Goal: Task Accomplishment & Management: Complete application form

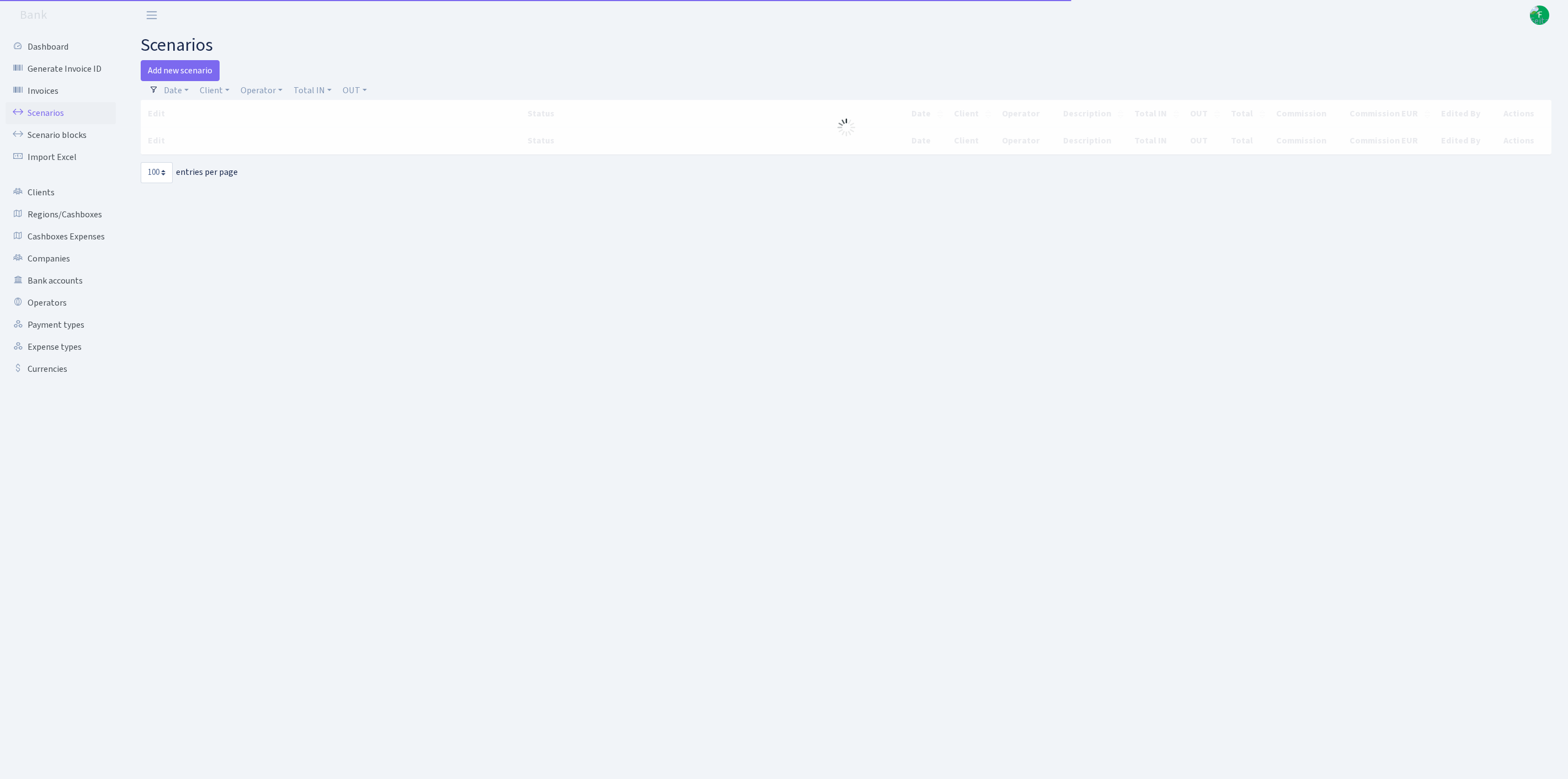
select select "100"
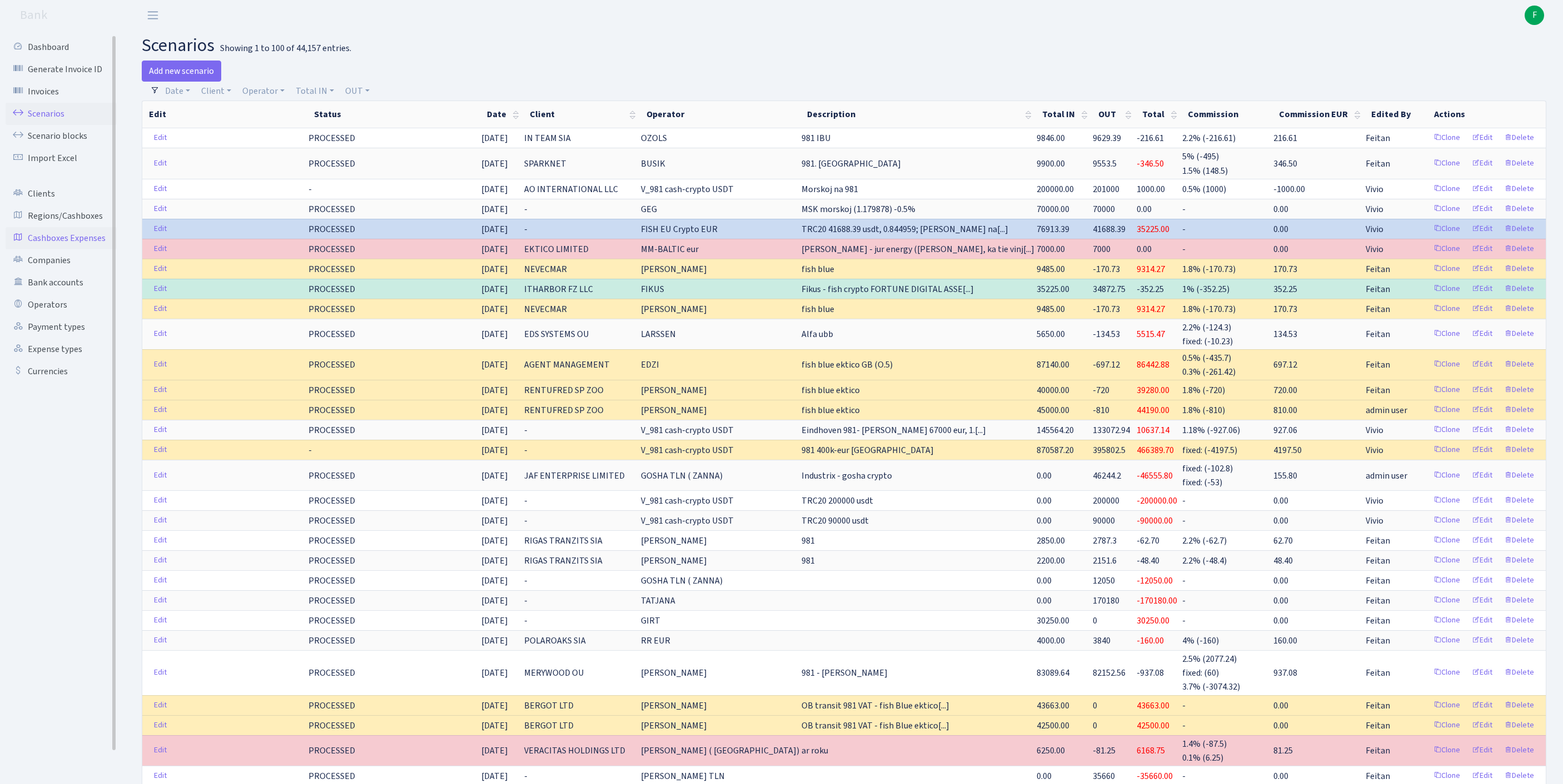
click at [60, 249] on link "Cashboxes Expenses" at bounding box center [61, 238] width 111 height 23
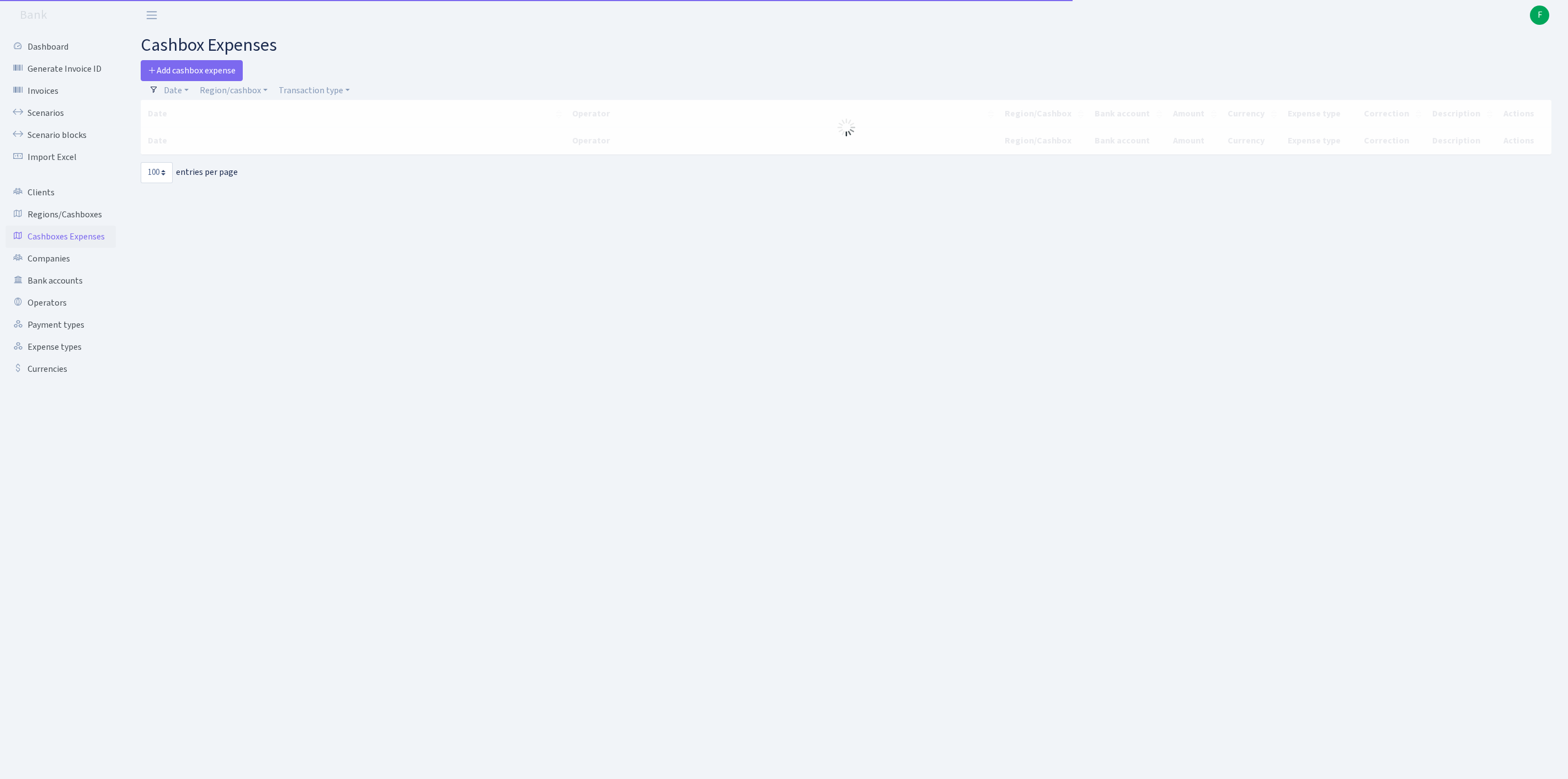
select select "100"
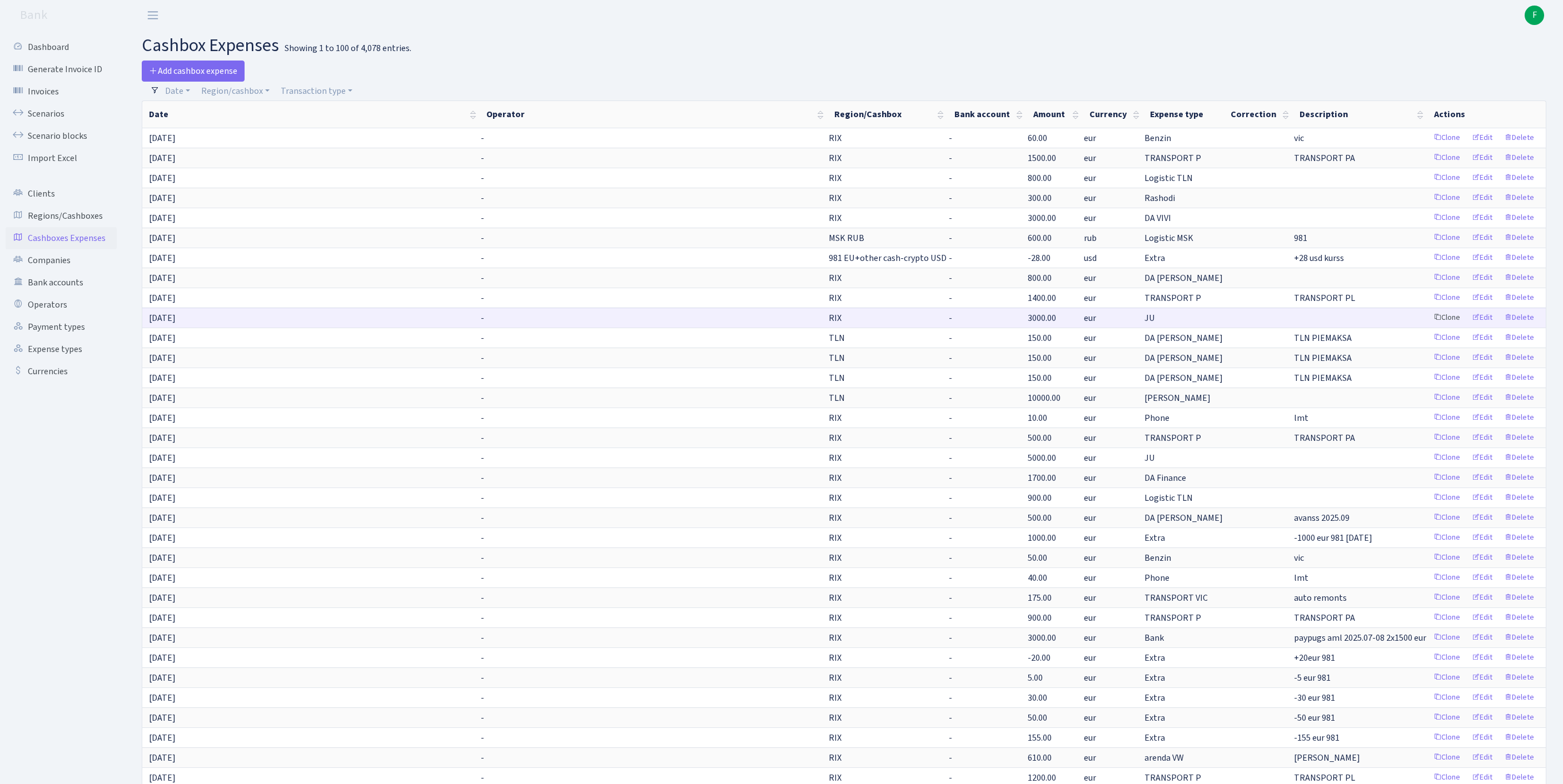
click at [1429, 327] on link "Clone" at bounding box center [1447, 318] width 37 height 18
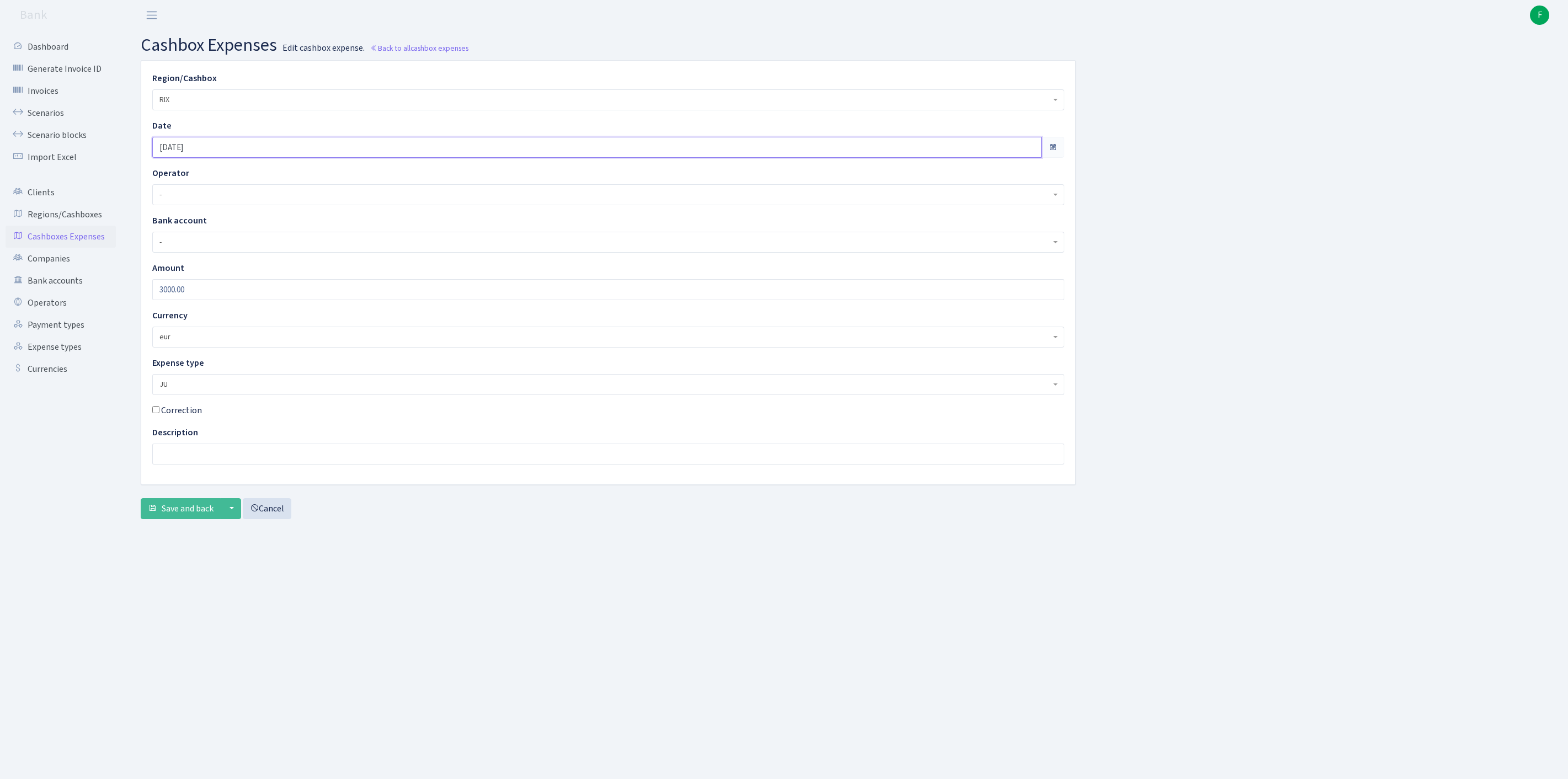
click at [244, 156] on input "[DATE]" at bounding box center [597, 147] width 890 height 21
click at [186, 263] on td "16" at bounding box center [182, 263] width 17 height 17
type input "[DATE]"
click at [190, 515] on span "Save and back" at bounding box center [187, 509] width 52 height 12
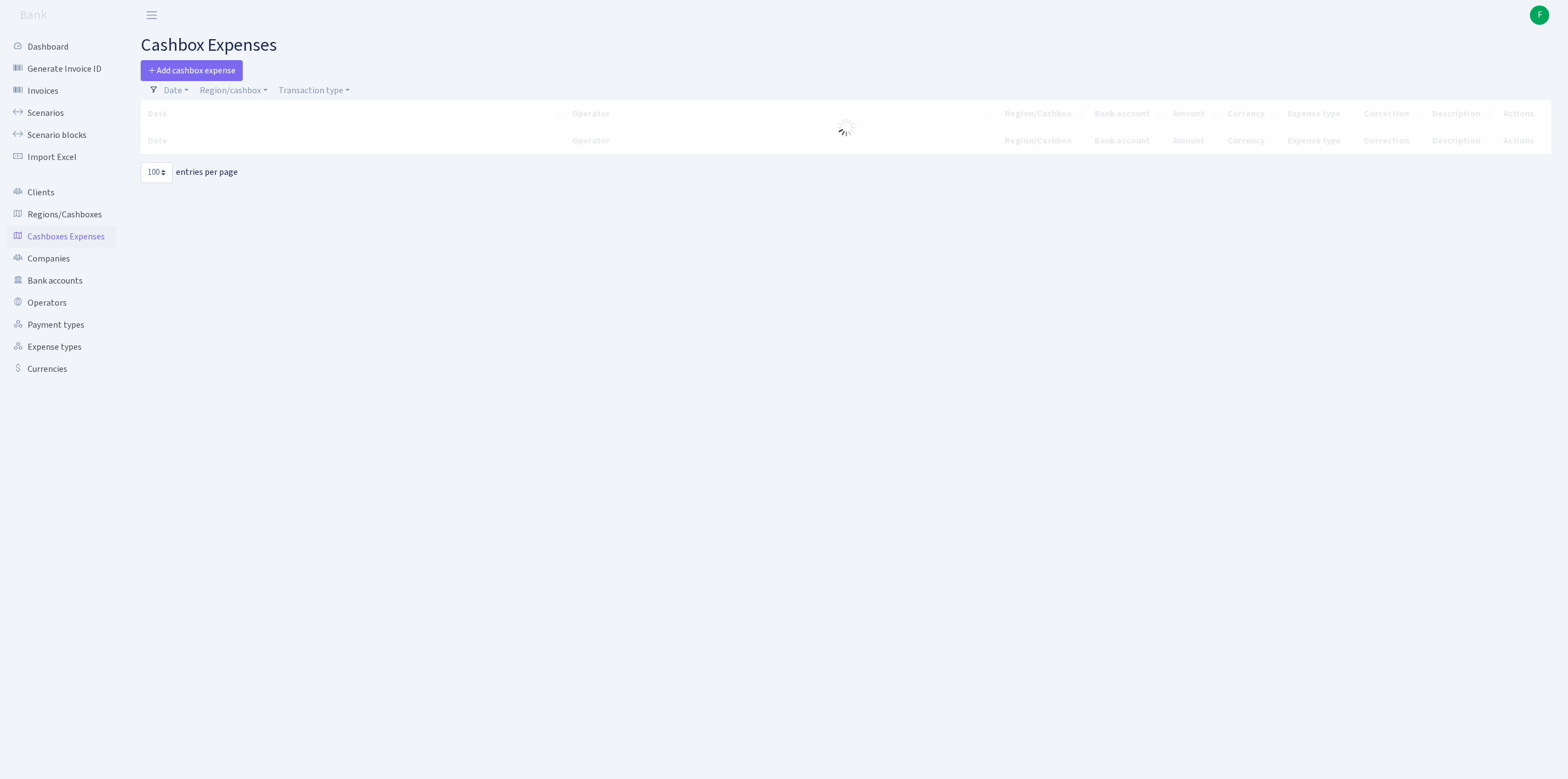
select select "100"
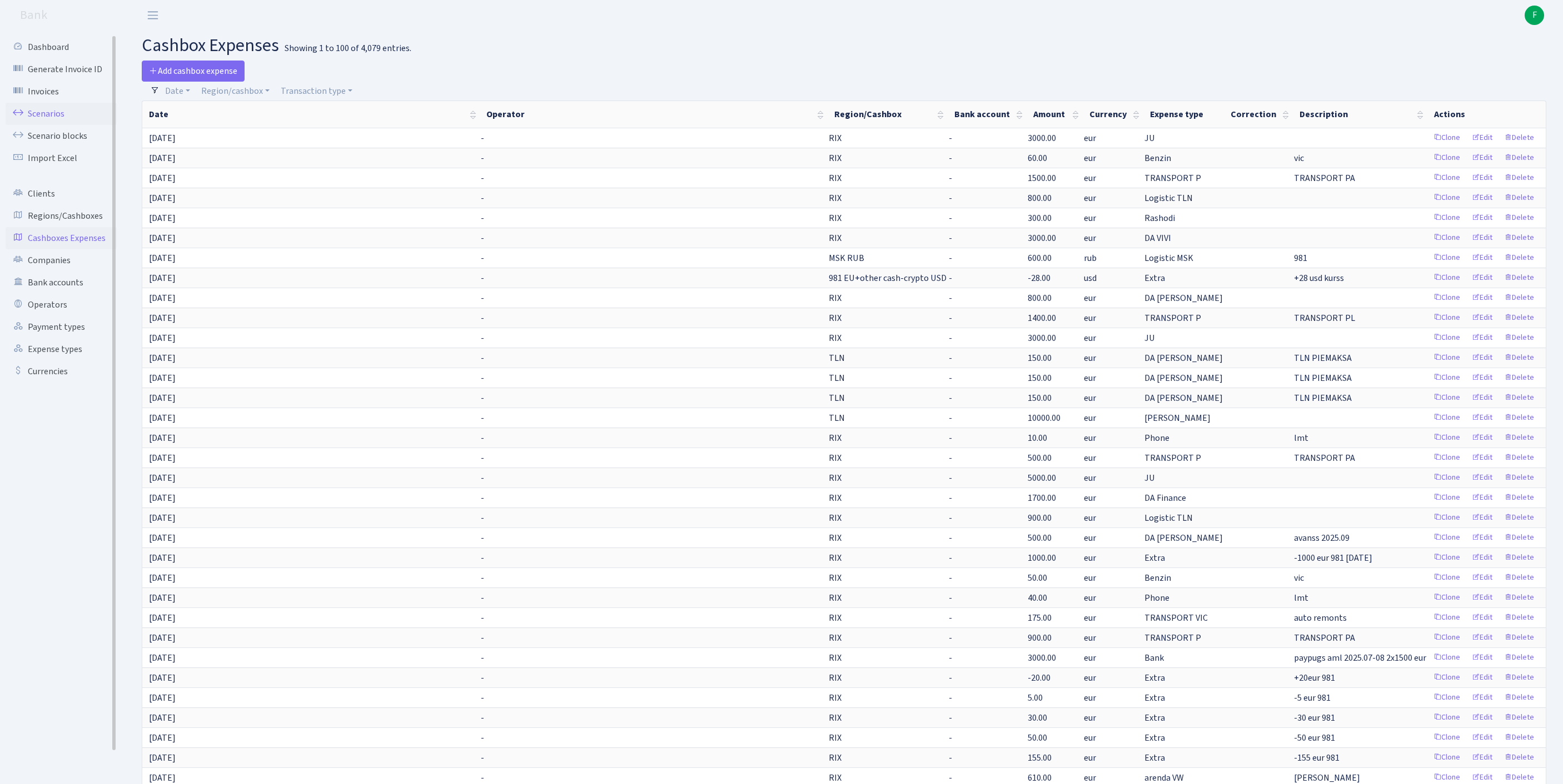
click at [43, 120] on link "Scenarios" at bounding box center [61, 113] width 111 height 23
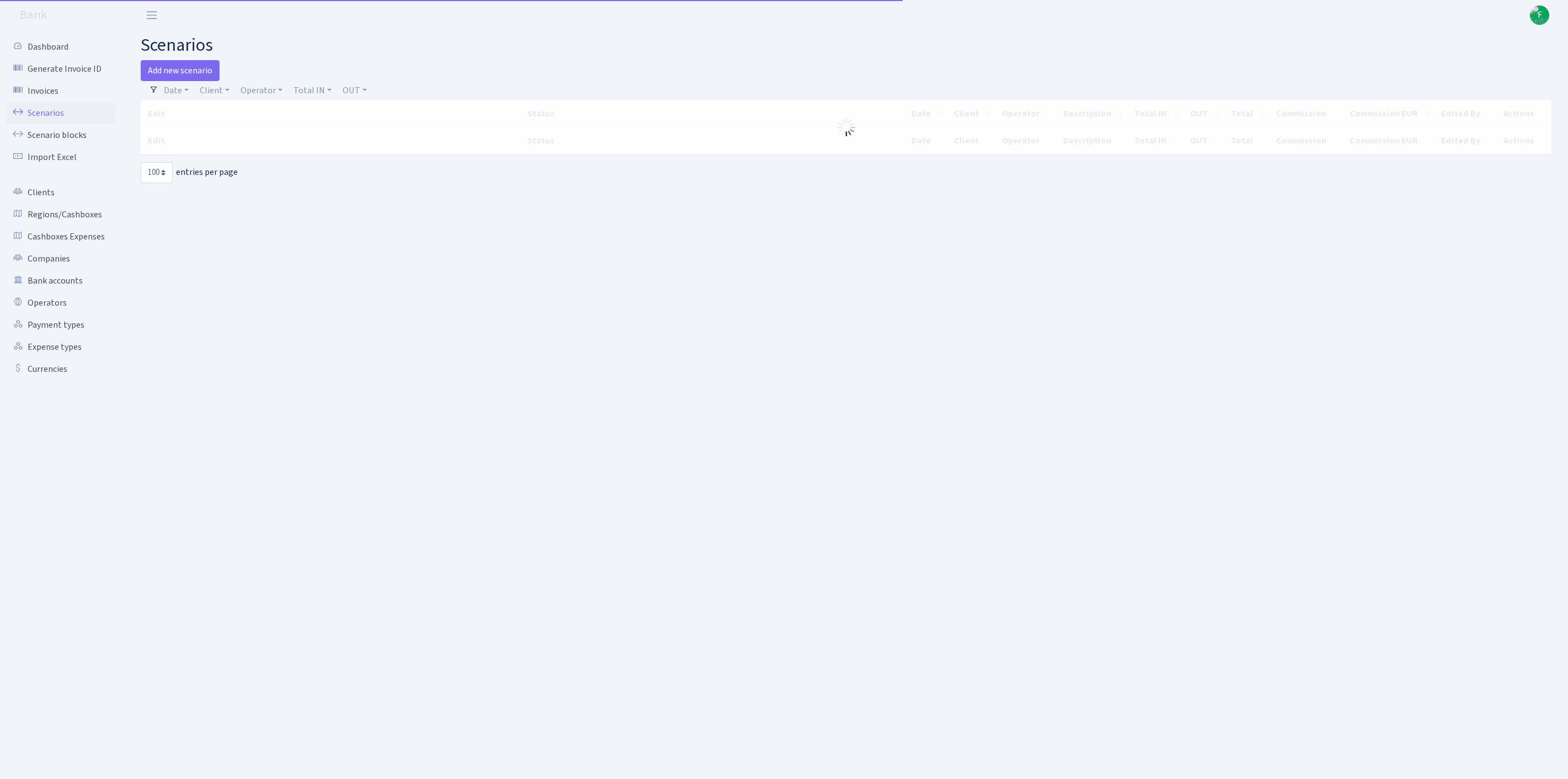
select select "100"
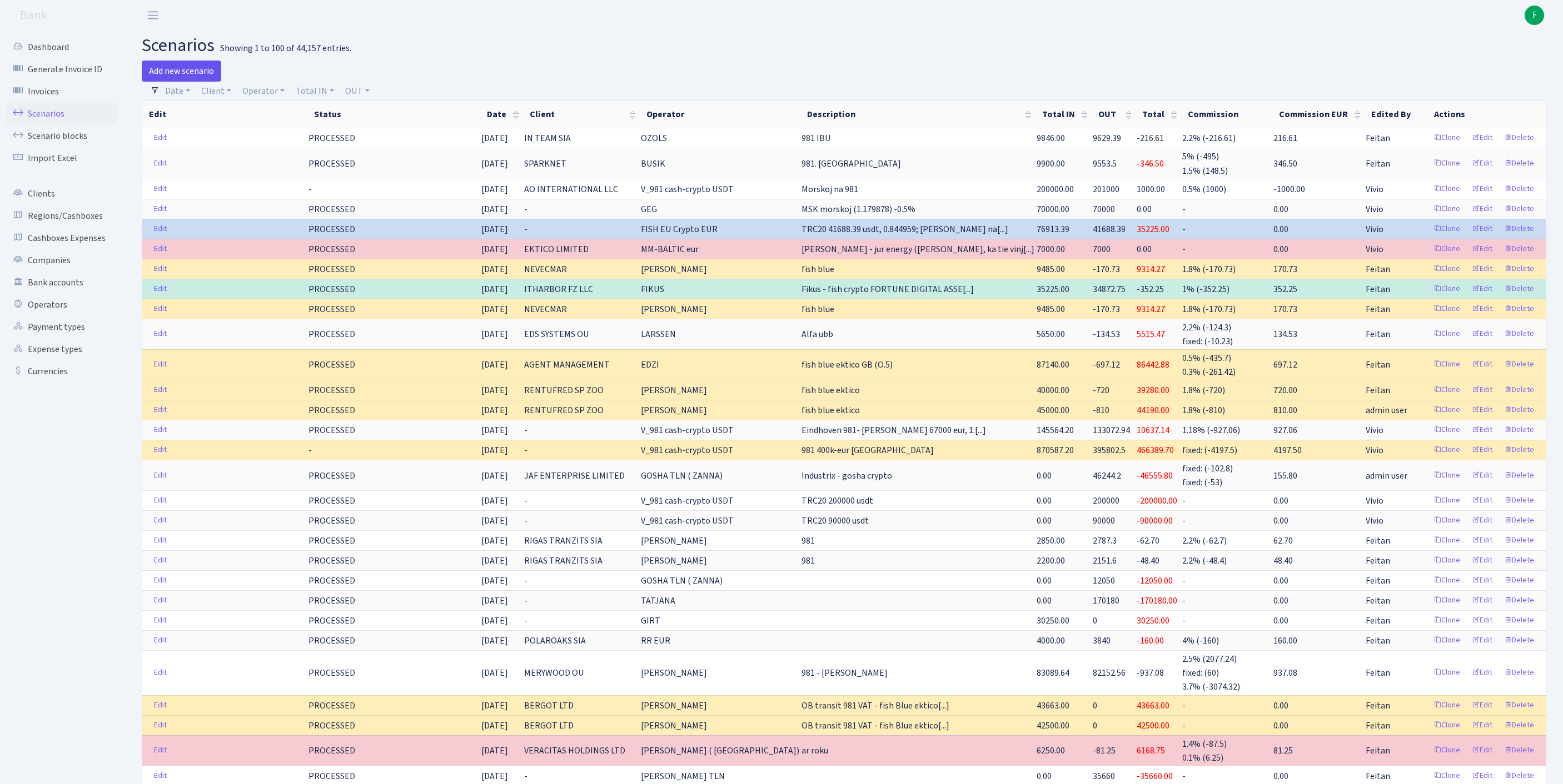
click at [188, 77] on link "Add new scenario" at bounding box center [181, 71] width 79 height 21
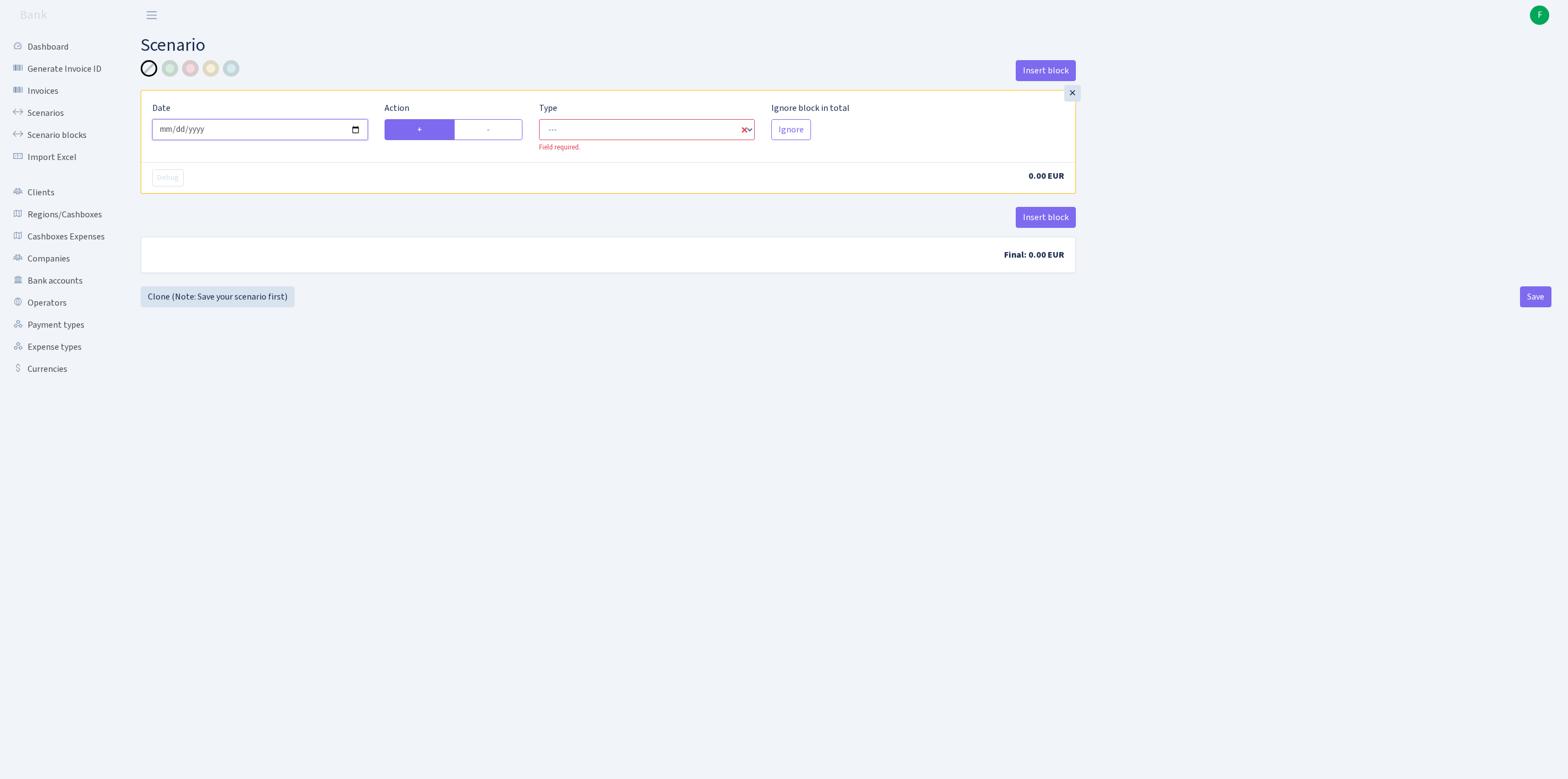
click at [287, 139] on input "[DATE]" at bounding box center [260, 129] width 215 height 21
type input "[DATE]"
click at [486, 140] on label "-" at bounding box center [488, 129] width 69 height 21
click at [486, 130] on input "-" at bounding box center [490, 127] width 7 height 7
radio input "true"
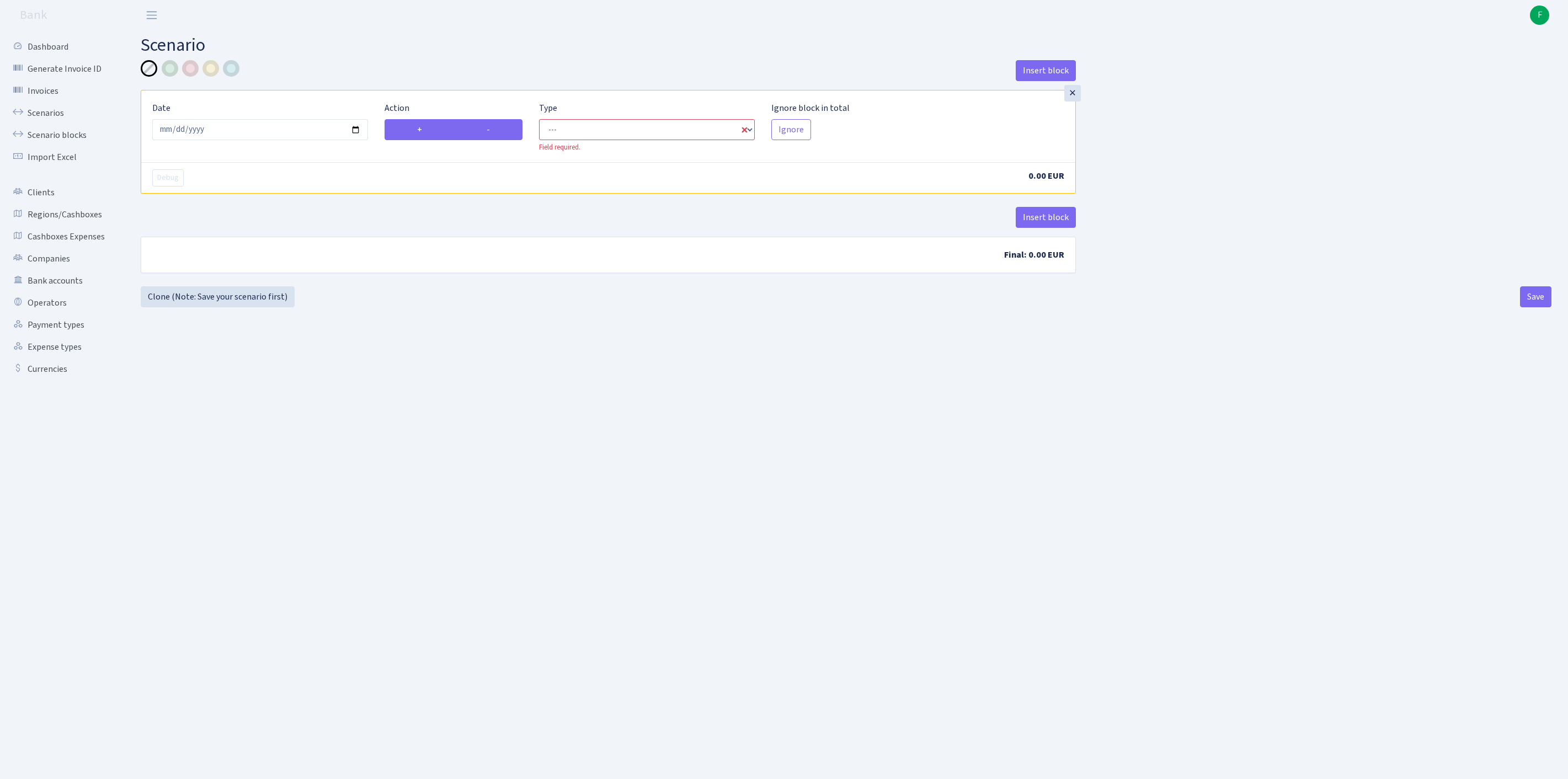
radio input "false"
select select "out"
select select "1"
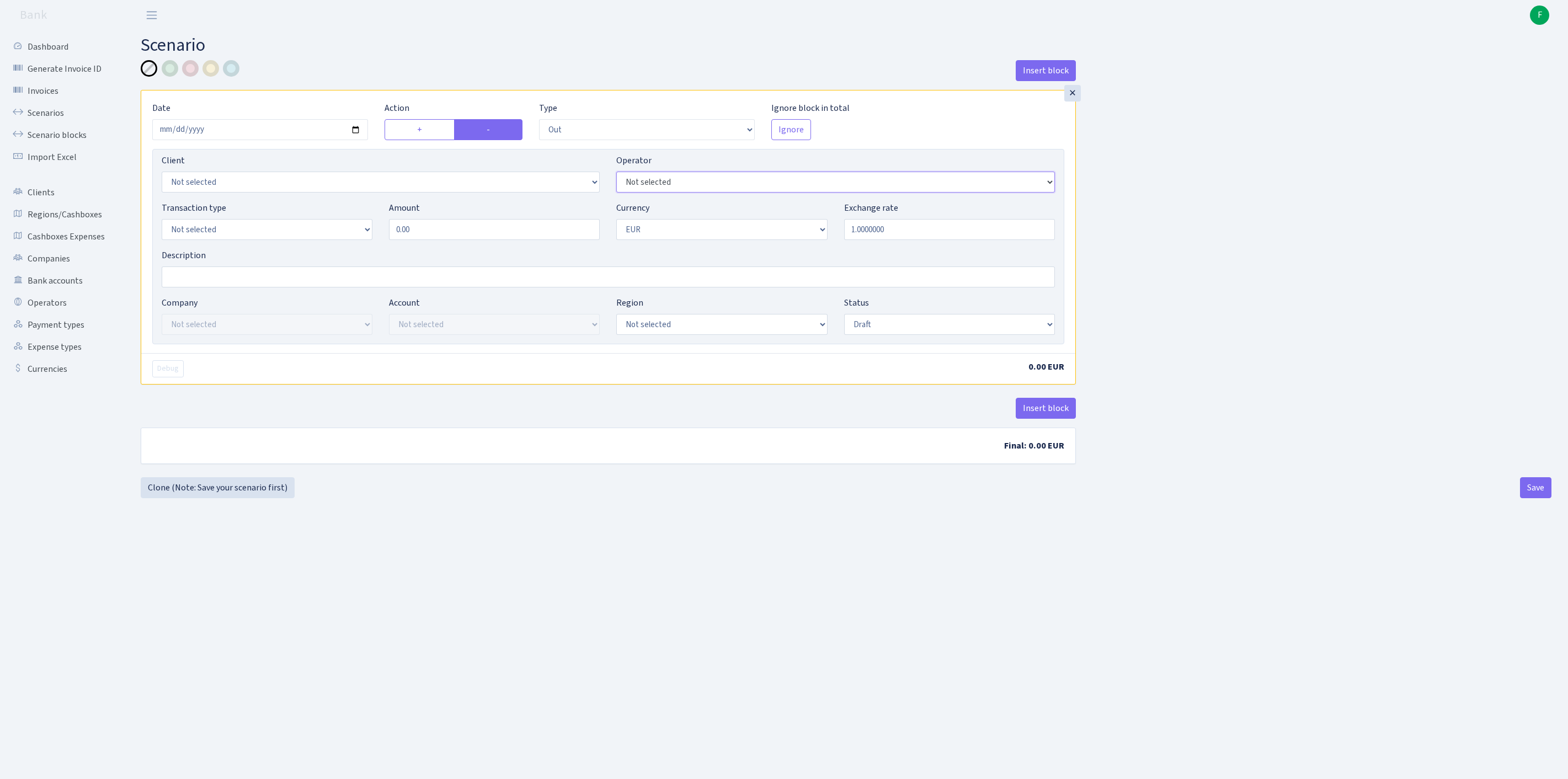
select select "356"
drag, startPoint x: 442, startPoint y: 253, endPoint x: 343, endPoint y: 240, distance: 99.8
click at [343, 240] on div "Transaction type Not selected 981 ELF FISH crypto GIRT IVO dekl MM-BALTIC eur U…" at bounding box center [608, 225] width 909 height 47
type input "70,000.00"
select select "1"
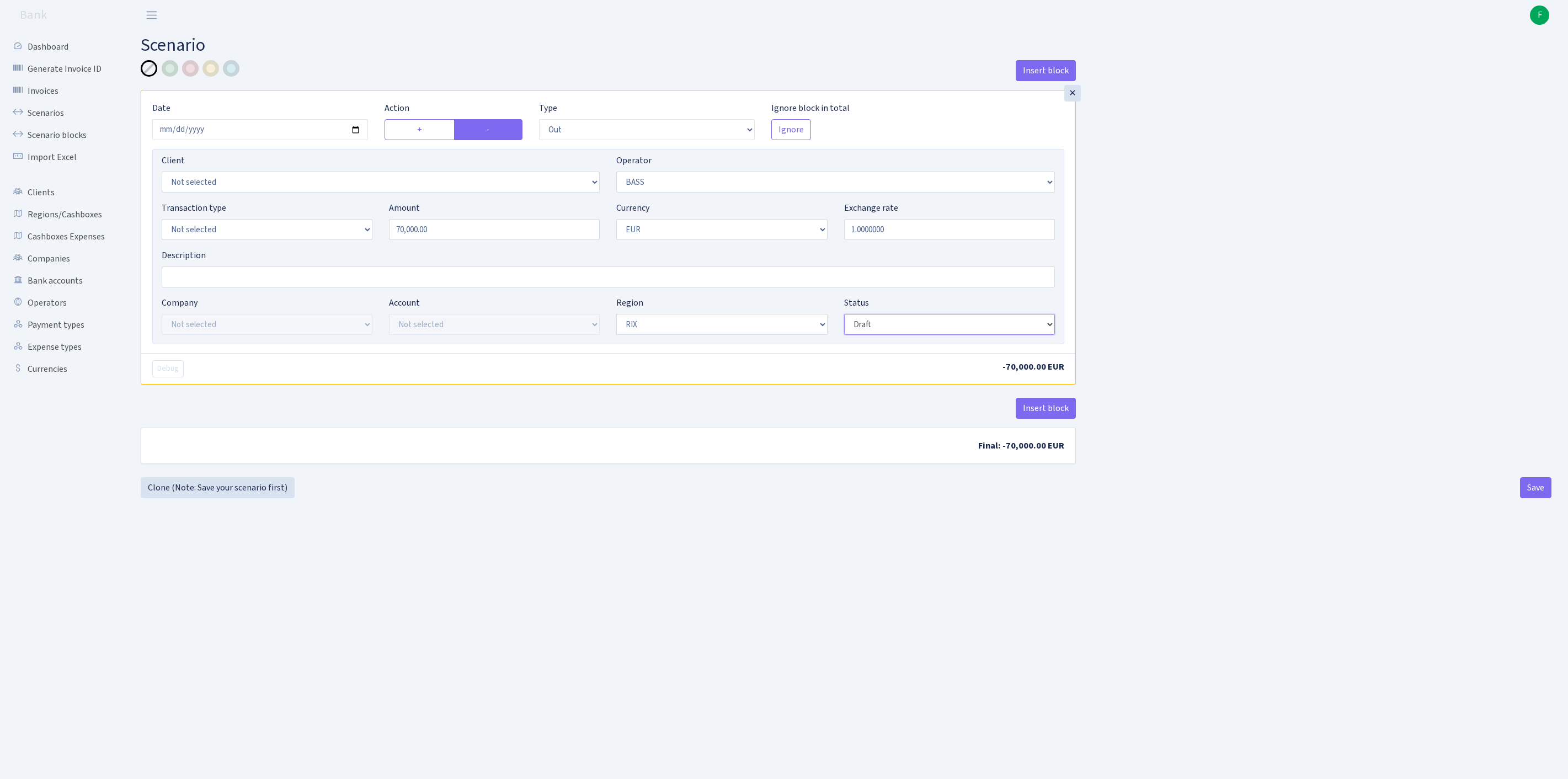
select select "processed"
select select "1"
click at [1523, 498] on button "Save" at bounding box center [1536, 487] width 31 height 21
select select "out"
select select "356"
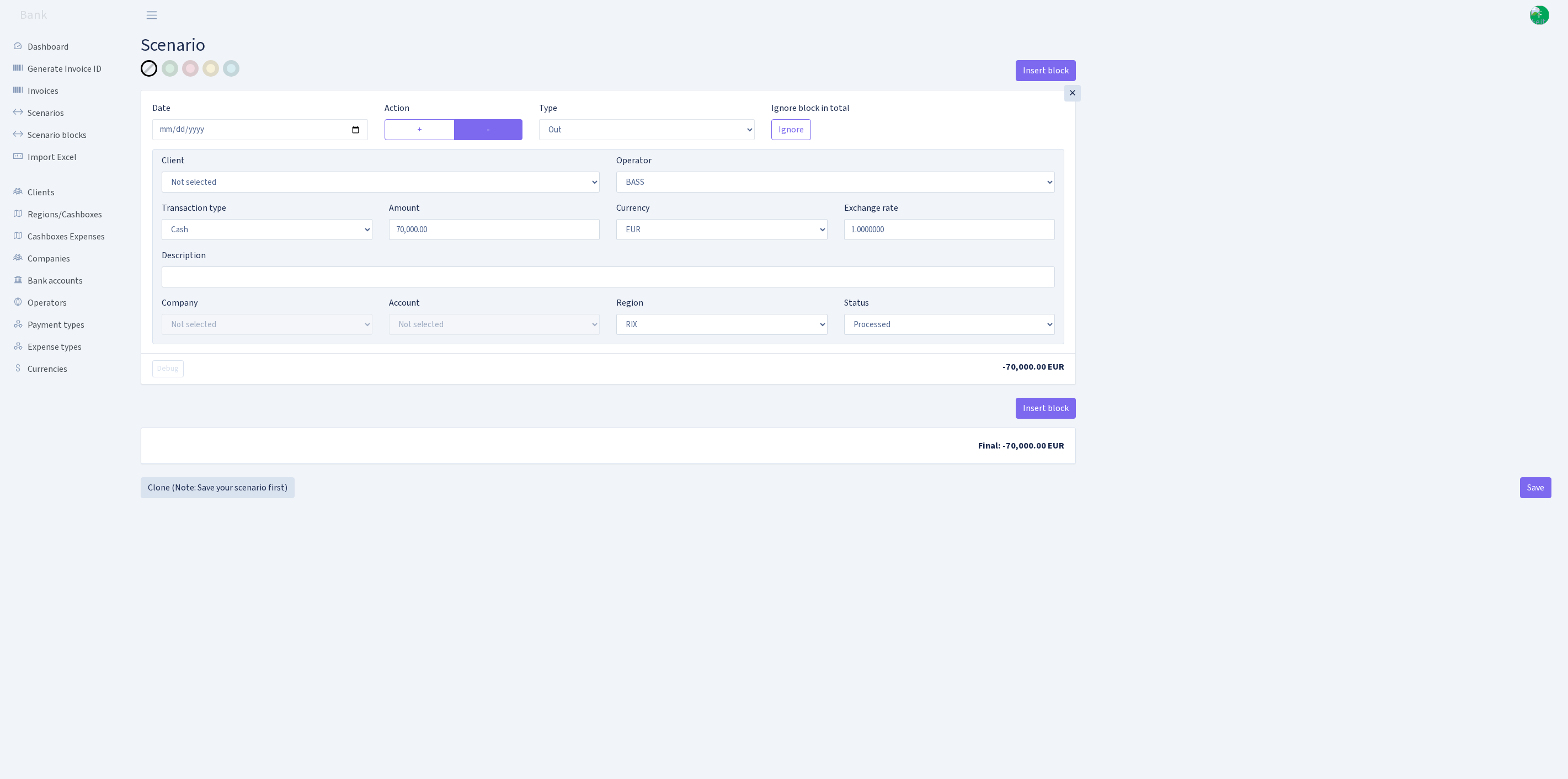
select select "1"
select select "processed"
click at [205, 498] on link "Clone (Note: Save your scenario first)" at bounding box center [218, 487] width 154 height 21
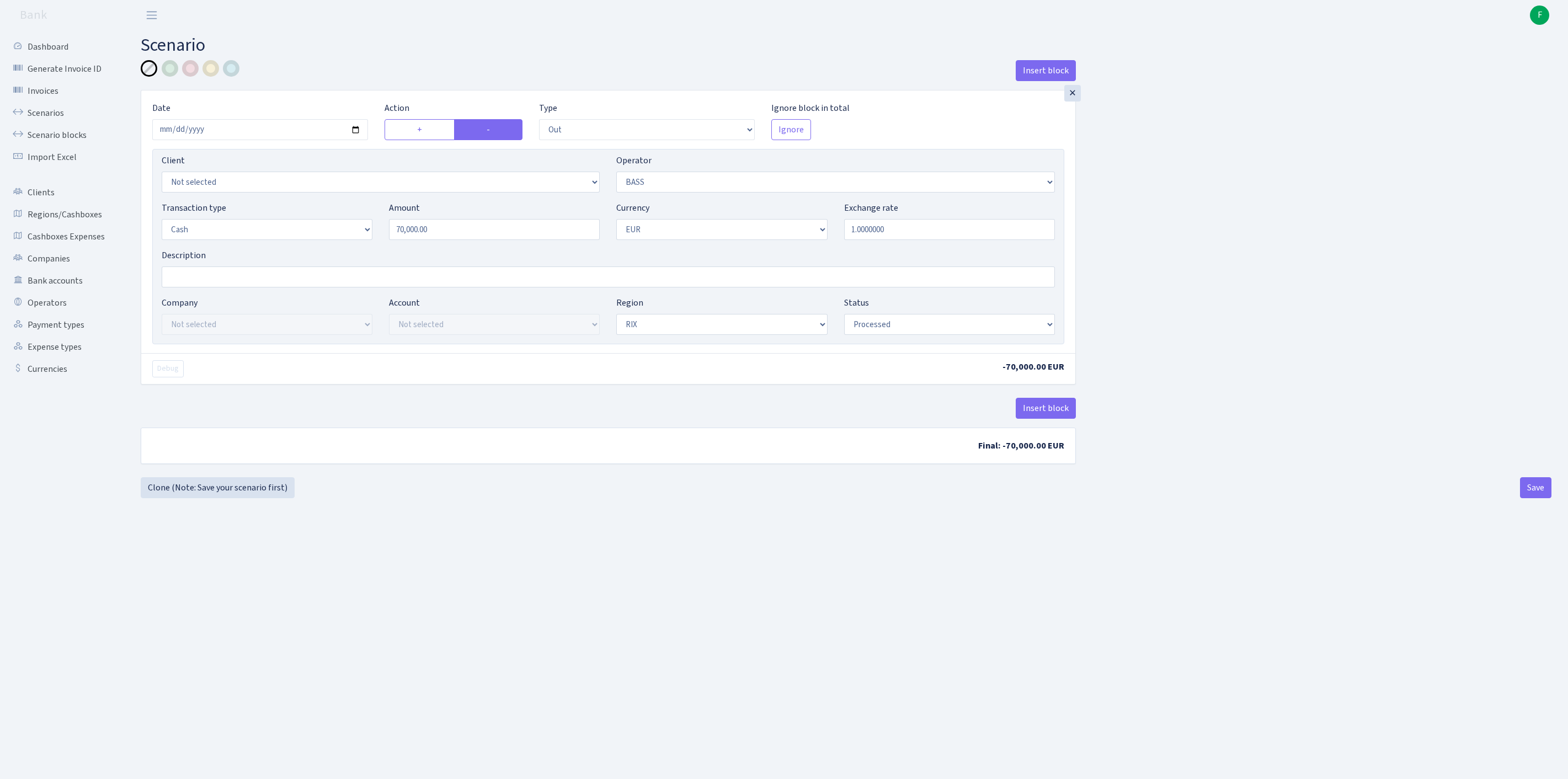
select select "out"
select select "356"
select select "1"
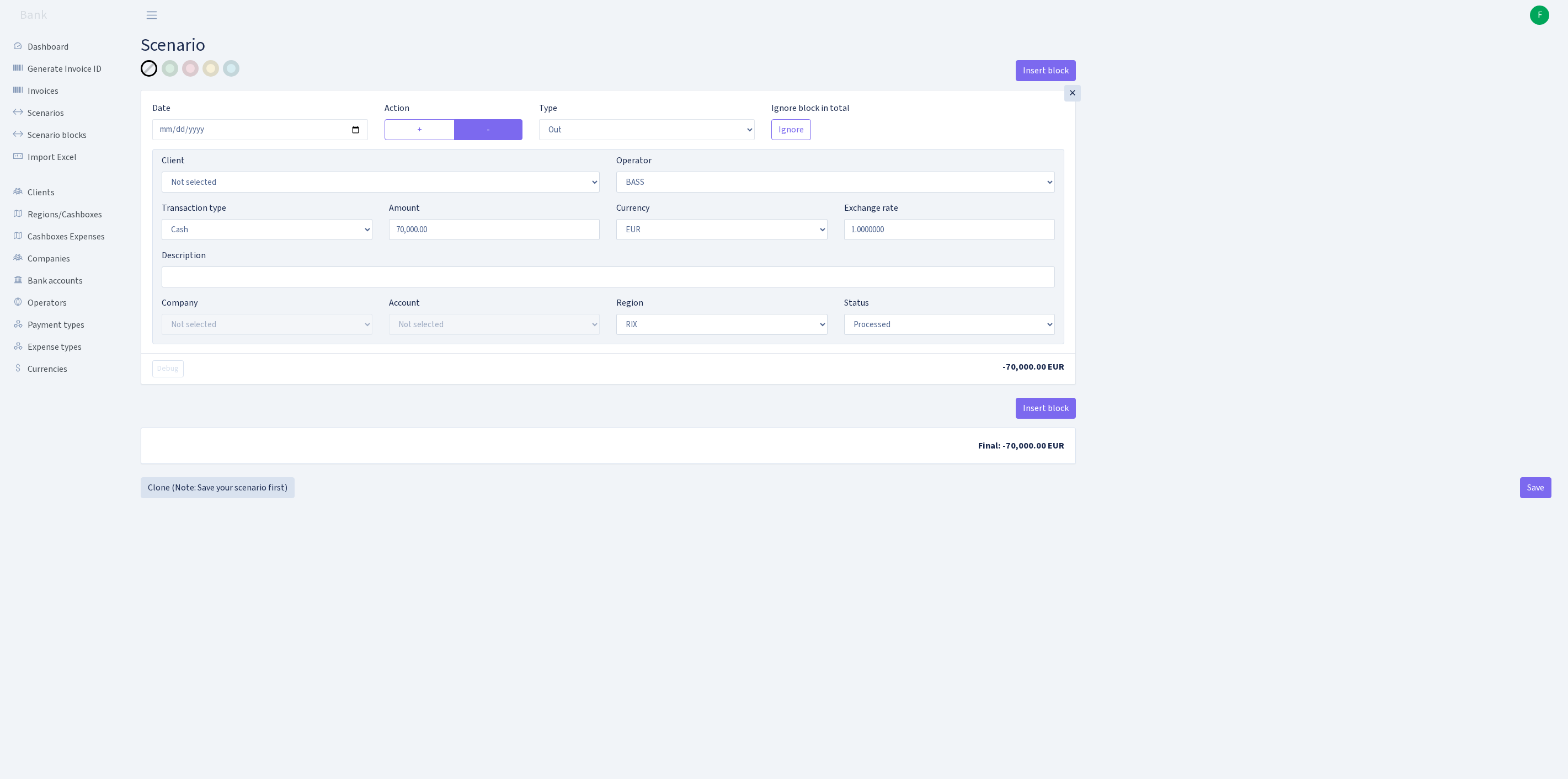
select select "processed"
select select "4"
drag, startPoint x: 471, startPoint y: 254, endPoint x: 359, endPoint y: 240, distance: 112.9
click at [359, 240] on div "Transaction type Not selected 981 ELF FISH crypto GIRT IVO dekl MM-BALTIC eur U…" at bounding box center [608, 225] width 909 height 47
type input "7,500.00"
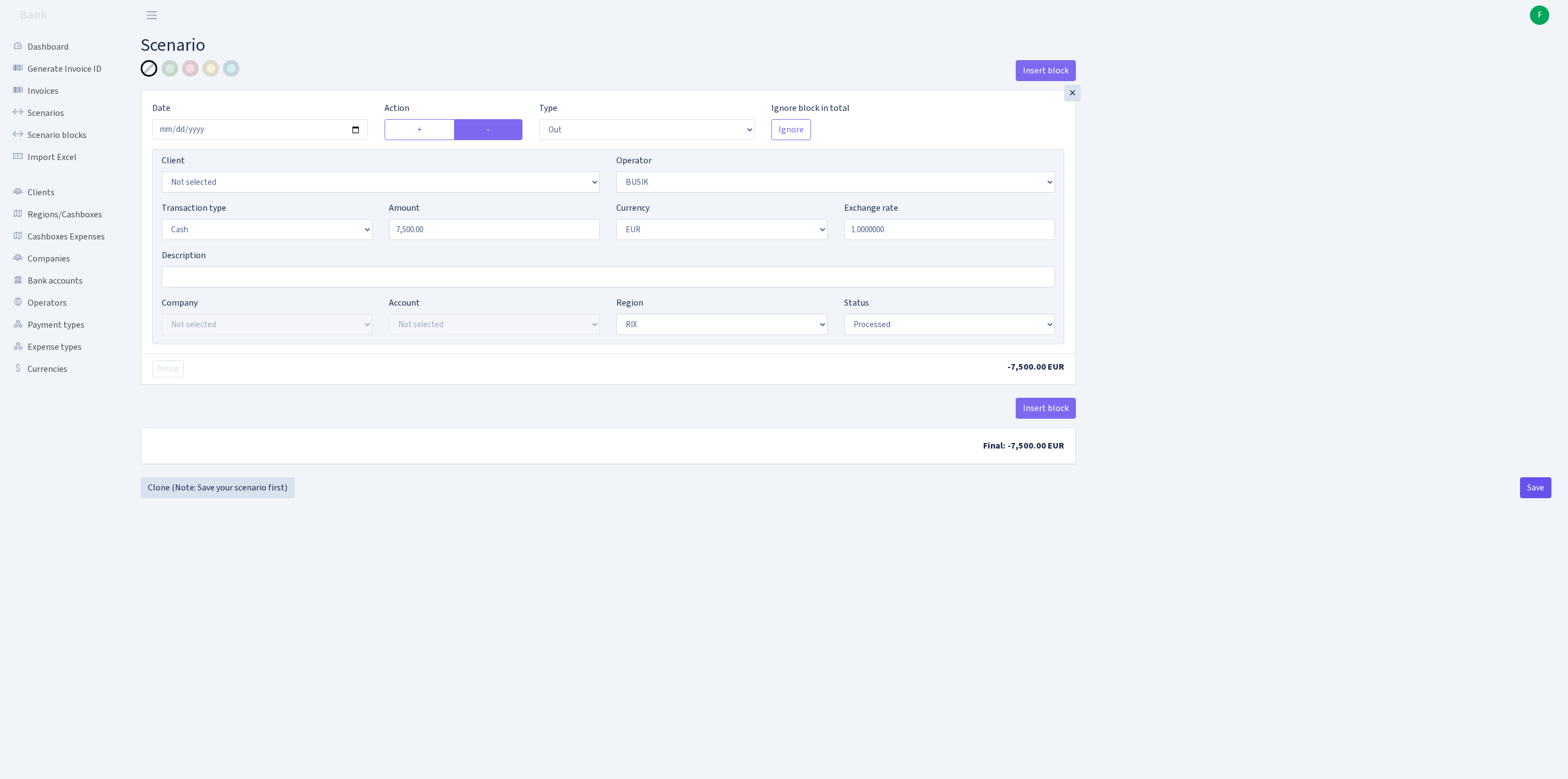
click at [1535, 498] on button "Save" at bounding box center [1536, 487] width 31 height 21
select select "out"
select select "4"
select select "1"
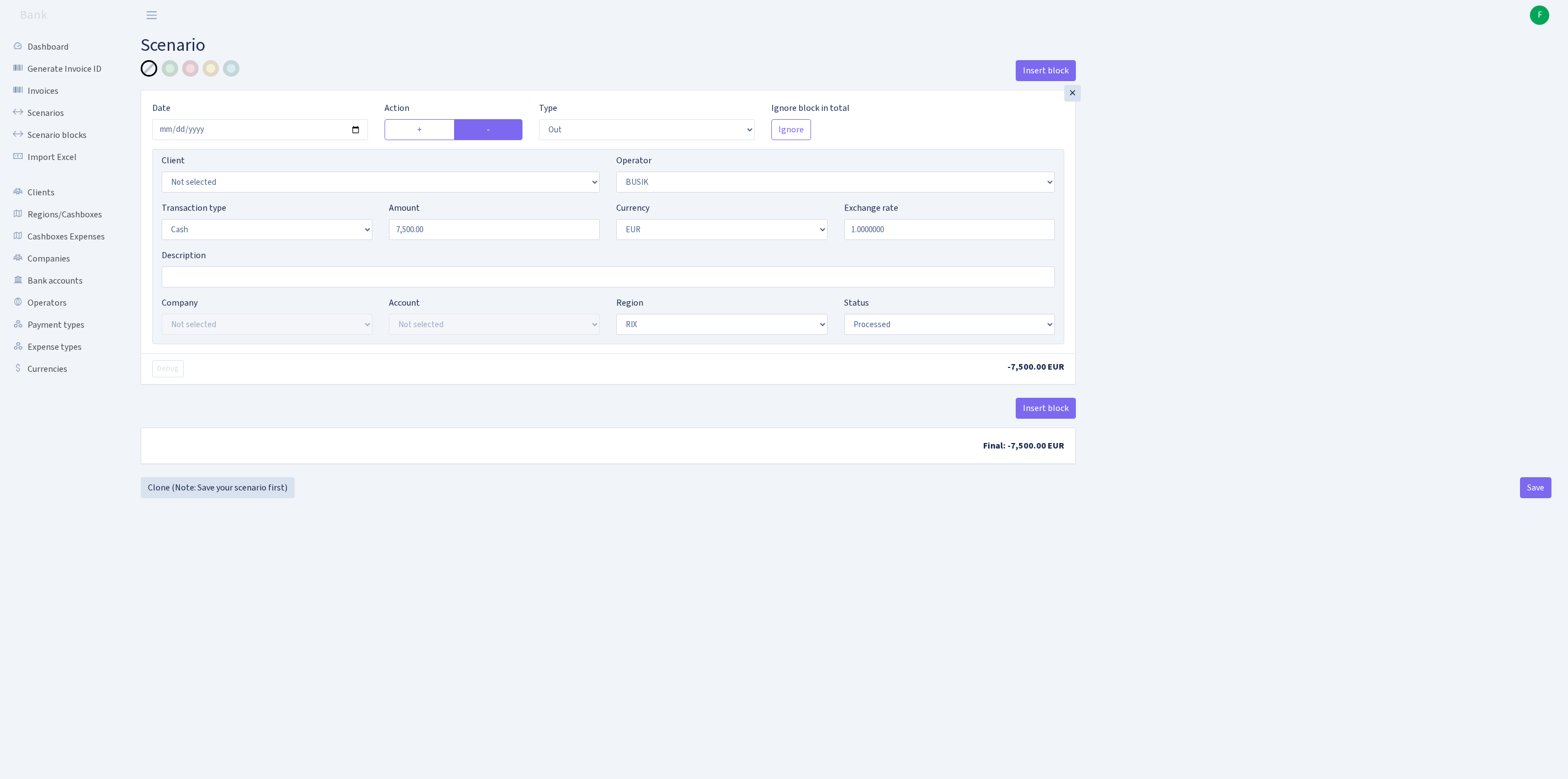
select select "1"
select select "processed"
click at [207, 498] on link "Clone (Note: Save your scenario first)" at bounding box center [218, 487] width 154 height 21
select select "out"
select select "4"
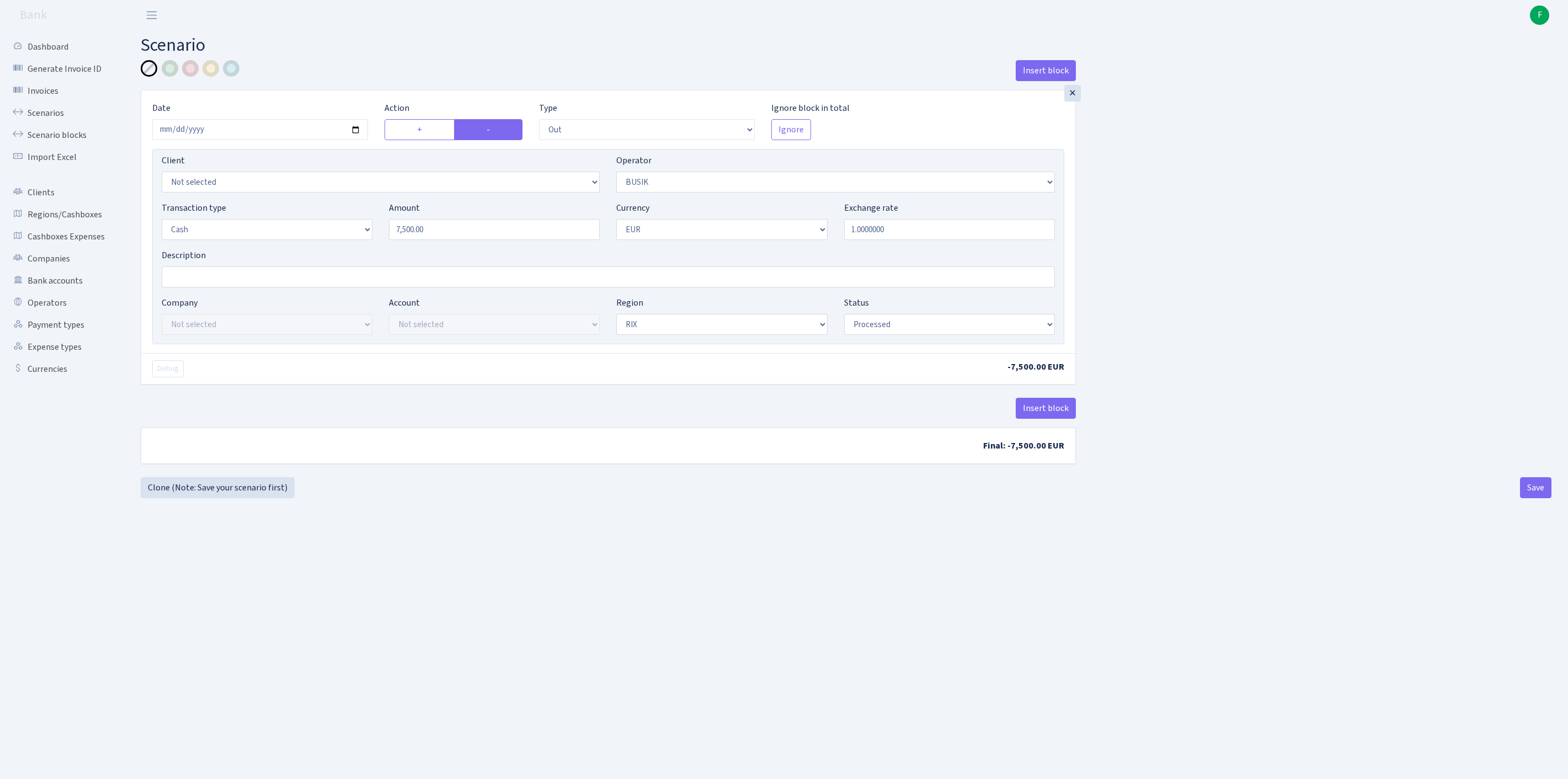
select select "1"
select select "processed"
select select "20"
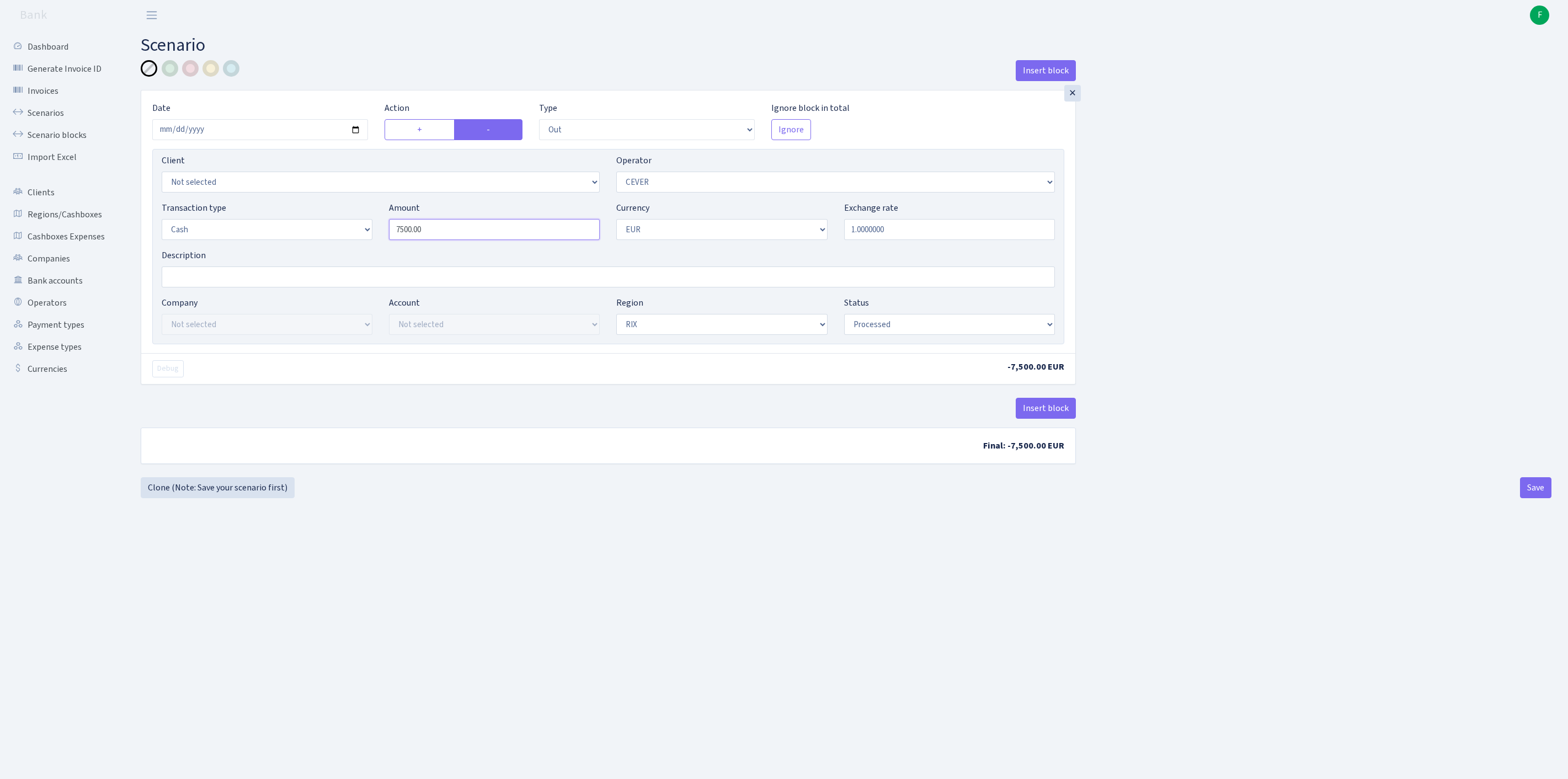
drag, startPoint x: 422, startPoint y: 247, endPoint x: 342, endPoint y: 242, distance: 80.2
click at [342, 242] on div "Transaction type Not selected 981 ELF FISH crypto GIRT IVO dekl MM-BALTIC eur U…" at bounding box center [608, 225] width 909 height 47
type input "5,800.00"
click at [1537, 498] on button "Save" at bounding box center [1536, 487] width 31 height 21
select select "out"
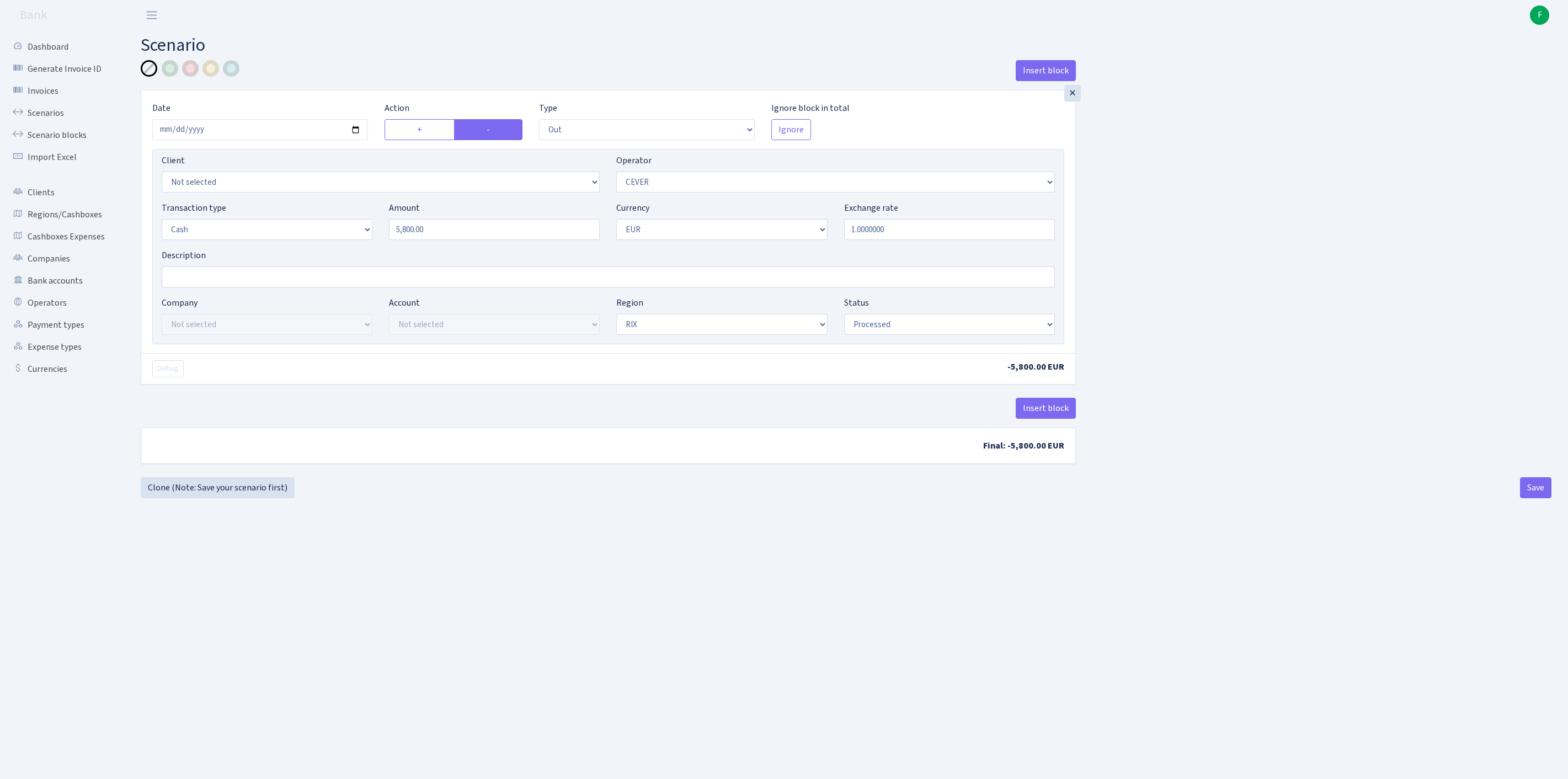
select select "20"
select select "1"
select select "processed"
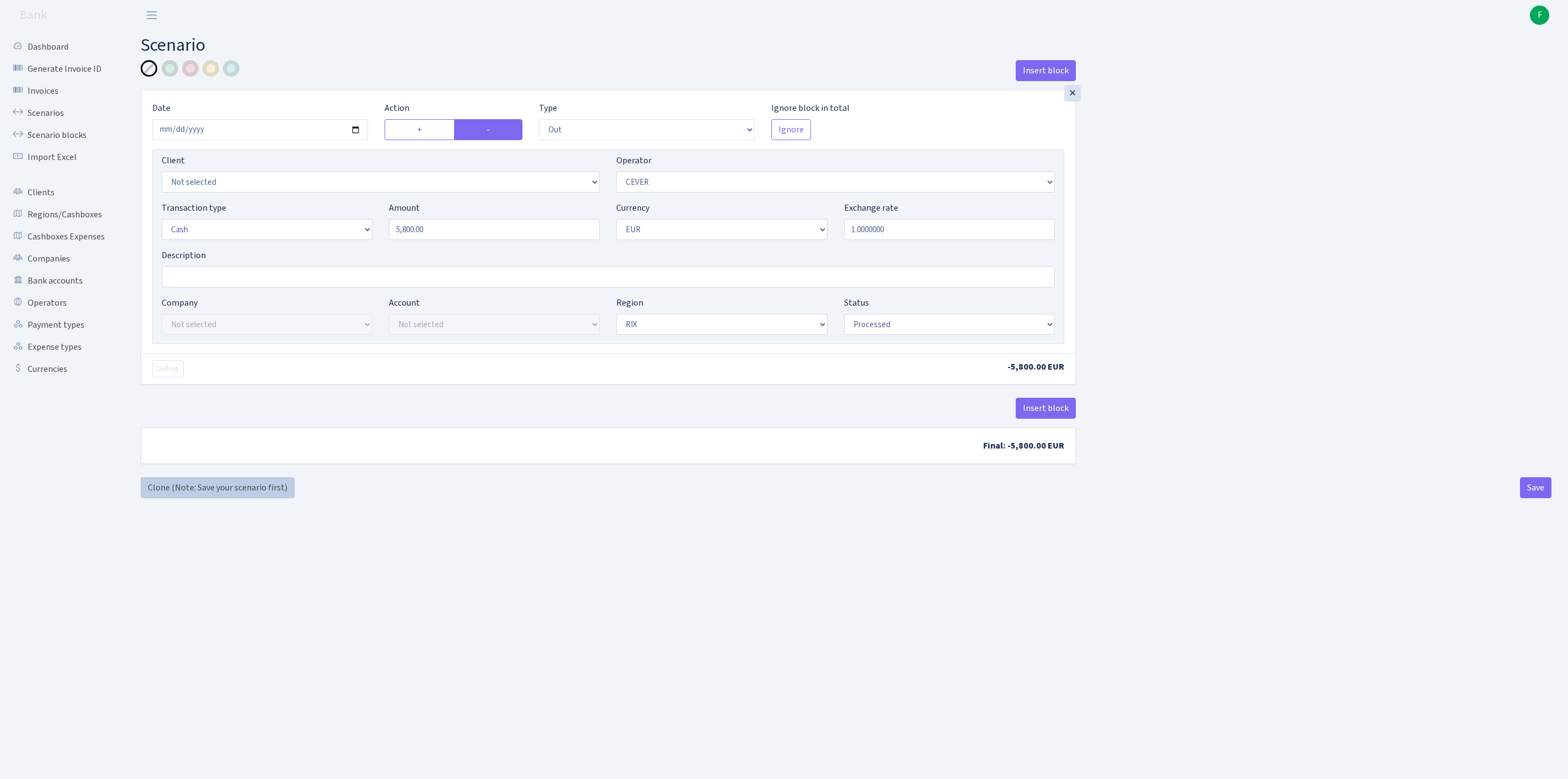
click at [203, 498] on link "Clone (Note: Save your scenario first)" at bounding box center [218, 487] width 154 height 21
select select "out"
select select "20"
select select "1"
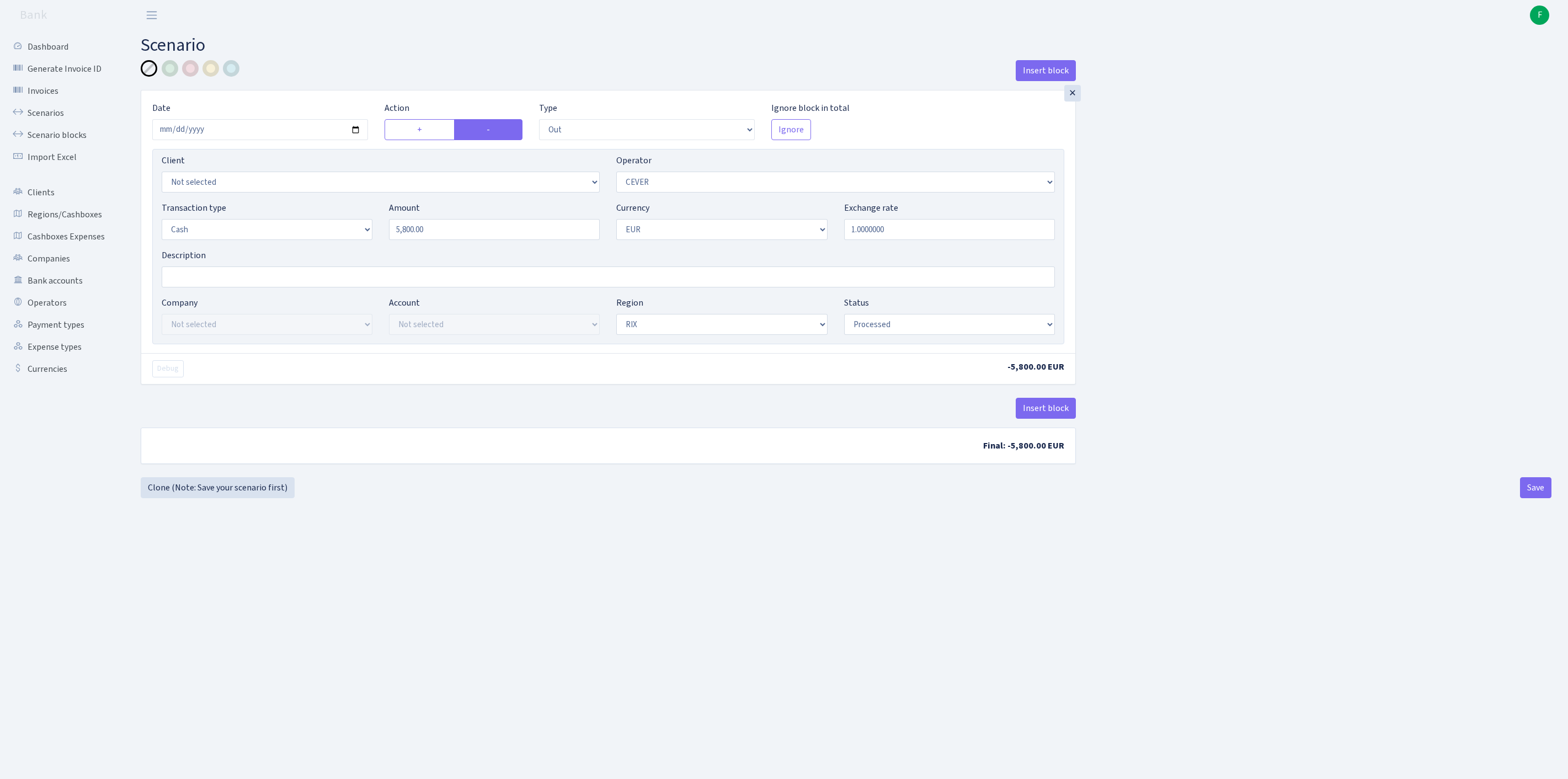
select select "1"
select select "processed"
select select "470"
drag, startPoint x: 466, startPoint y: 253, endPoint x: 332, endPoint y: 245, distance: 134.2
click at [332, 245] on div "Transaction type Not selected 981 ELF FISH crypto [PERSON_NAME] MM-BALTIC eur U…" at bounding box center [608, 225] width 909 height 47
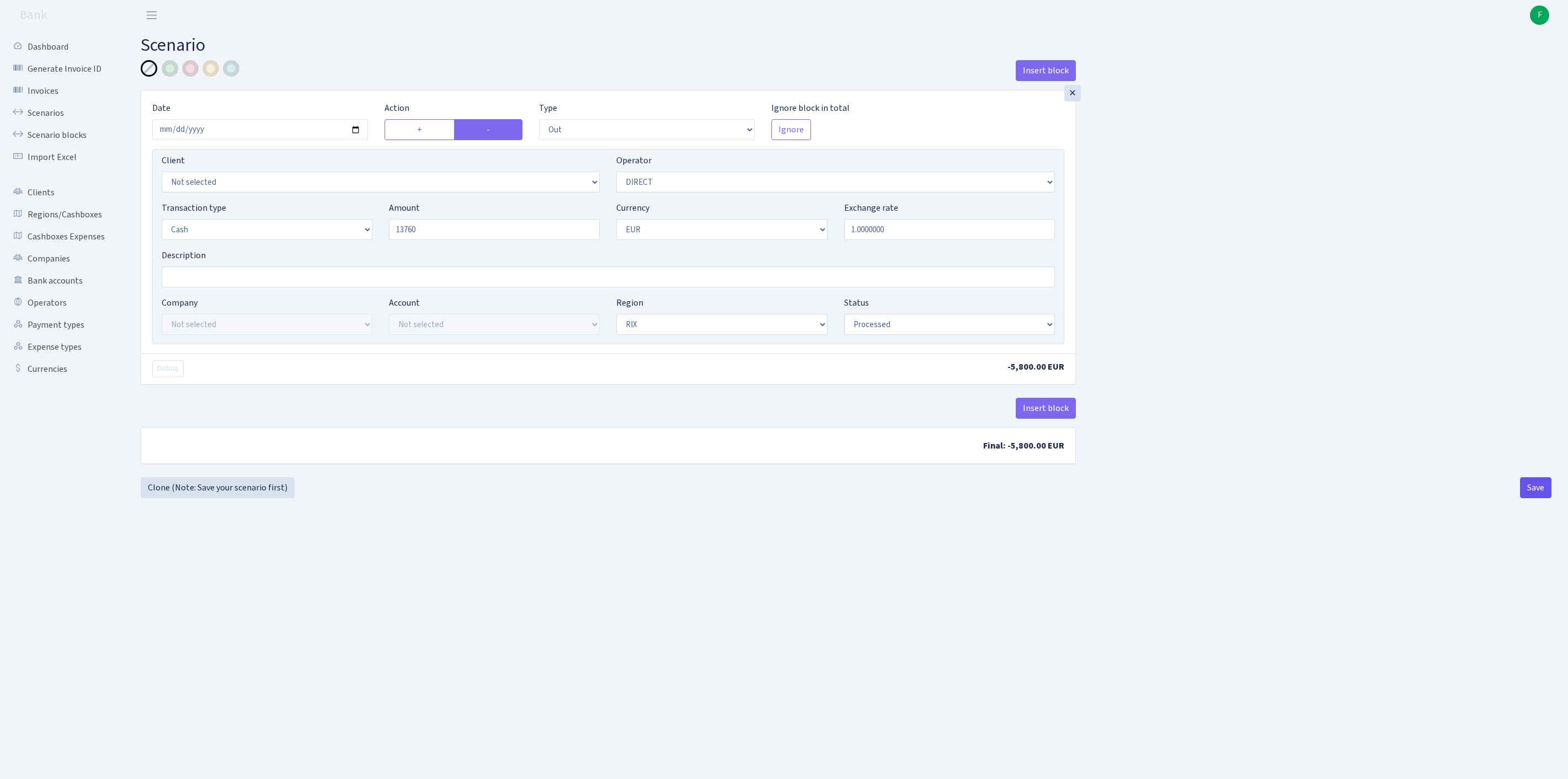
type input "13,760.00"
click at [1533, 498] on button "Save" at bounding box center [1536, 487] width 31 height 21
select select "out"
select select "470"
select select "1"
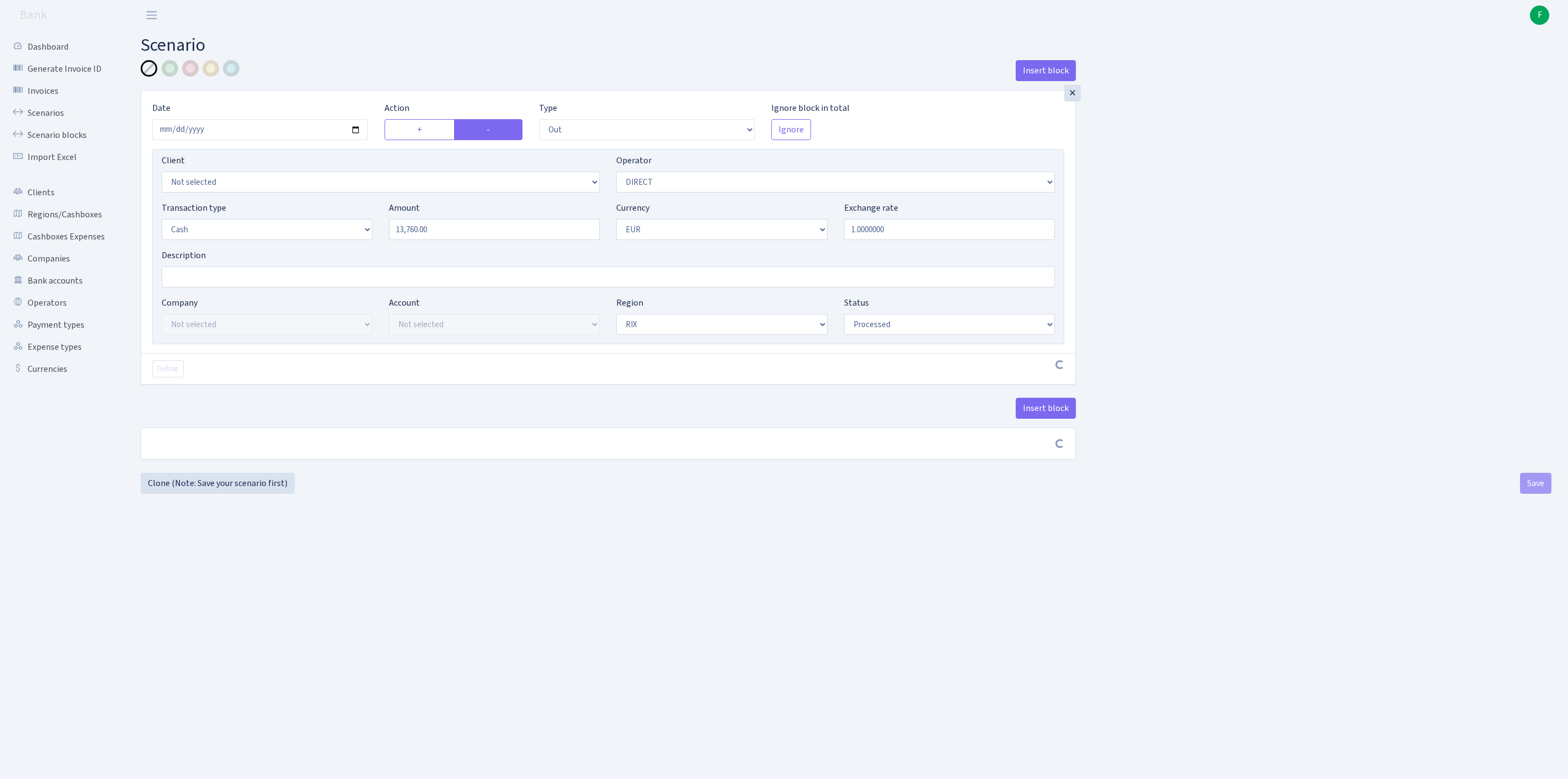
select select "1"
select select "processed"
select select "163"
drag, startPoint x: 472, startPoint y: 250, endPoint x: 362, endPoint y: 247, distance: 110.0
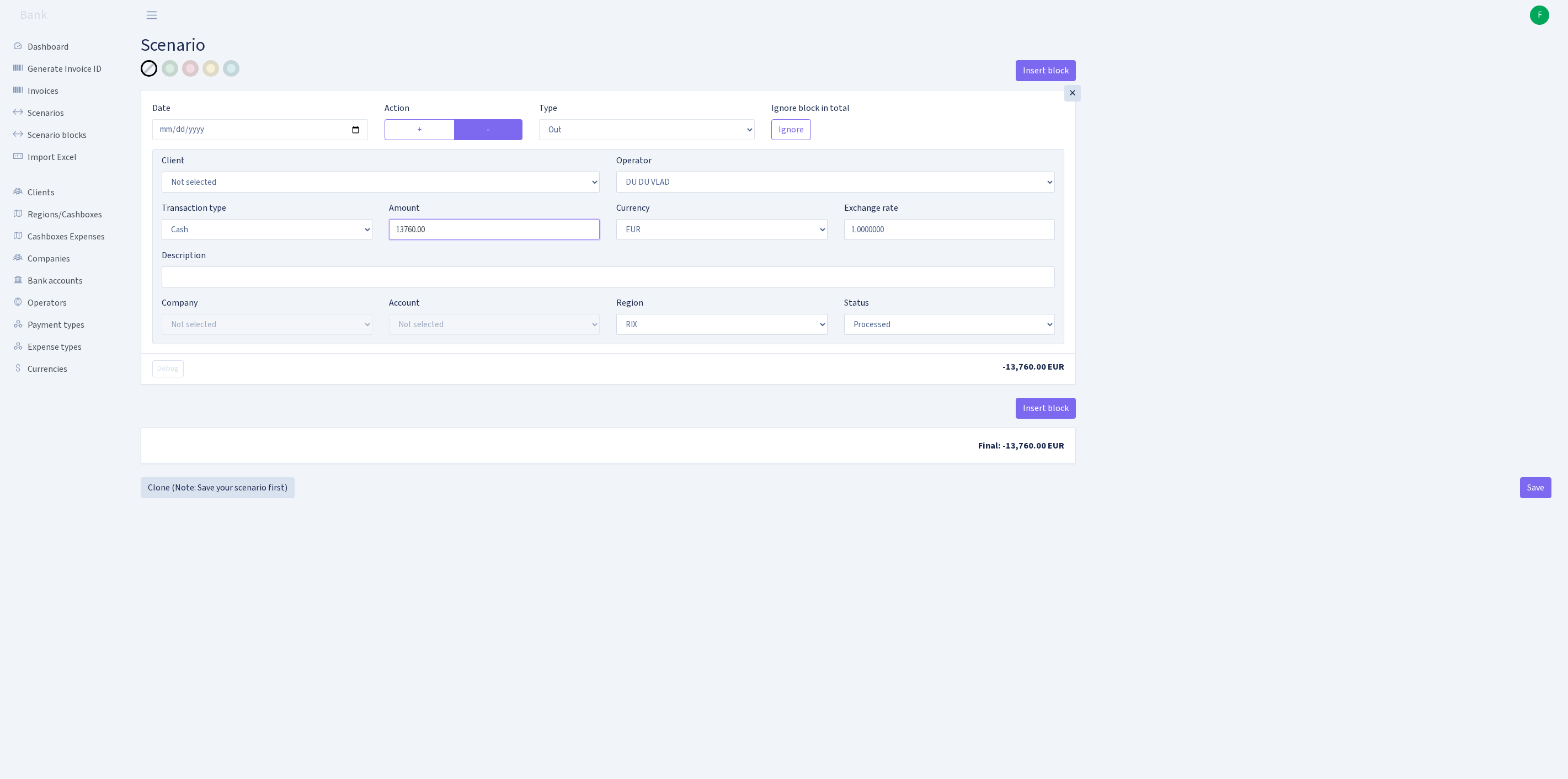
click at [362, 247] on div "Transaction type Not selected 981 ELF FISH crypto GIRT IVO dekl MM-BALTIC eur U…" at bounding box center [608, 225] width 909 height 47
type input "59,810.00"
click at [1528, 498] on button "Save" at bounding box center [1536, 487] width 31 height 21
select select "out"
select select "163"
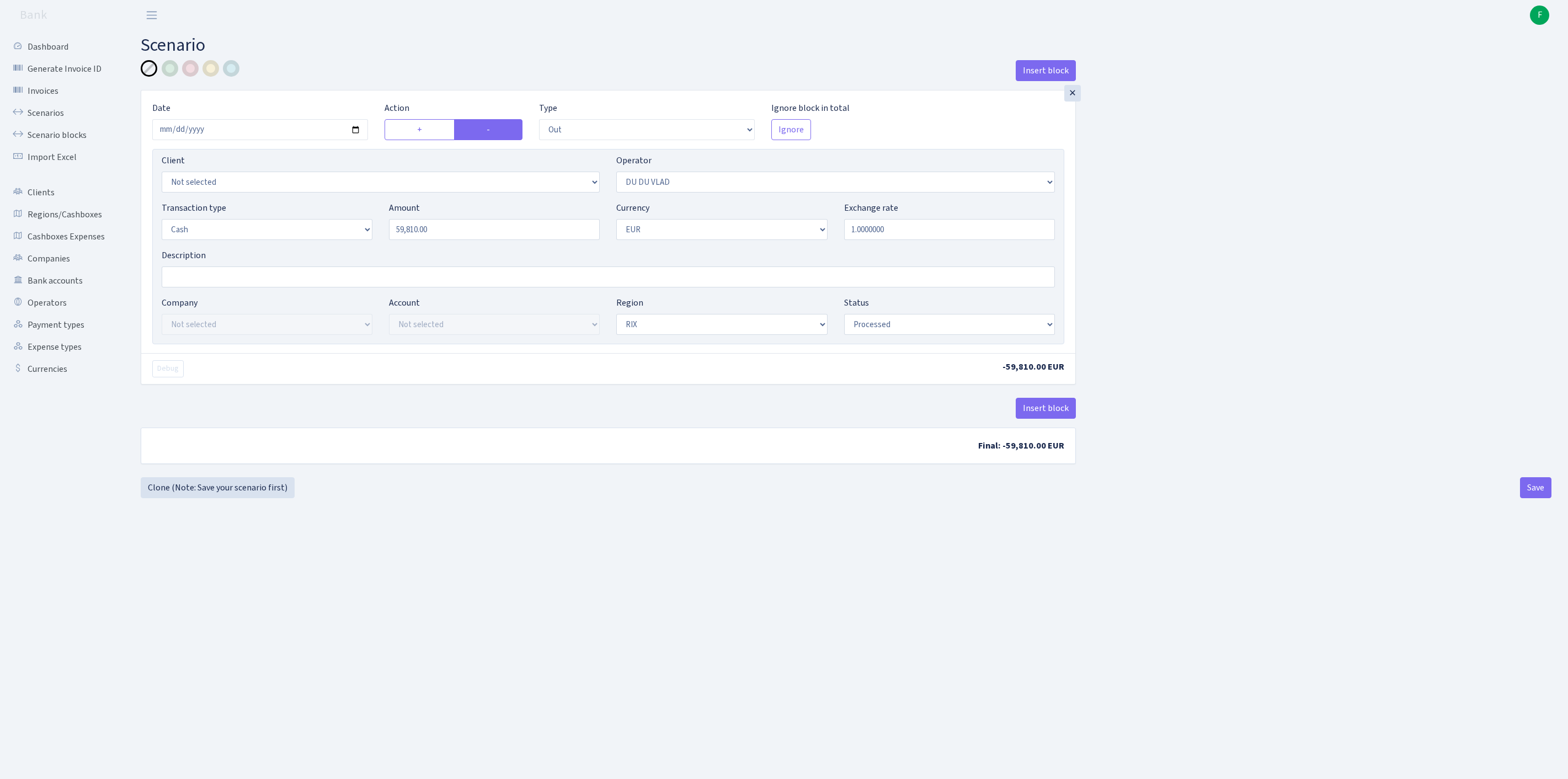
select select "1"
select select "processed"
click at [214, 498] on link "Clone (Note: Save your scenario first)" at bounding box center [218, 487] width 154 height 21
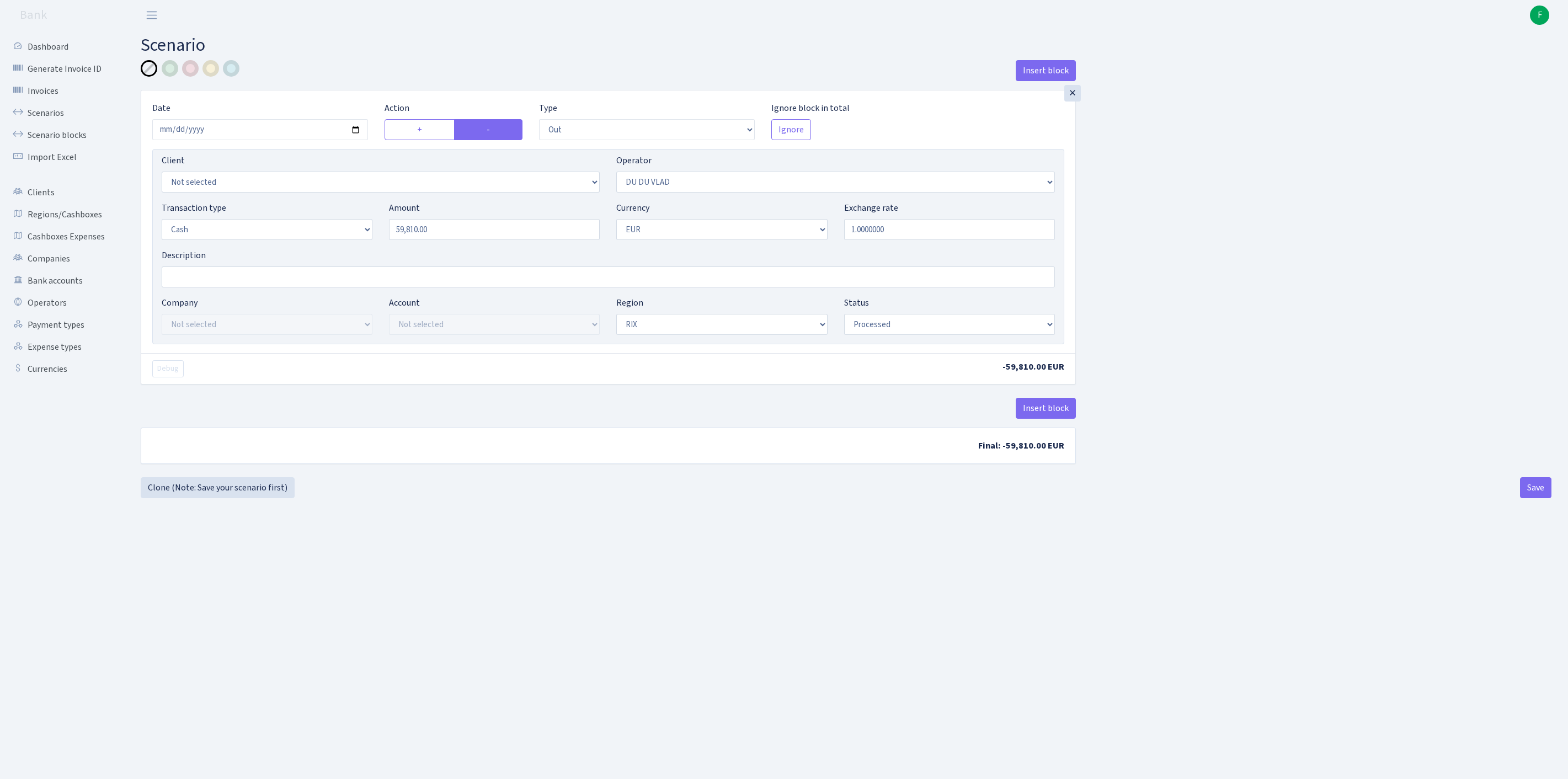
select select "out"
select select "163"
select select "1"
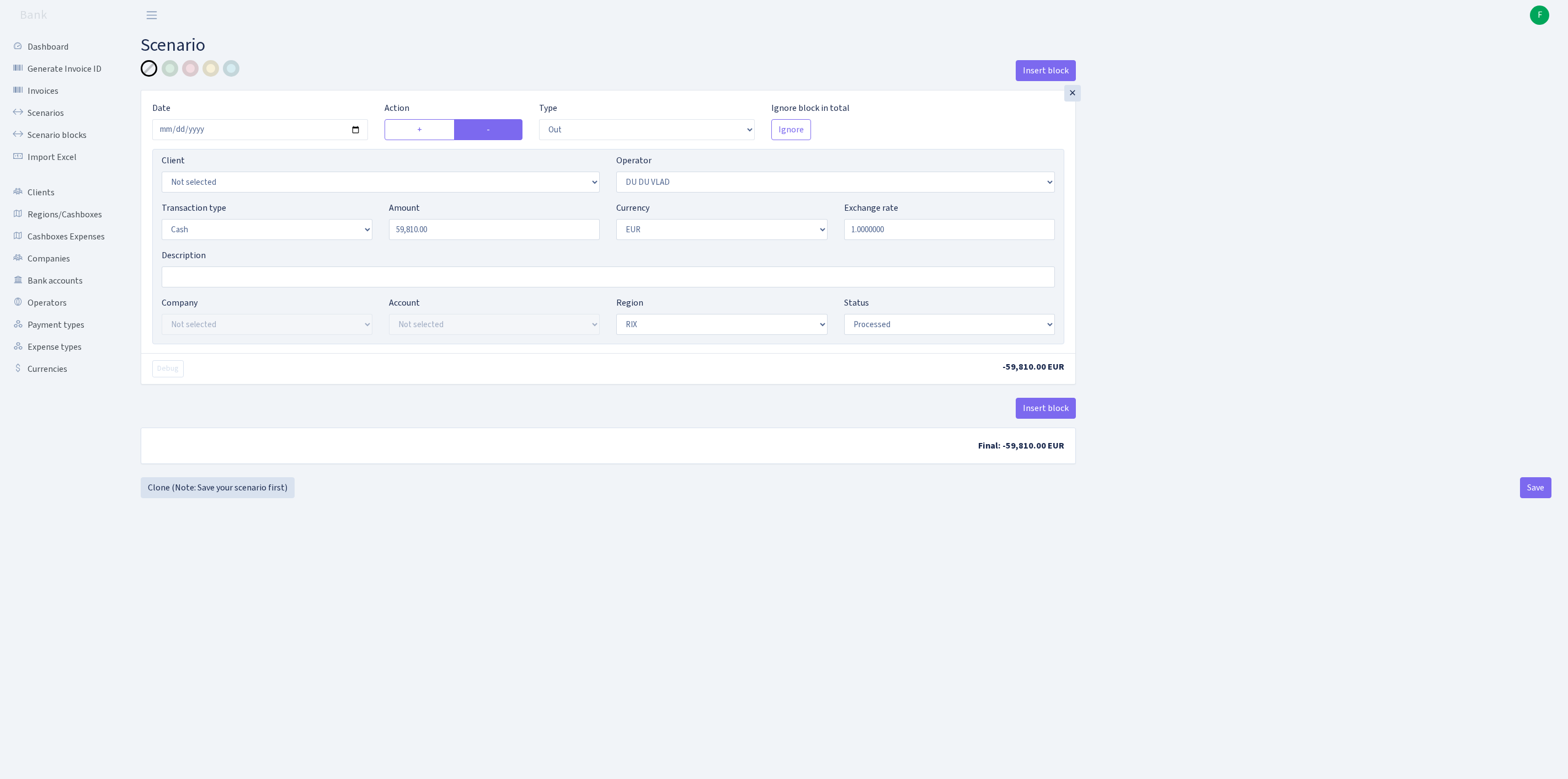
select select "processed"
select select "164"
drag, startPoint x: 466, startPoint y: 252, endPoint x: 376, endPoint y: 242, distance: 90.6
click at [376, 242] on div "Transaction type Not selected 981 ELF FISH crypto GIRT IVO dekl MM-BALTIC eur U…" at bounding box center [608, 225] width 909 height 47
type input "18,600.00"
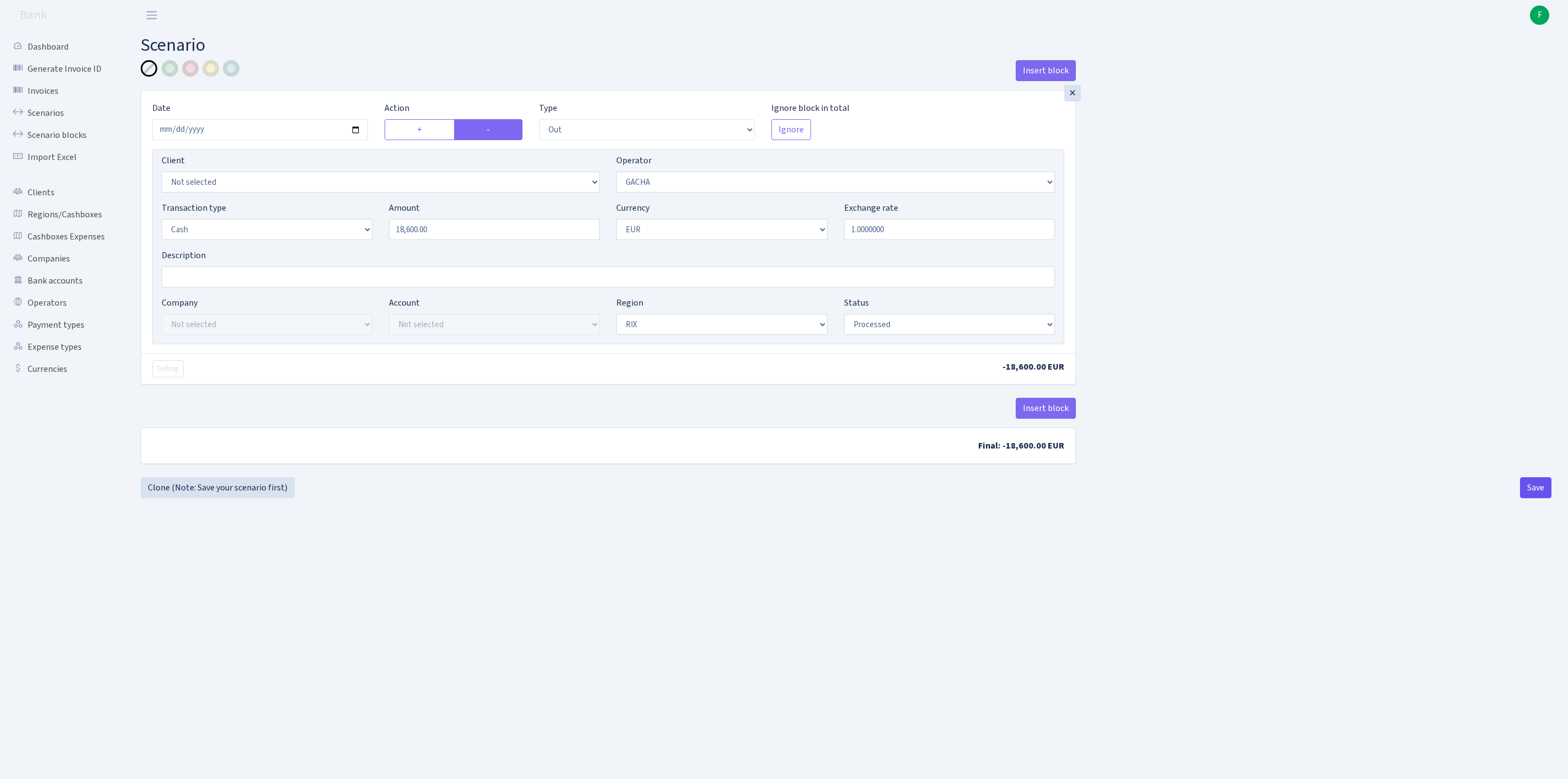
click at [1532, 498] on button "Save" at bounding box center [1536, 487] width 31 height 21
select select "out"
select select "164"
select select "1"
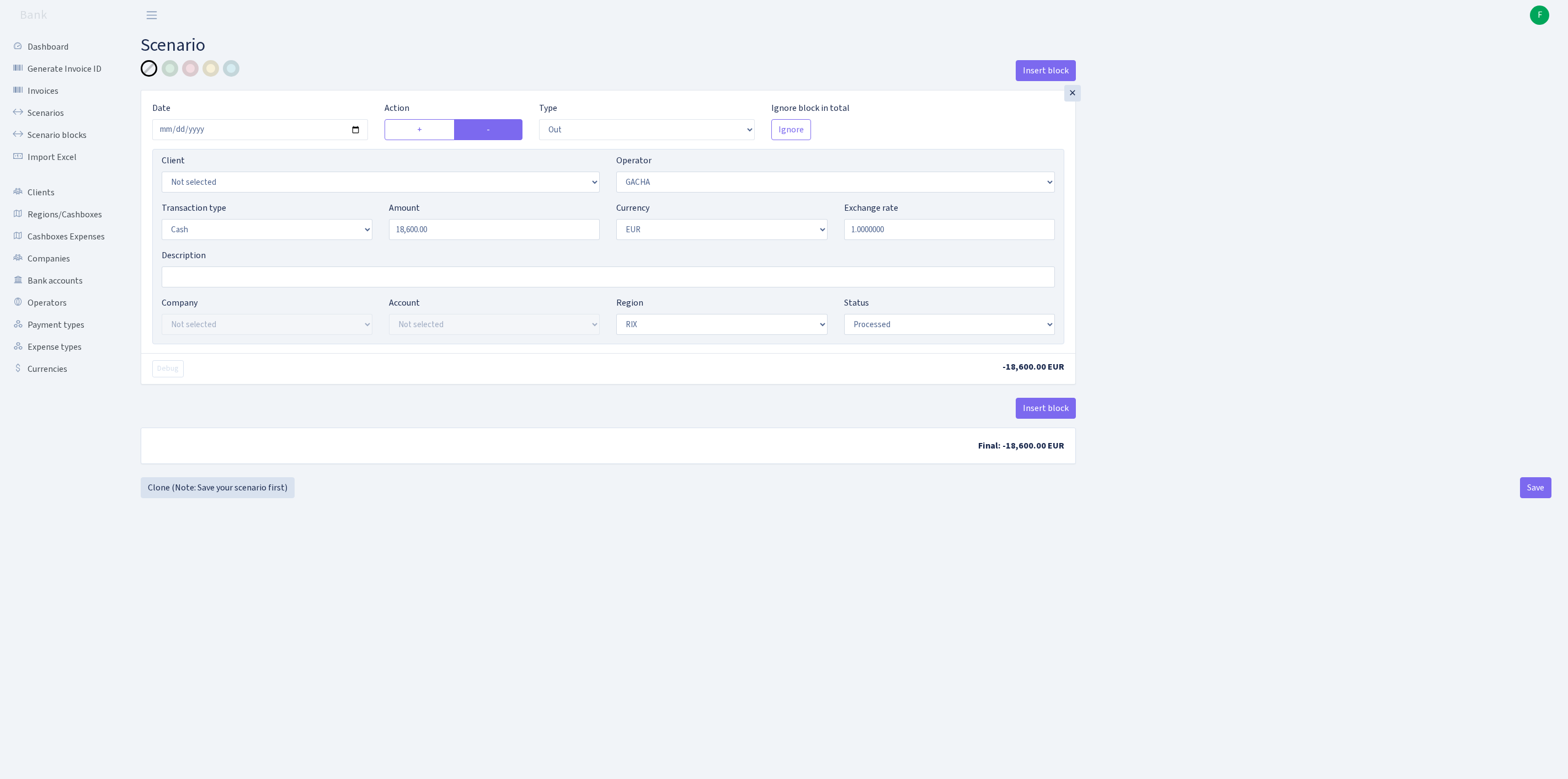
select select "1"
select select "processed"
click at [1532, 498] on button "Save" at bounding box center [1536, 487] width 31 height 21
select select "out"
select select "164"
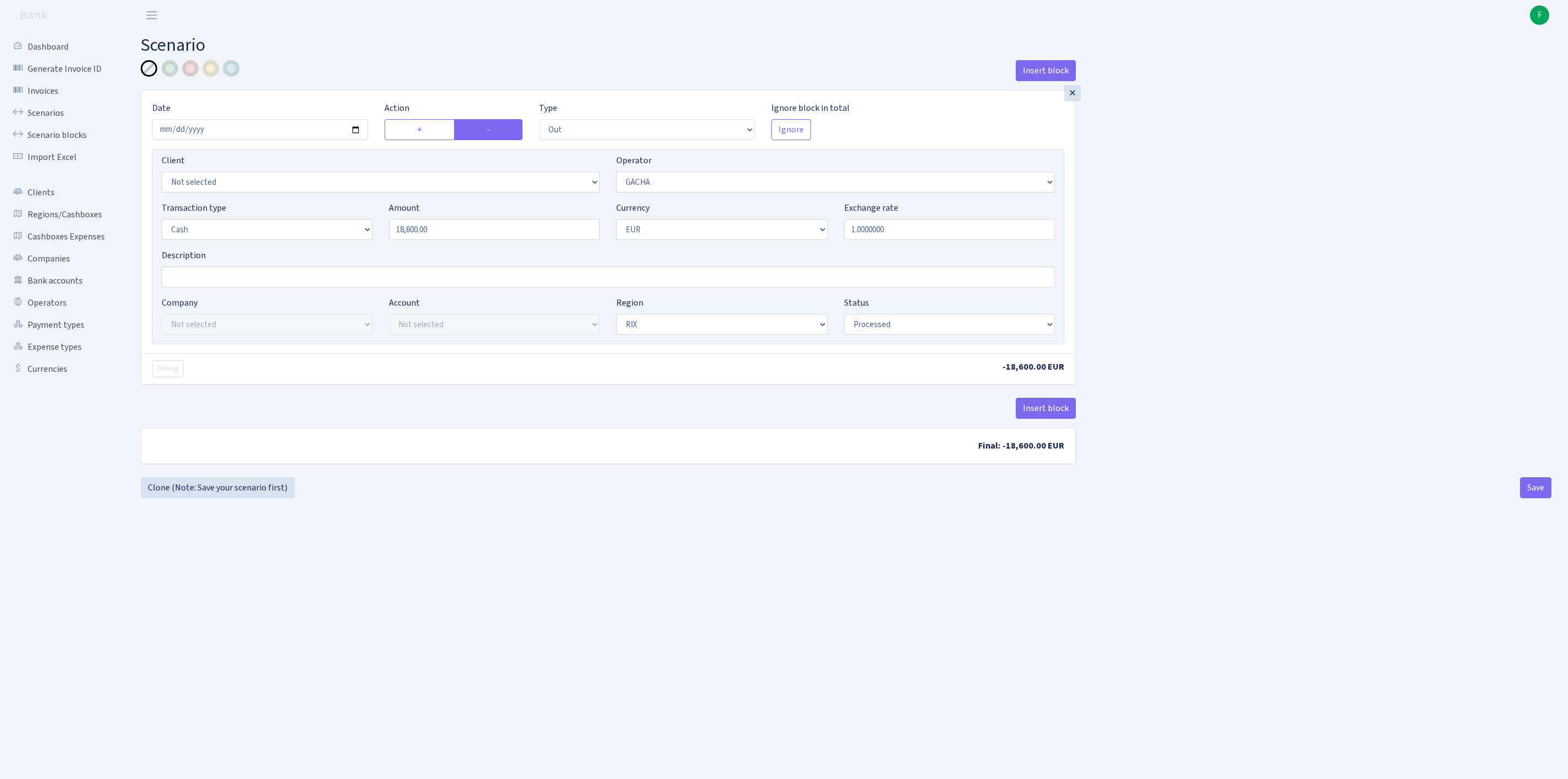
select select "1"
select select "processed"
click at [195, 498] on link "Clone (Note: Save your scenario first)" at bounding box center [218, 487] width 154 height 21
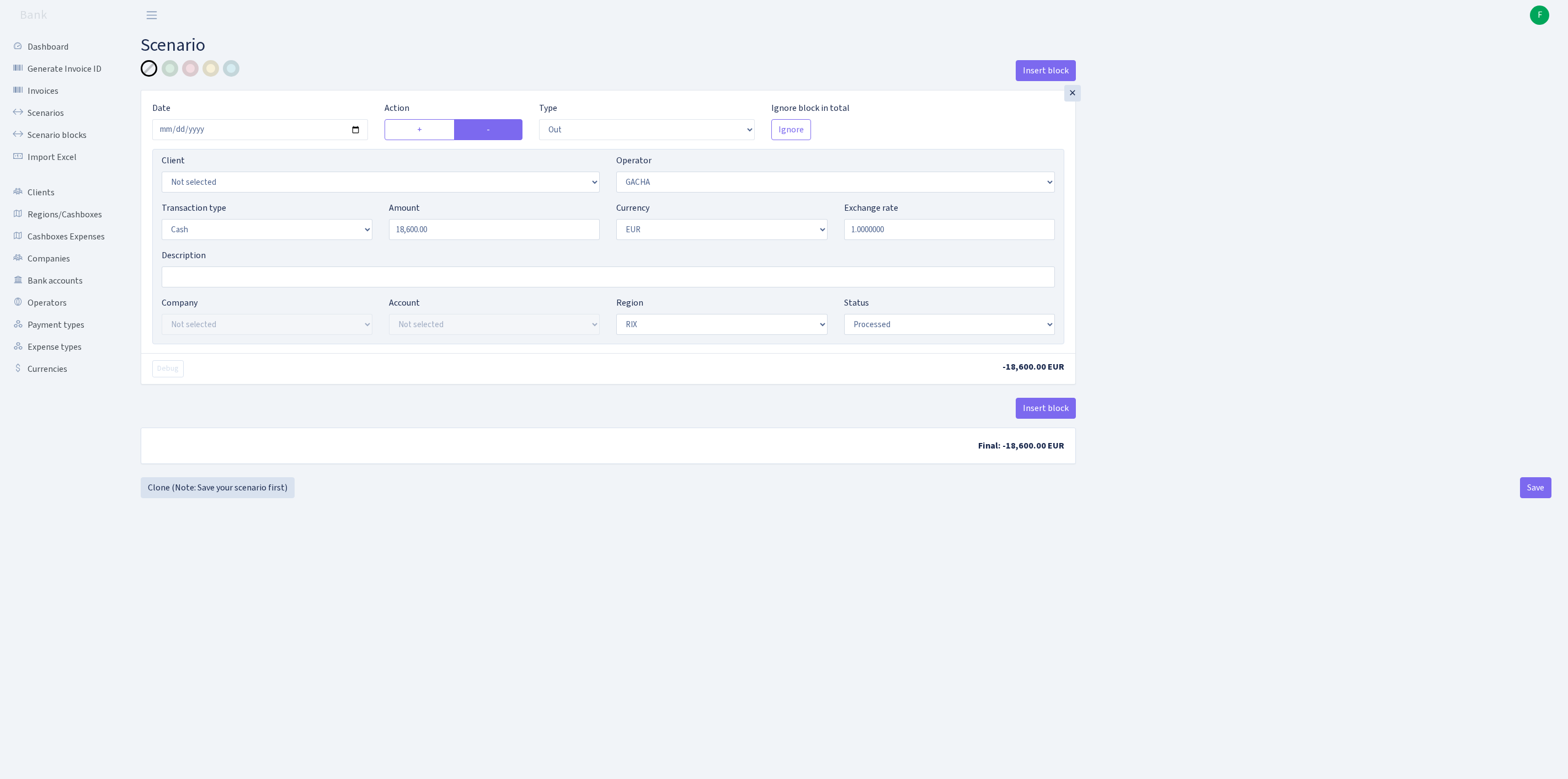
select select "out"
select select "164"
select select "1"
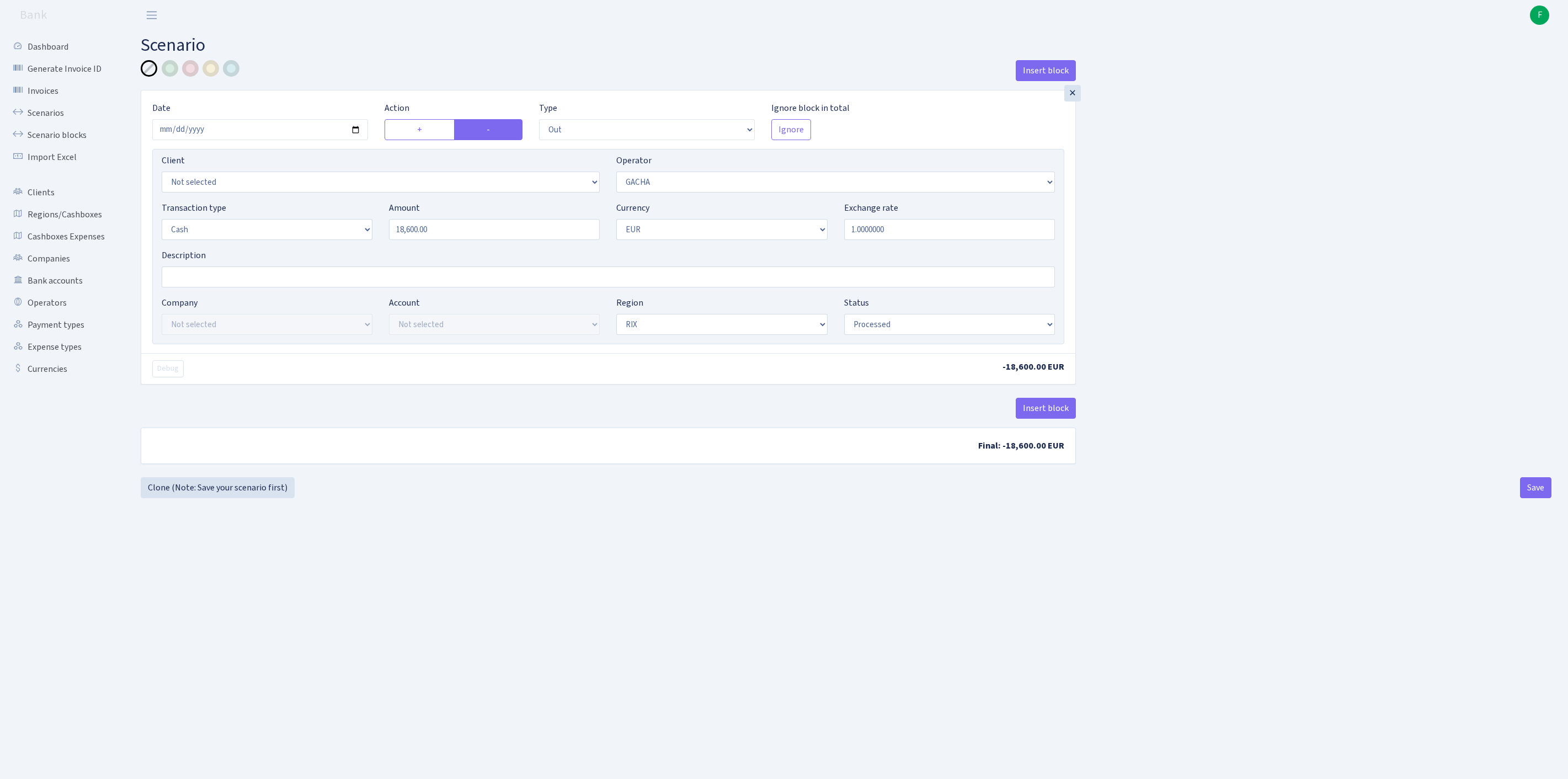
select select "processed"
select select "65"
drag, startPoint x: 475, startPoint y: 257, endPoint x: 379, endPoint y: 254, distance: 96.0
click at [379, 249] on div "Transaction type Not selected 981 ELF FISH crypto GIRT IVO dekl MM-BALTIC eur U…" at bounding box center [608, 225] width 909 height 47
type input "10,160.00"
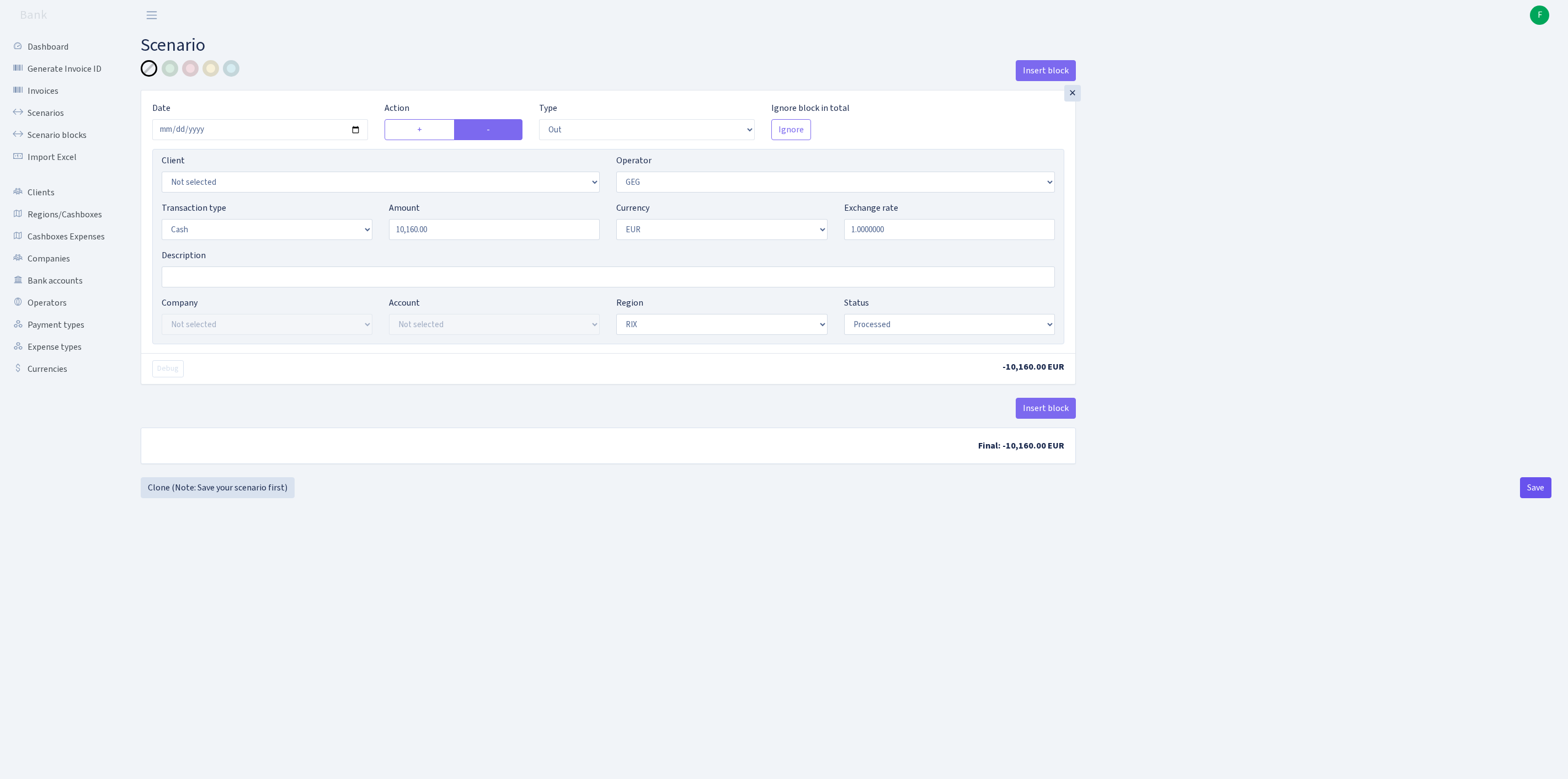
click at [1543, 498] on button "Save" at bounding box center [1536, 487] width 31 height 21
select select "out"
select select "65"
select select "1"
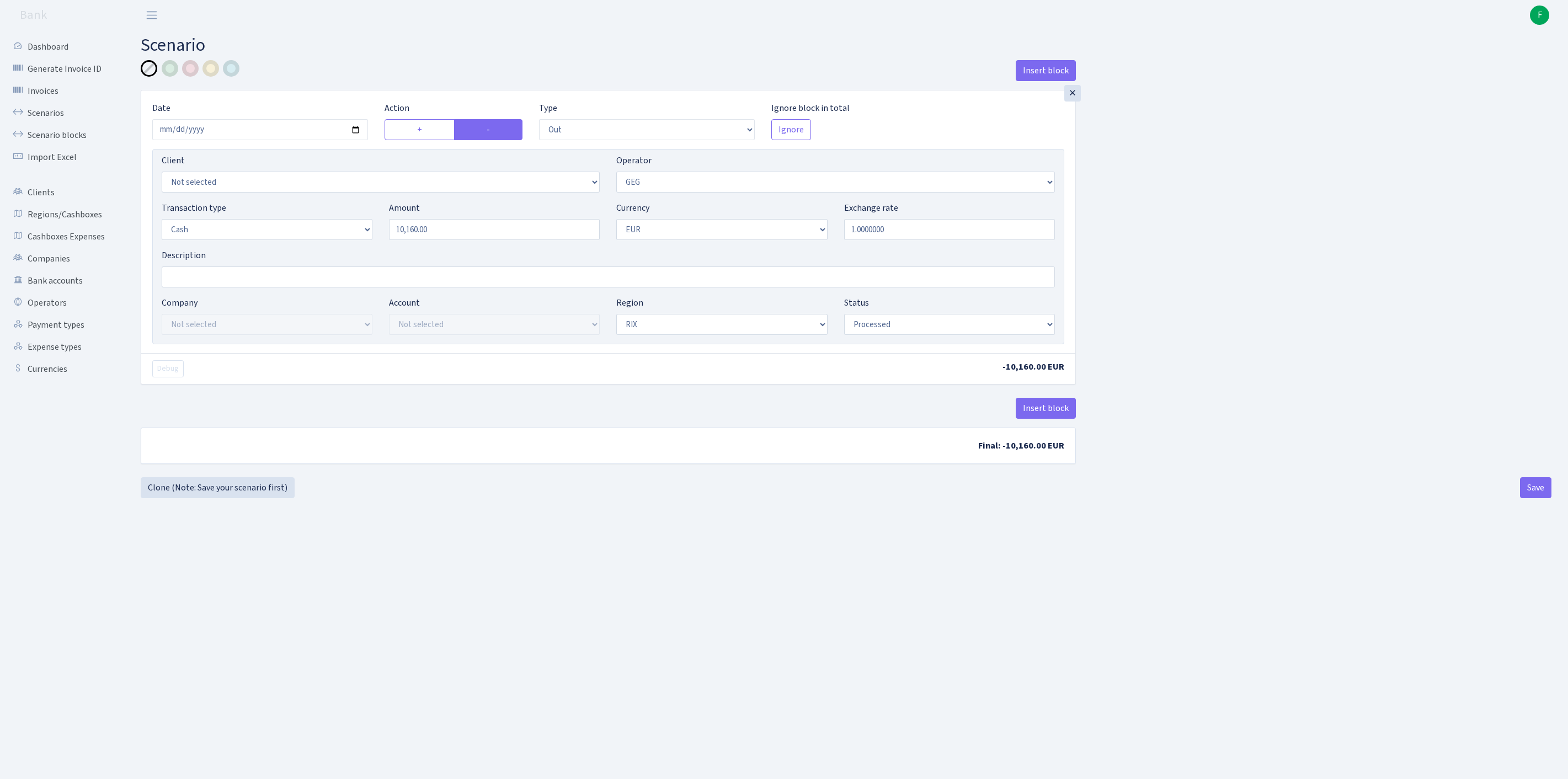
select select "1"
select select "processed"
select select "10"
drag, startPoint x: 476, startPoint y: 255, endPoint x: 339, endPoint y: 252, distance: 137.0
click at [339, 249] on div "Transaction type Not selected 981 ELF FISH crypto GIRT IVO dekl MM-BALTIC eur U…" at bounding box center [608, 225] width 909 height 47
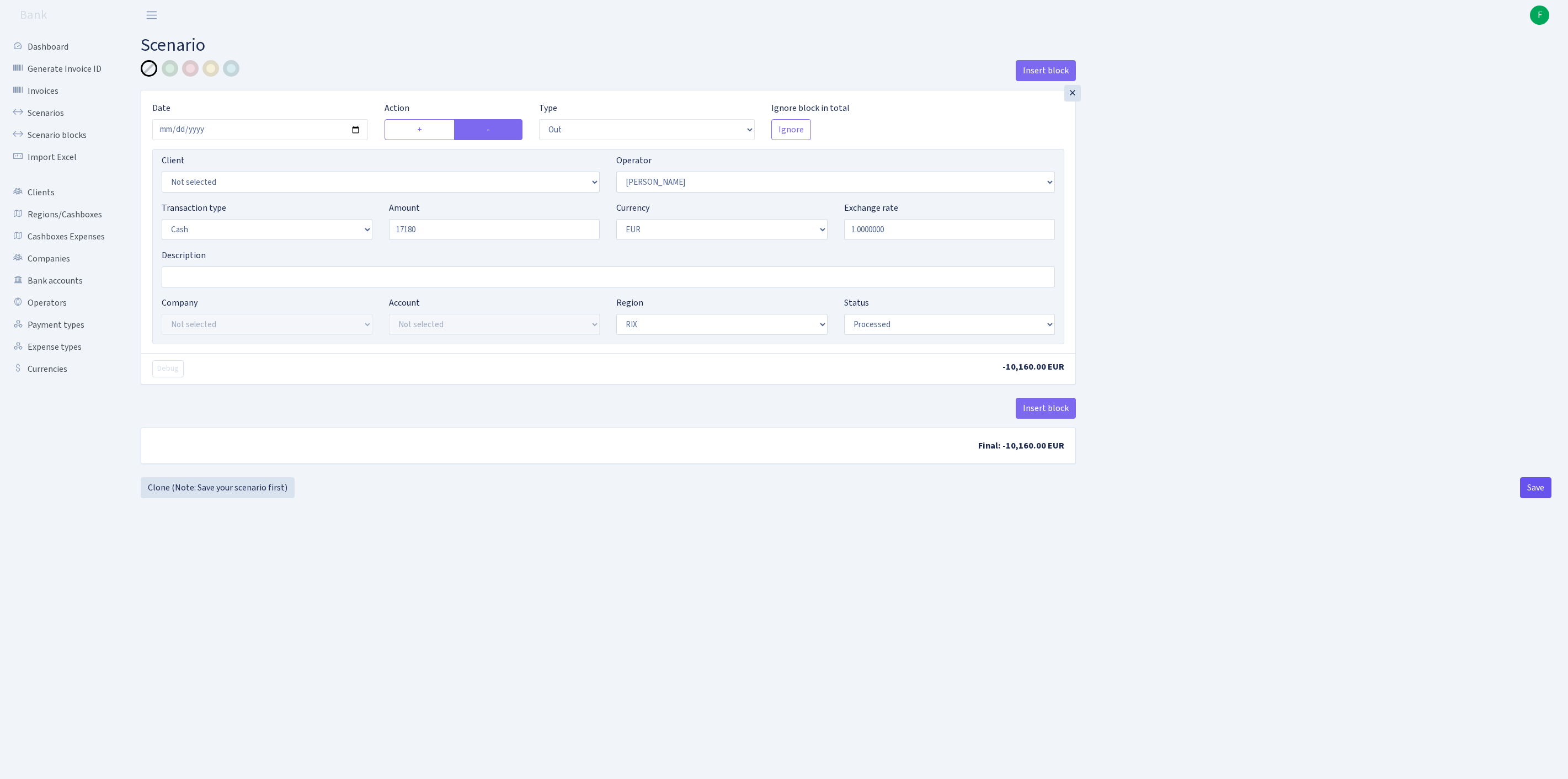
type input "17,180.00"
click at [1522, 498] on button "Save" at bounding box center [1536, 487] width 31 height 21
select select "out"
select select "10"
select select "1"
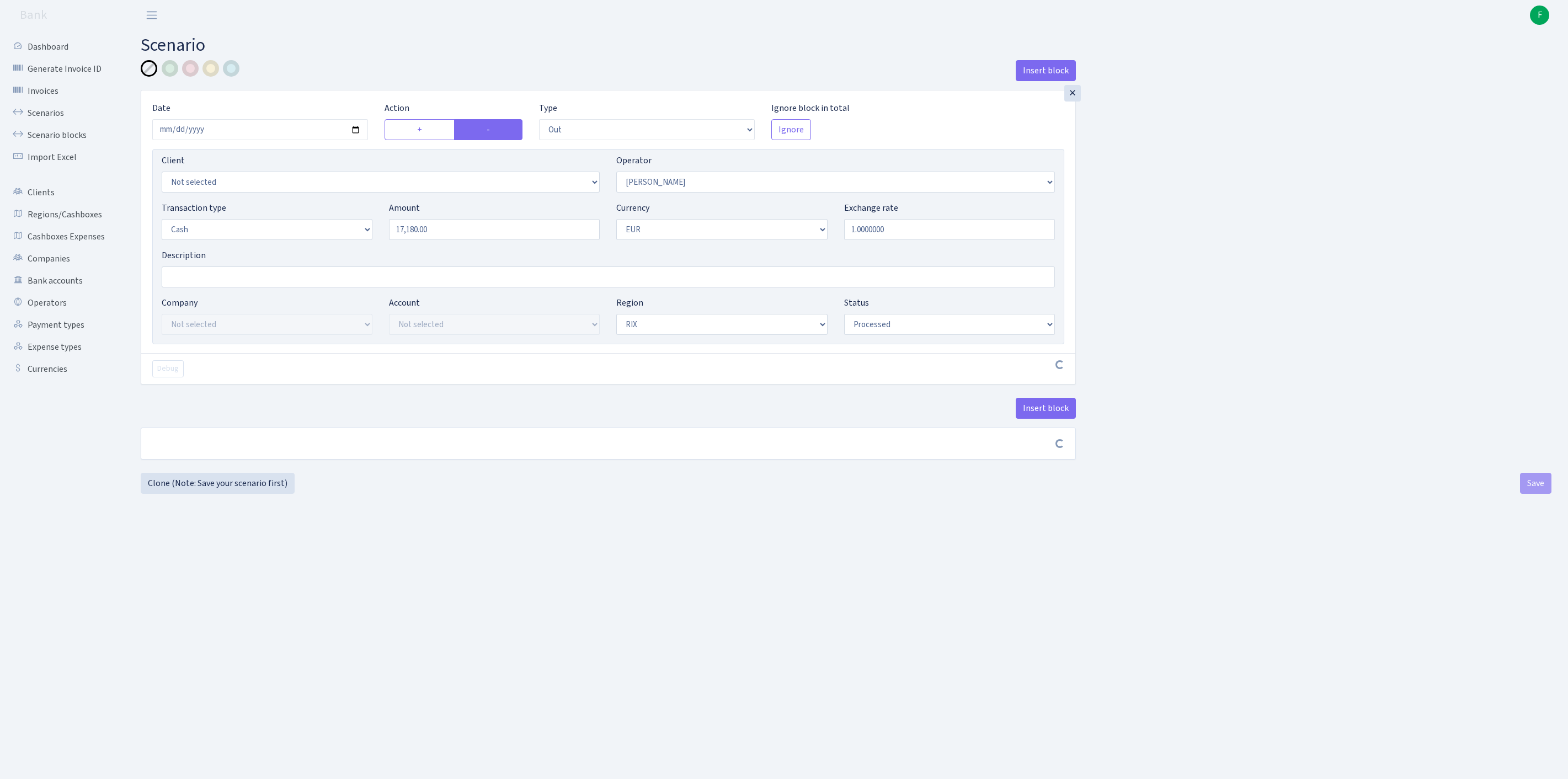
select select "1"
select select "processed"
click at [235, 498] on link "Clone (Note: Save your scenario first)" at bounding box center [218, 487] width 154 height 21
select select "out"
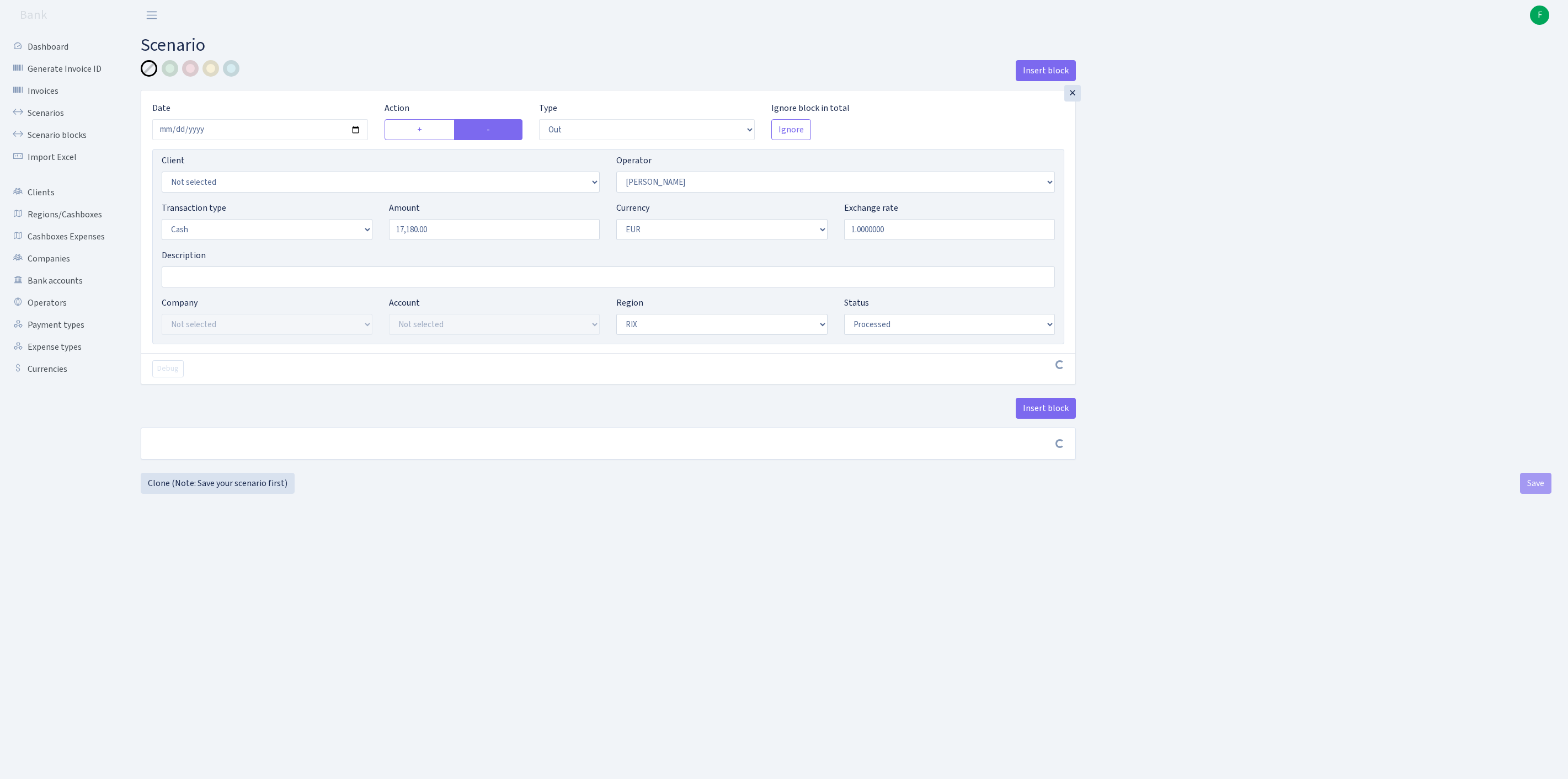
select select "10"
select select "1"
select select "processed"
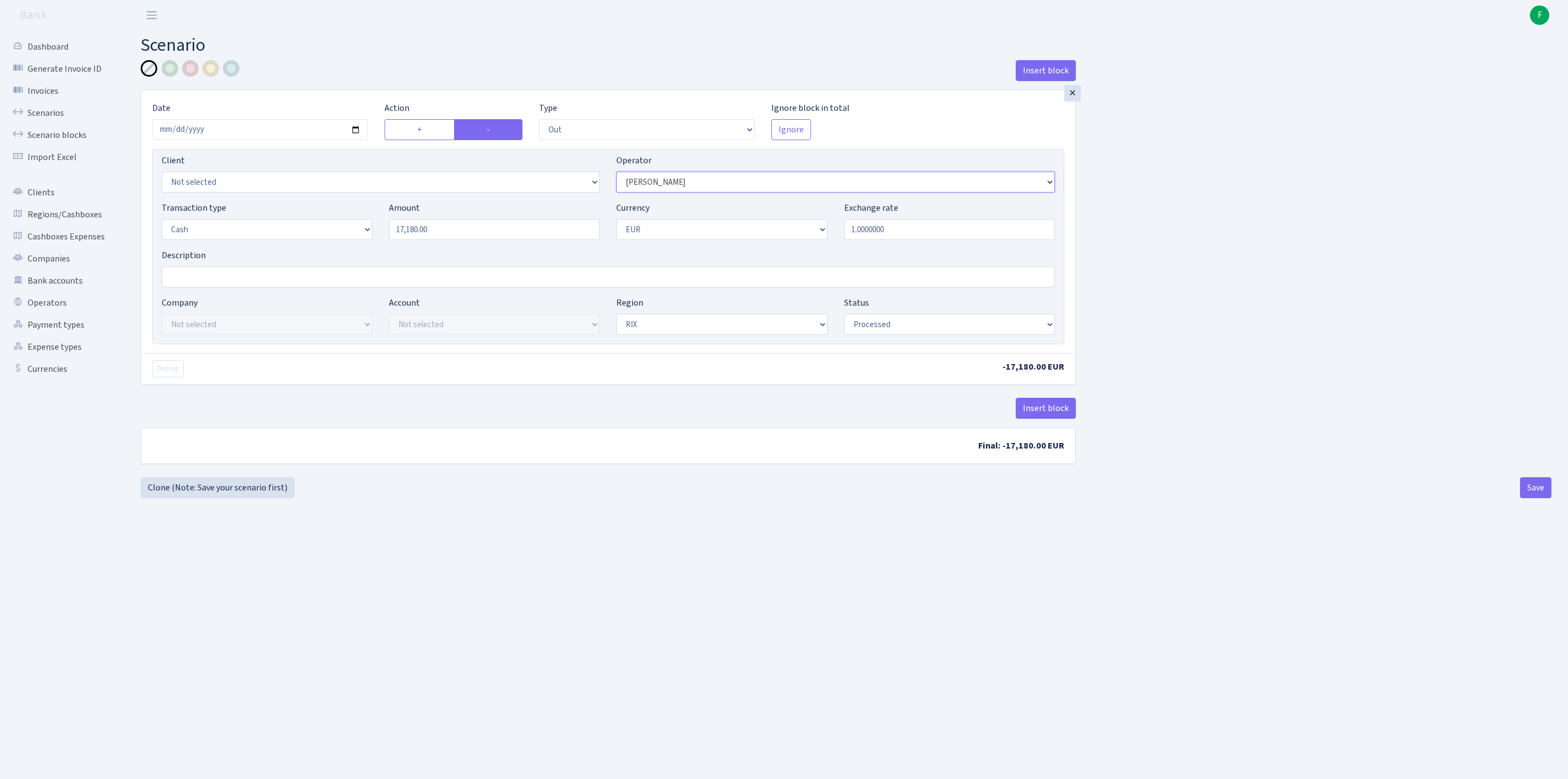
select select "37"
drag, startPoint x: 475, startPoint y: 252, endPoint x: 374, endPoint y: 247, distance: 101.1
click at [374, 247] on div "Transaction type Not selected 981 ELF FISH crypto GIRT IVO dekl MM-BALTIC eur U…" at bounding box center [608, 225] width 909 height 47
type input "16,475.00"
click at [1530, 494] on div "Insert block × Date 2025-09-16 Action + - Type --- In Out Commission Field requ…" at bounding box center [846, 277] width 1411 height 433
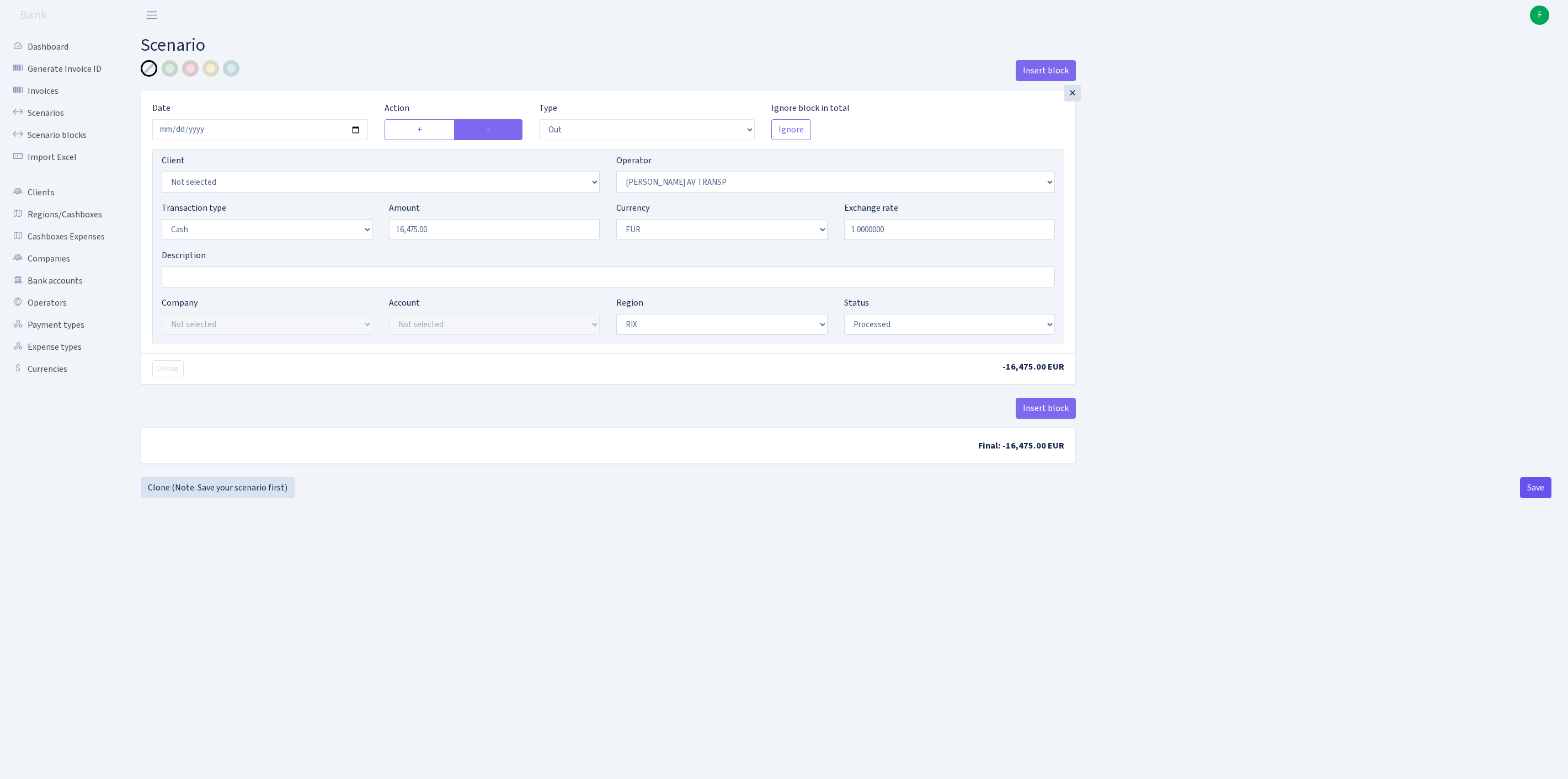
click at [1529, 498] on button "Save" at bounding box center [1536, 487] width 31 height 21
select select "out"
select select "37"
select select "1"
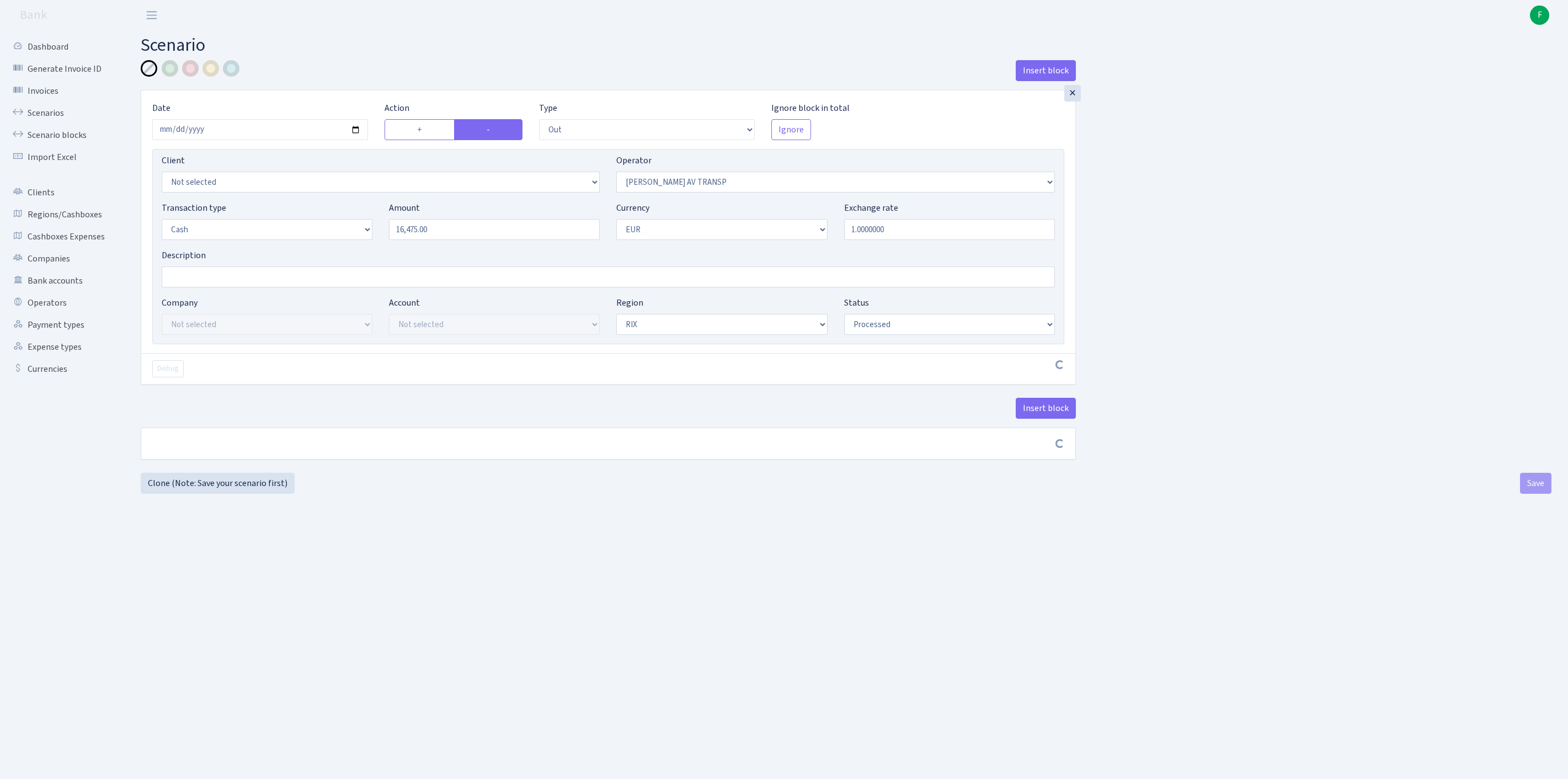
select select "1"
select select "processed"
click at [46, 119] on link "Scenarios" at bounding box center [60, 113] width 110 height 22
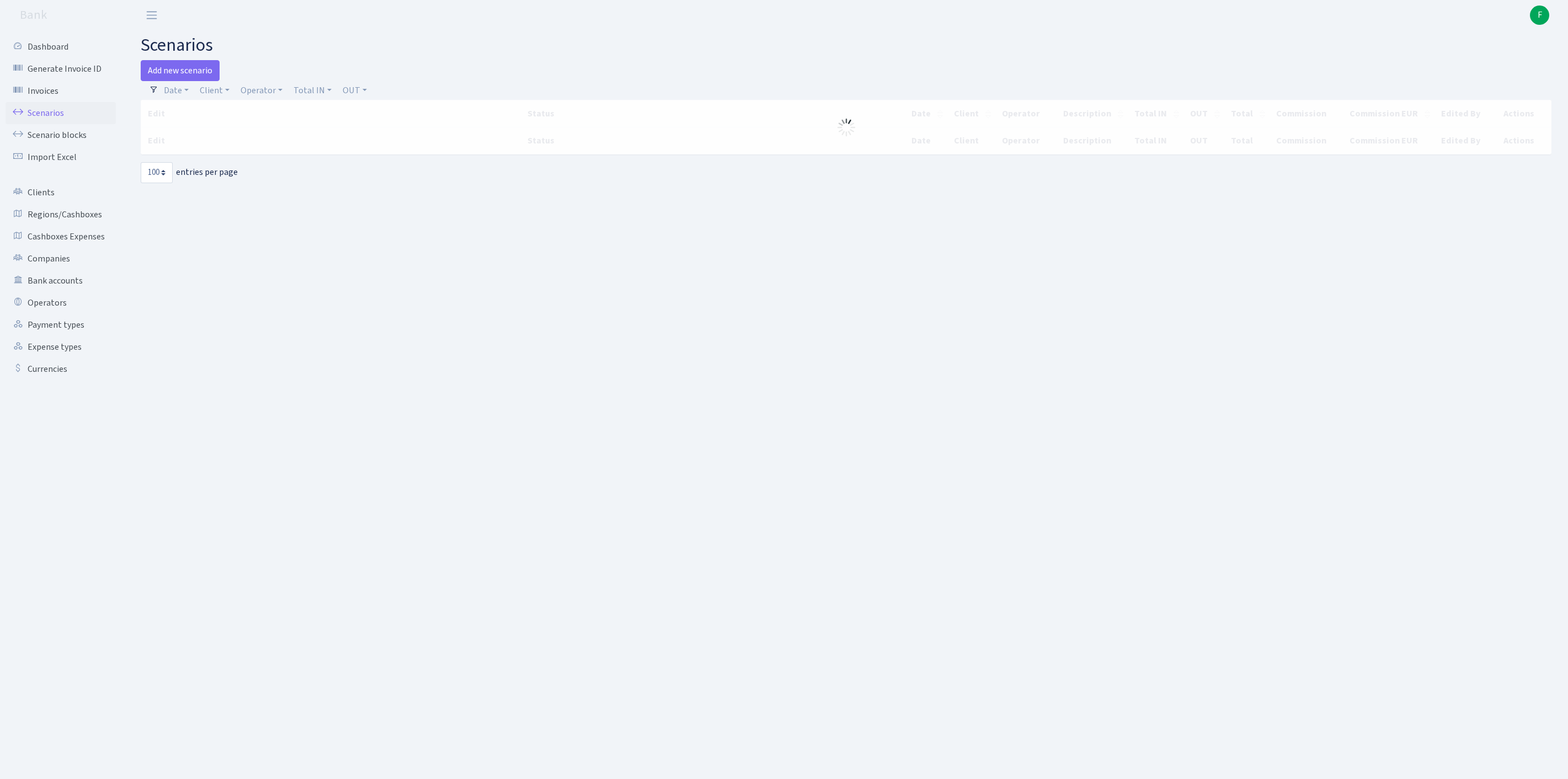
select select "100"
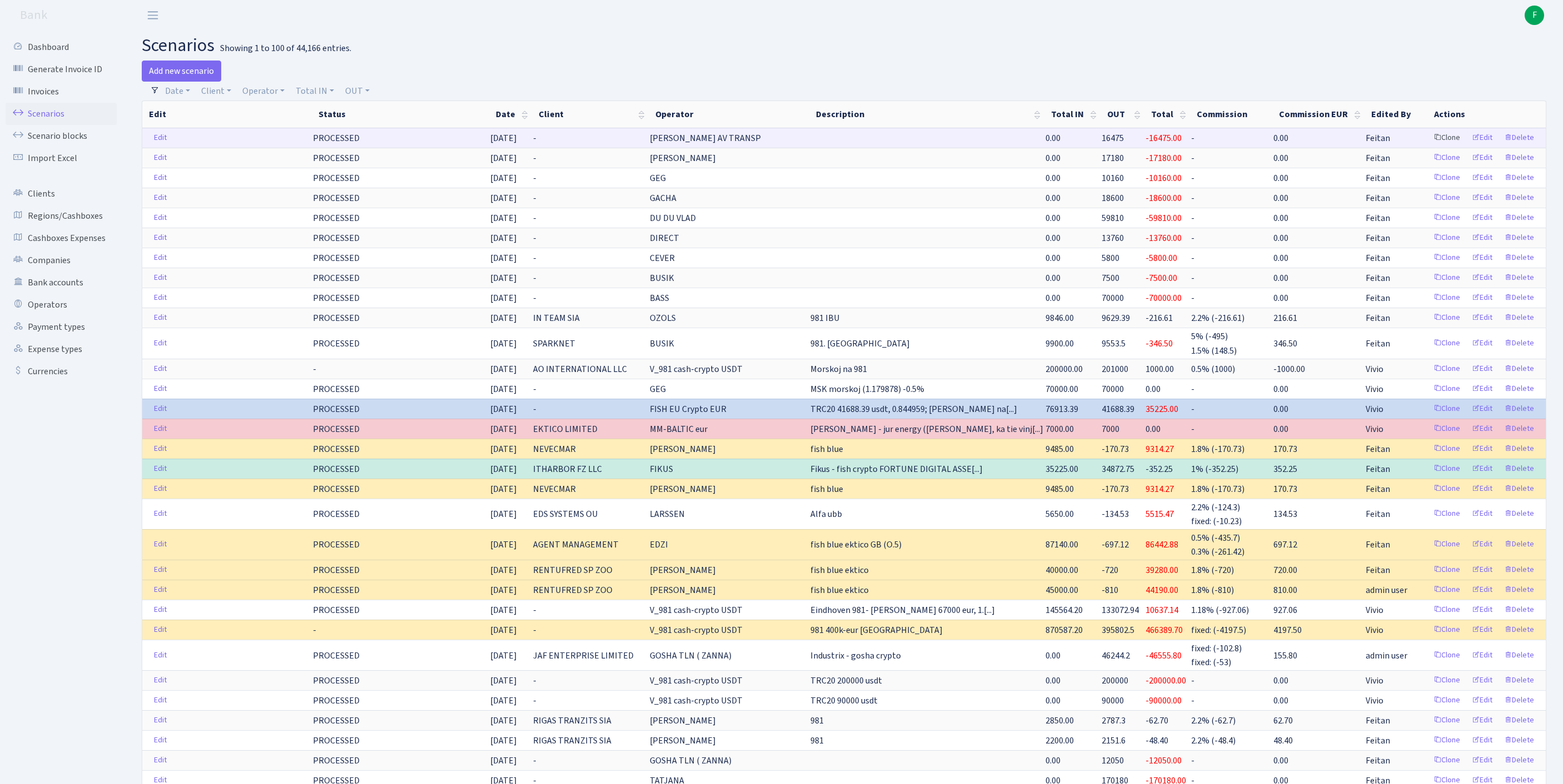
click at [1429, 147] on link "Clone" at bounding box center [1447, 138] width 37 height 18
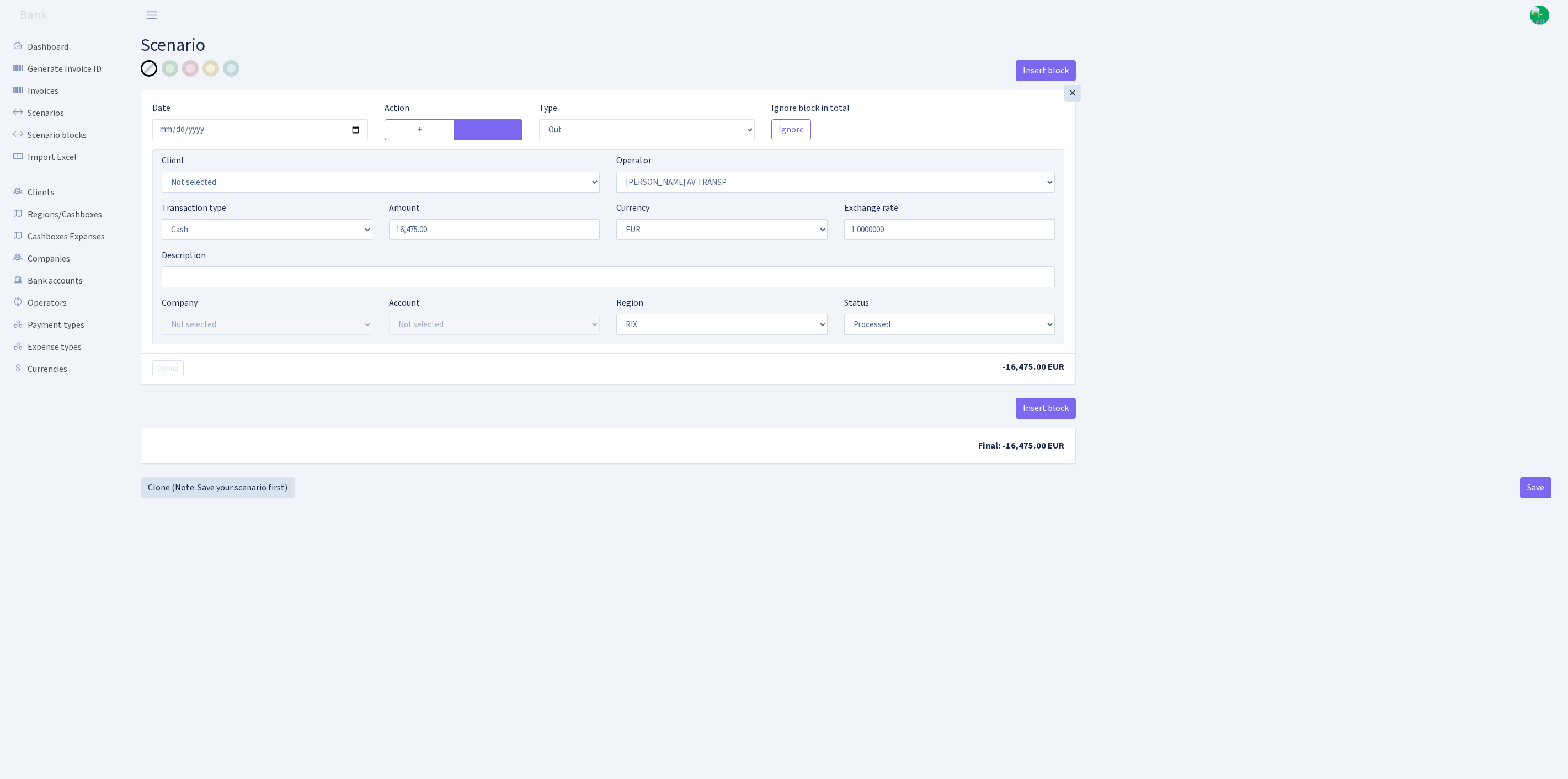
select select "out"
select select "37"
select select "1"
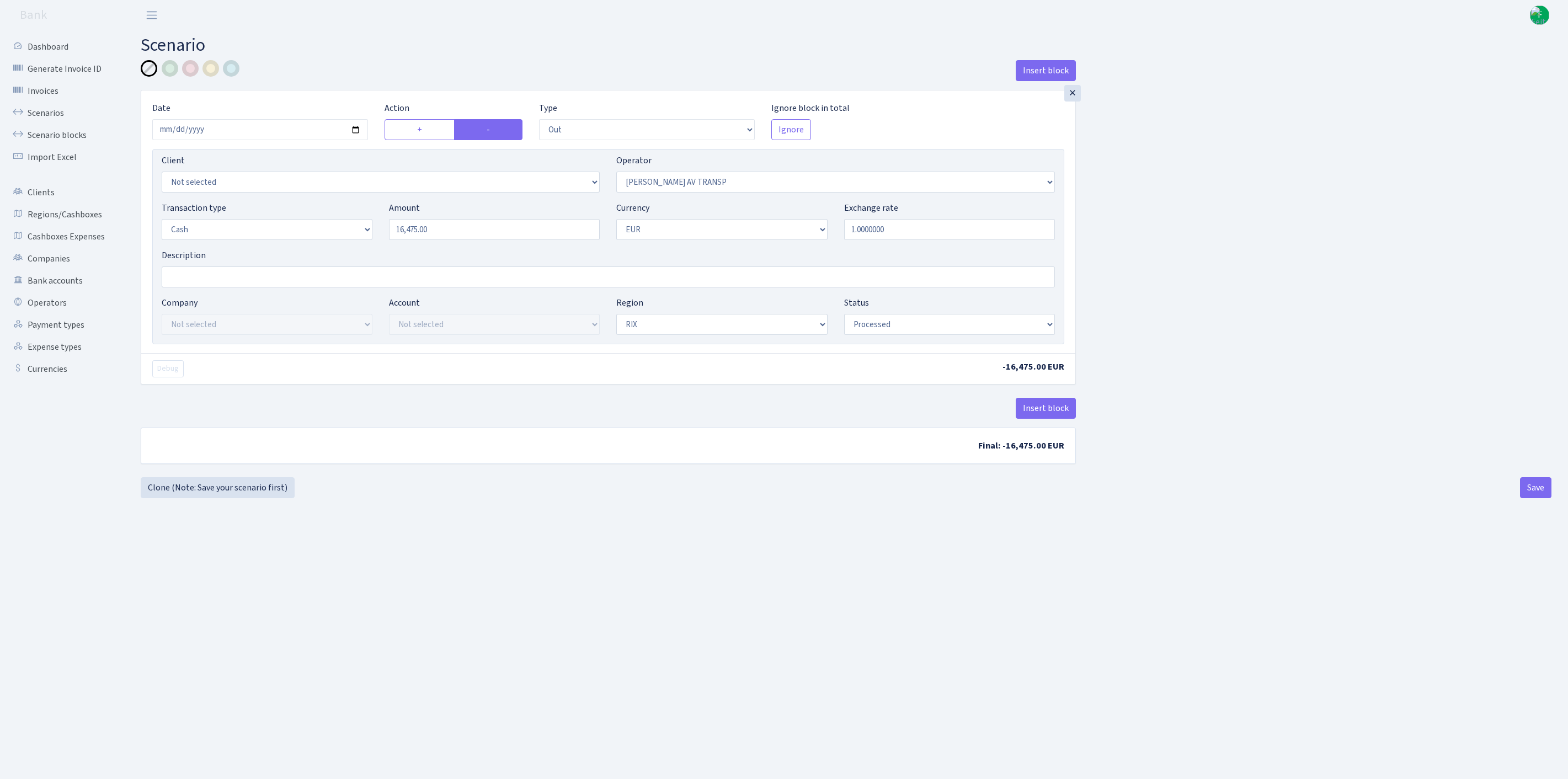
select select "processed"
select select "23"
drag, startPoint x: 469, startPoint y: 255, endPoint x: 378, endPoint y: 253, distance: 91.0
click at [378, 249] on div "Transaction type Not selected 981 ELF FISH crypto GIRT IVO dekl MM-BALTIC eur U…" at bounding box center [608, 225] width 909 height 47
type input "19,725.00"
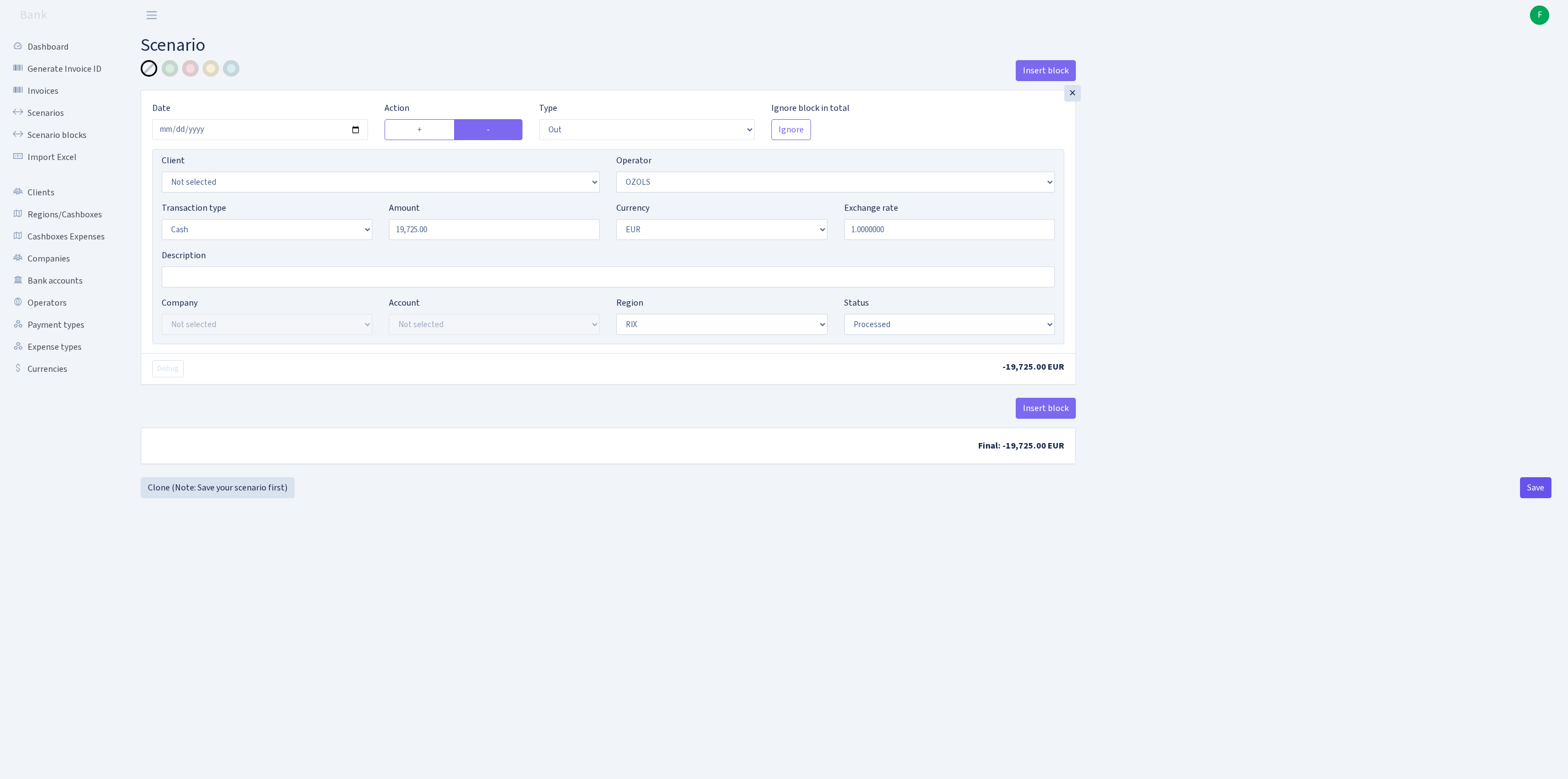
click at [1535, 498] on button "Save" at bounding box center [1536, 487] width 31 height 21
select select "out"
select select "23"
select select "1"
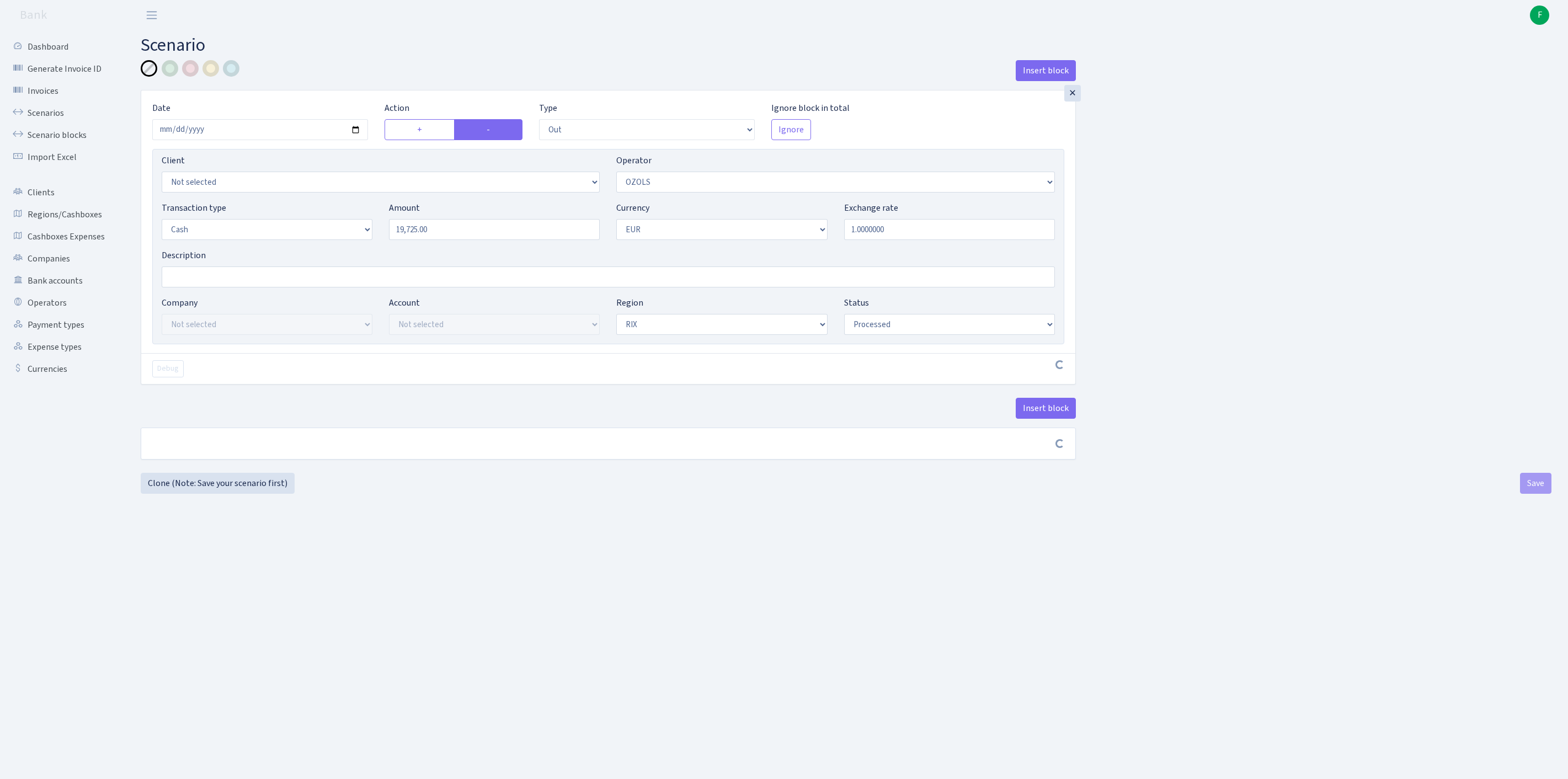
select select "1"
select select "processed"
click at [245, 498] on link "Clone (Note: Save your scenario first)" at bounding box center [218, 487] width 154 height 21
select select "out"
select select "23"
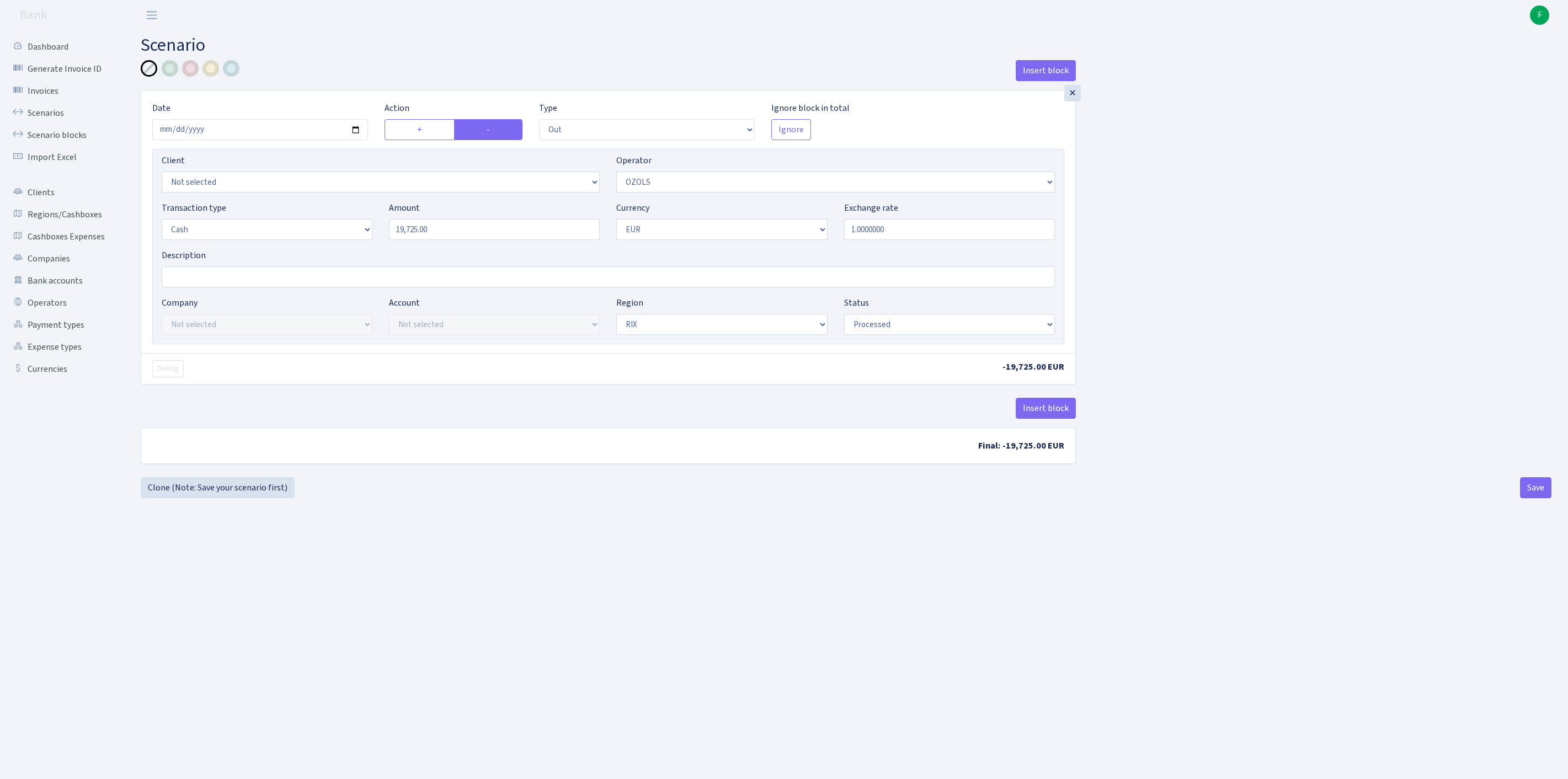
select select "1"
select select "processed"
select select "486"
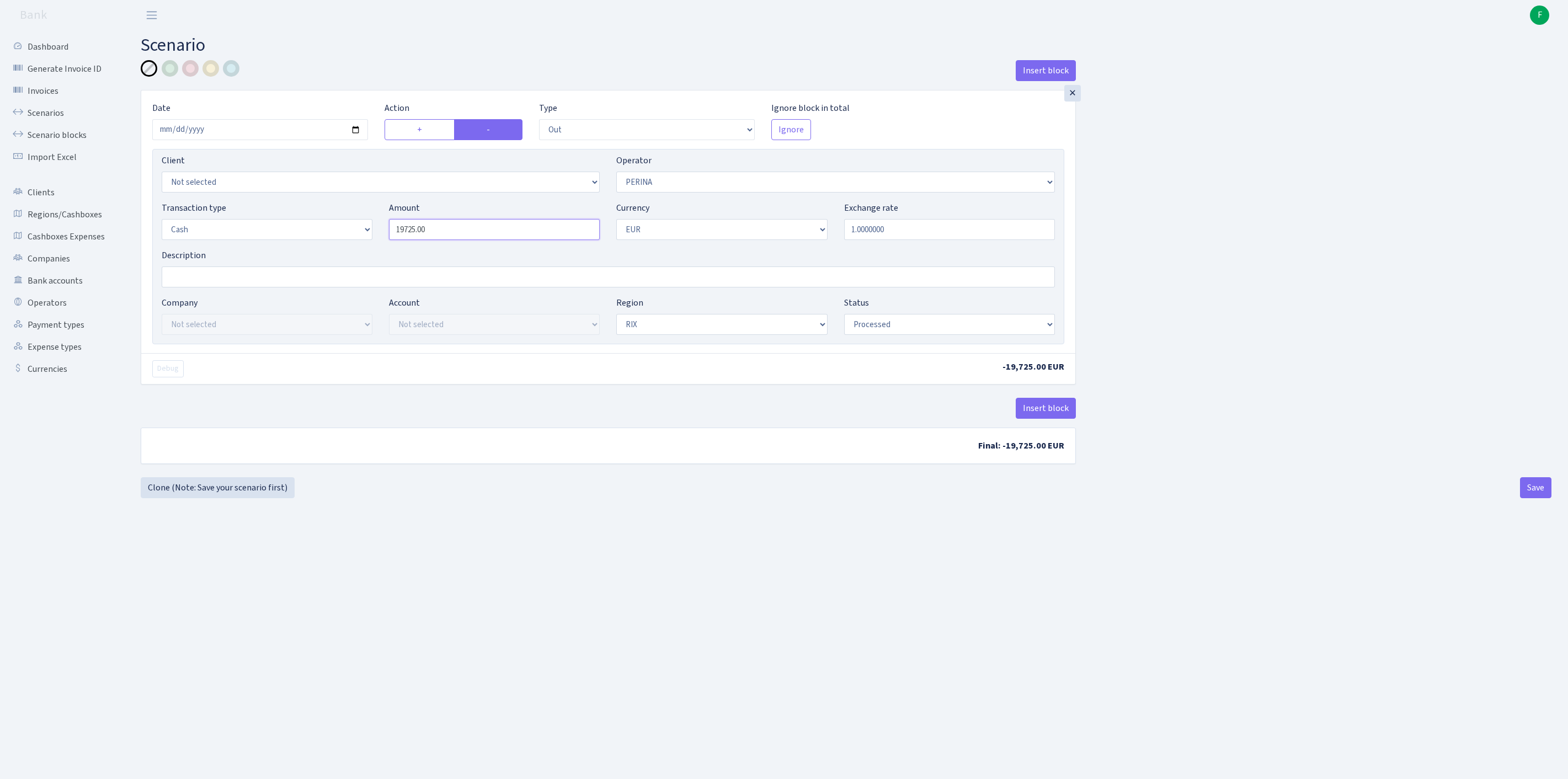
drag, startPoint x: 475, startPoint y: 255, endPoint x: 368, endPoint y: 249, distance: 107.2
click at [368, 249] on div "Transaction type Not selected 981 ELF FISH crypto GIRT IVO dekl MM-BALTIC eur U…" at bounding box center [608, 225] width 909 height 47
type input "16,235.00"
click at [1522, 498] on button "Save" at bounding box center [1536, 487] width 31 height 21
select select "out"
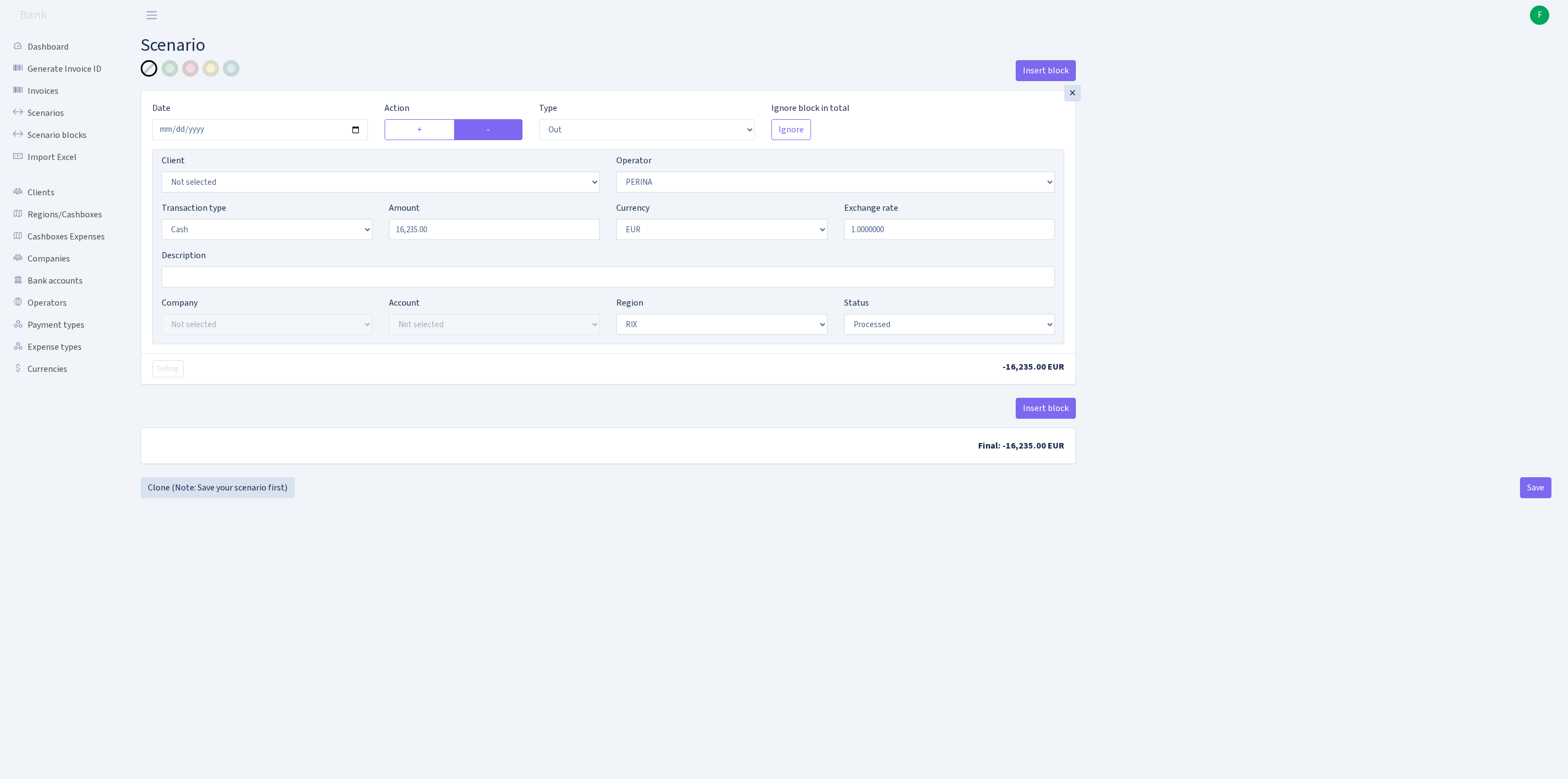
select select "486"
select select "1"
select select "processed"
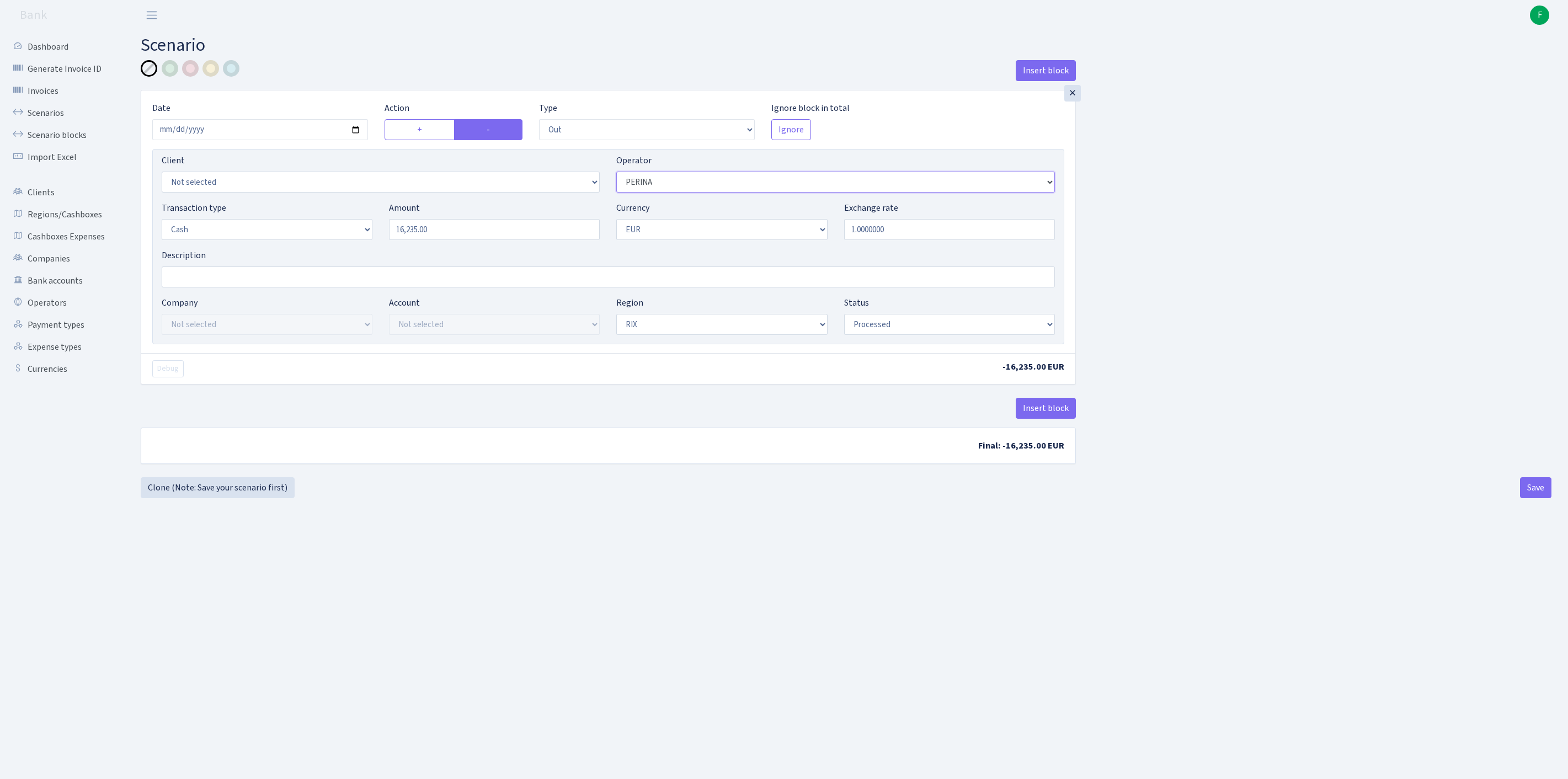
select select "3"
click at [1528, 498] on button "Save" at bounding box center [1536, 487] width 31 height 21
select select "out"
select select "3"
select select "1"
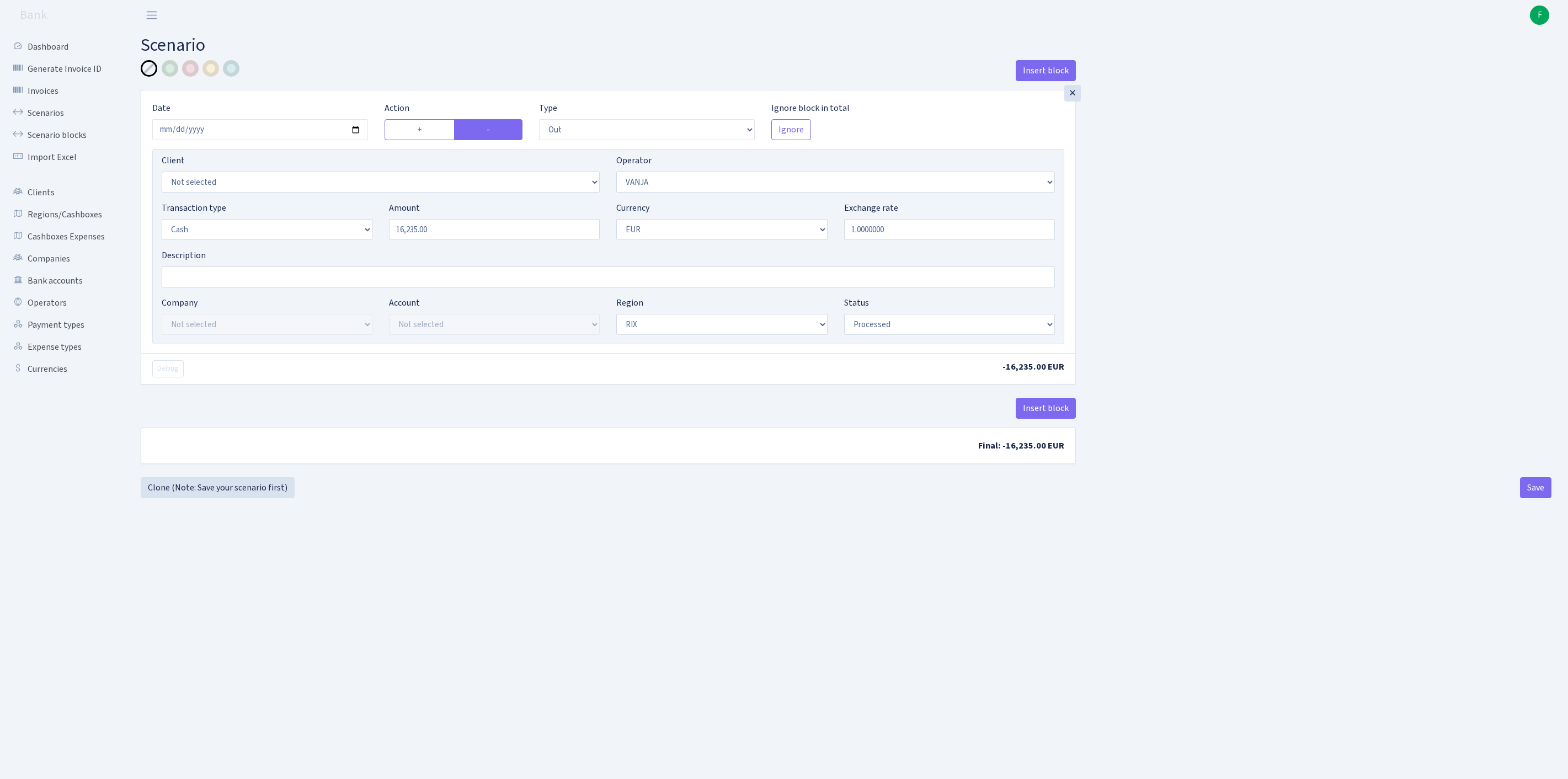
select select "1"
select select "processed"
click at [222, 498] on link "Clone (Note: Save your scenario first)" at bounding box center [218, 487] width 154 height 21
select select "out"
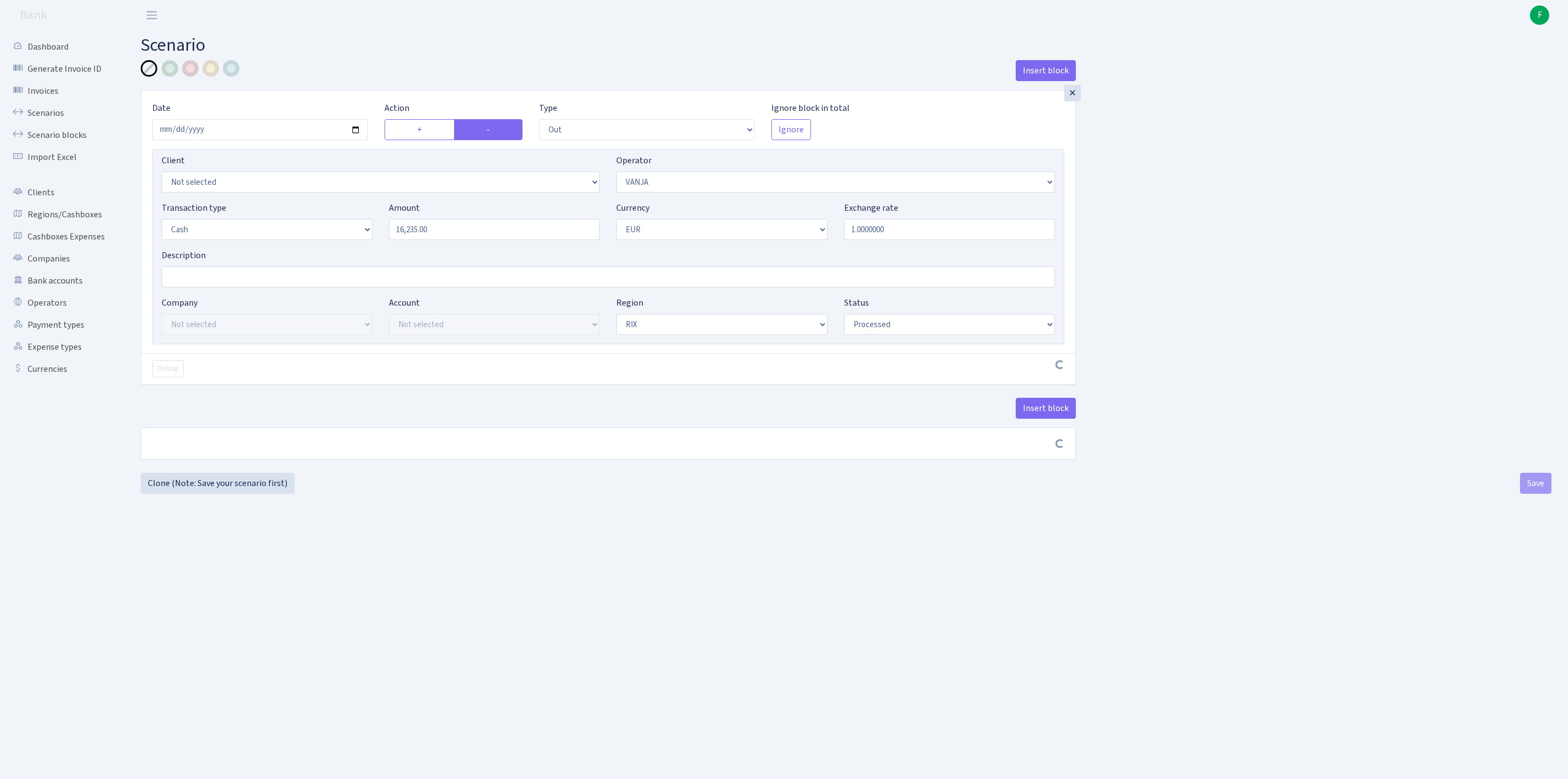
select select "3"
select select "1"
select select "processed"
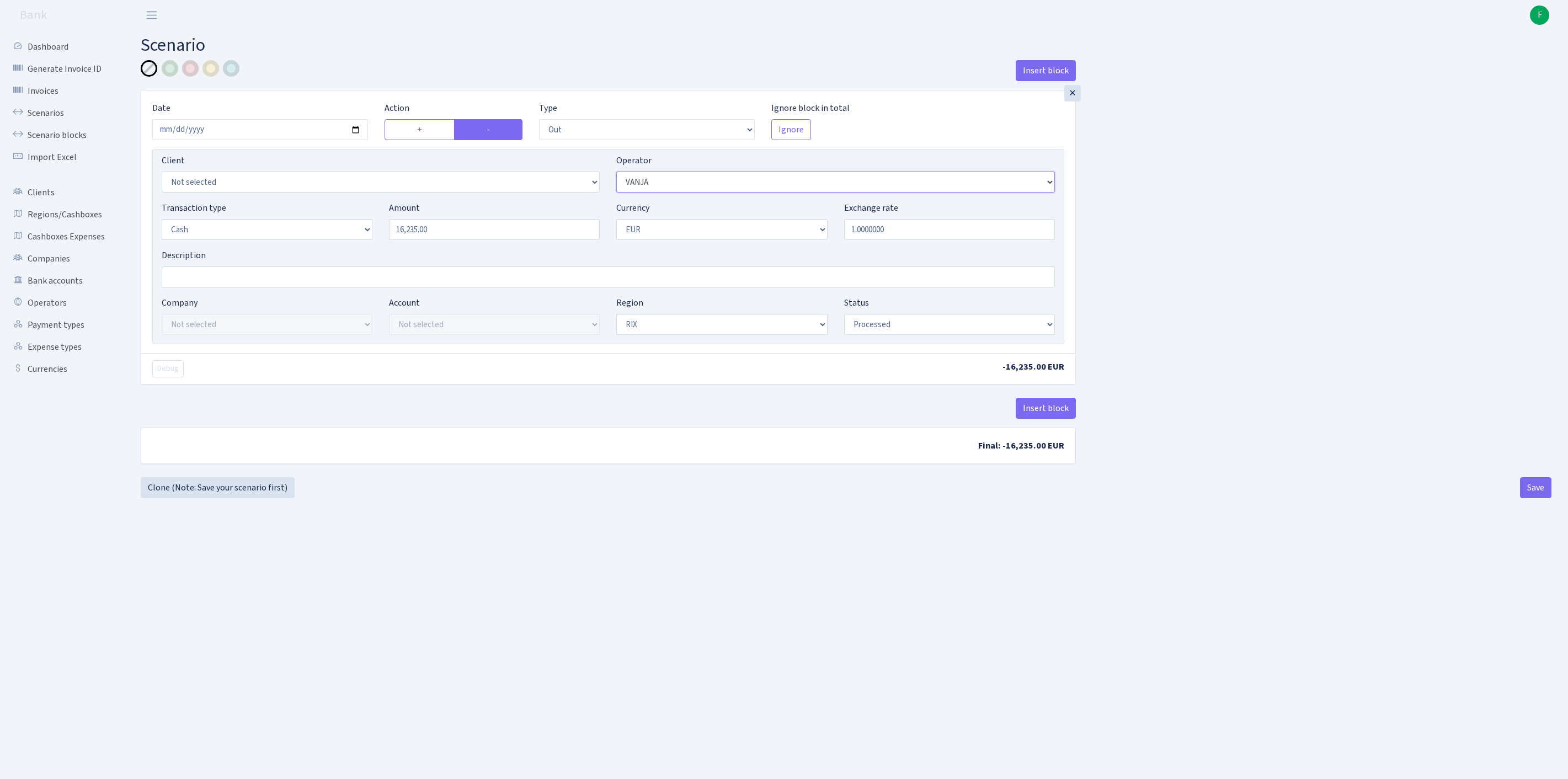
select select "14"
drag, startPoint x: 376, startPoint y: 255, endPoint x: 331, endPoint y: 255, distance: 45.0
click at [331, 249] on div "Transaction type Not selected 981 ELF FISH crypto GIRT IVO dekl MM-BALTIC eur U…" at bounding box center [608, 225] width 909 height 47
type input "52,070.00"
click at [1533, 498] on button "Save" at bounding box center [1536, 487] width 31 height 21
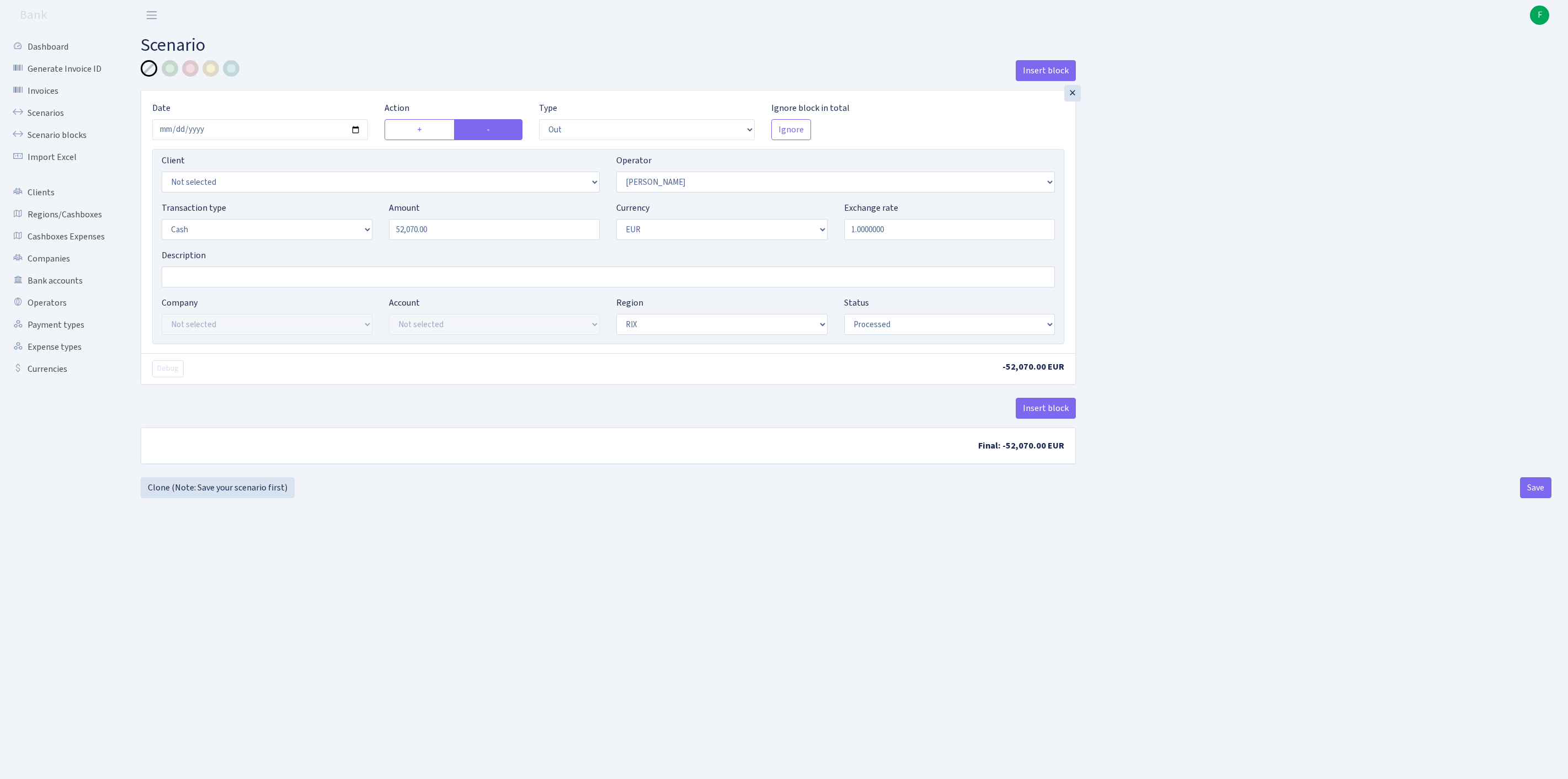
select select "out"
select select "14"
select select "1"
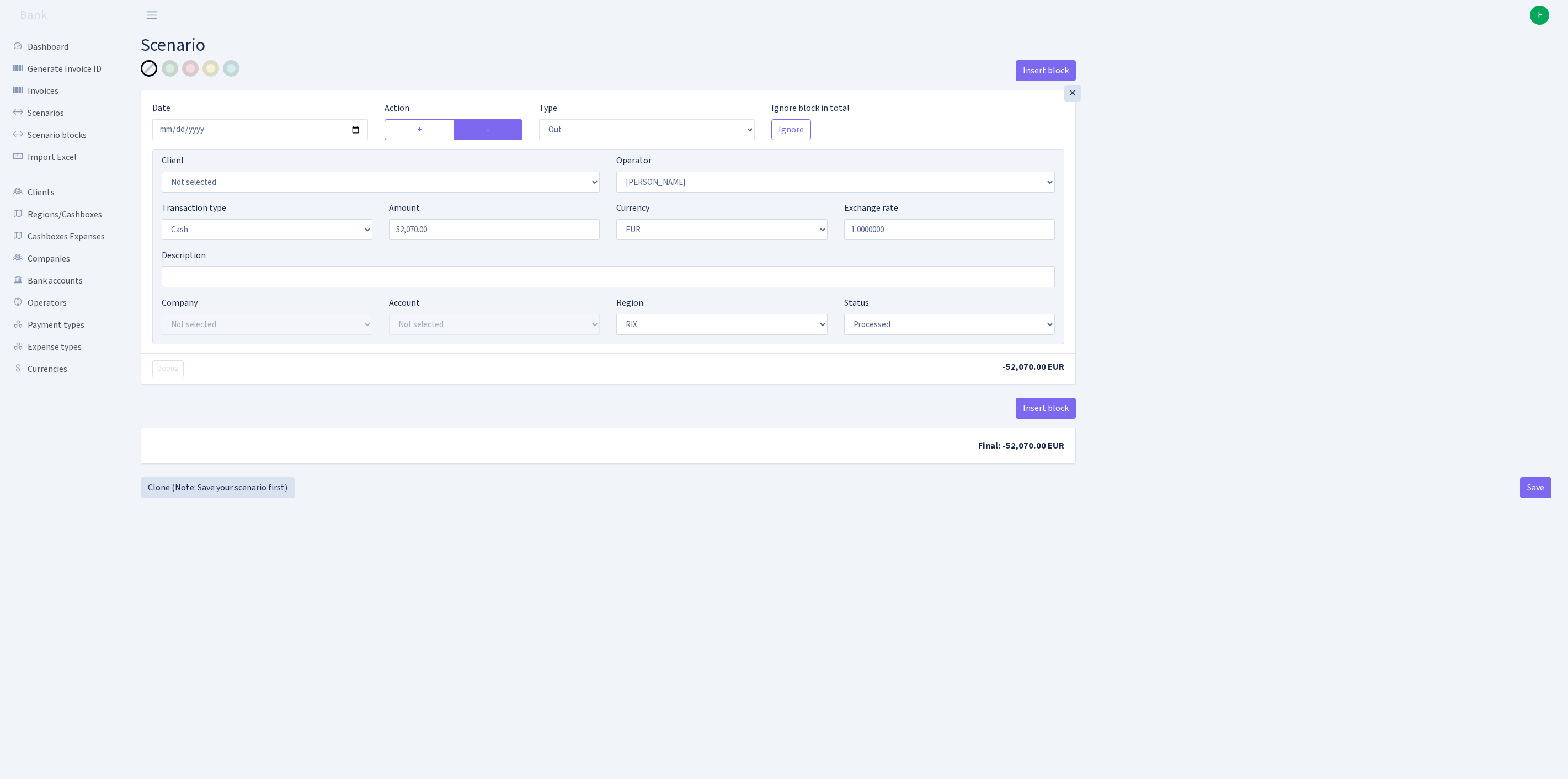
select select "processed"
click at [226, 498] on link "Clone (Note: Save your scenario first)" at bounding box center [218, 487] width 154 height 21
select select "out"
select select "14"
select select "1"
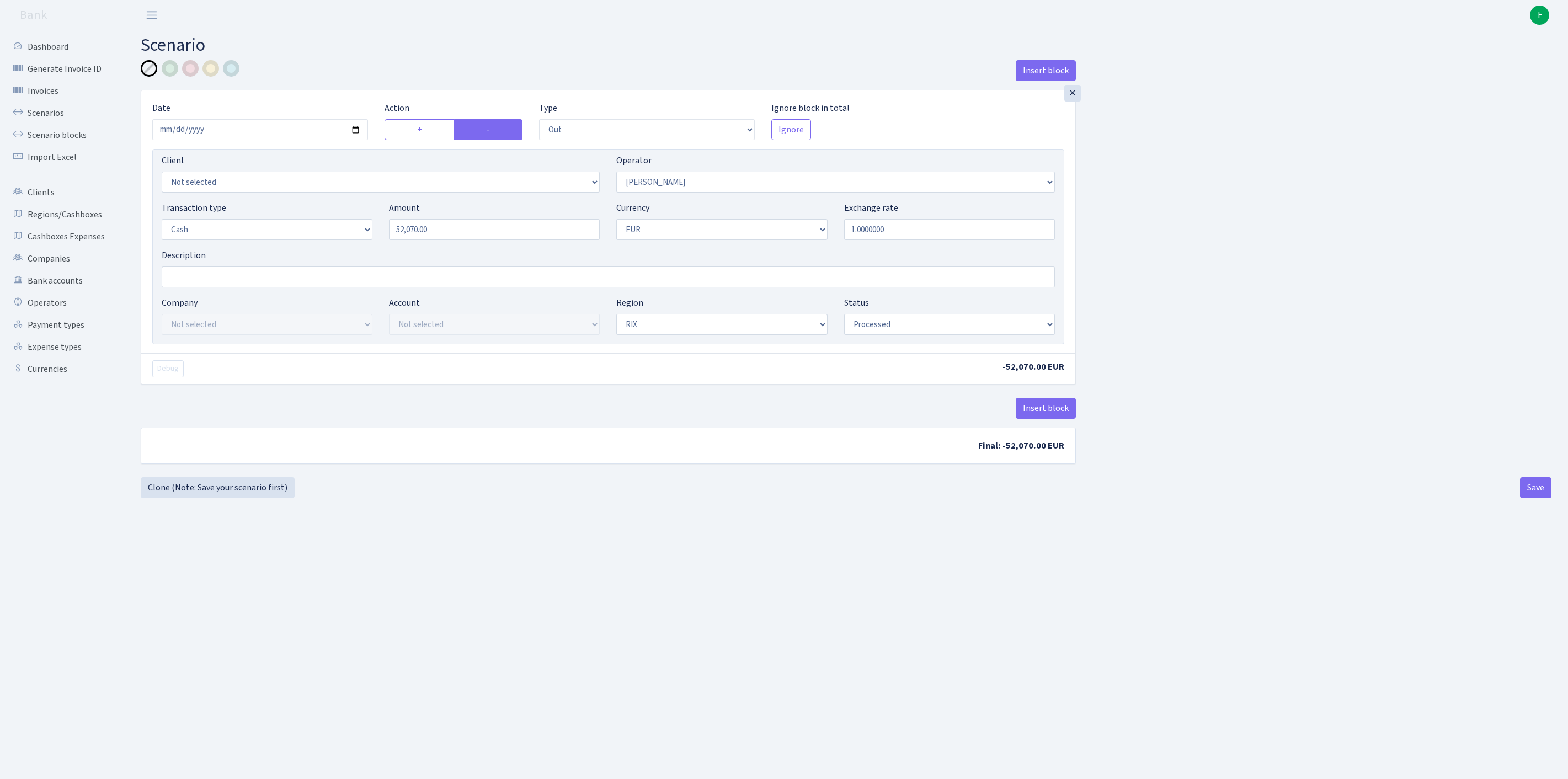
select select "1"
select select "processed"
select select "483"
drag, startPoint x: 466, startPoint y: 249, endPoint x: 345, endPoint y: 245, distance: 121.1
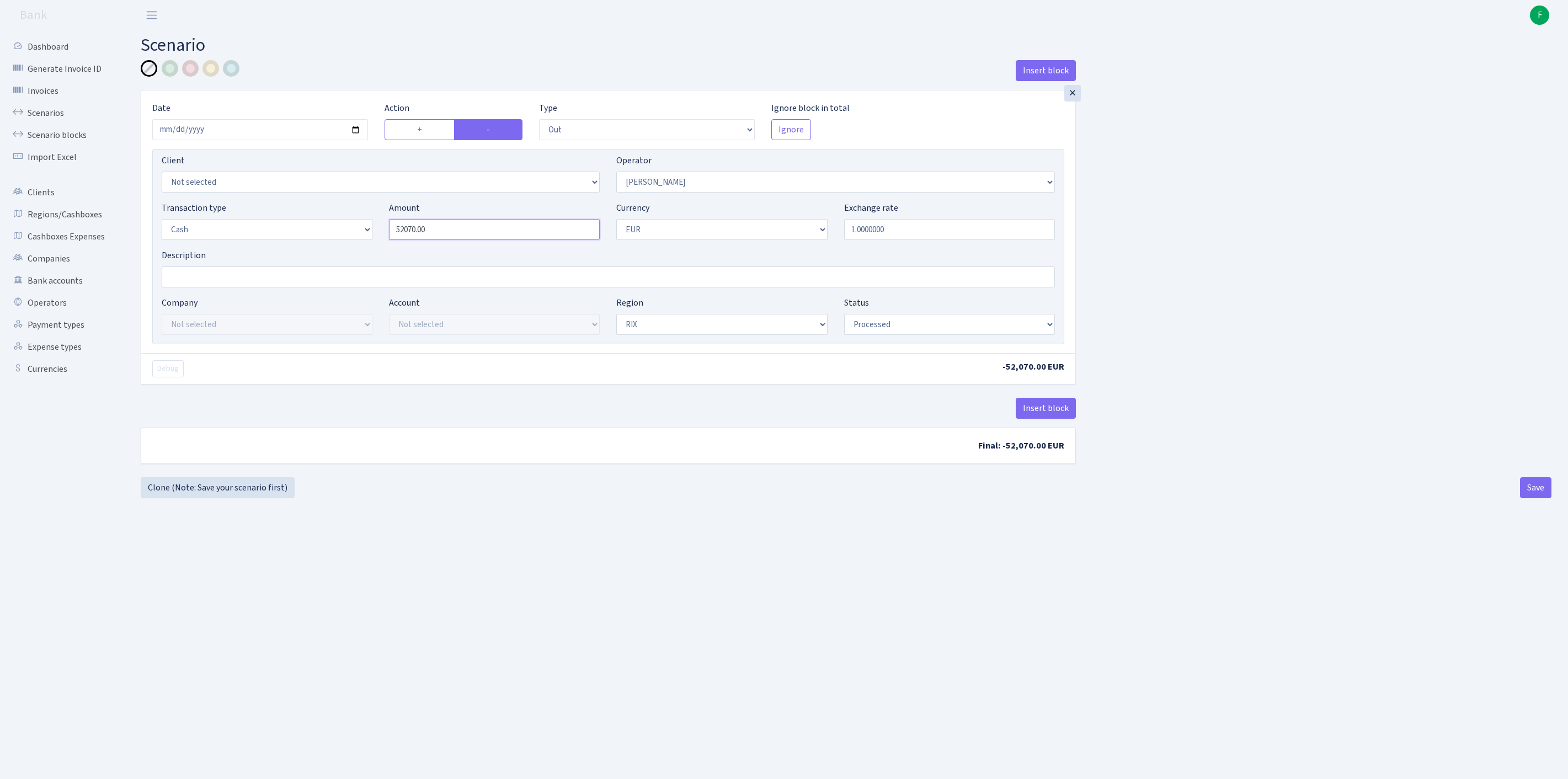
click at [345, 245] on div "Transaction type Not selected 981 ELF FISH crypto GIRT IVO dekl MM-BALTIC eur U…" at bounding box center [608, 225] width 909 height 47
type input "22,230.00"
click at [1533, 498] on button "Save" at bounding box center [1536, 487] width 31 height 21
select select "out"
select select "483"
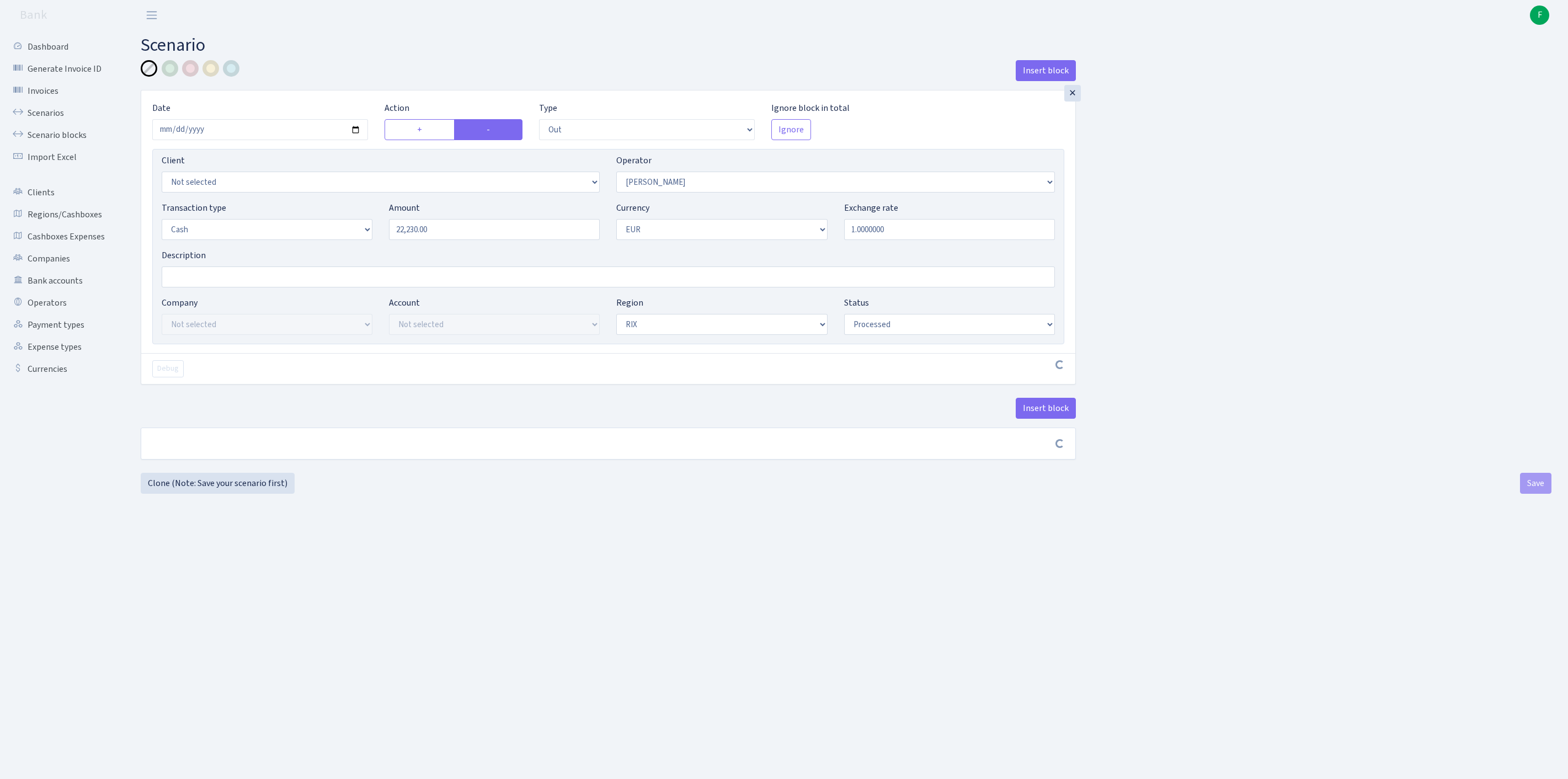
select select "1"
select select "processed"
click at [1530, 498] on button "Save" at bounding box center [1536, 487] width 31 height 21
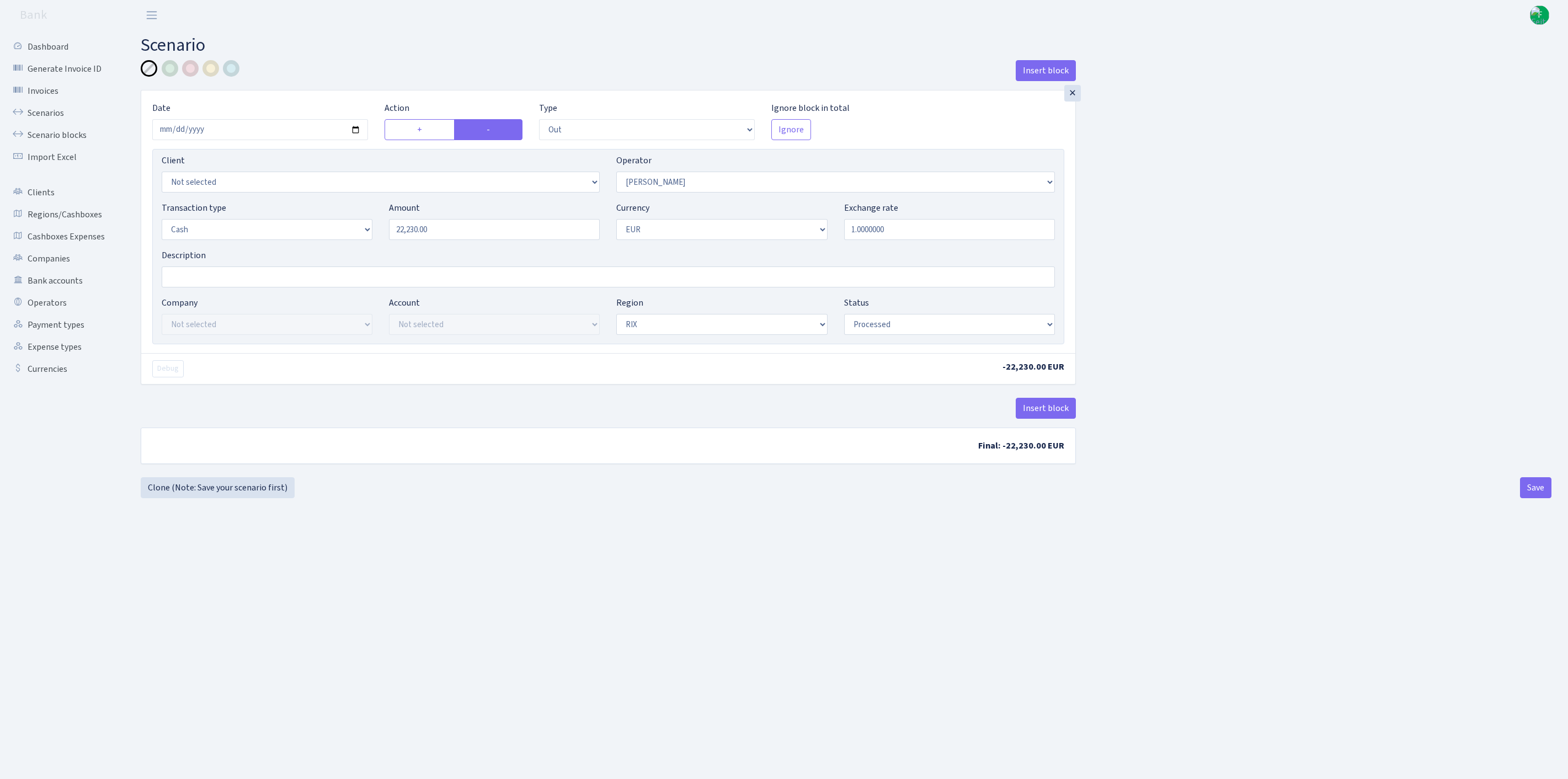
select select "out"
select select "483"
select select "1"
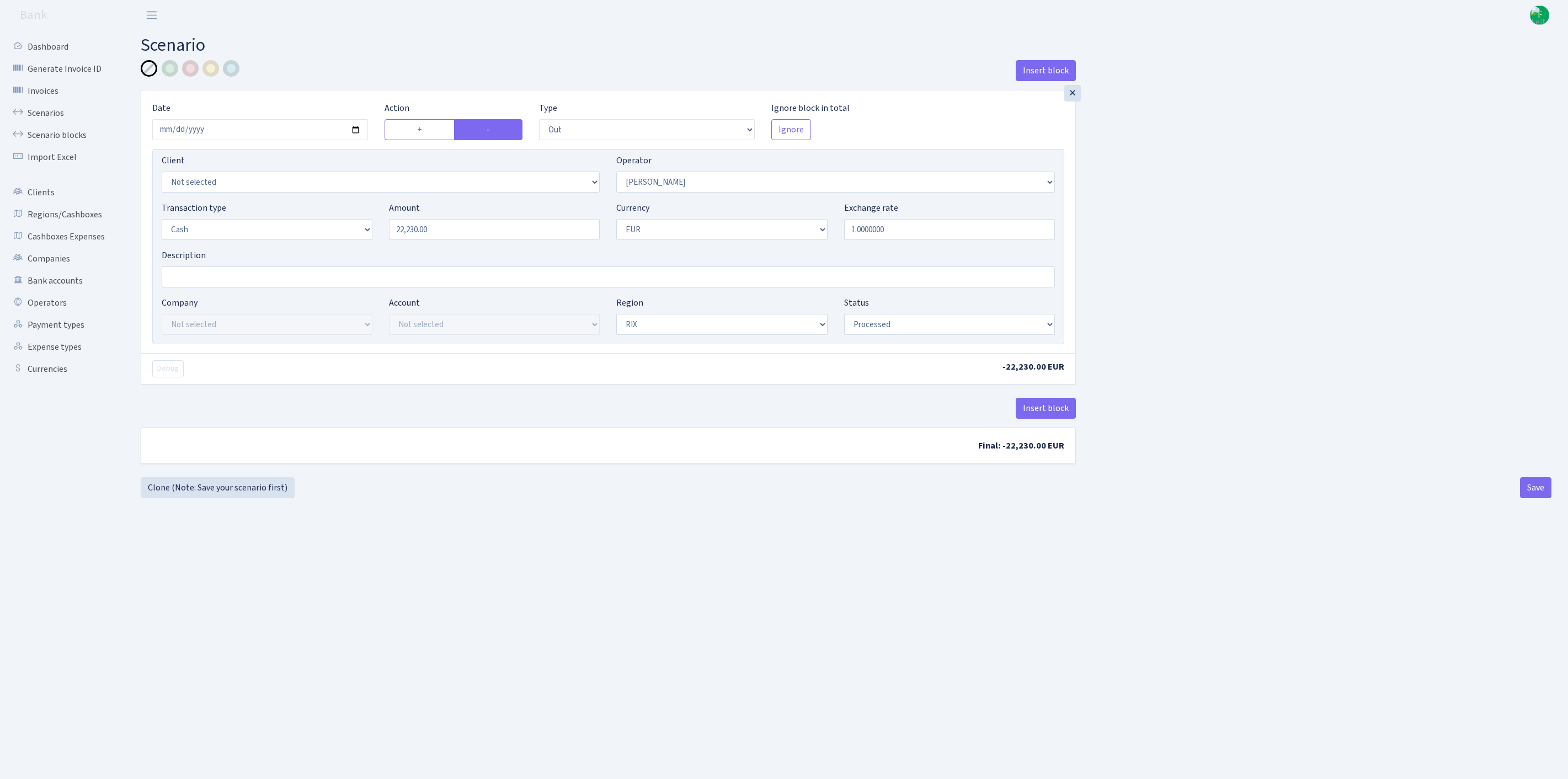
select select "processed"
click at [235, 498] on link "Clone (Note: Save your scenario first)" at bounding box center [218, 487] width 154 height 21
select select "out"
select select "483"
select select "1"
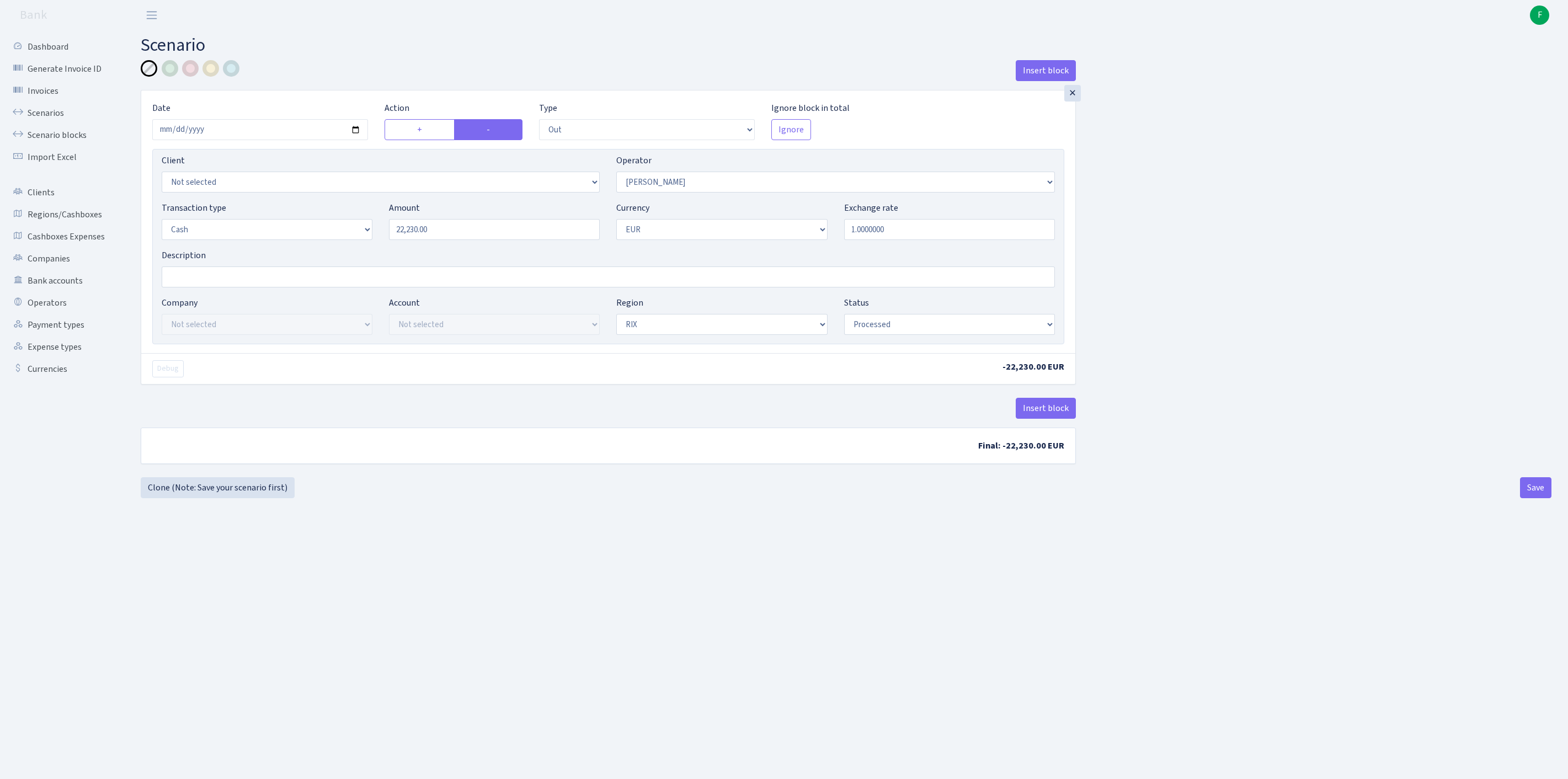
select select "1"
select select "processed"
select select "519"
drag, startPoint x: 479, startPoint y: 253, endPoint x: 365, endPoint y: 253, distance: 114.0
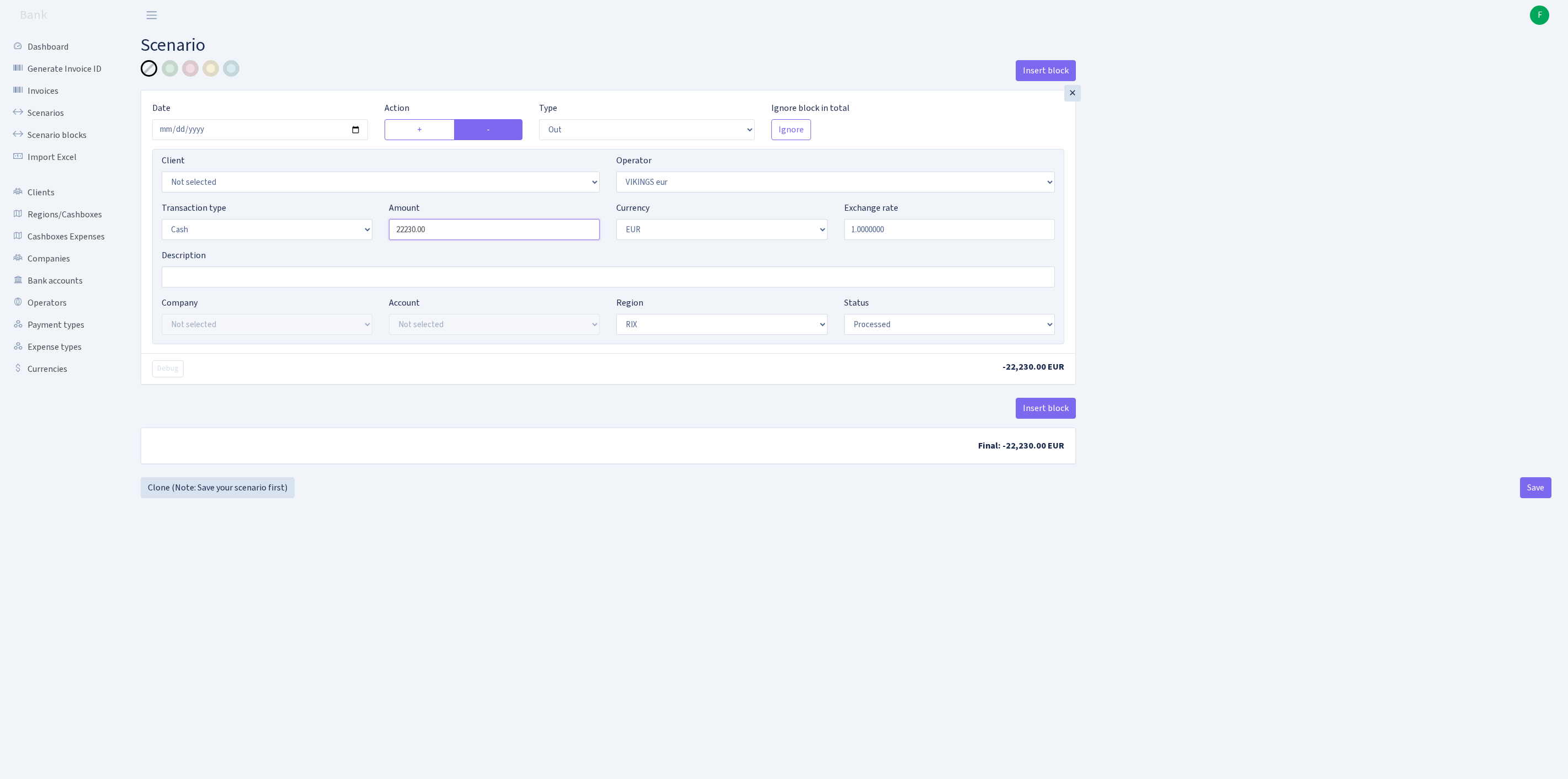
click at [365, 249] on div "Transaction type Not selected 981 ELF FISH crypto GIRT IVO dekl MM-BALTIC eur U…" at bounding box center [608, 225] width 909 height 47
type input "12,235.00"
click at [1528, 498] on button "Save" at bounding box center [1536, 487] width 31 height 21
select select "out"
select select "519"
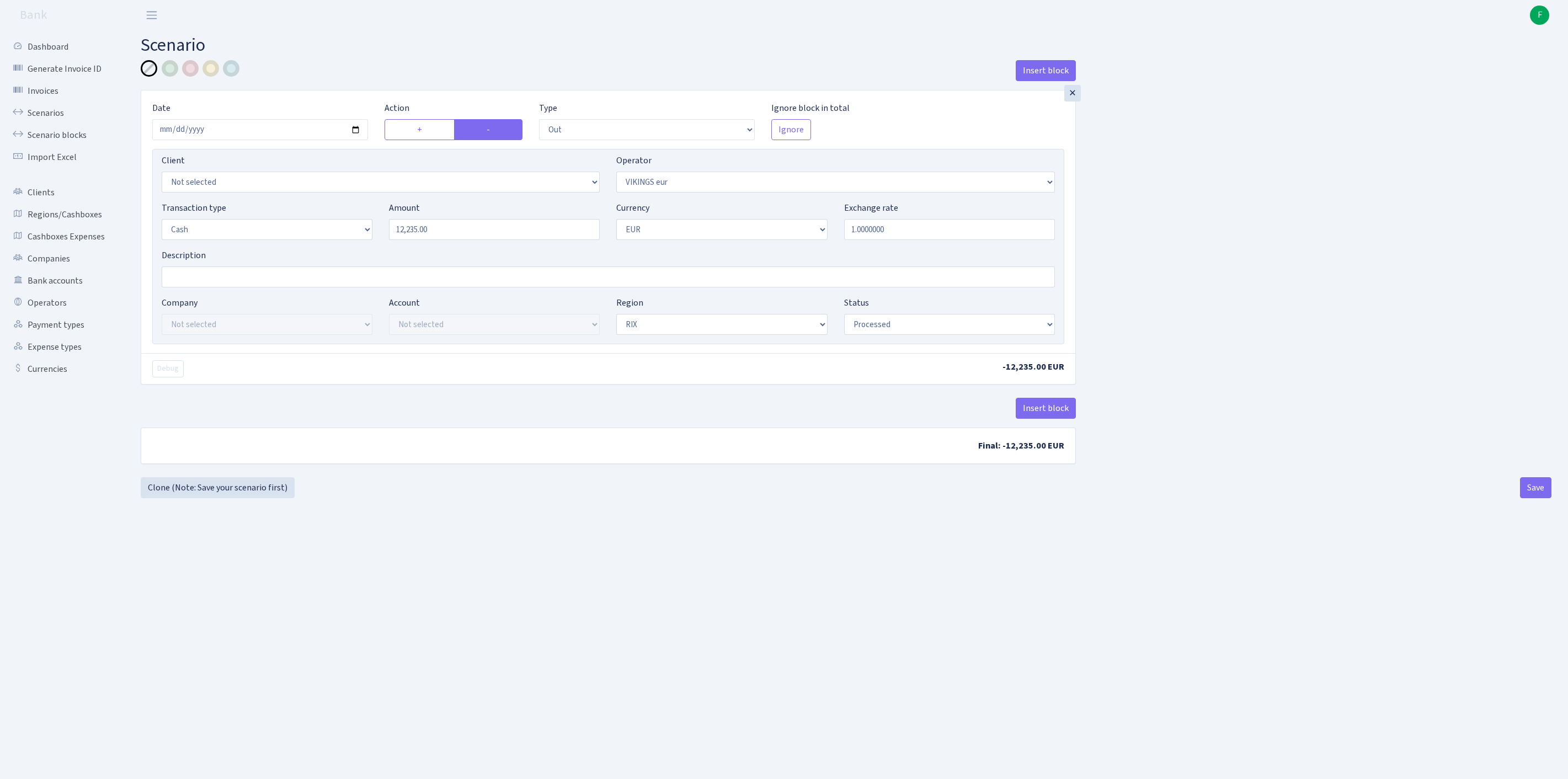
select select "1"
select select "processed"
click at [203, 498] on link "Clone (Note: Save your scenario first)" at bounding box center [218, 487] width 154 height 21
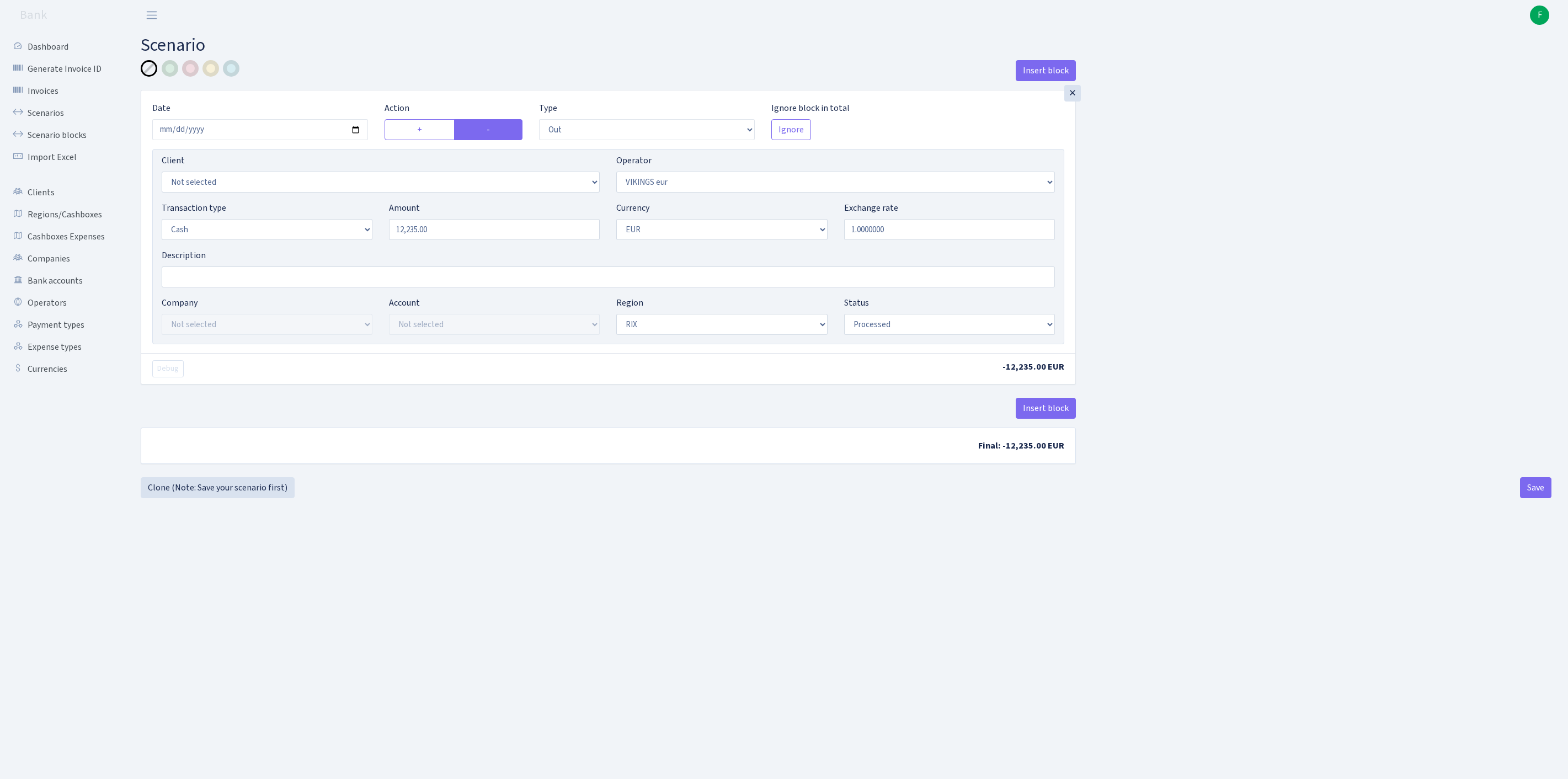
select select "out"
select select "519"
select select "1"
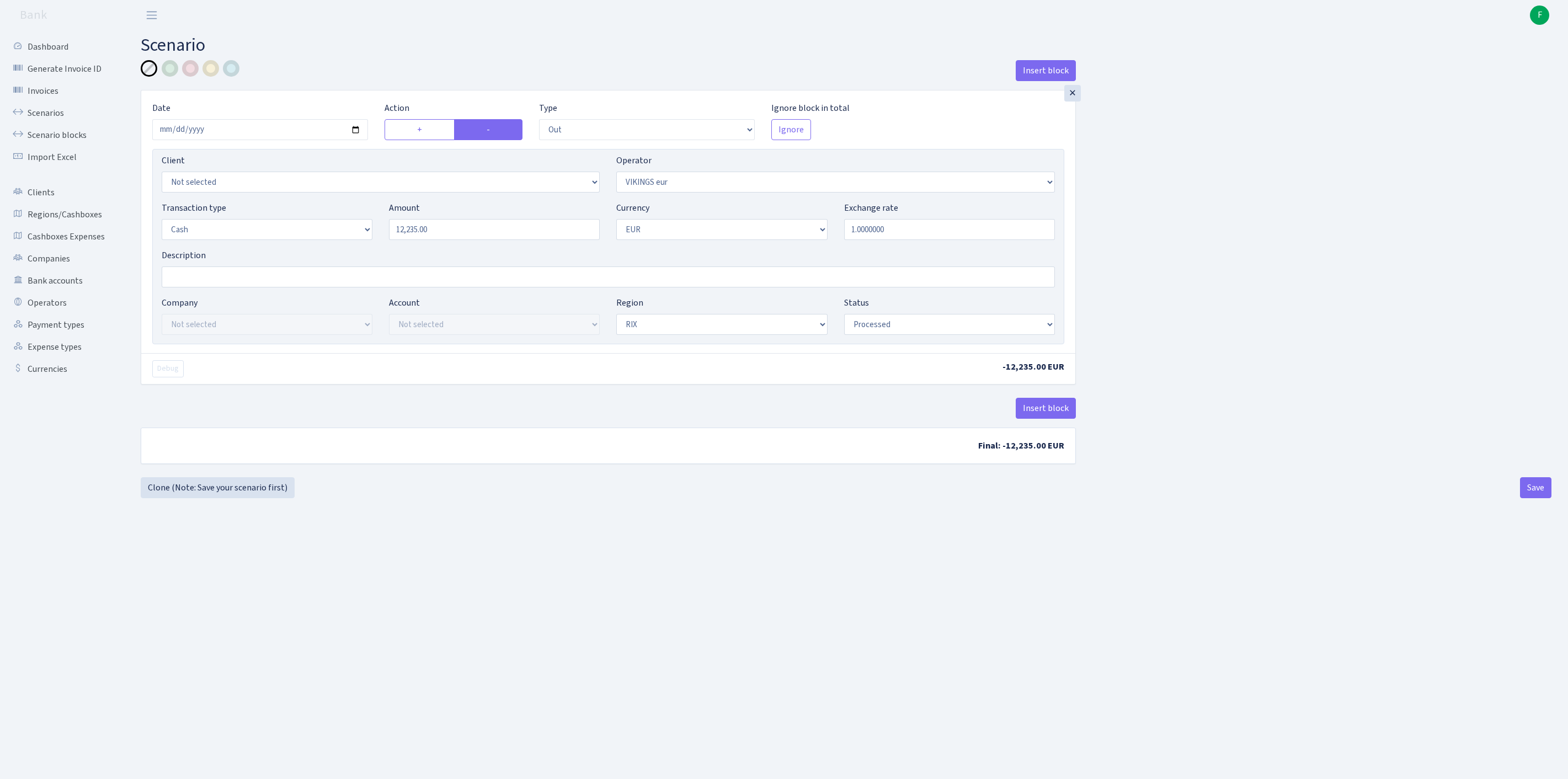
select select "processed"
click at [1537, 498] on button "Save" at bounding box center [1536, 487] width 31 height 21
select select "out"
select select "519"
select select "1"
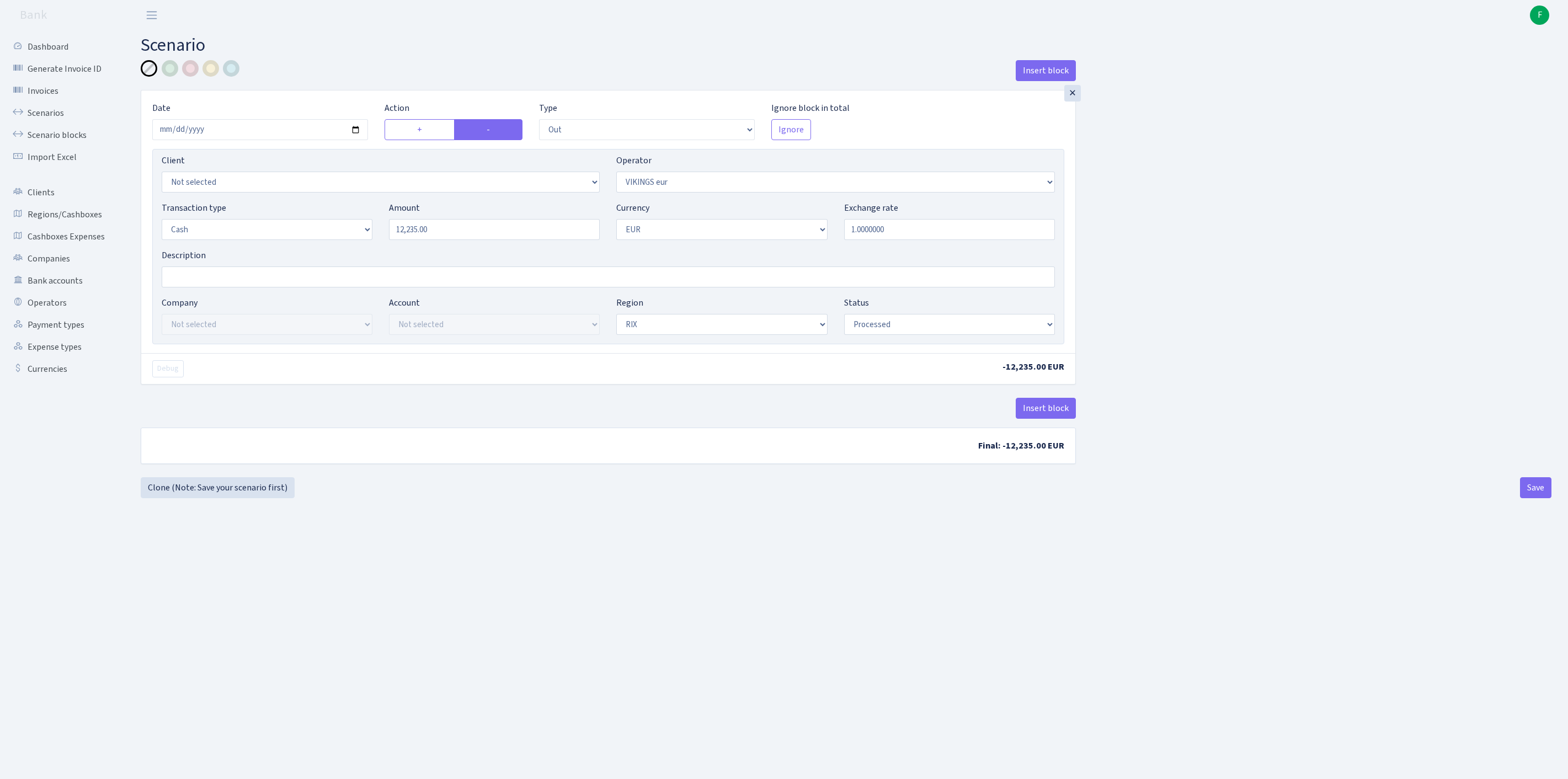
select select "1"
select select "processed"
click at [225, 498] on link "Clone (Note: Save your scenario first)" at bounding box center [218, 487] width 154 height 21
select select "out"
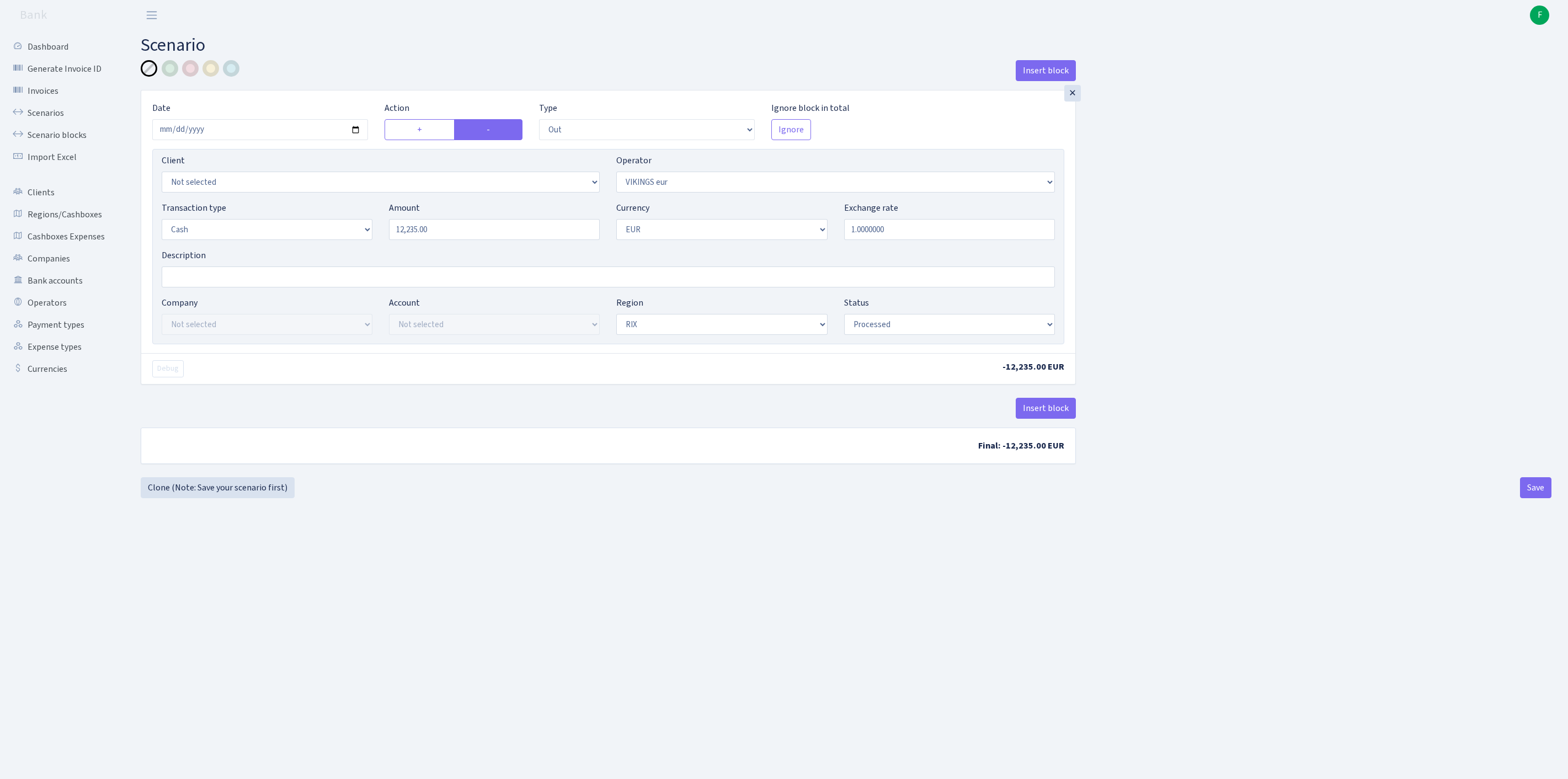
select select "519"
select select "1"
select select "processed"
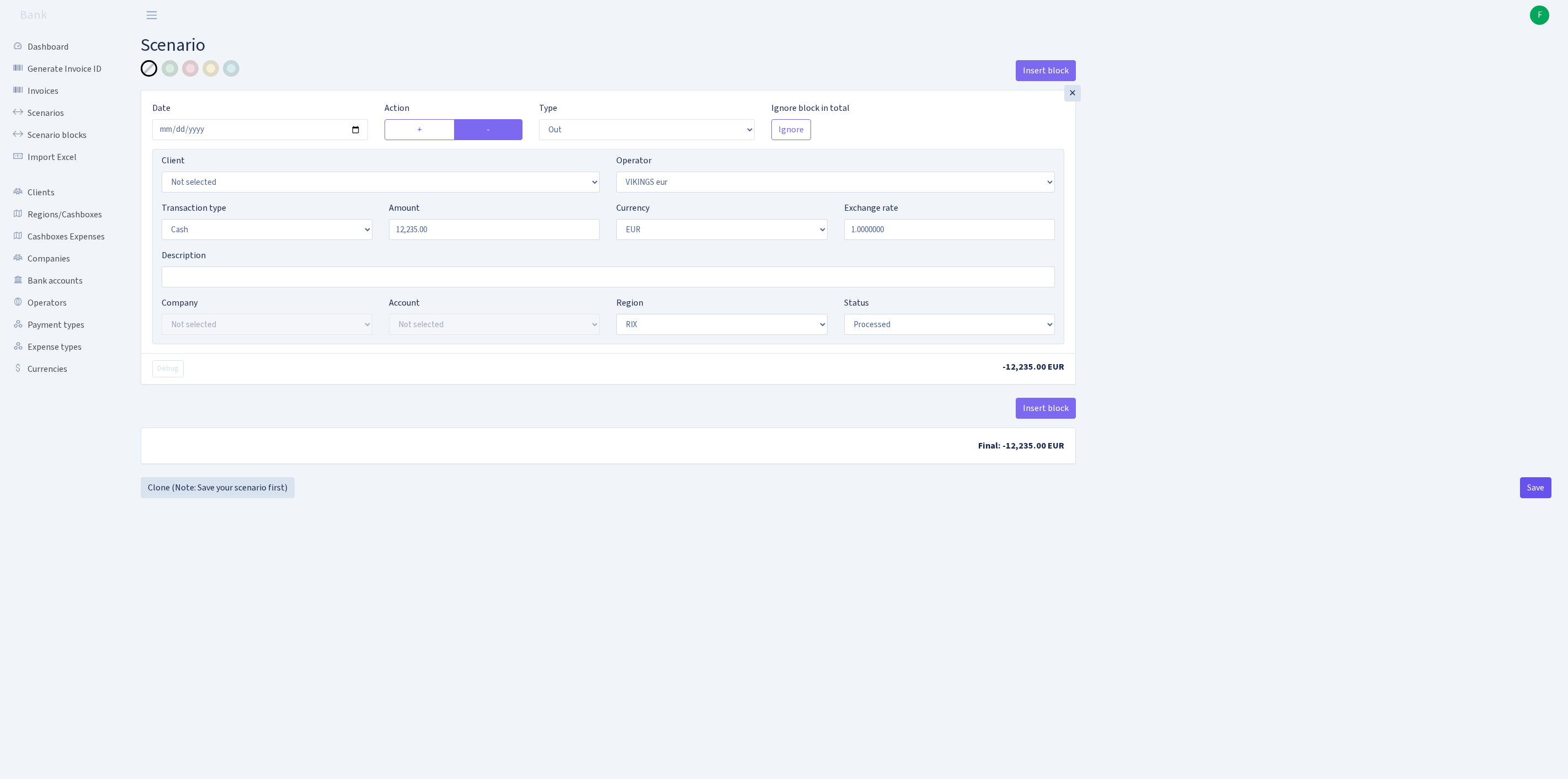
click at [1530, 498] on button "Save" at bounding box center [1536, 487] width 31 height 21
select select "out"
select select "519"
select select "1"
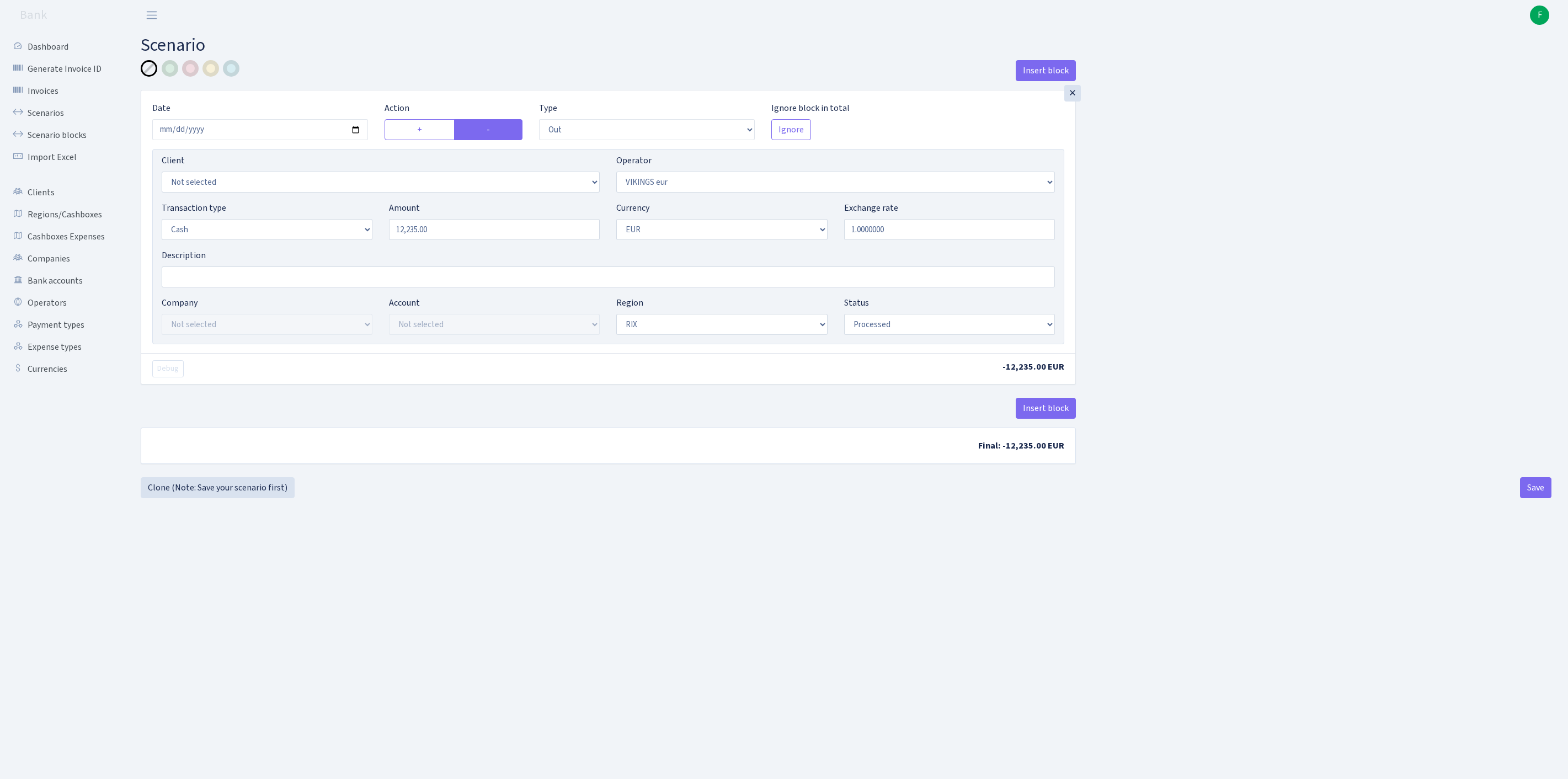
select select "1"
select select "processed"
select select "11"
drag, startPoint x: 481, startPoint y: 255, endPoint x: 373, endPoint y: 253, distance: 108.0
click at [373, 249] on div "Transaction type Not selected 981 ELF FISH crypto GIRT IVO dekl MM-BALTIC eur U…" at bounding box center [608, 225] width 909 height 47
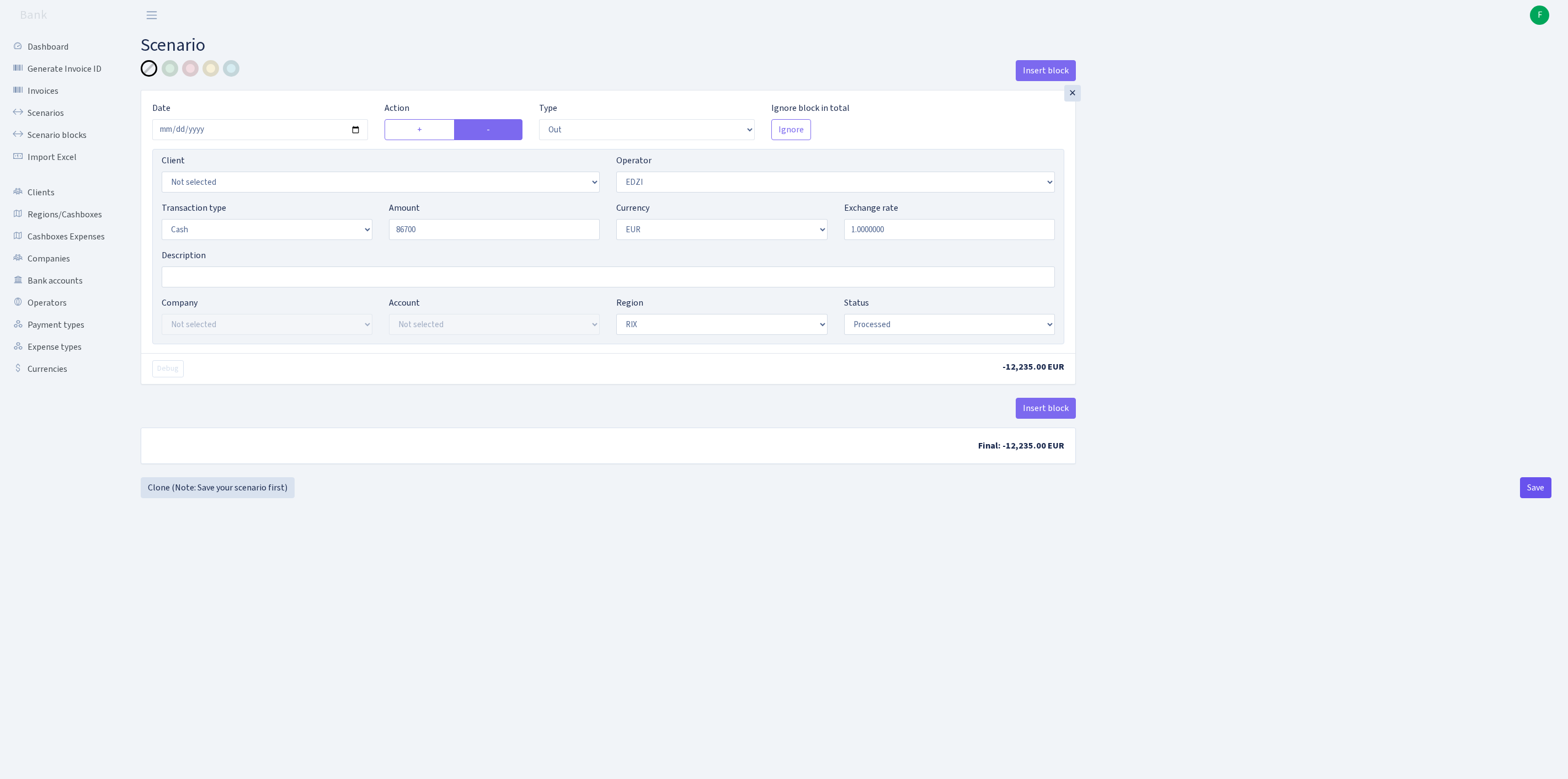
type input "86,700.00"
click at [1532, 498] on button "Save" at bounding box center [1536, 487] width 31 height 21
select select "out"
select select "11"
select select "1"
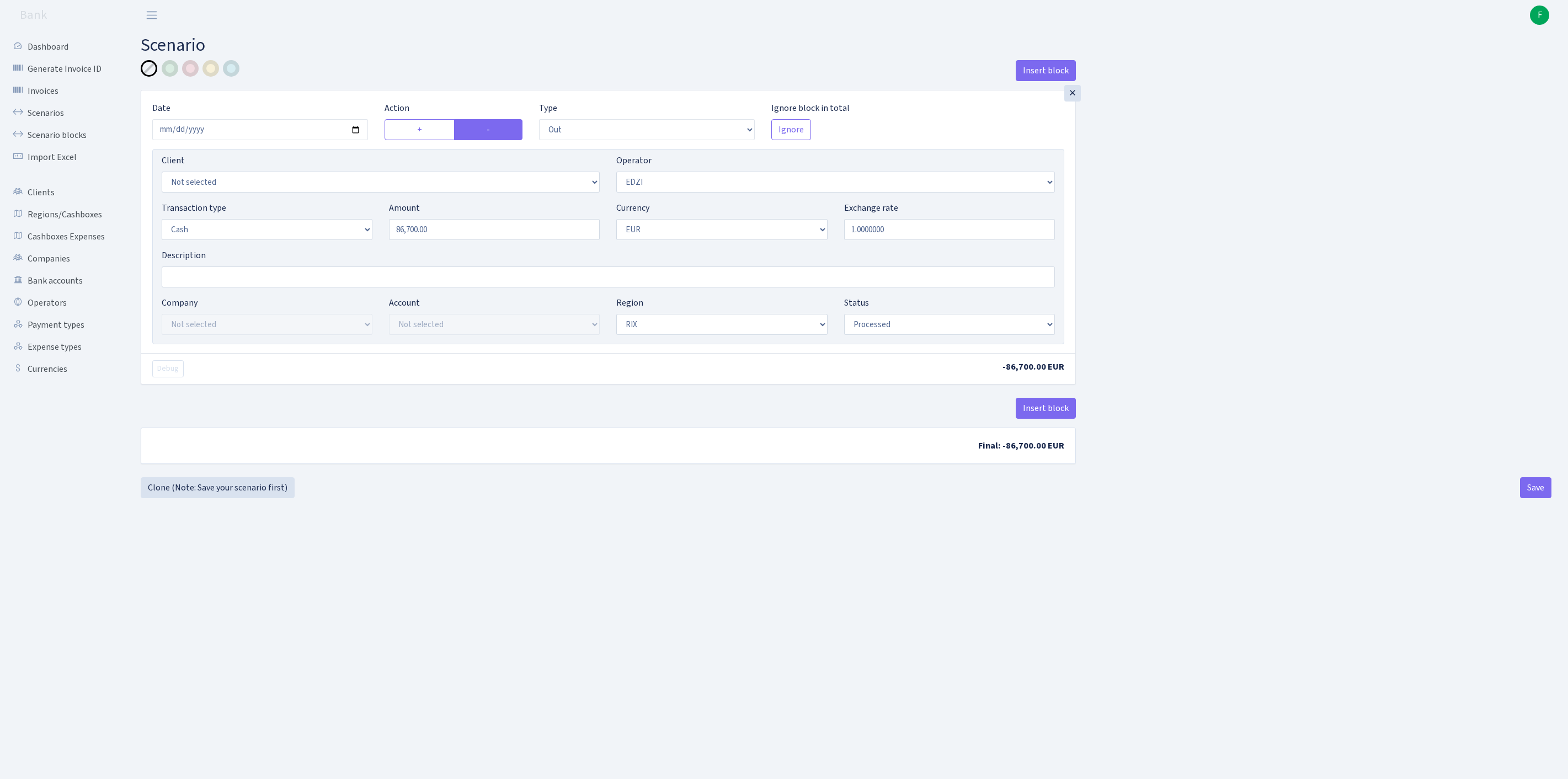
select select "1"
select select "processed"
click at [55, 248] on link "Cashboxes Expenses" at bounding box center [60, 236] width 110 height 22
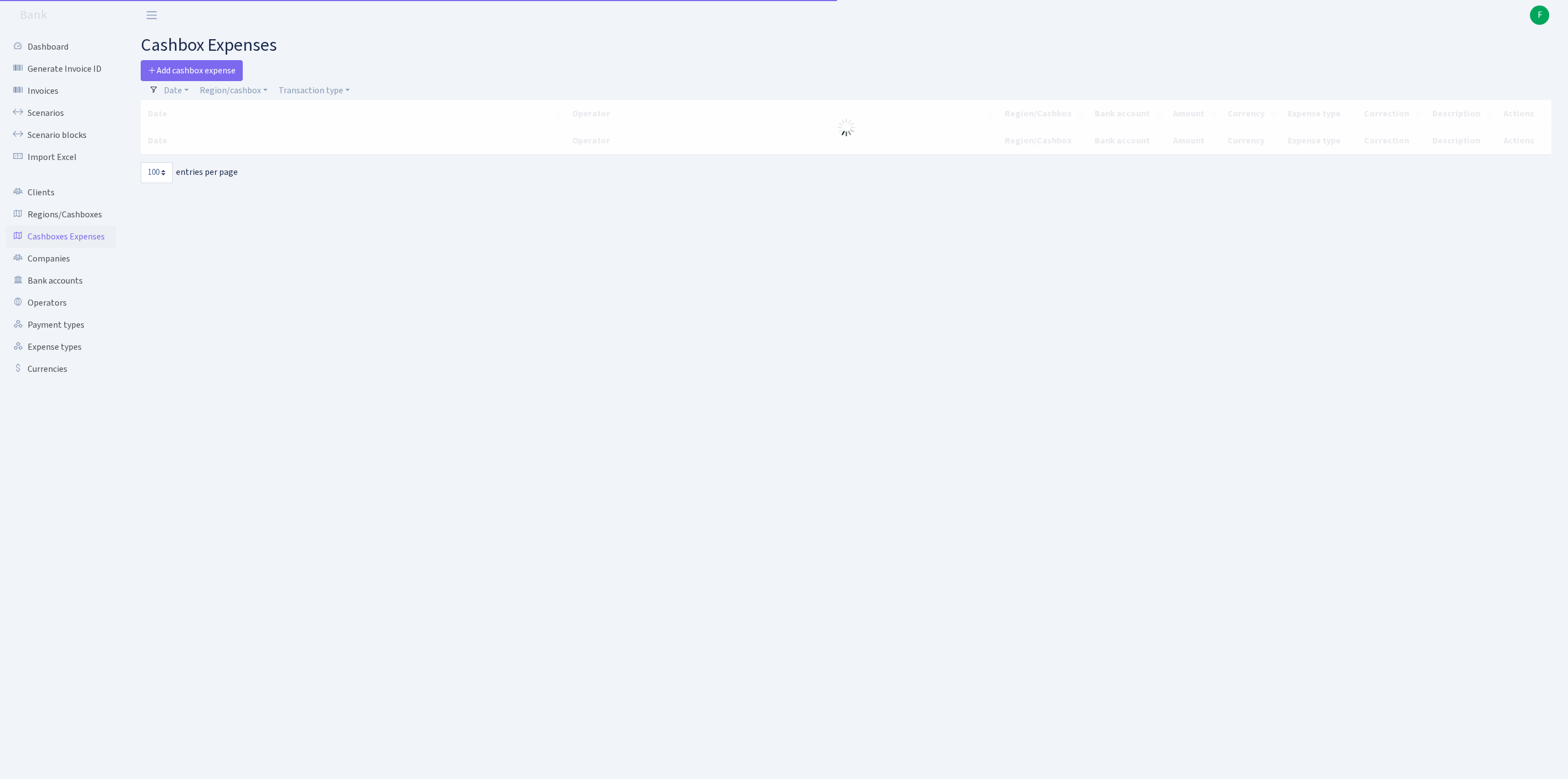
select select "100"
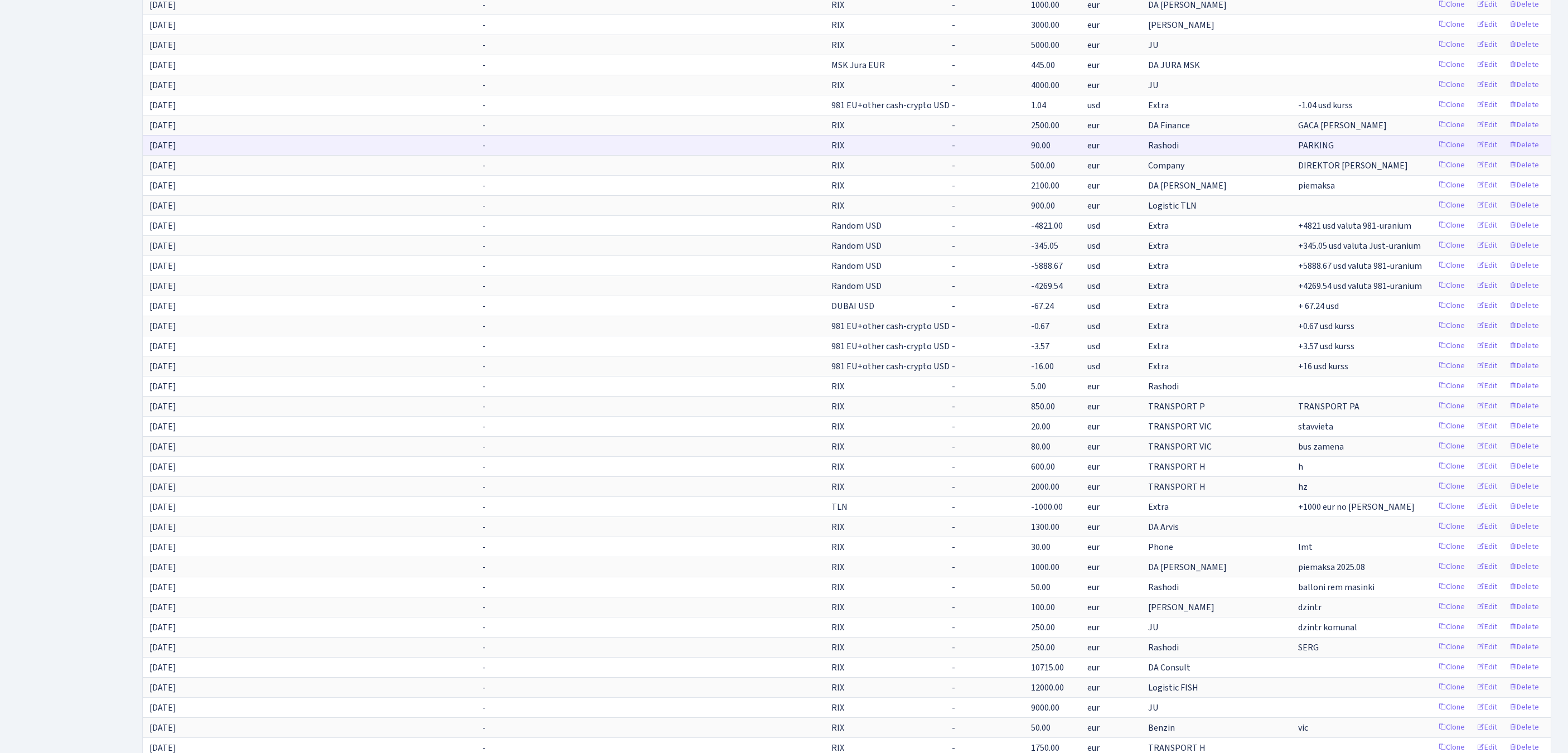
scroll to position [1530, 0]
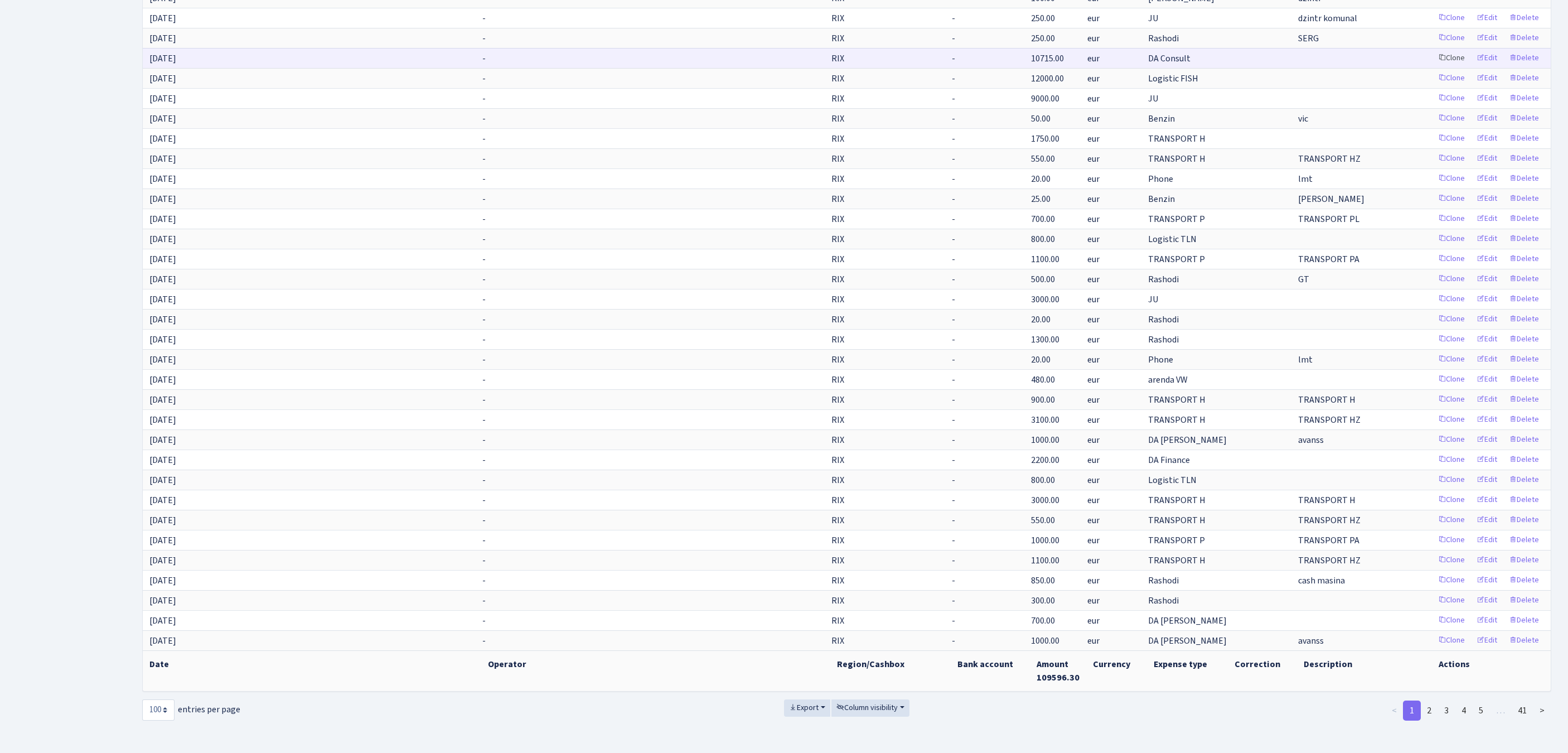
click at [1433, 67] on link "Clone" at bounding box center [1452, 58] width 37 height 18
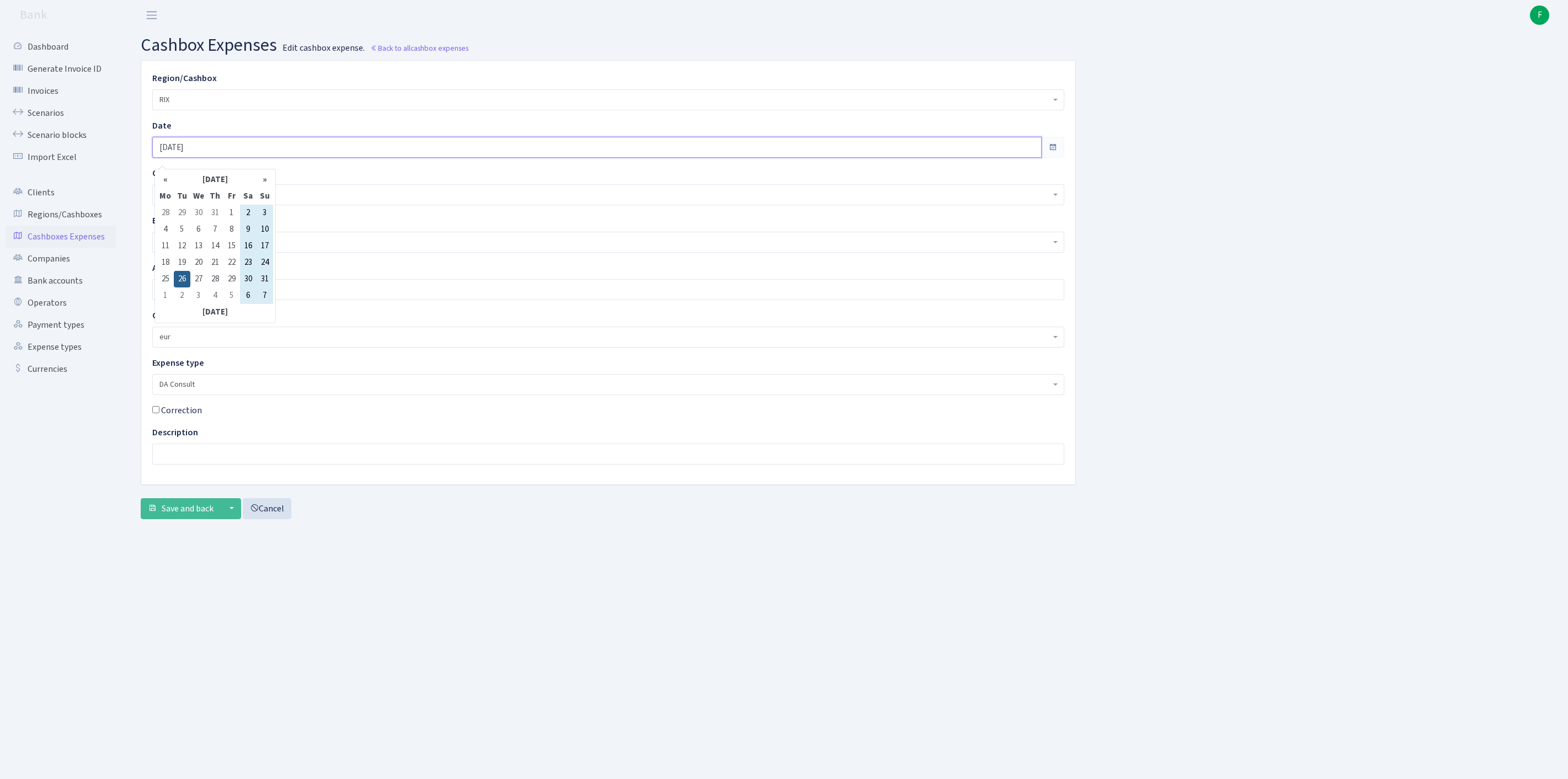
click at [278, 154] on input "[DATE]" at bounding box center [597, 147] width 890 height 21
click at [265, 181] on th "»" at bounding box center [265, 180] width 17 height 17
click at [186, 264] on td "16" at bounding box center [182, 263] width 17 height 17
type input "[DATE]"
click at [196, 515] on span "Save and back" at bounding box center [187, 509] width 52 height 12
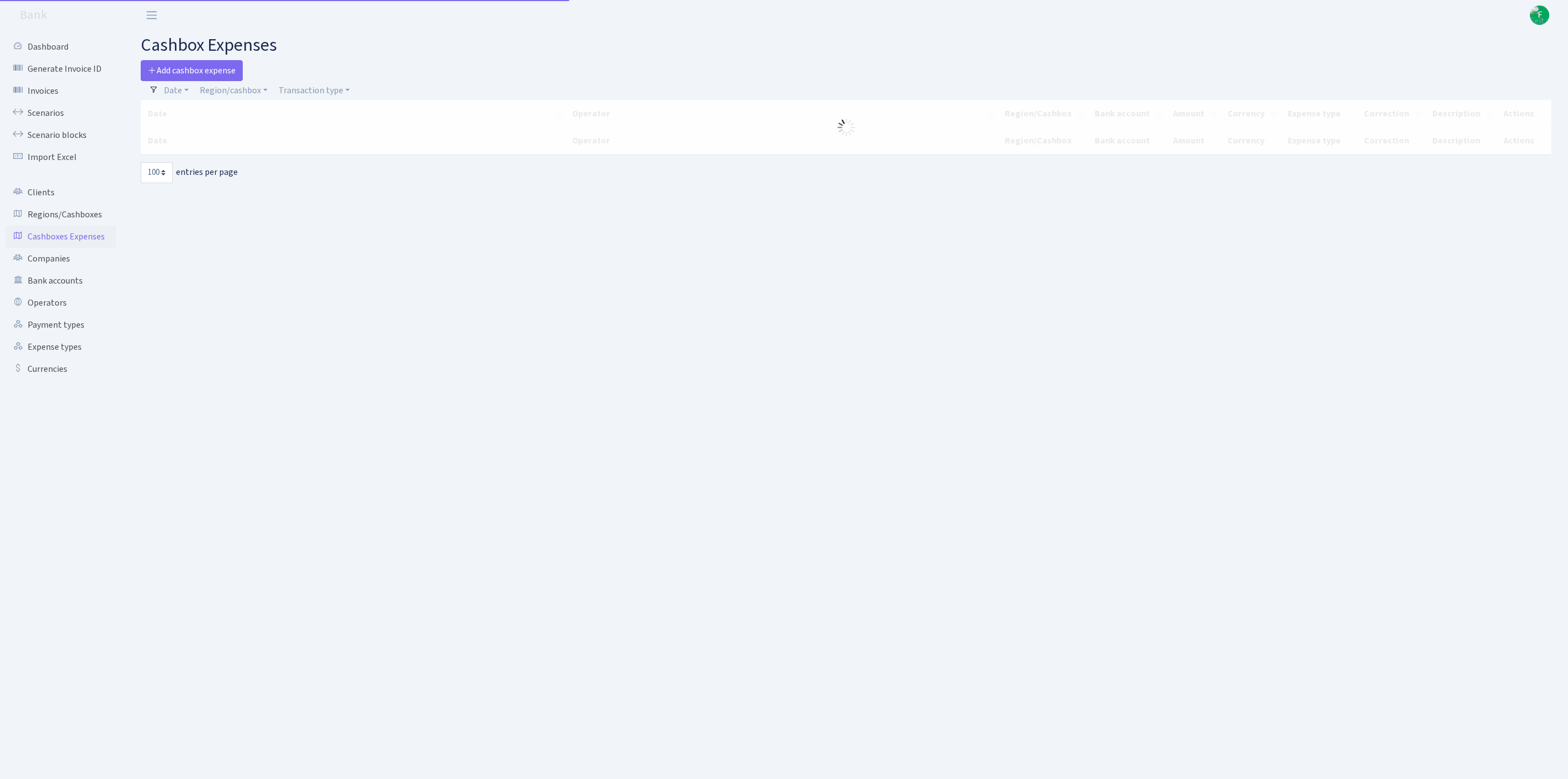
select select "100"
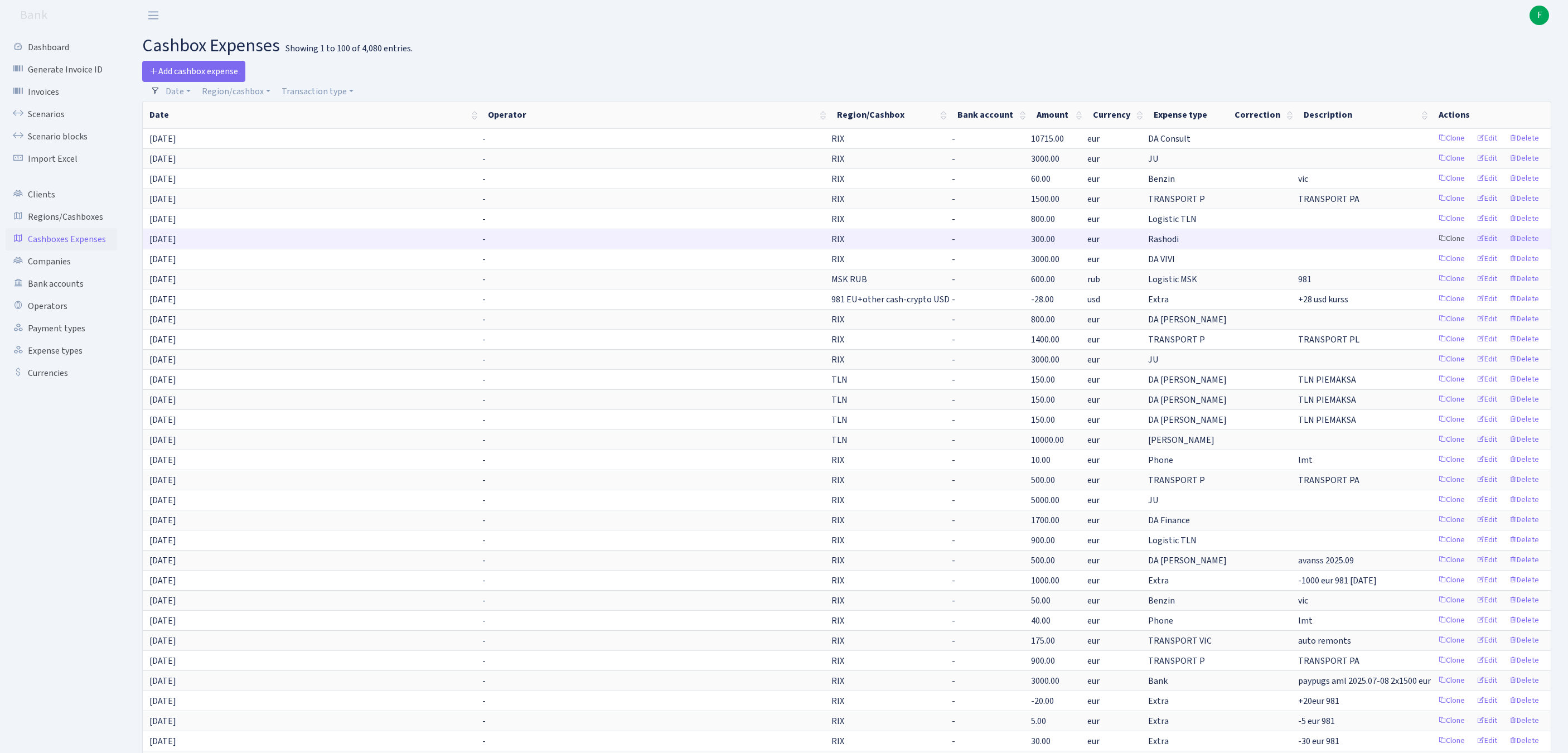
click at [1433, 248] on link "Clone" at bounding box center [1452, 239] width 37 height 18
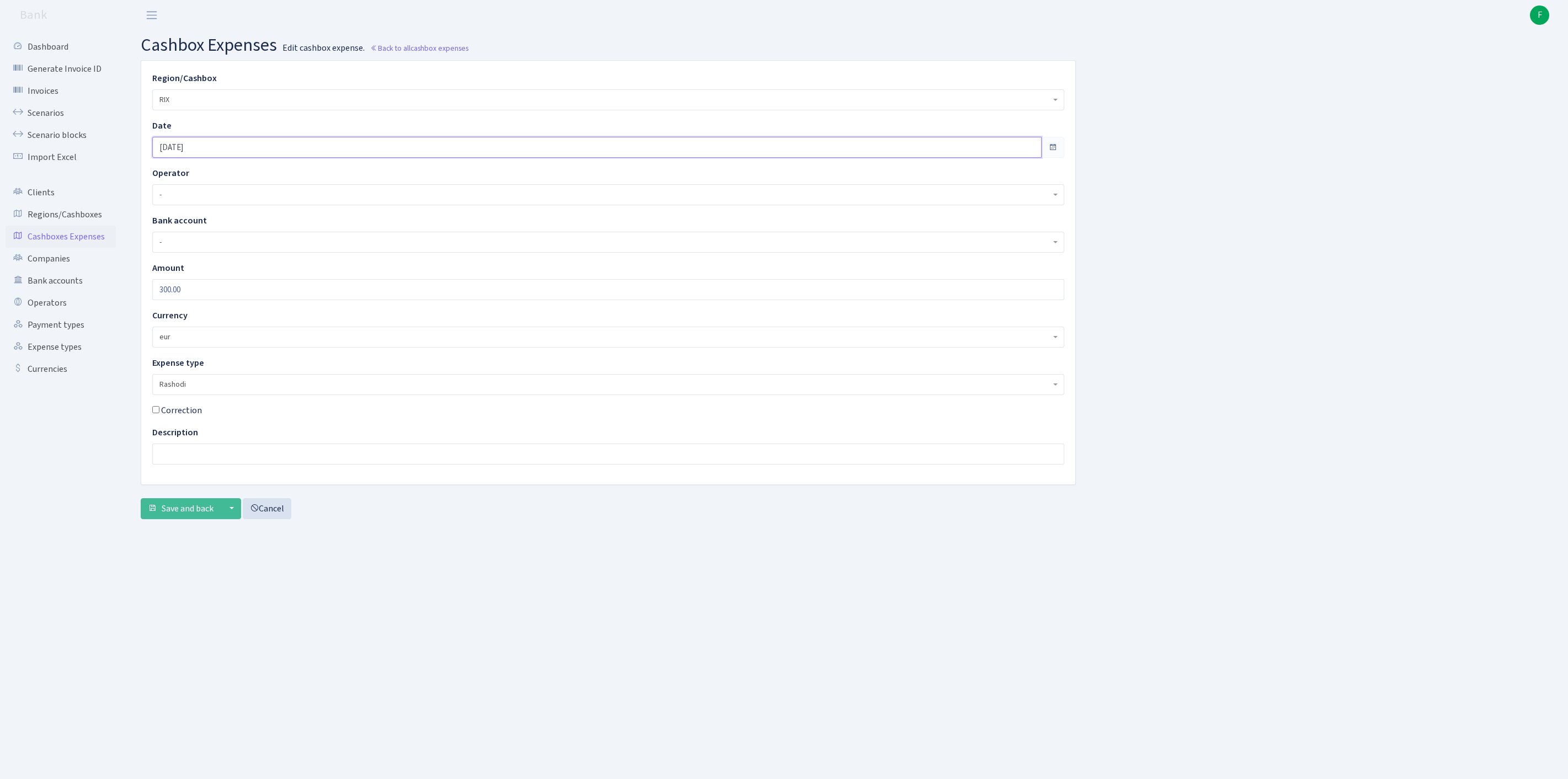
click at [232, 154] on input "[DATE]" at bounding box center [597, 147] width 890 height 21
click at [266, 181] on th "»" at bounding box center [265, 180] width 17 height 17
click at [166, 182] on th "«" at bounding box center [166, 180] width 17 height 17
click at [186, 263] on td "16" at bounding box center [182, 263] width 17 height 17
type input "[DATE]"
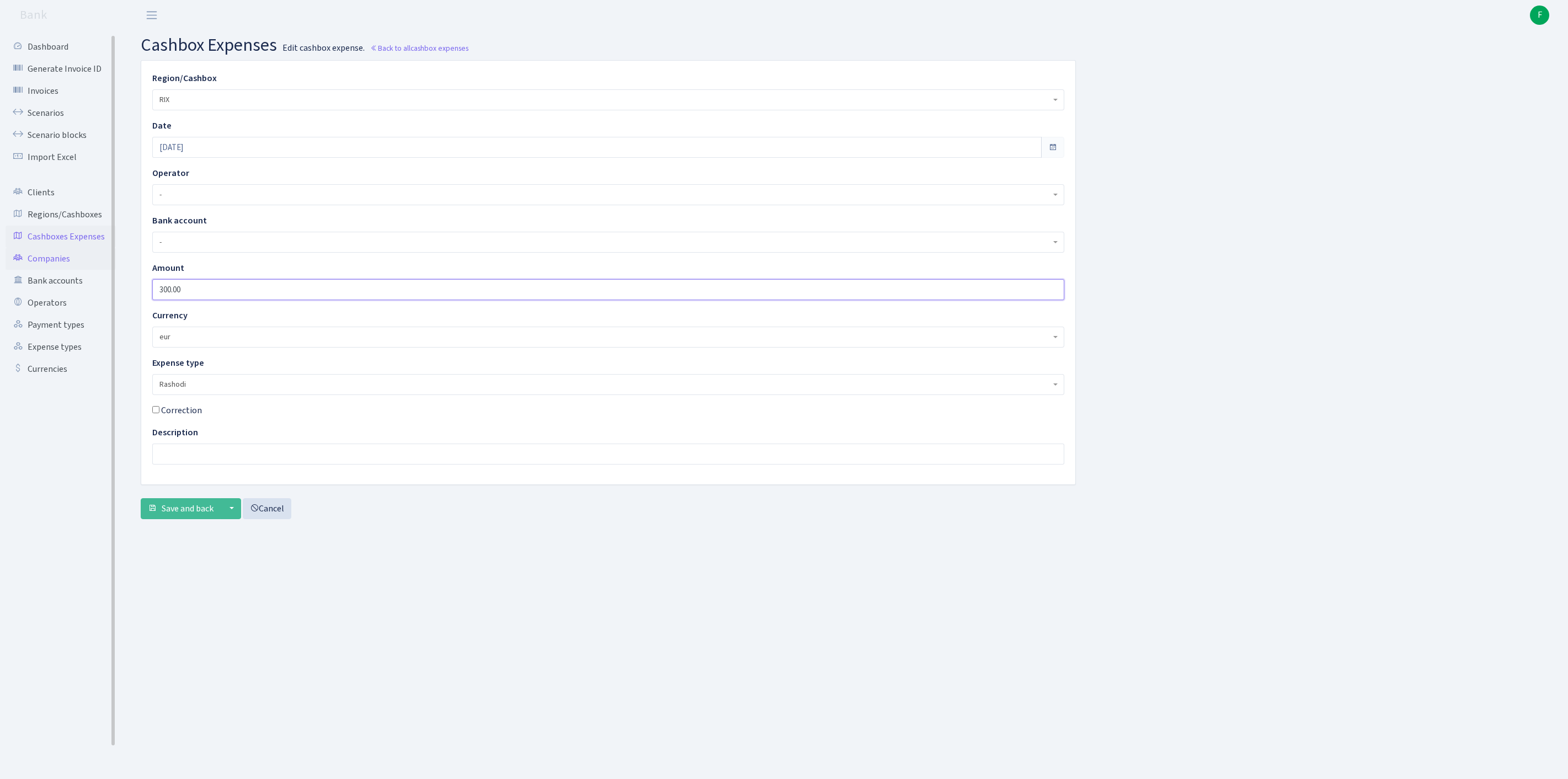
drag, startPoint x: 220, startPoint y: 307, endPoint x: 106, endPoint y: 305, distance: 114.0
click at [106, 305] on div "Dashboard Generate Invoice ID Invoices Scenarios Scenario blocks Import Excel C…" at bounding box center [784, 391] width 1568 height 721
type input "150"
click at [205, 515] on span "Save and back" at bounding box center [187, 509] width 52 height 12
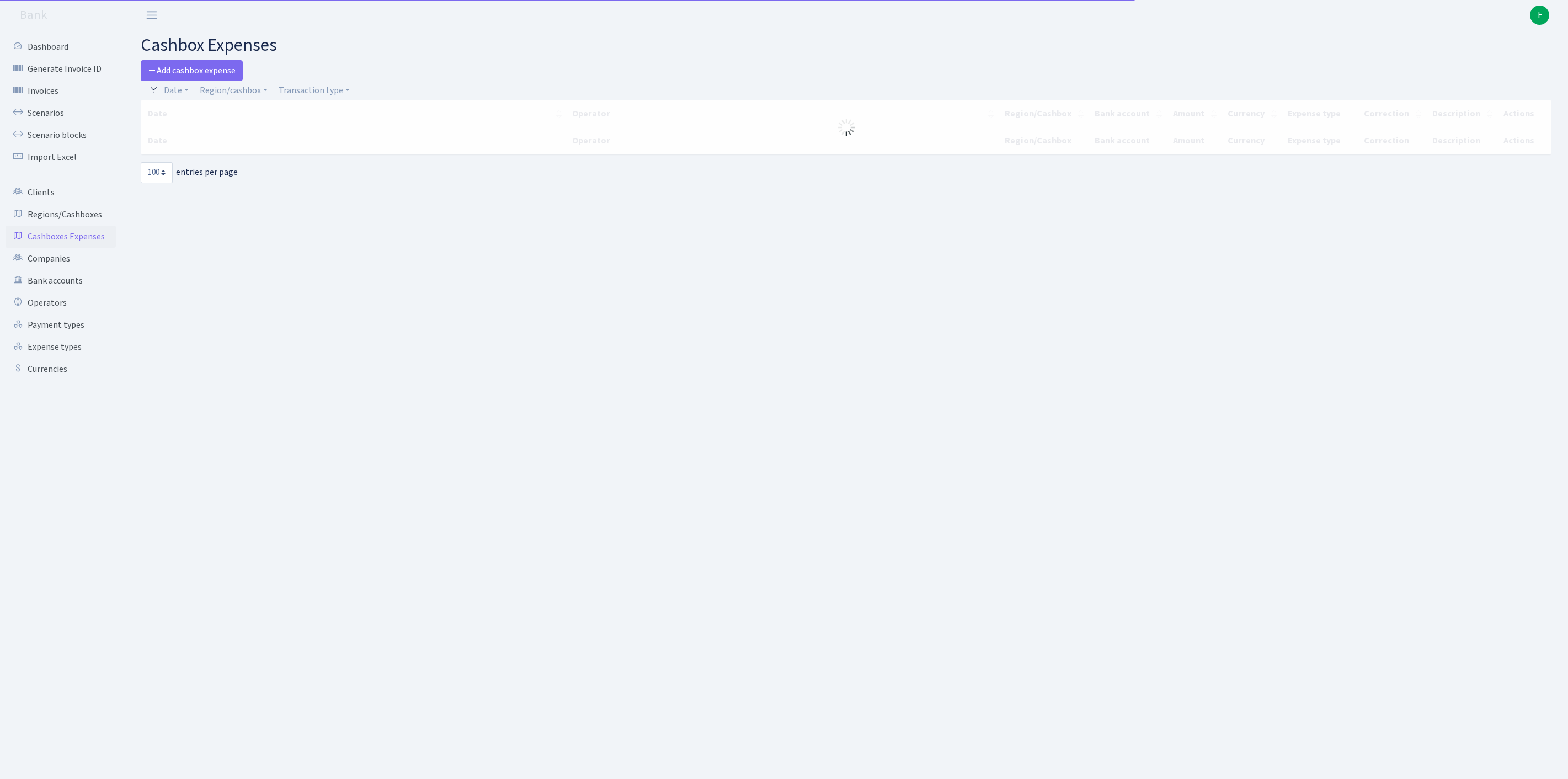
select select "100"
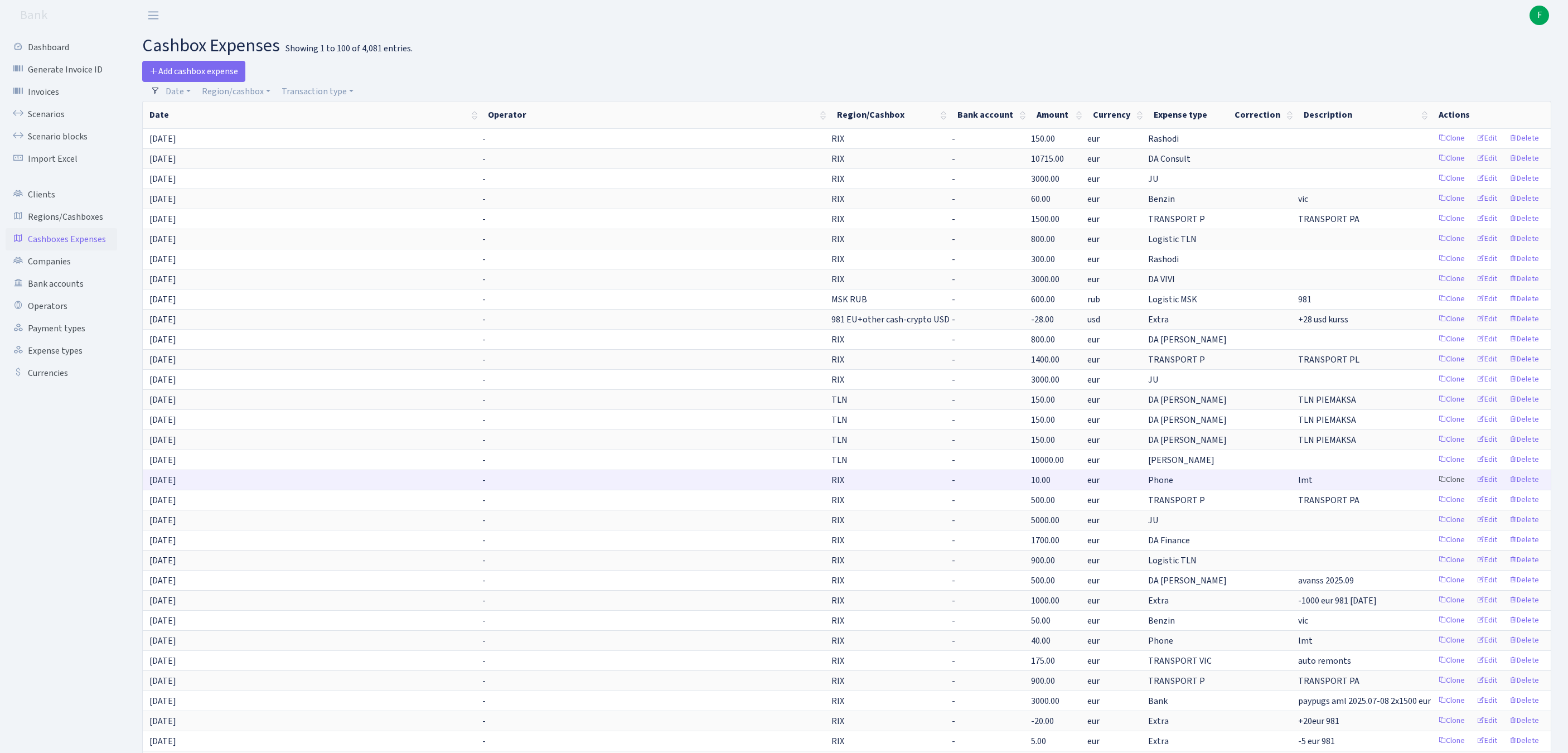
click at [1433, 488] on link "Clone" at bounding box center [1452, 480] width 37 height 18
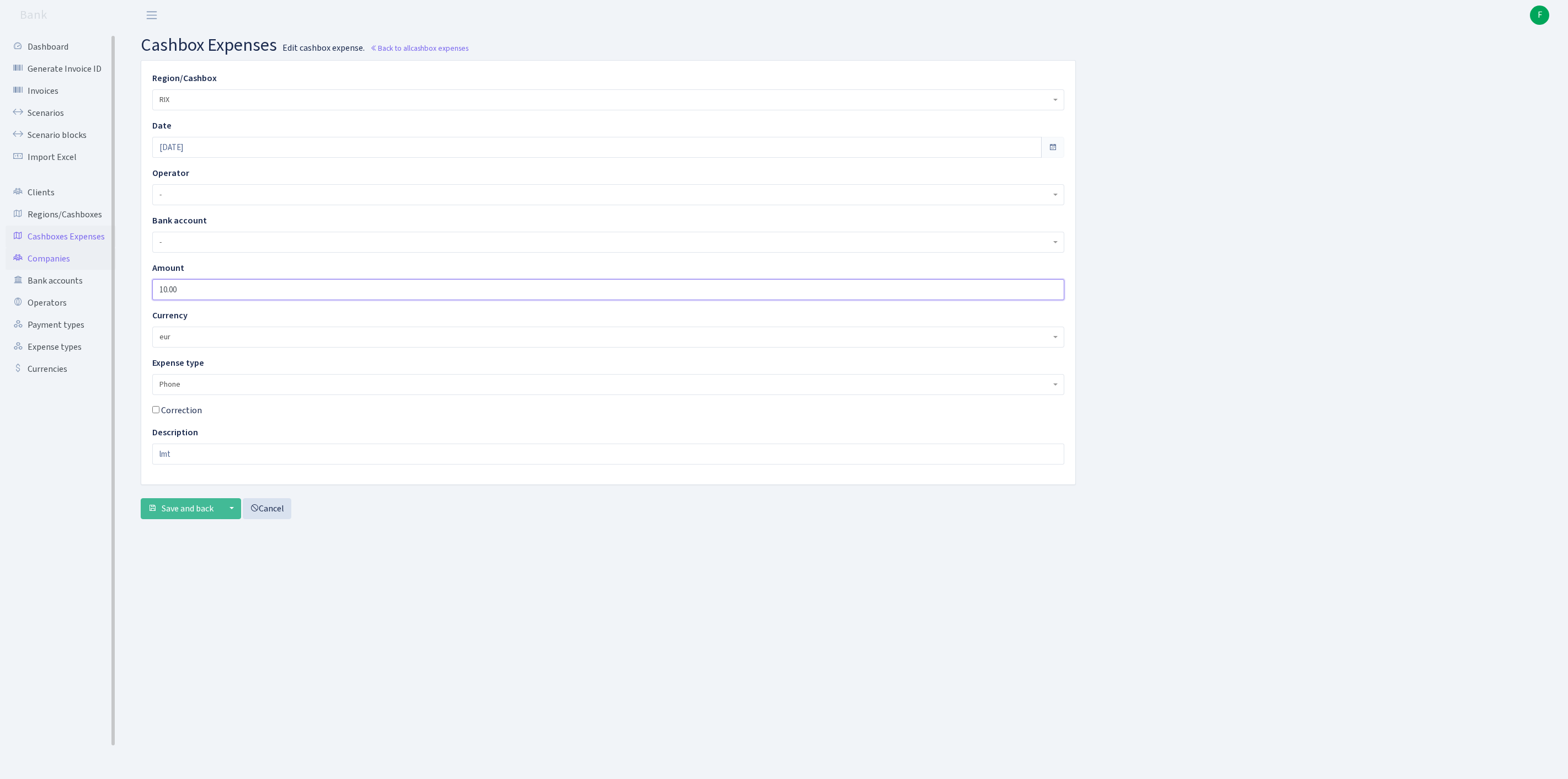
drag, startPoint x: 229, startPoint y: 313, endPoint x: 74, endPoint y: 305, distance: 155.2
click at [74, 305] on div "Dashboard Generate Invoice ID Invoices Scenarios Scenario blocks Import Excel C…" at bounding box center [784, 391] width 1568 height 721
type input "20"
click at [244, 157] on input "[DATE]" at bounding box center [597, 147] width 890 height 21
click at [184, 265] on td "16" at bounding box center [182, 263] width 17 height 17
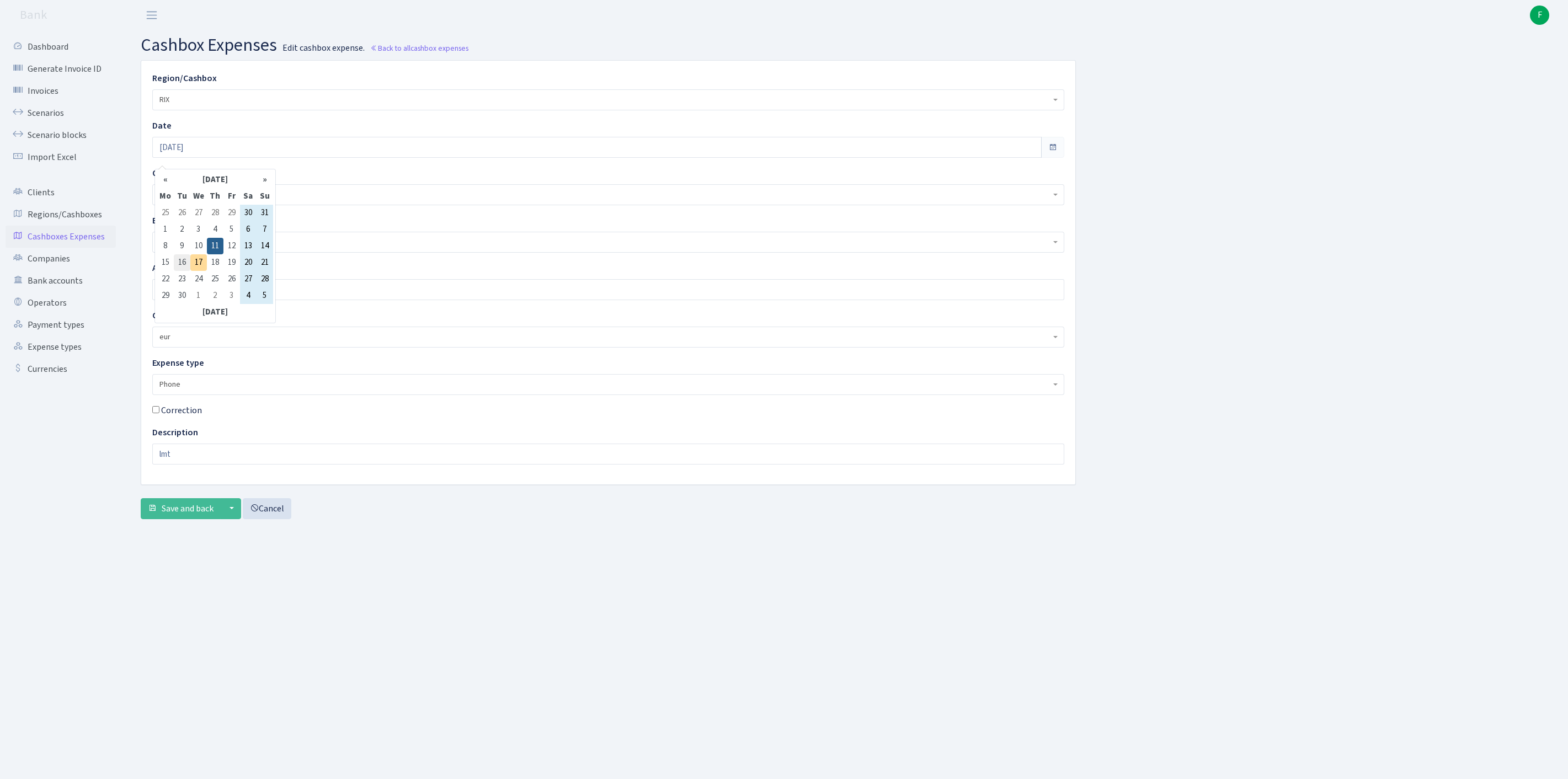
type input "[DATE]"
click at [197, 515] on span "Save and back" at bounding box center [187, 509] width 52 height 12
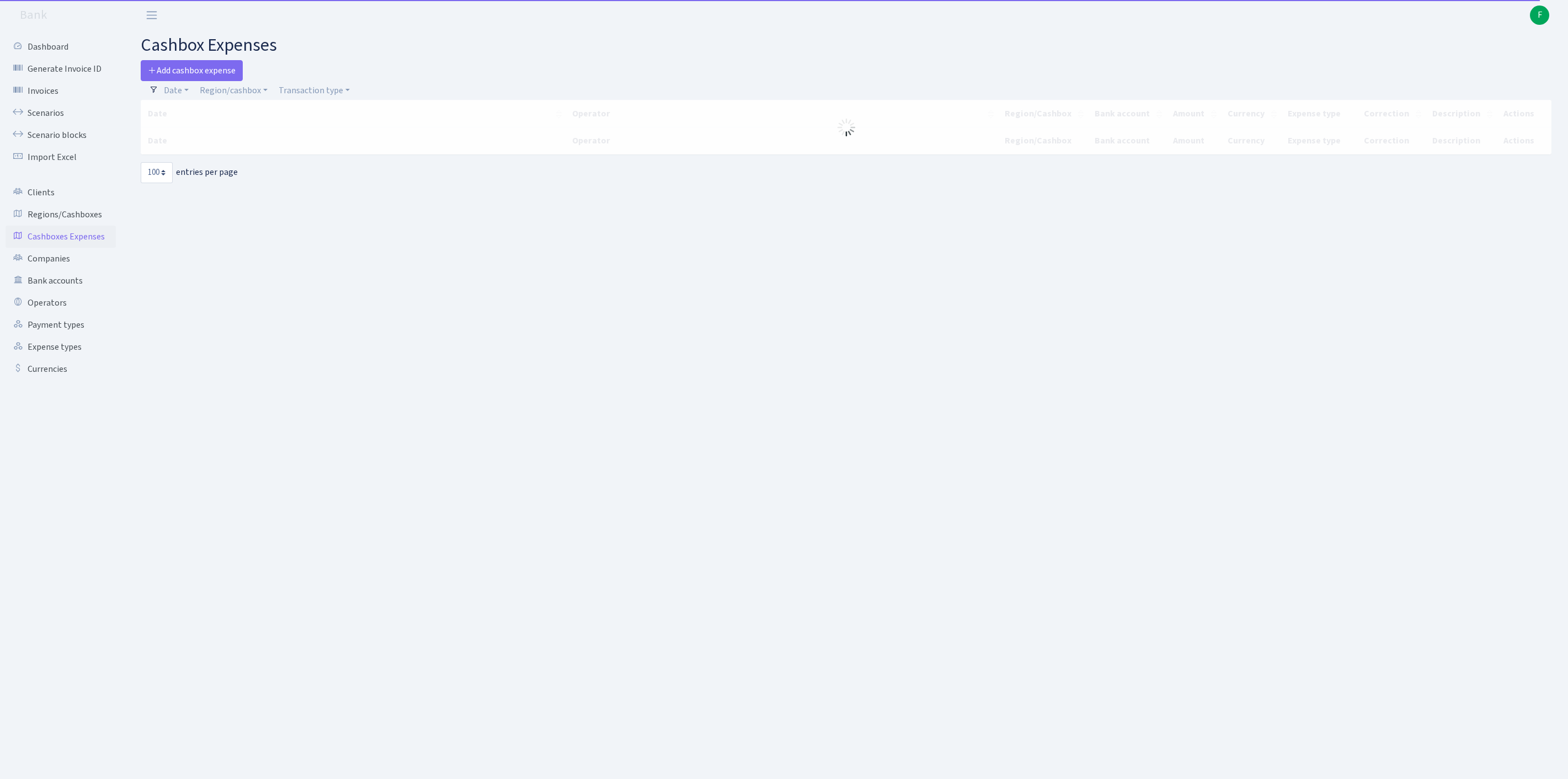
select select "100"
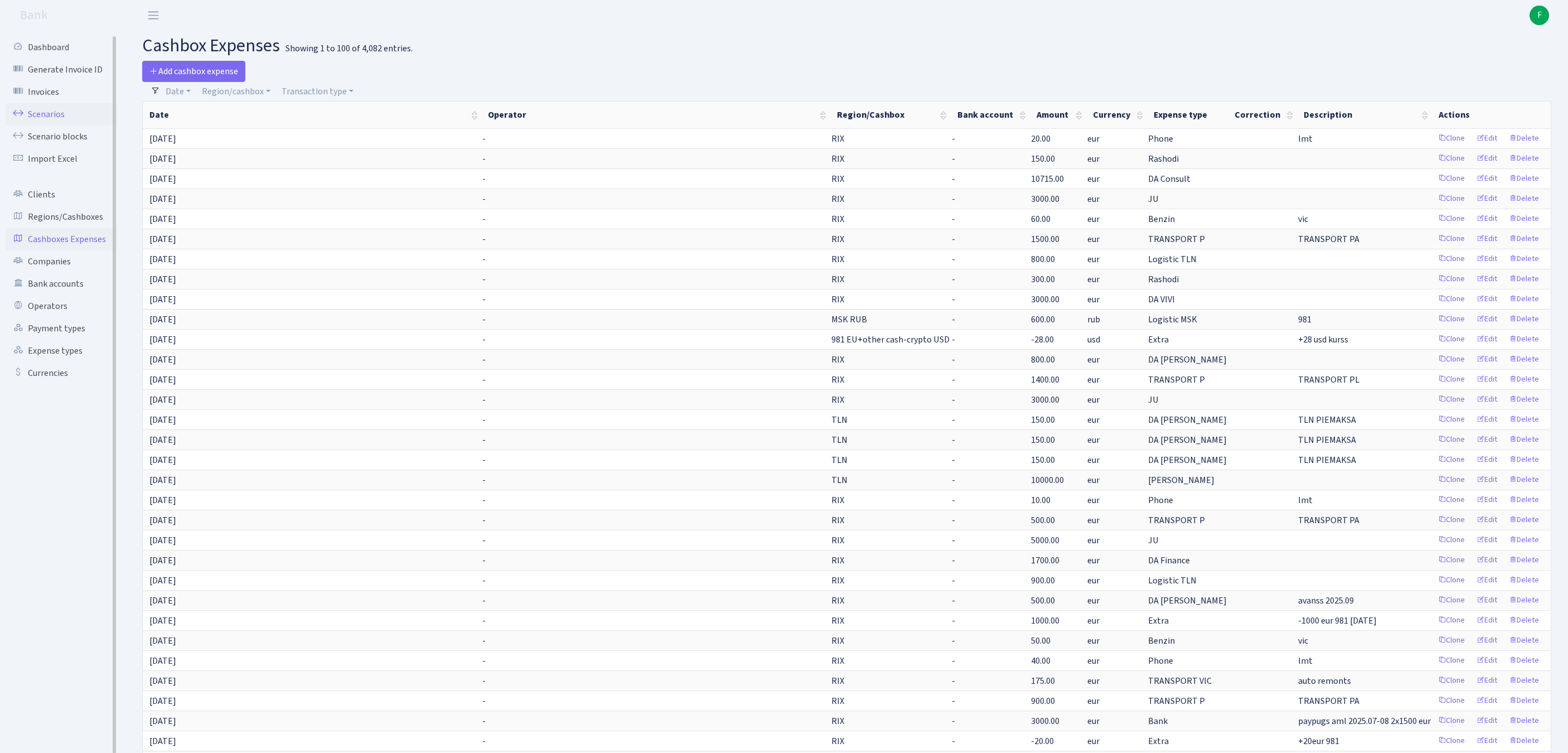
click at [50, 118] on link "Scenarios" at bounding box center [61, 114] width 111 height 23
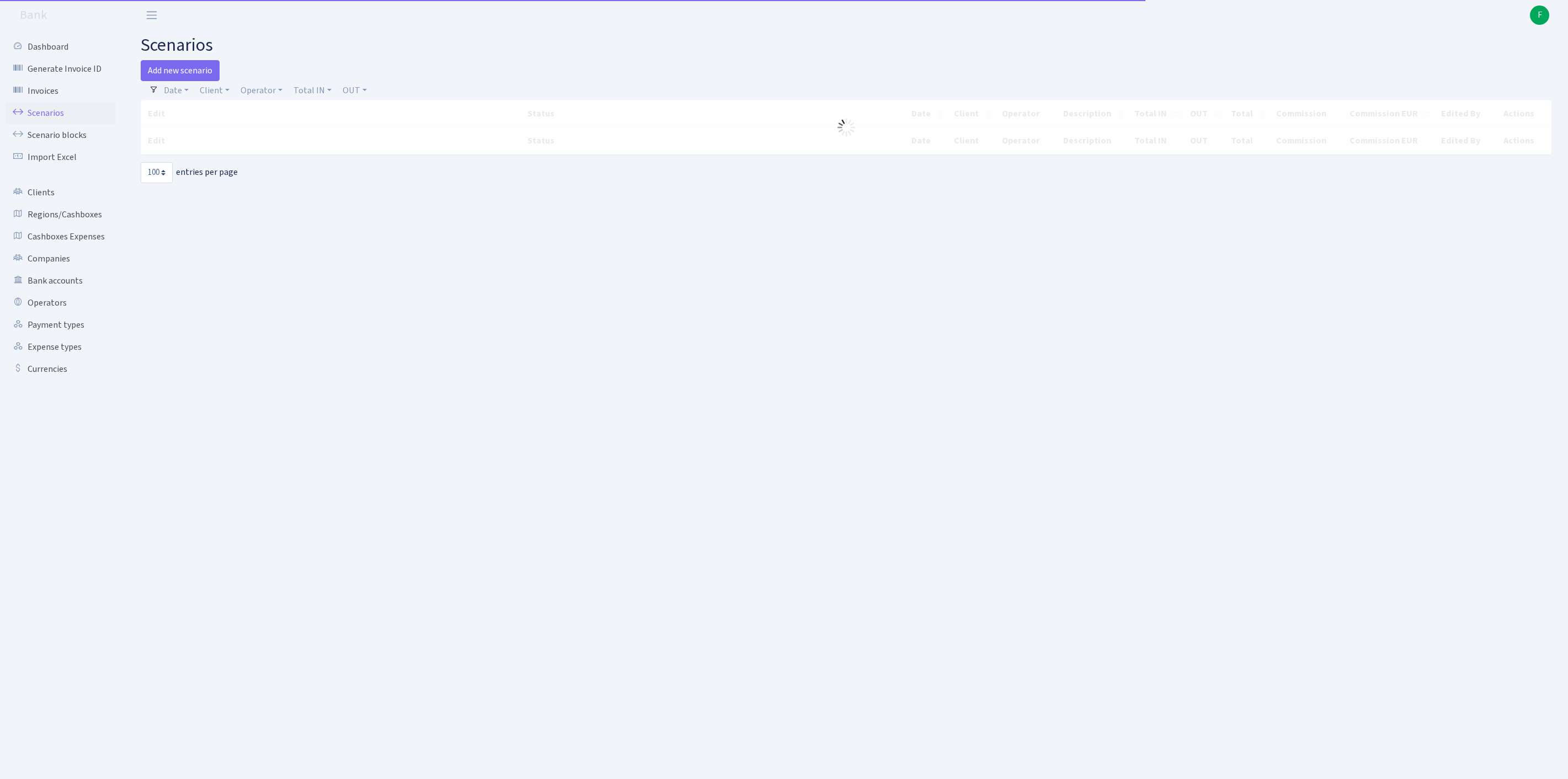
select select "100"
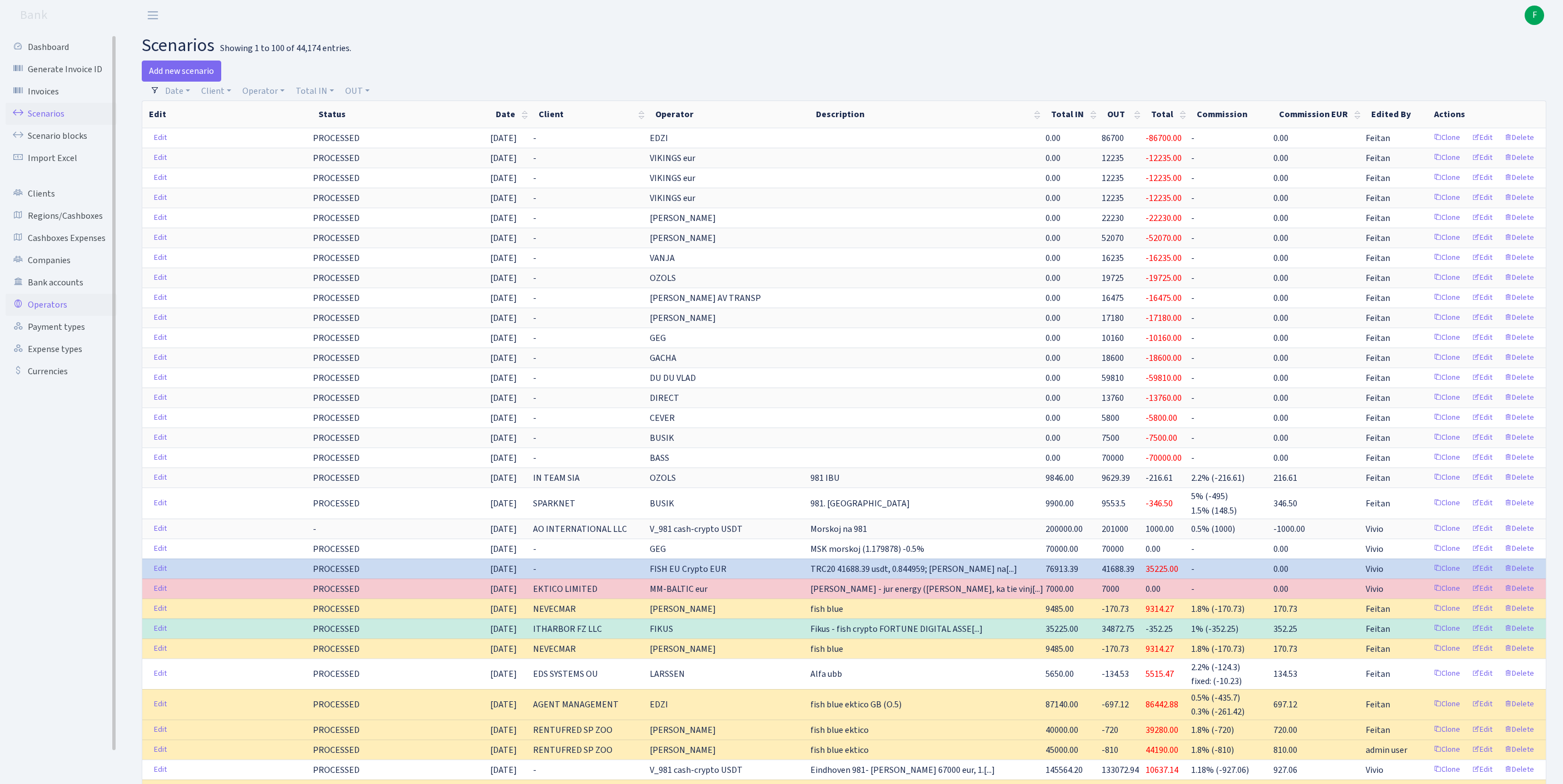
click at [53, 316] on link "Operators" at bounding box center [61, 304] width 111 height 23
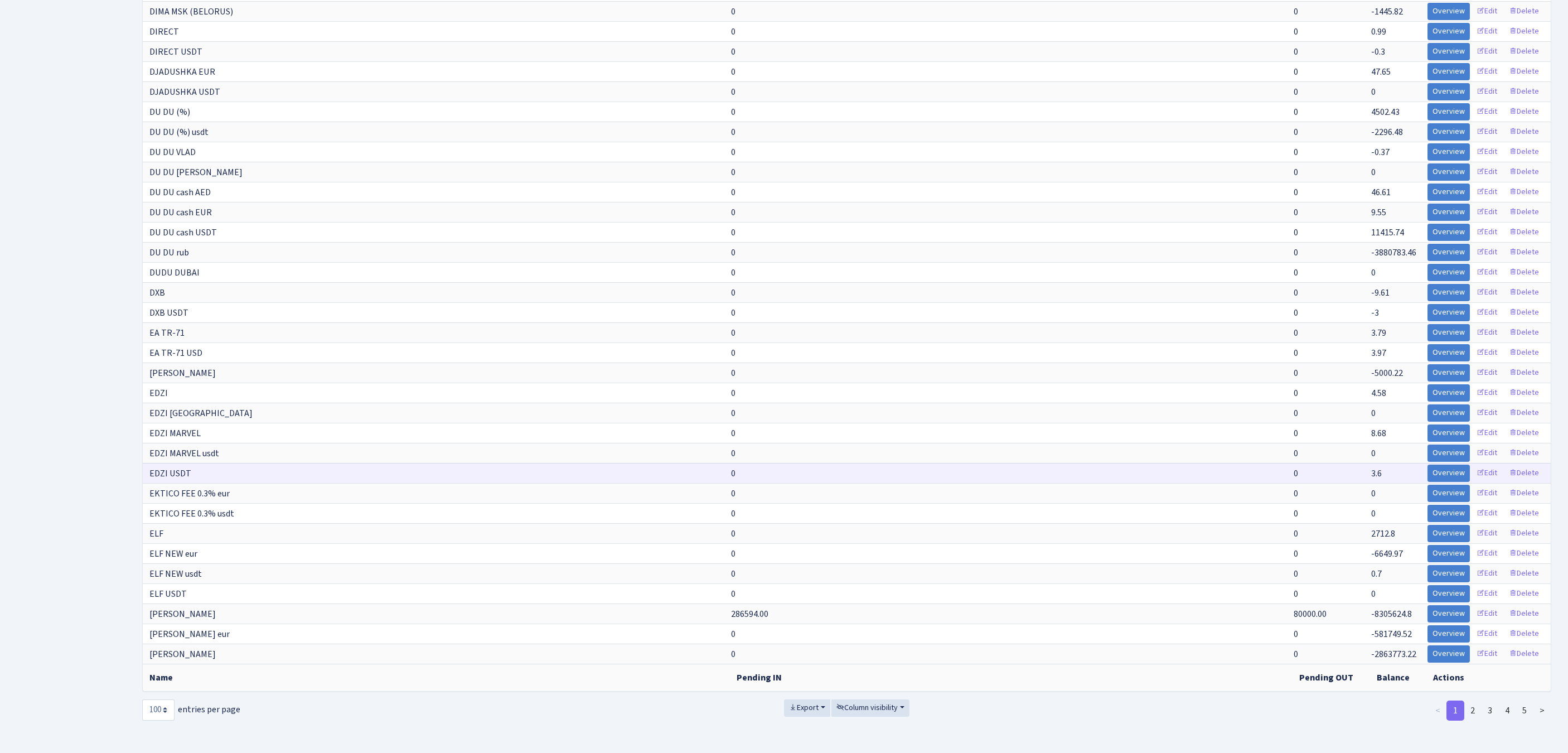
scroll to position [1988, 0]
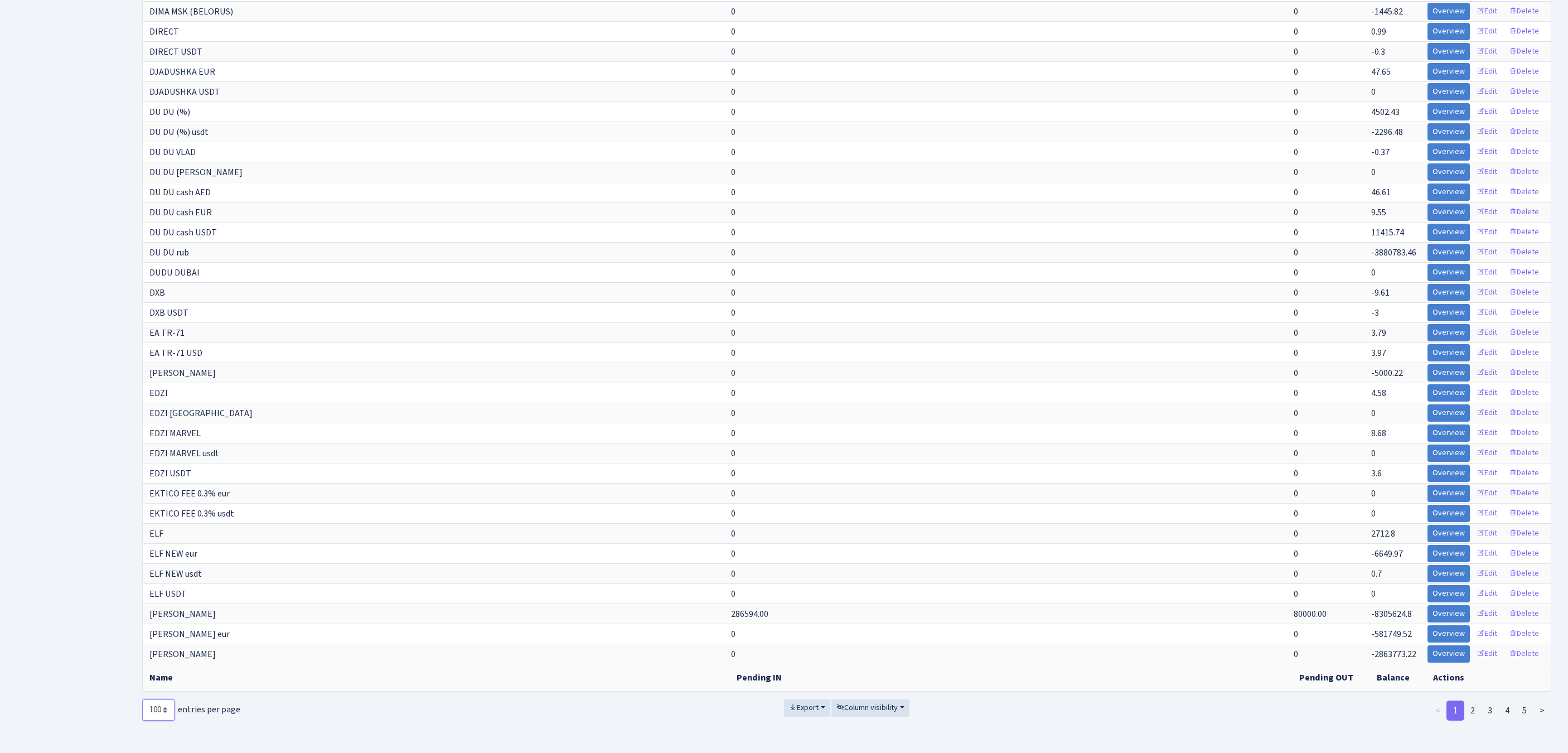
select select "-1"
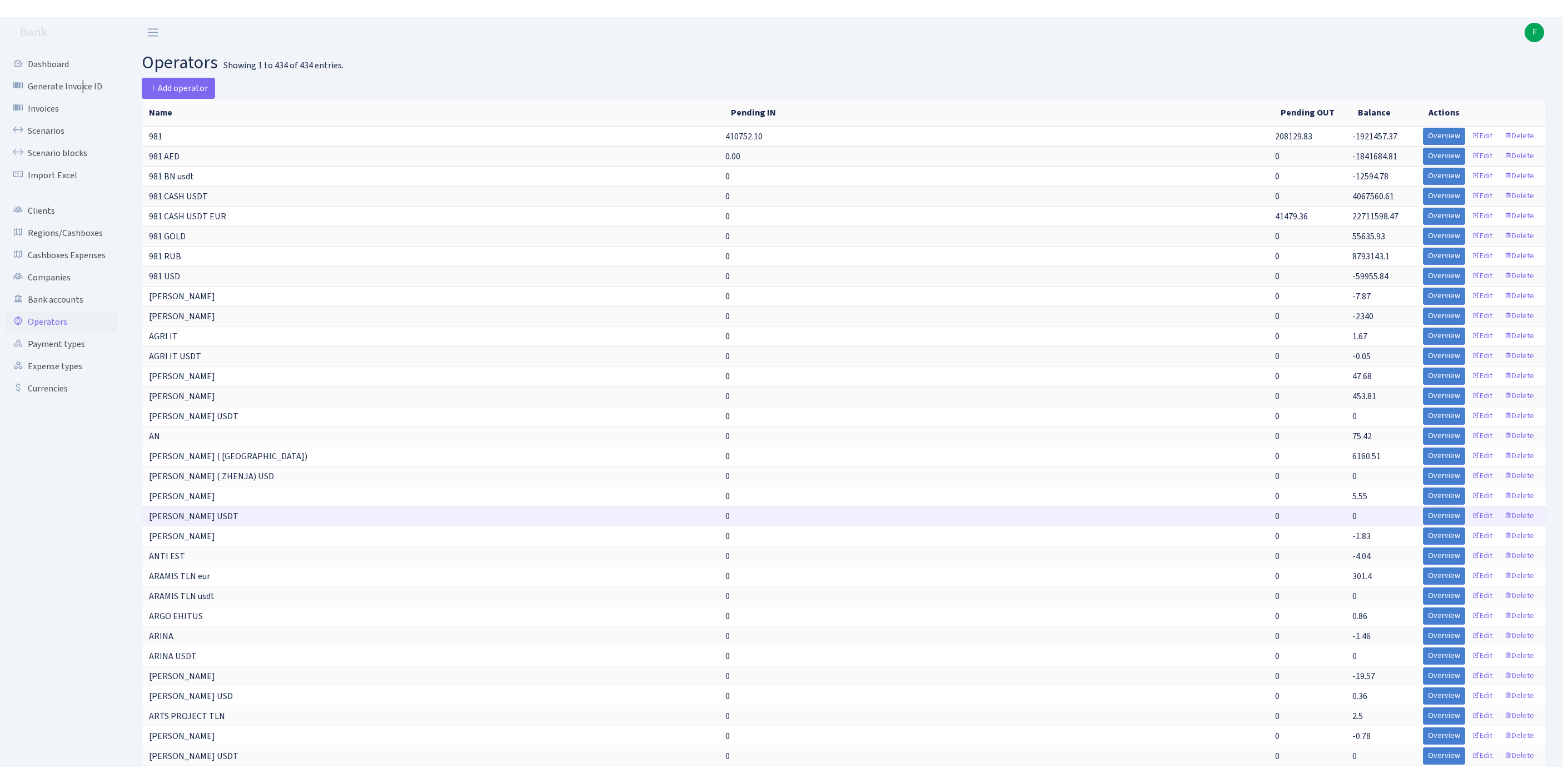
scroll to position [3053, 0]
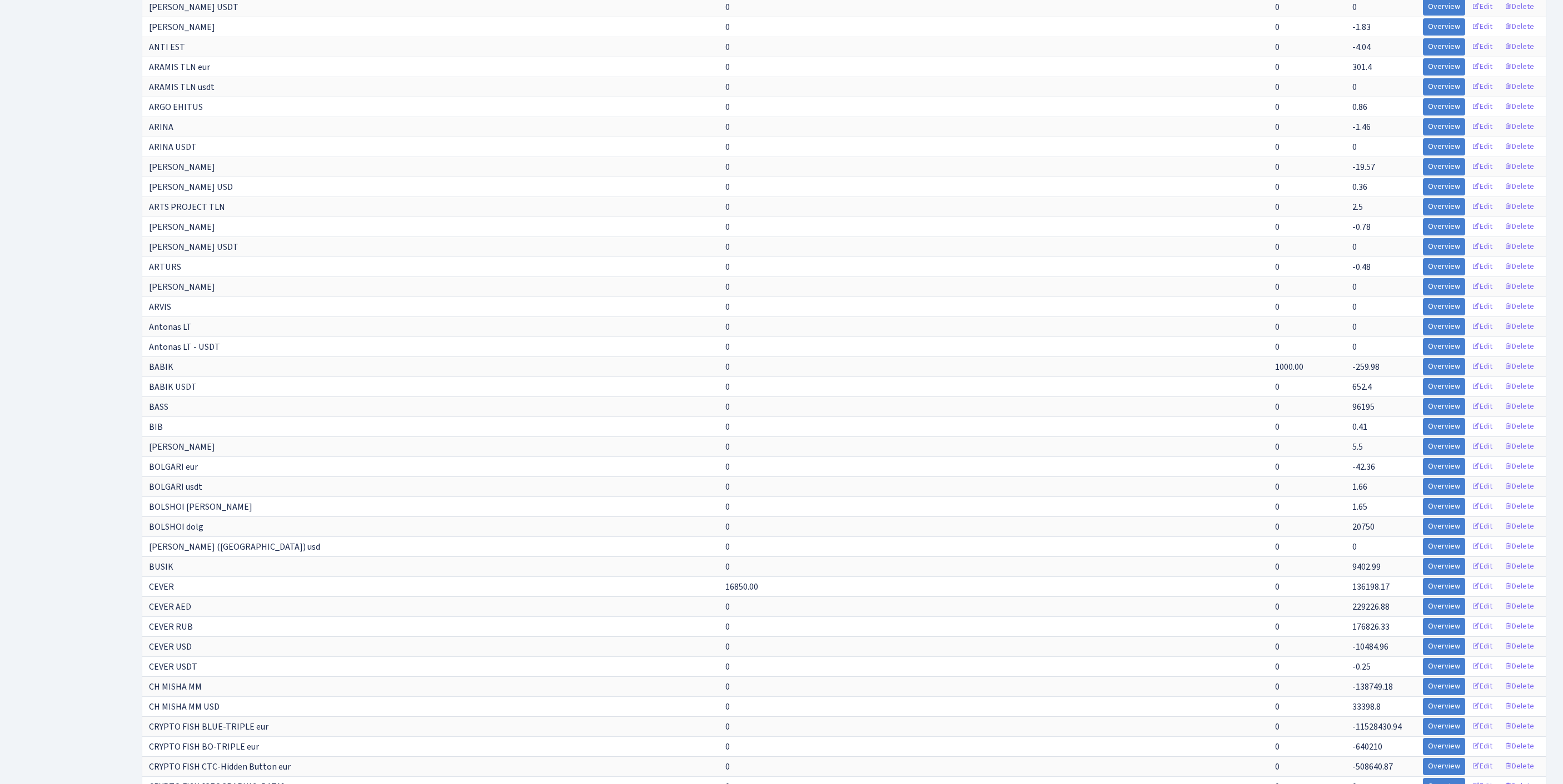
scroll to position [0, 0]
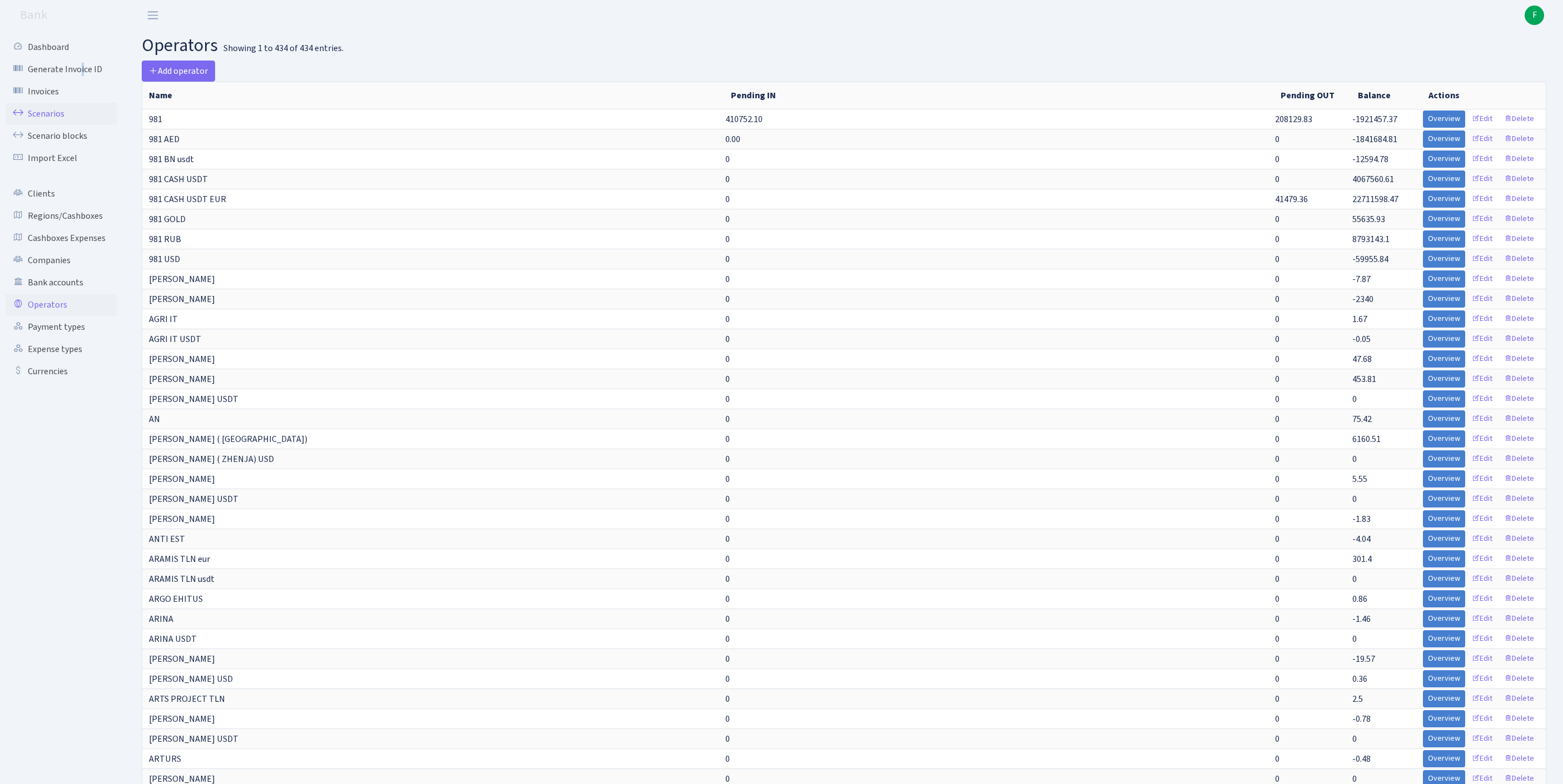
click at [56, 123] on link "Scenarios" at bounding box center [61, 113] width 111 height 23
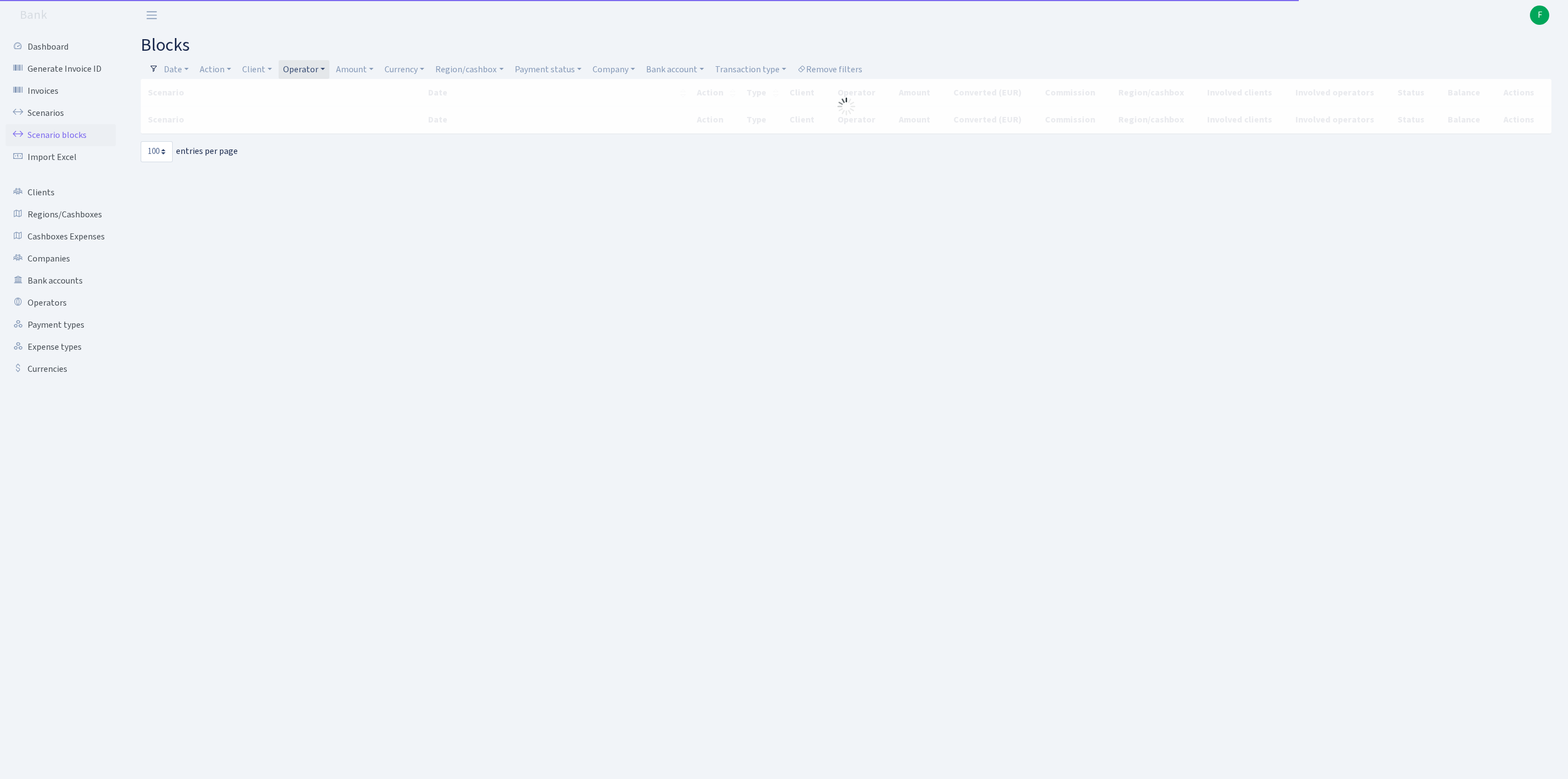
select select "100"
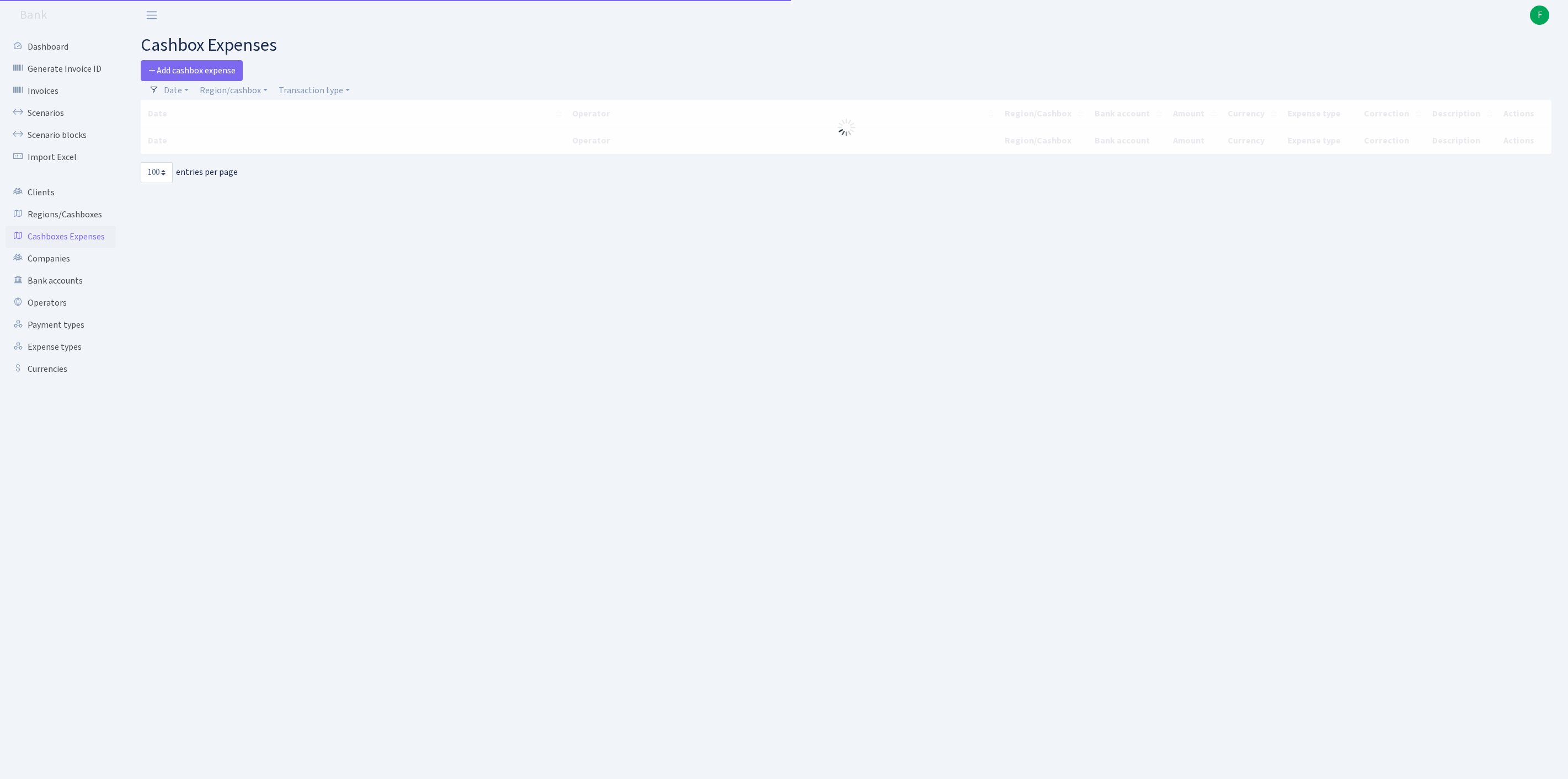
select select "100"
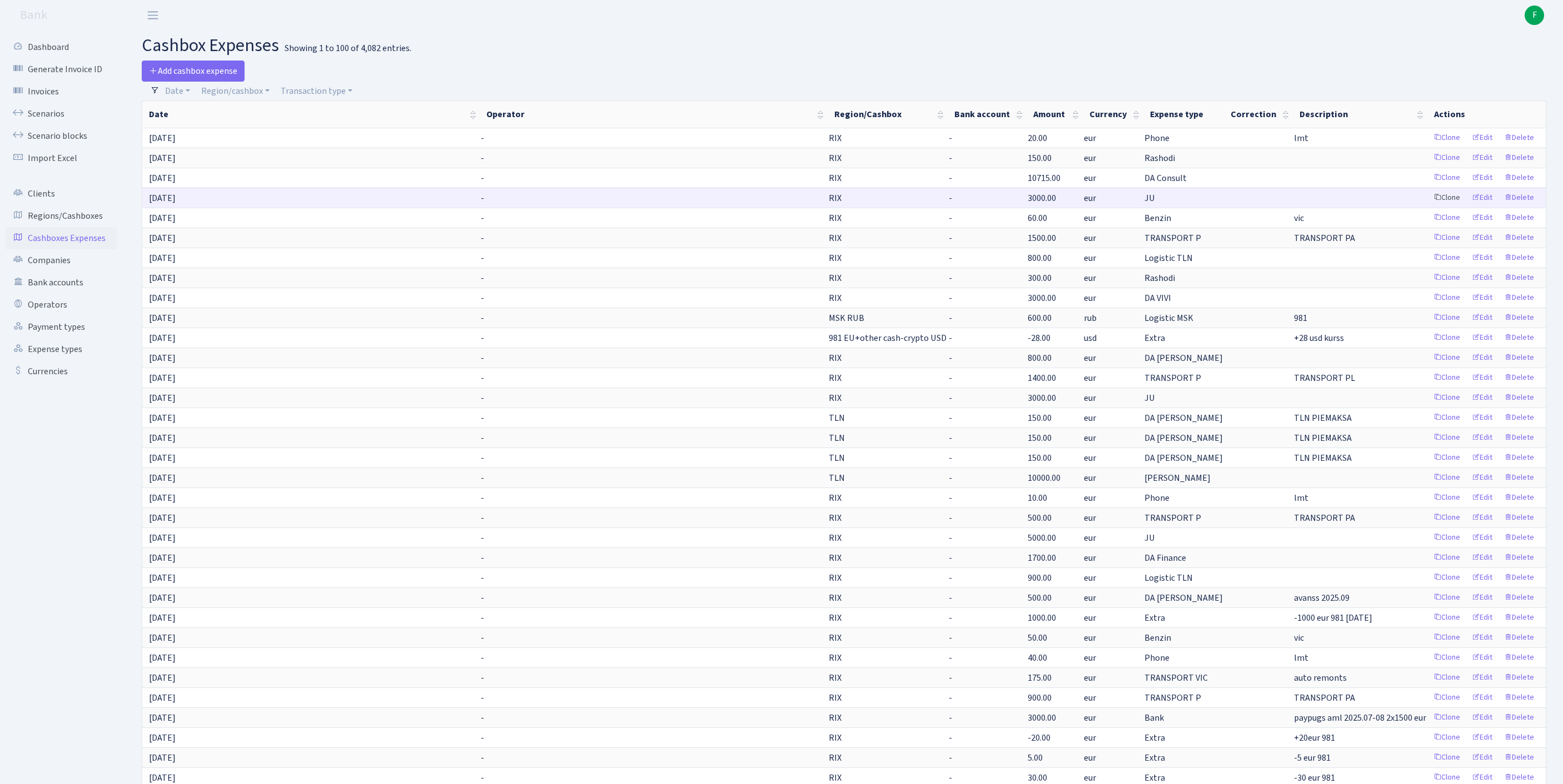
click at [1429, 207] on link "Clone" at bounding box center [1447, 198] width 37 height 18
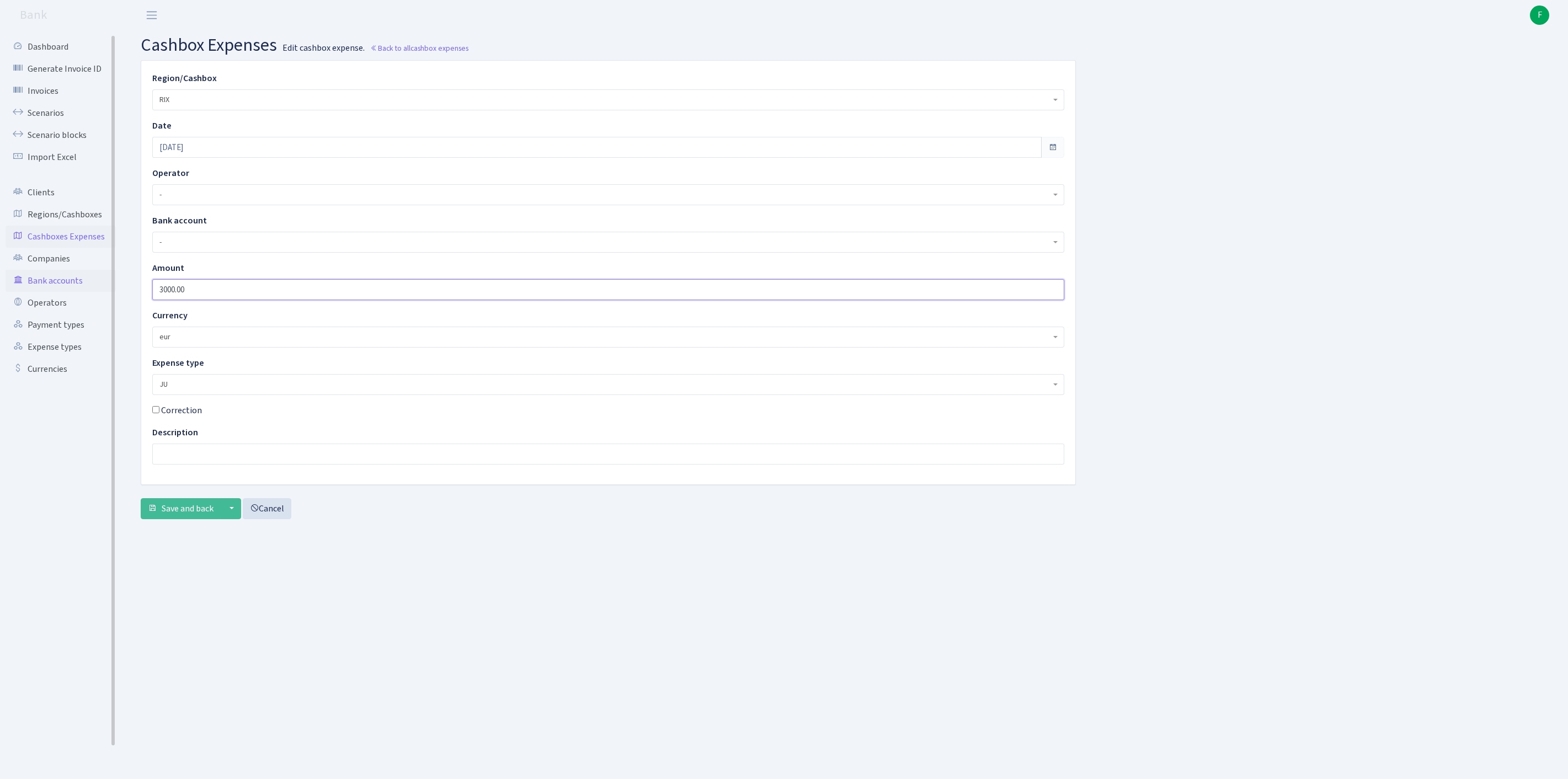
drag, startPoint x: 220, startPoint y: 312, endPoint x: 73, endPoint y: 312, distance: 147.0
click at [73, 312] on div "Dashboard Generate Invoice ID Invoices Scenarios Scenario blocks Import Excel C…" at bounding box center [784, 391] width 1568 height 721
type input "1700"
click at [199, 465] on input "text" at bounding box center [608, 453] width 912 height 21
type input "Alina"
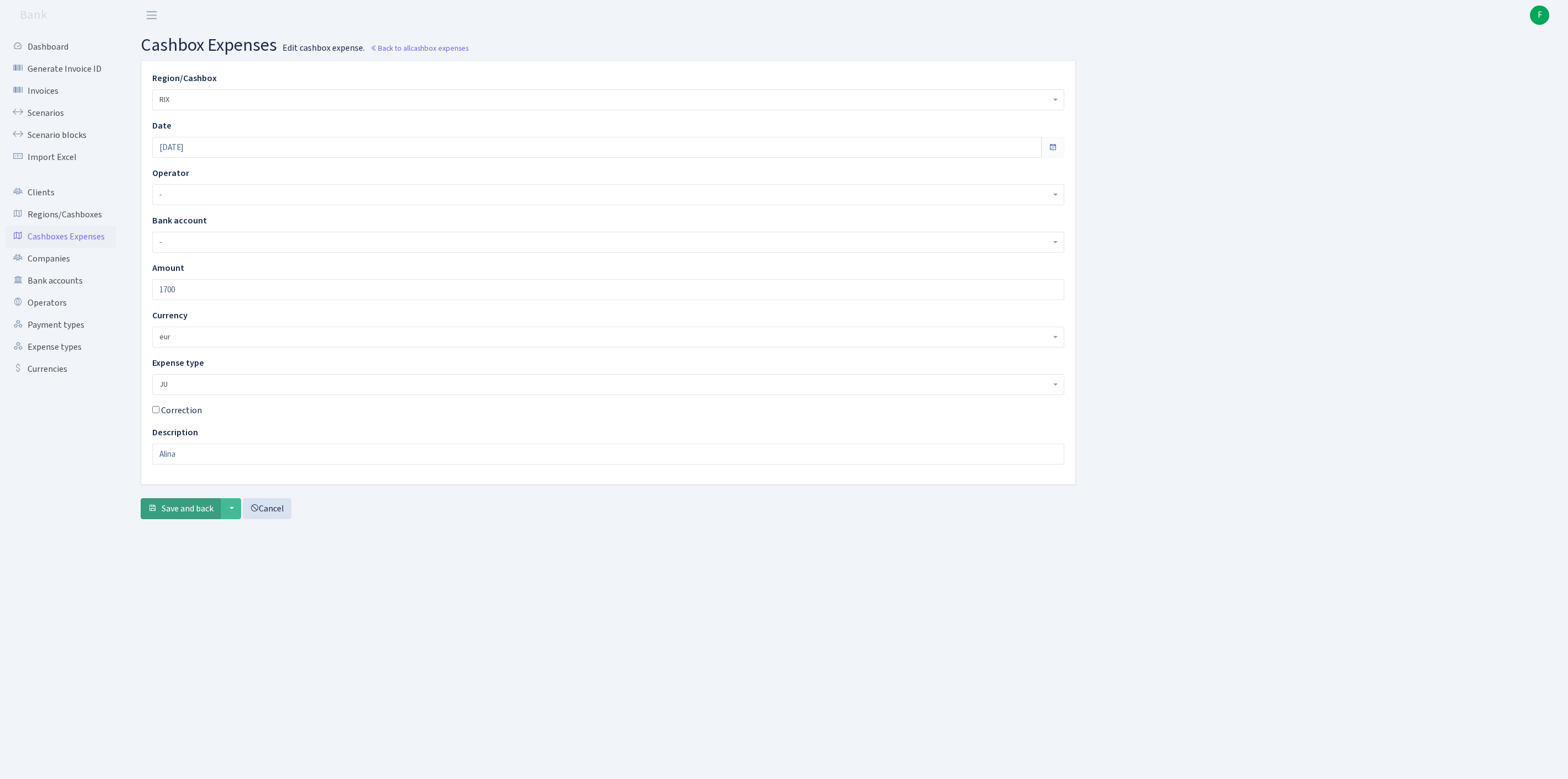
drag, startPoint x: 226, startPoint y: 525, endPoint x: 194, endPoint y: 554, distance: 43.2
click at [194, 515] on span "Save and back" at bounding box center [187, 509] width 52 height 12
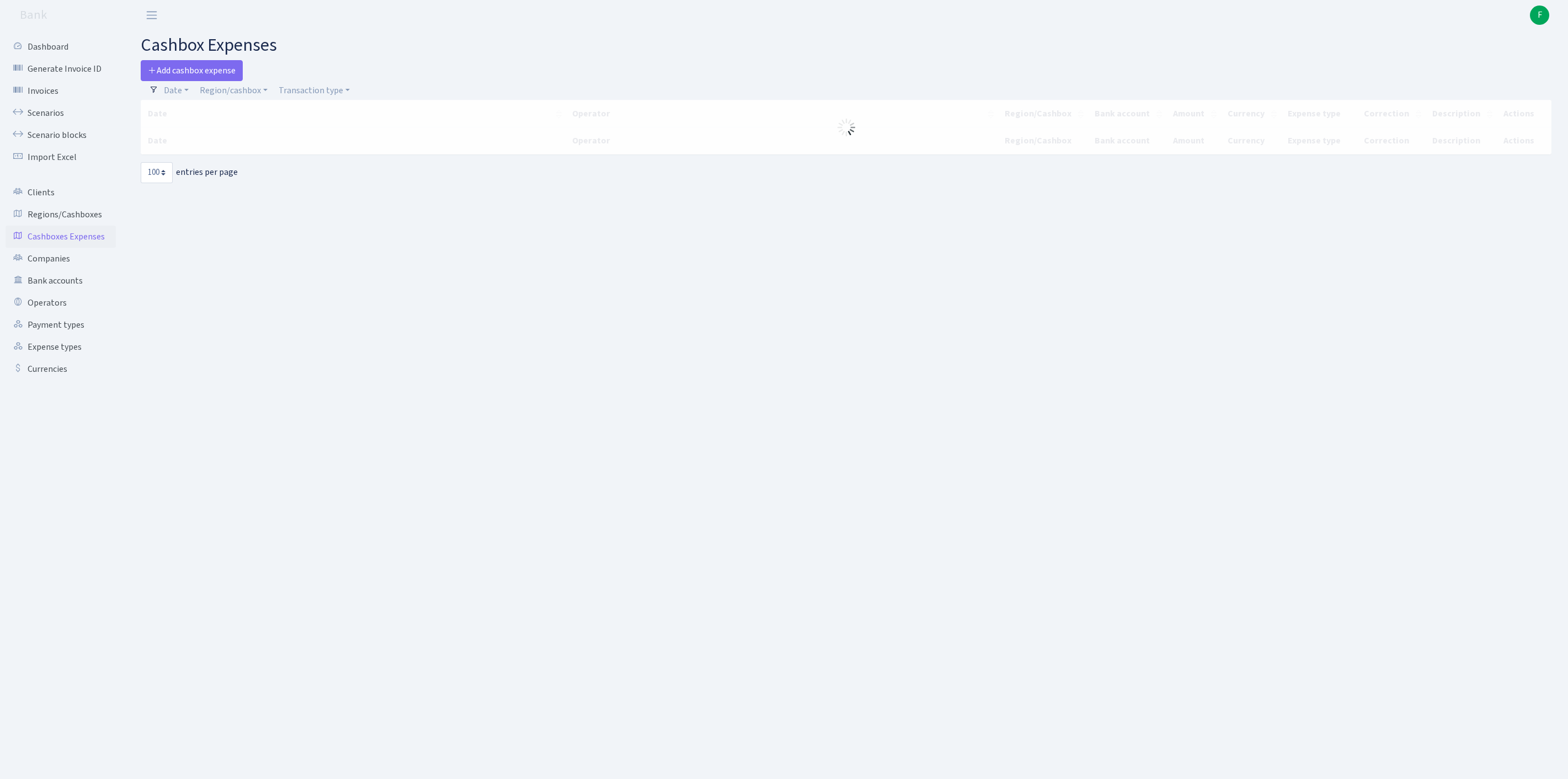
select select "100"
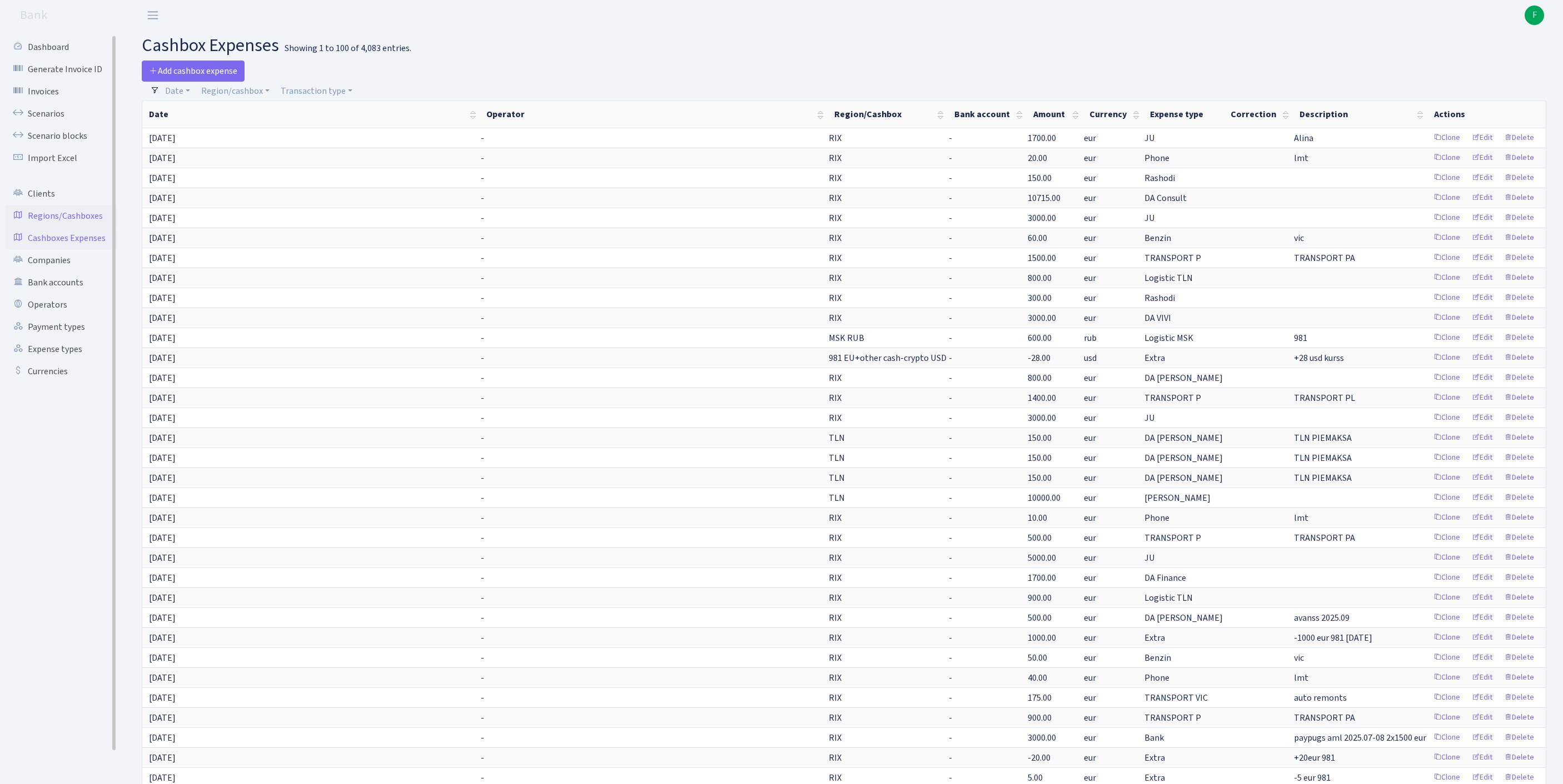
click at [58, 227] on link "Regions/Cashboxes" at bounding box center [61, 216] width 111 height 23
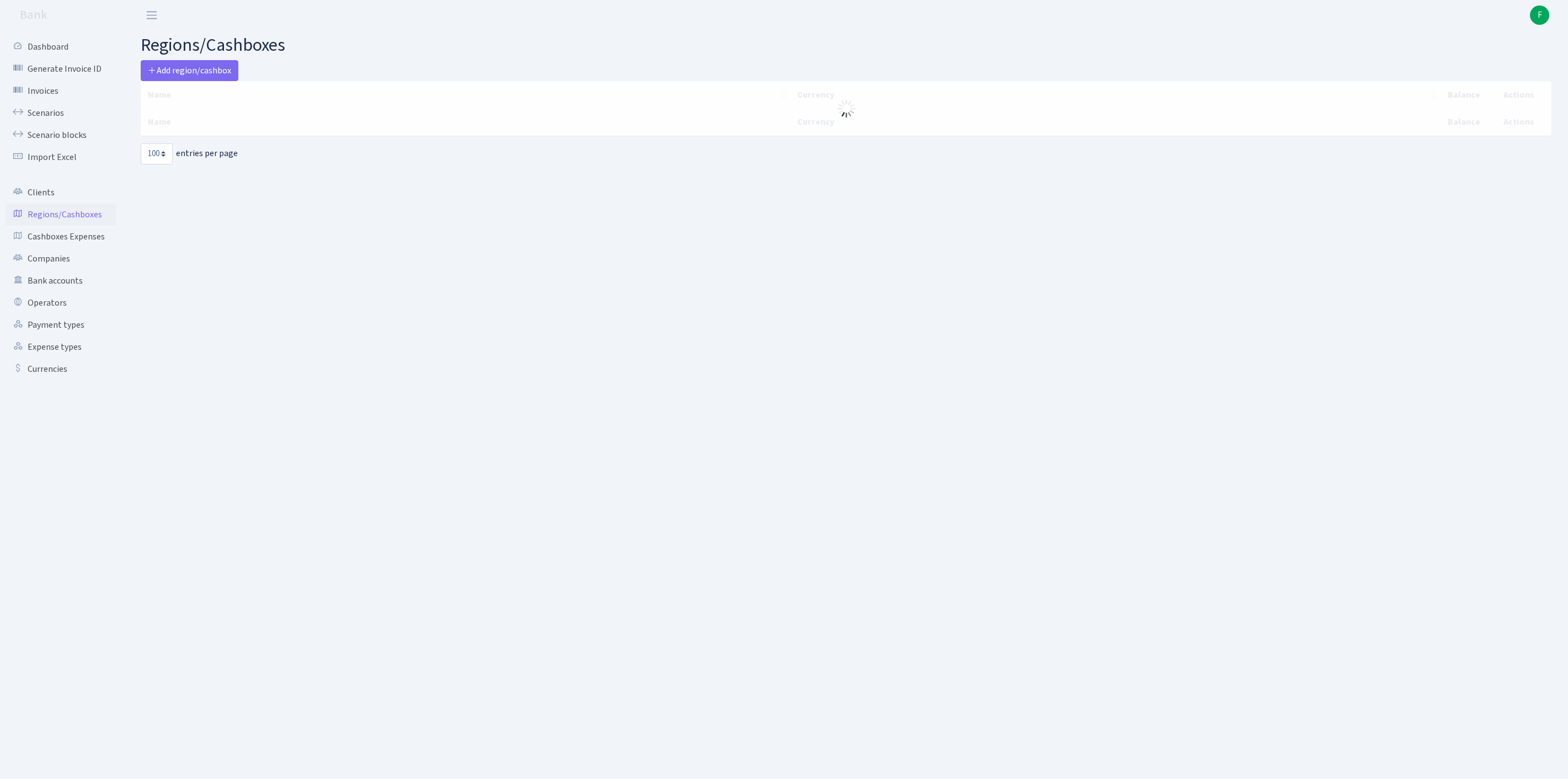
select select "100"
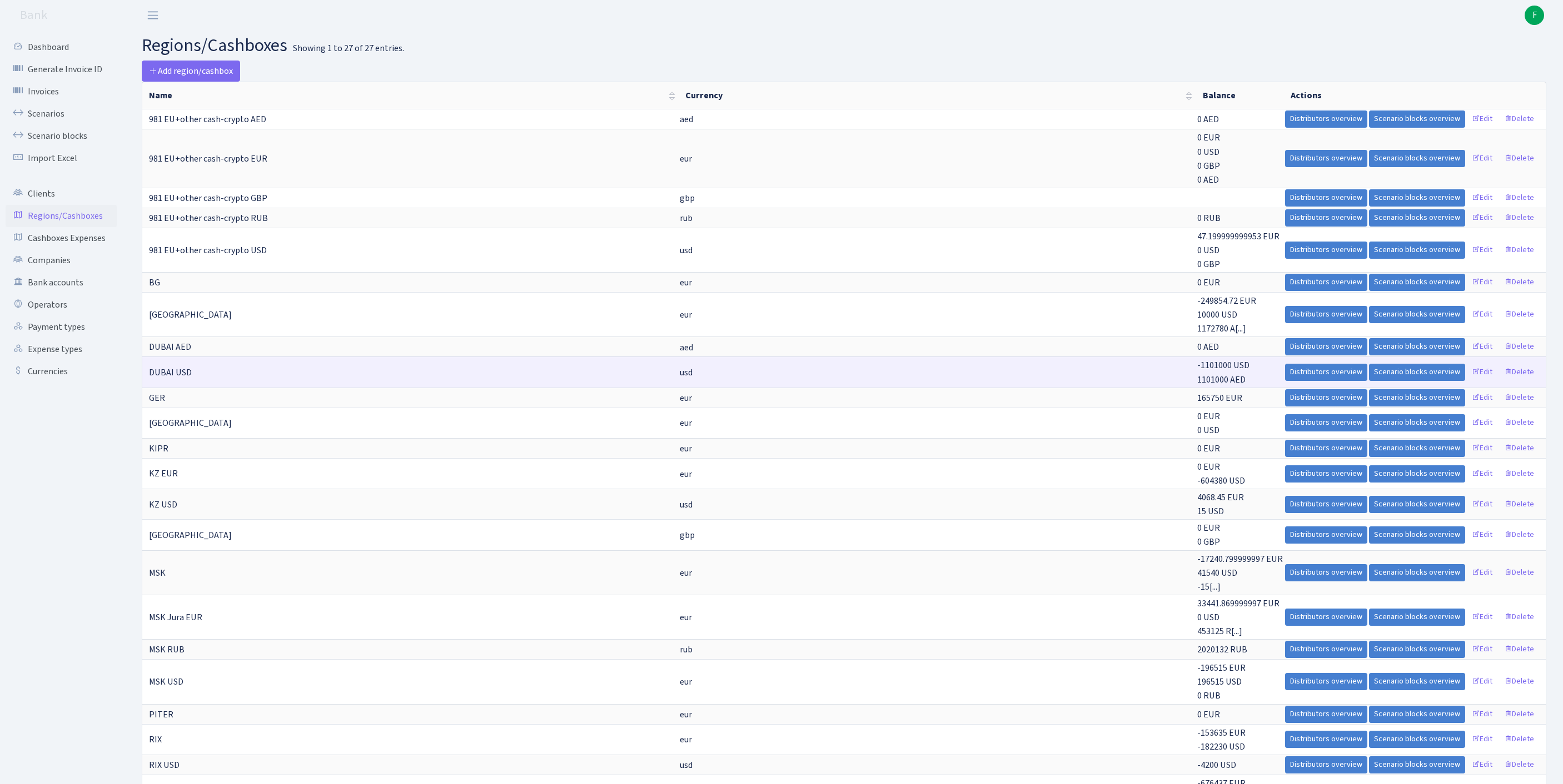
scroll to position [181, 0]
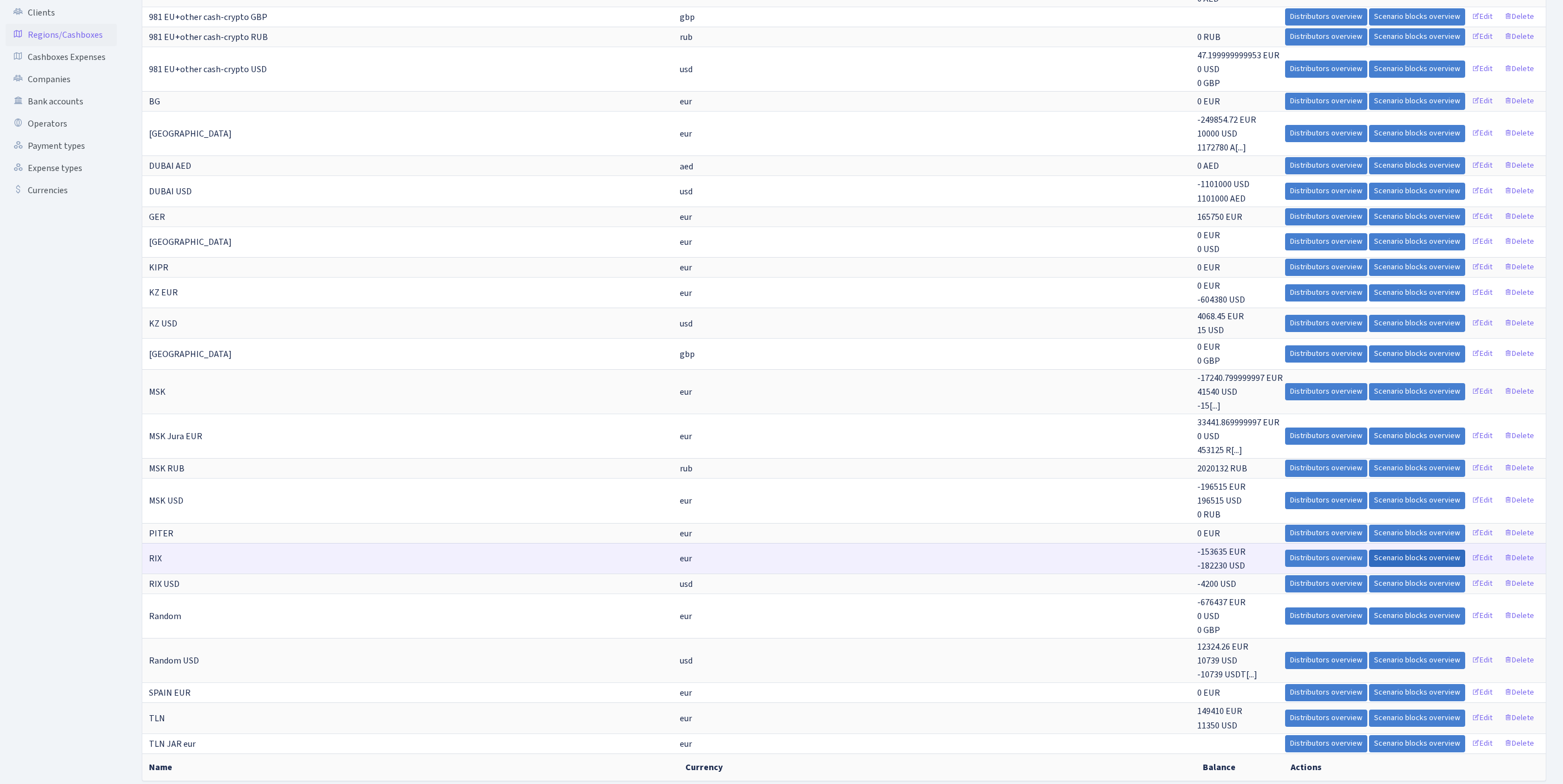
click at [1375, 567] on link "Scenario blocks overview" at bounding box center [1416, 558] width 96 height 18
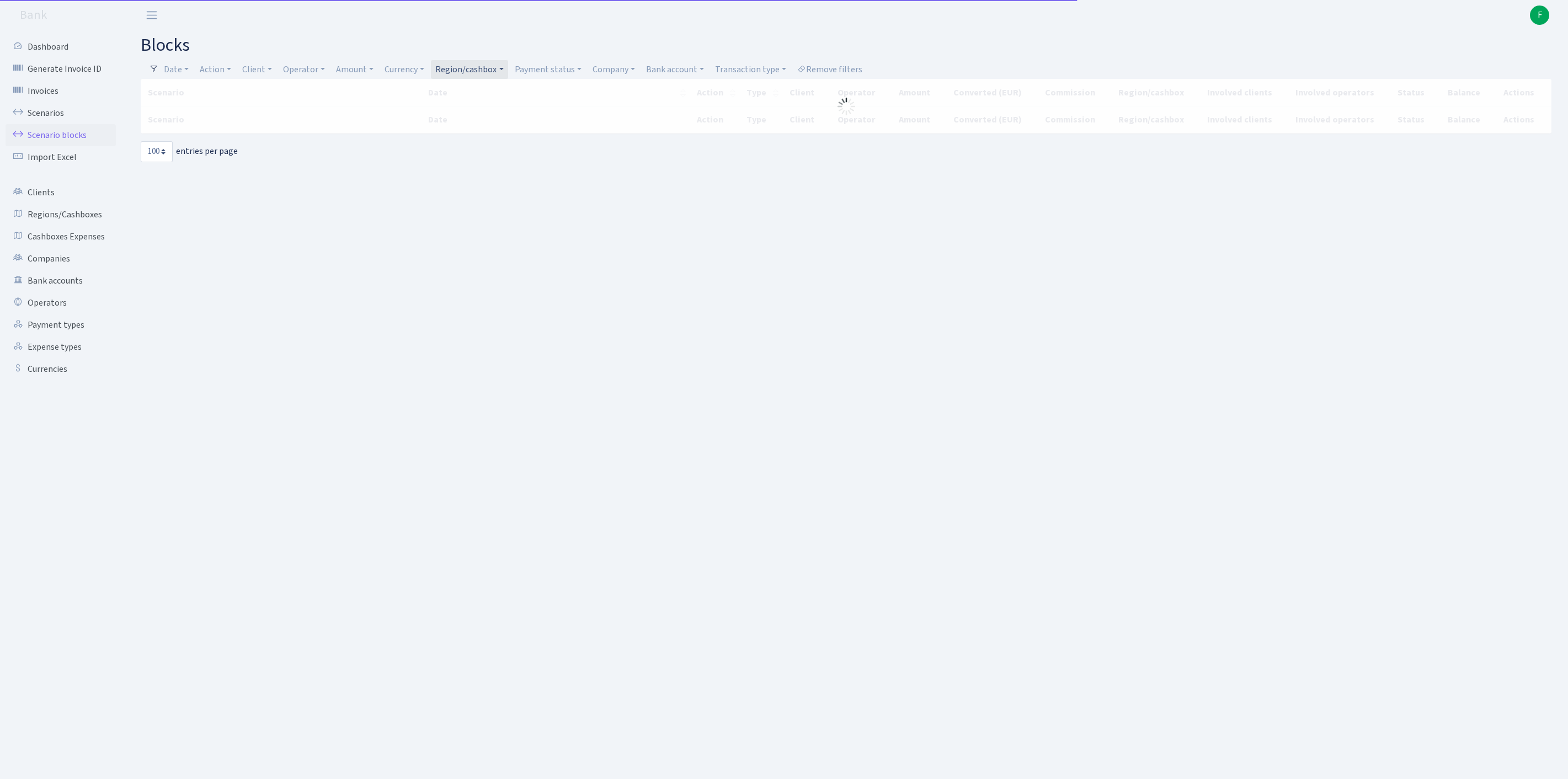
select select "100"
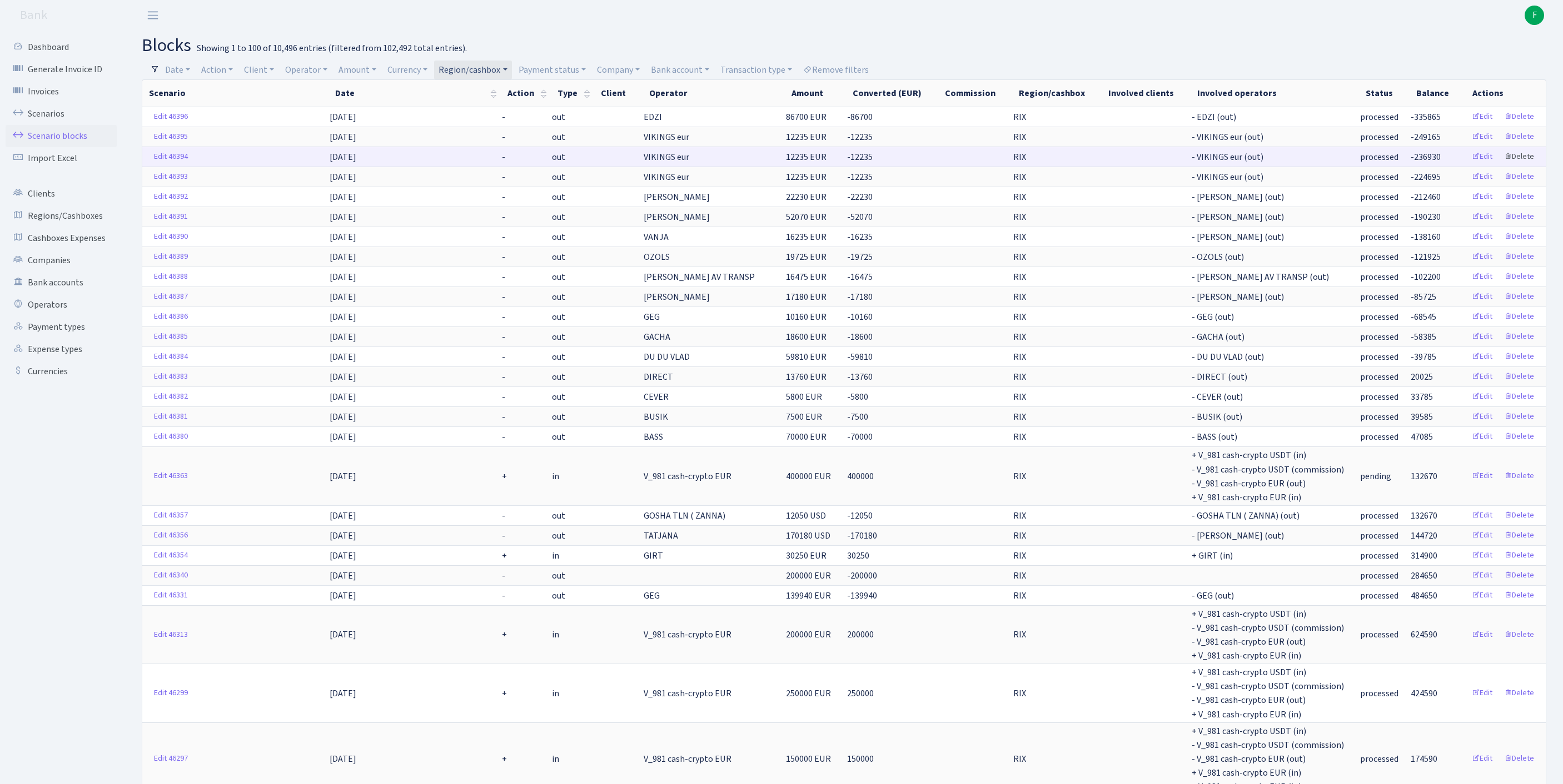
click at [1515, 165] on link "Delete" at bounding box center [1519, 157] width 40 height 18
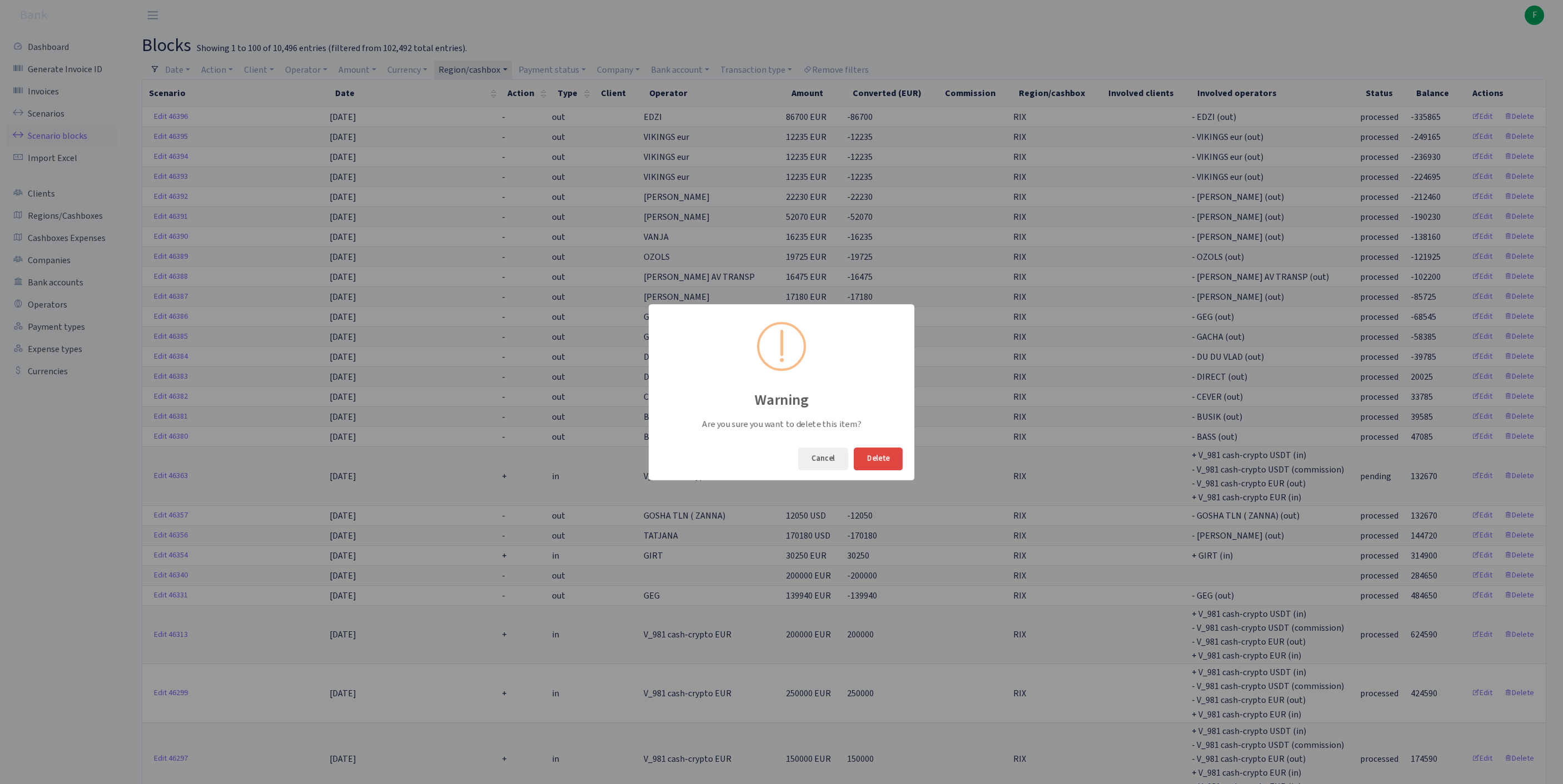
click at [878, 466] on button "Delete" at bounding box center [878, 459] width 49 height 23
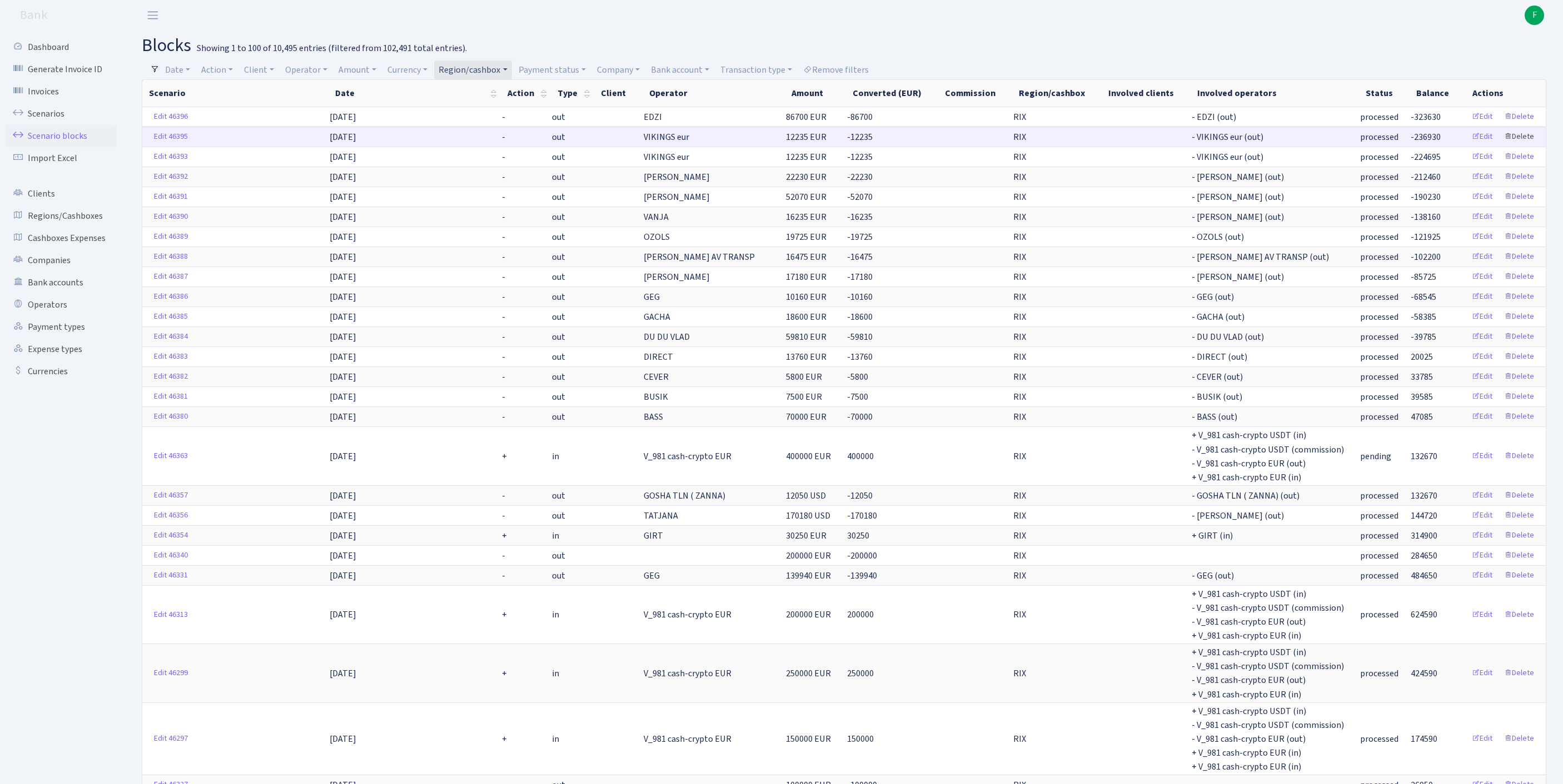
click at [1520, 145] on link "Delete" at bounding box center [1519, 137] width 40 height 18
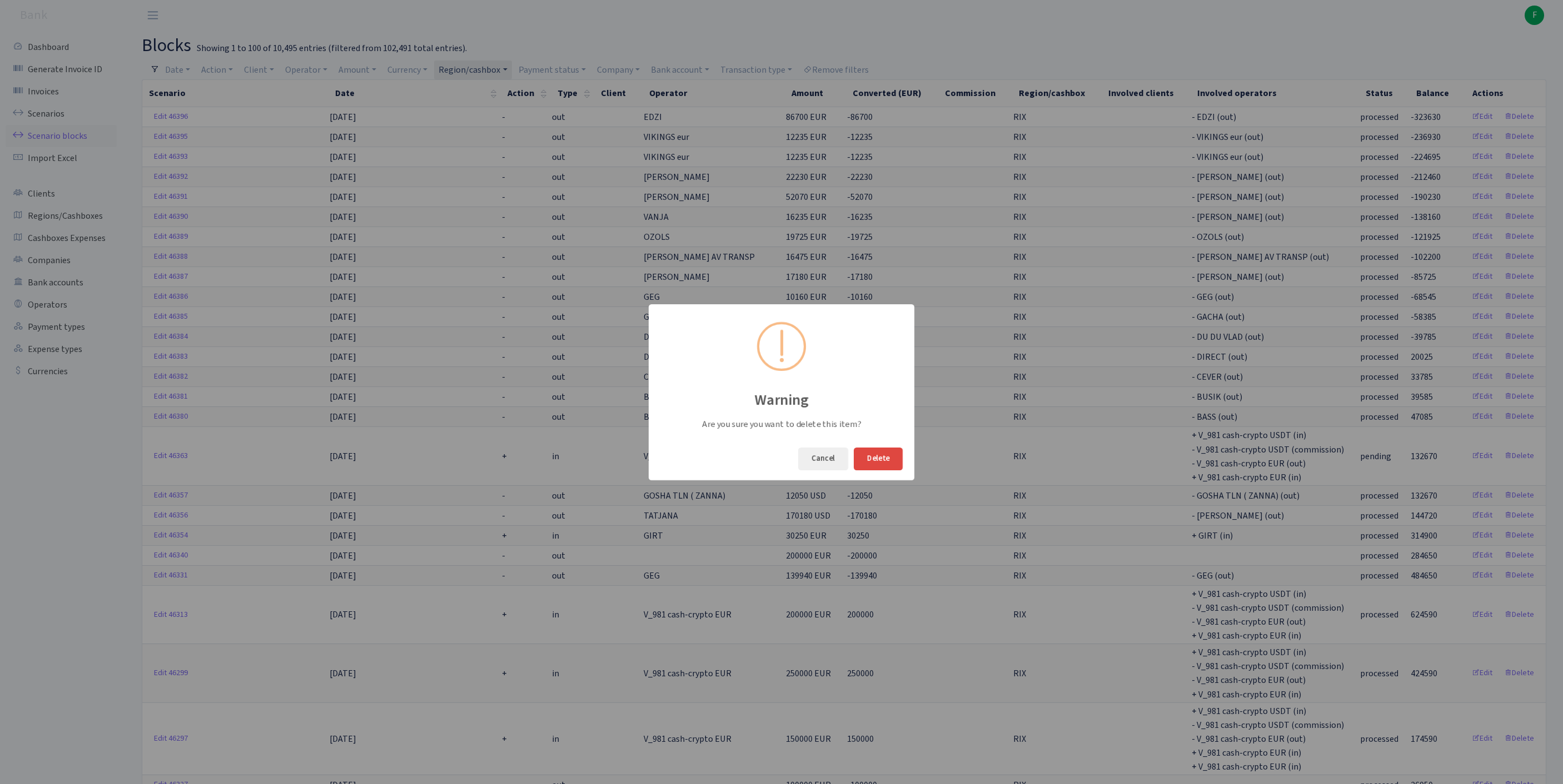
click at [880, 460] on button "Delete" at bounding box center [878, 459] width 49 height 23
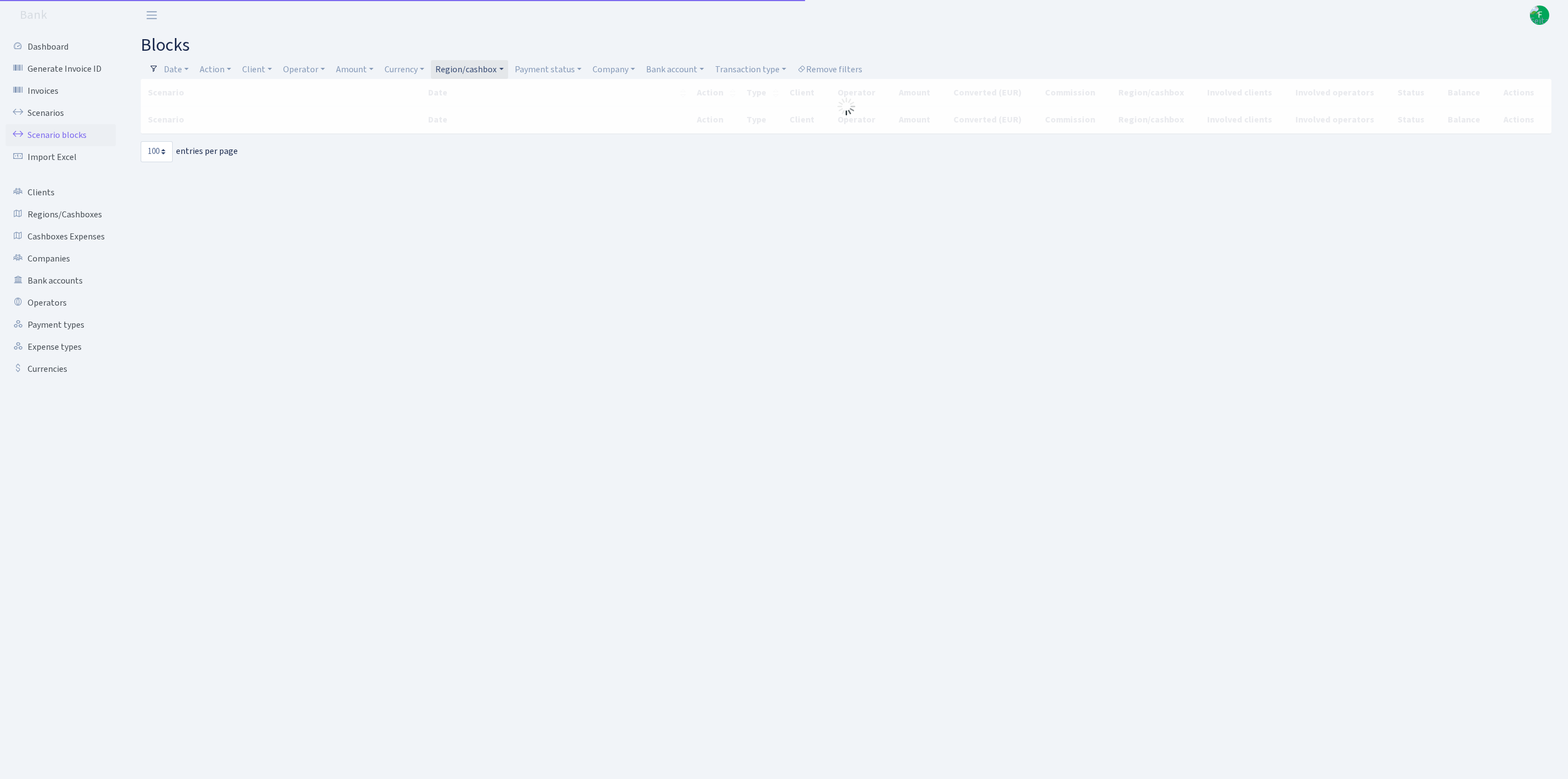
select select "100"
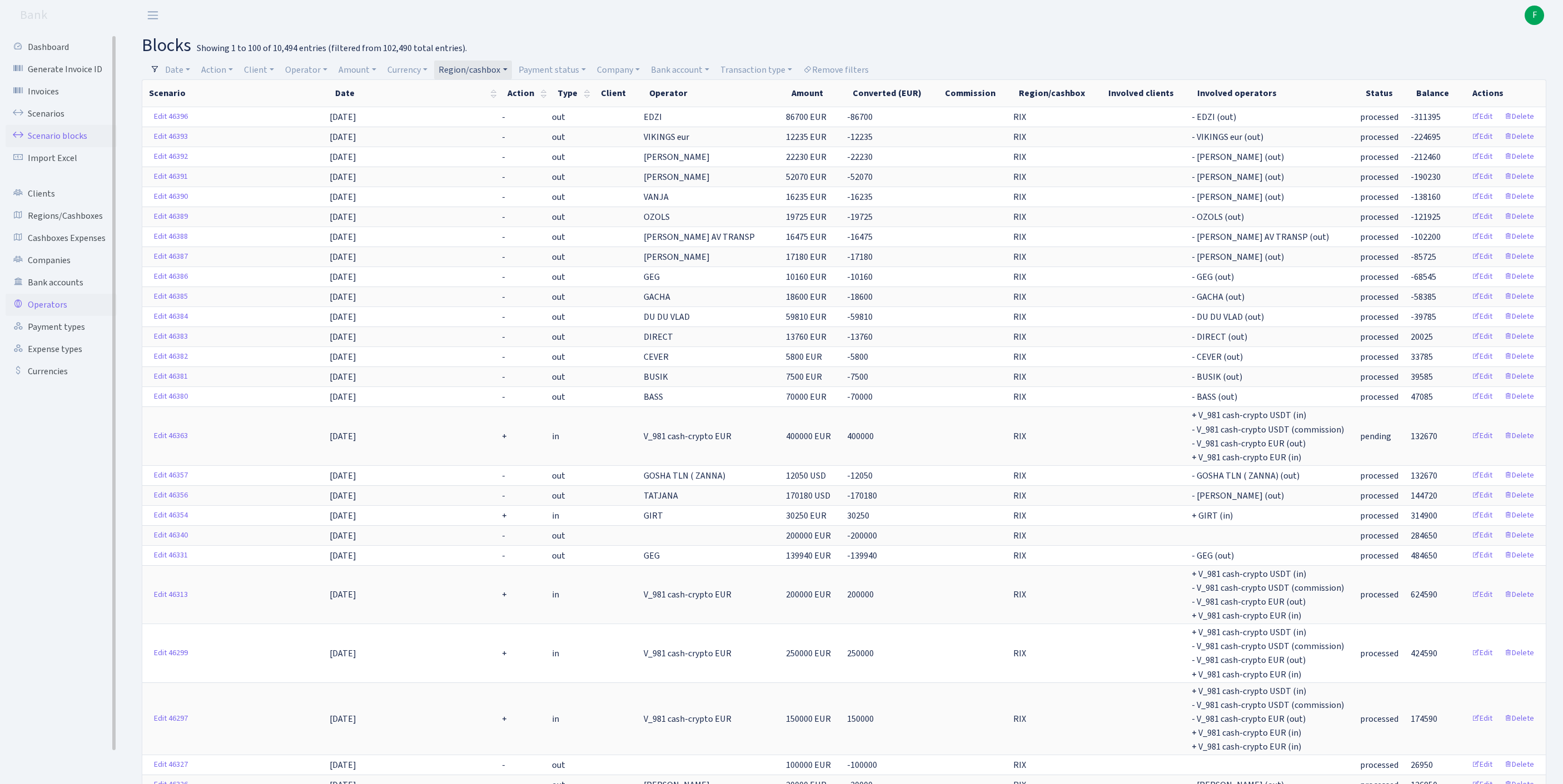
click at [57, 316] on link "Operators" at bounding box center [61, 304] width 111 height 23
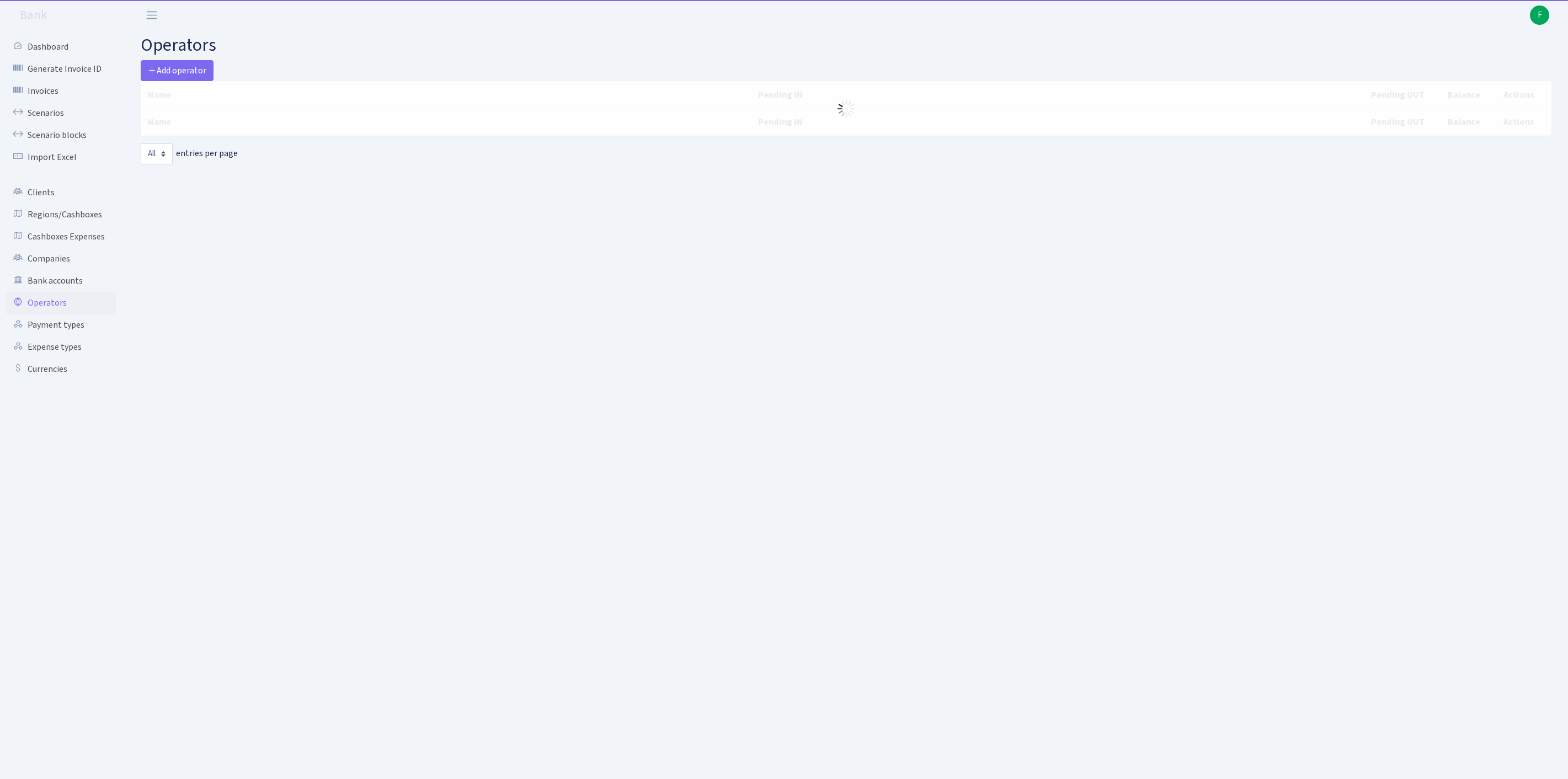
select select "-1"
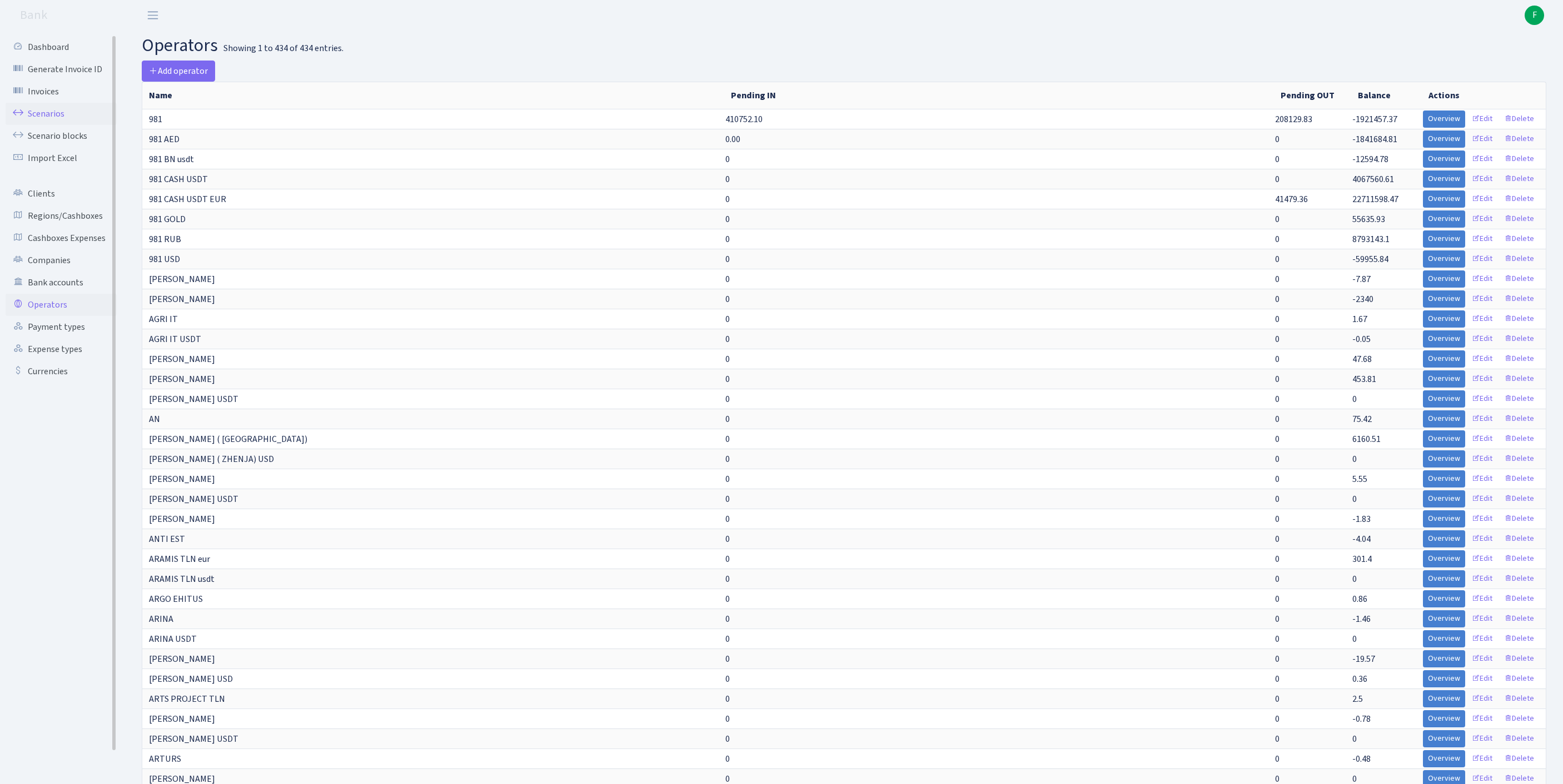
click at [49, 118] on link "Scenarios" at bounding box center [61, 113] width 111 height 23
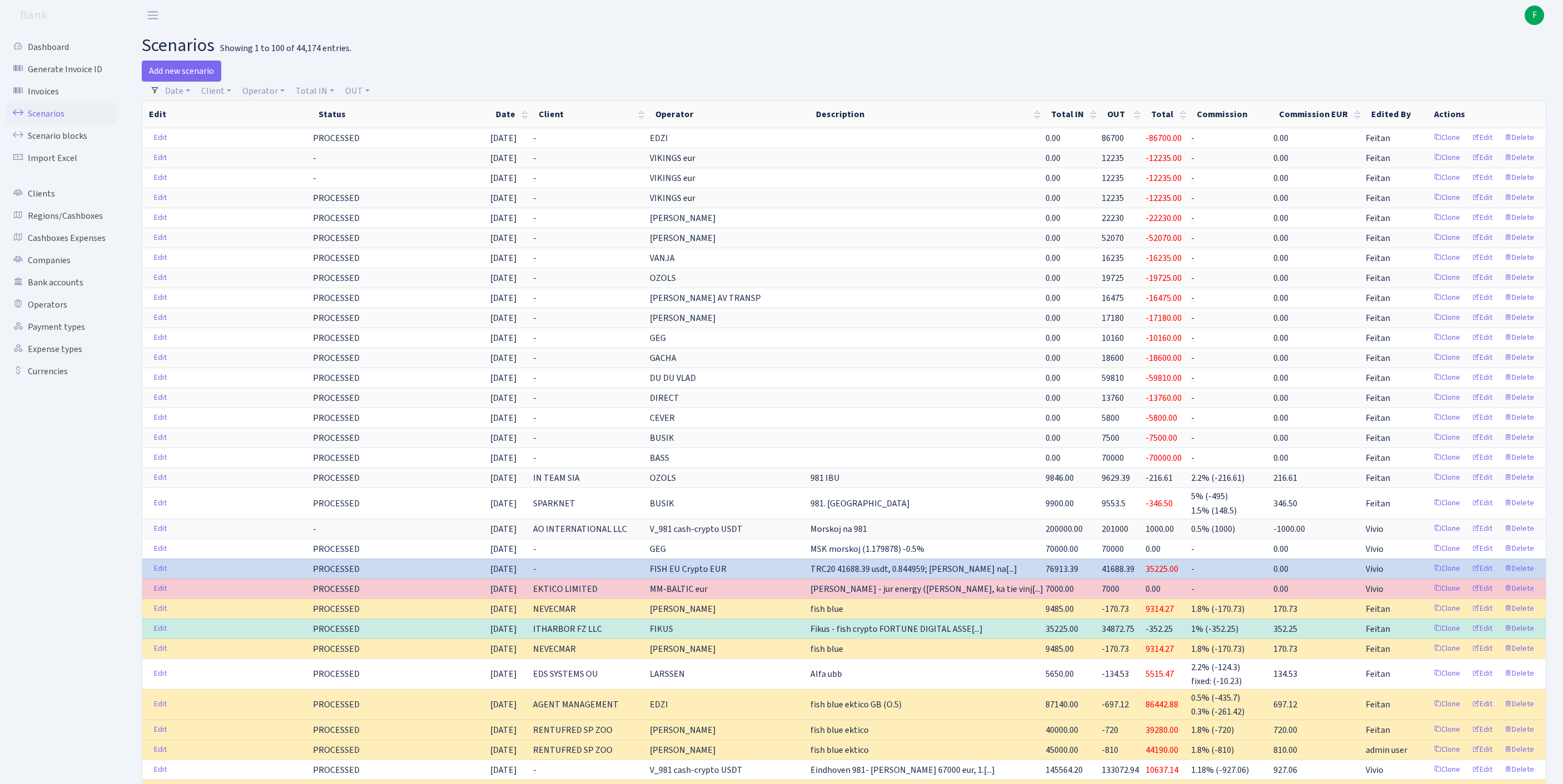
select select "100"
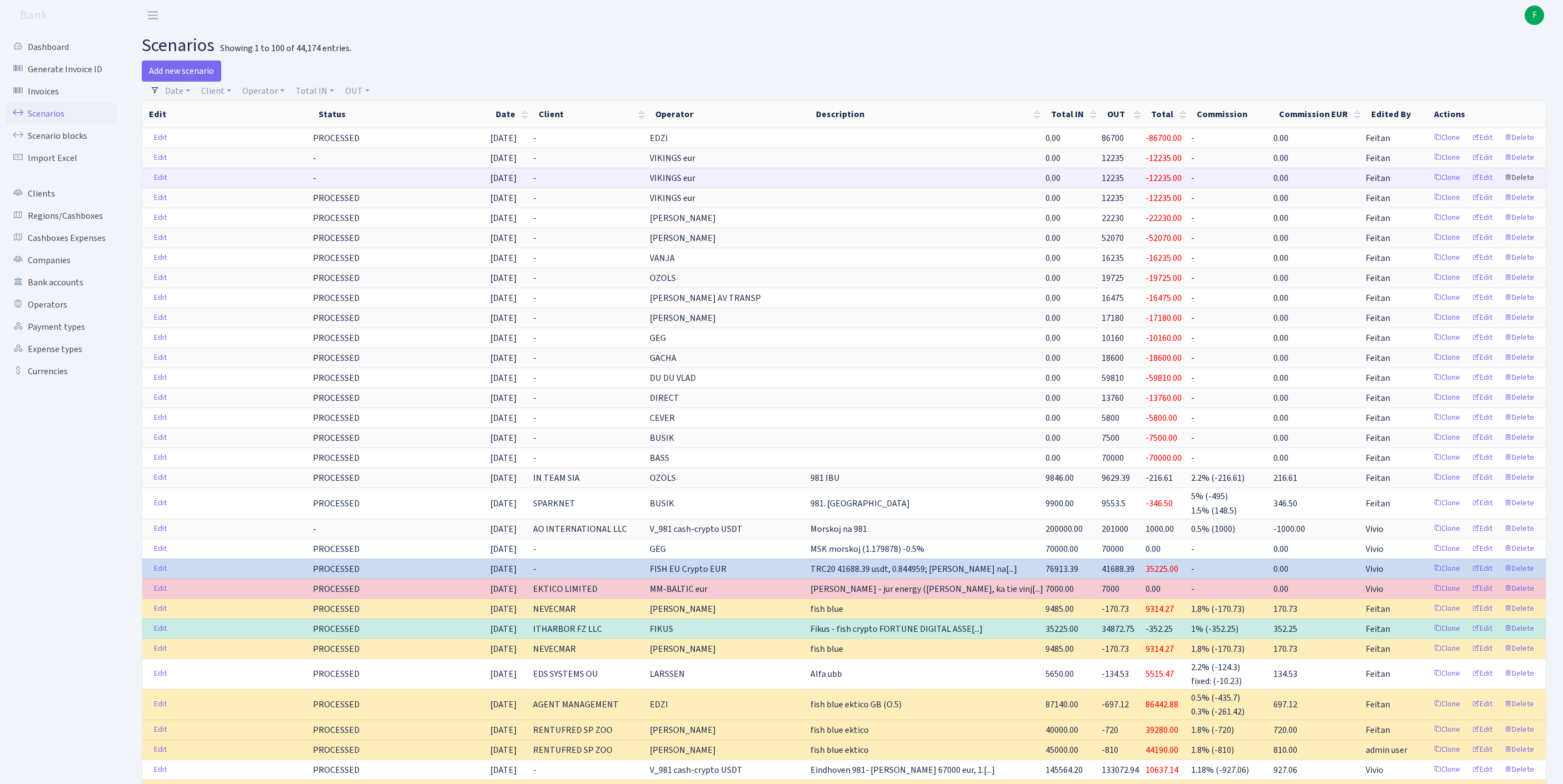
click at [1516, 187] on link "Delete" at bounding box center [1519, 178] width 40 height 18
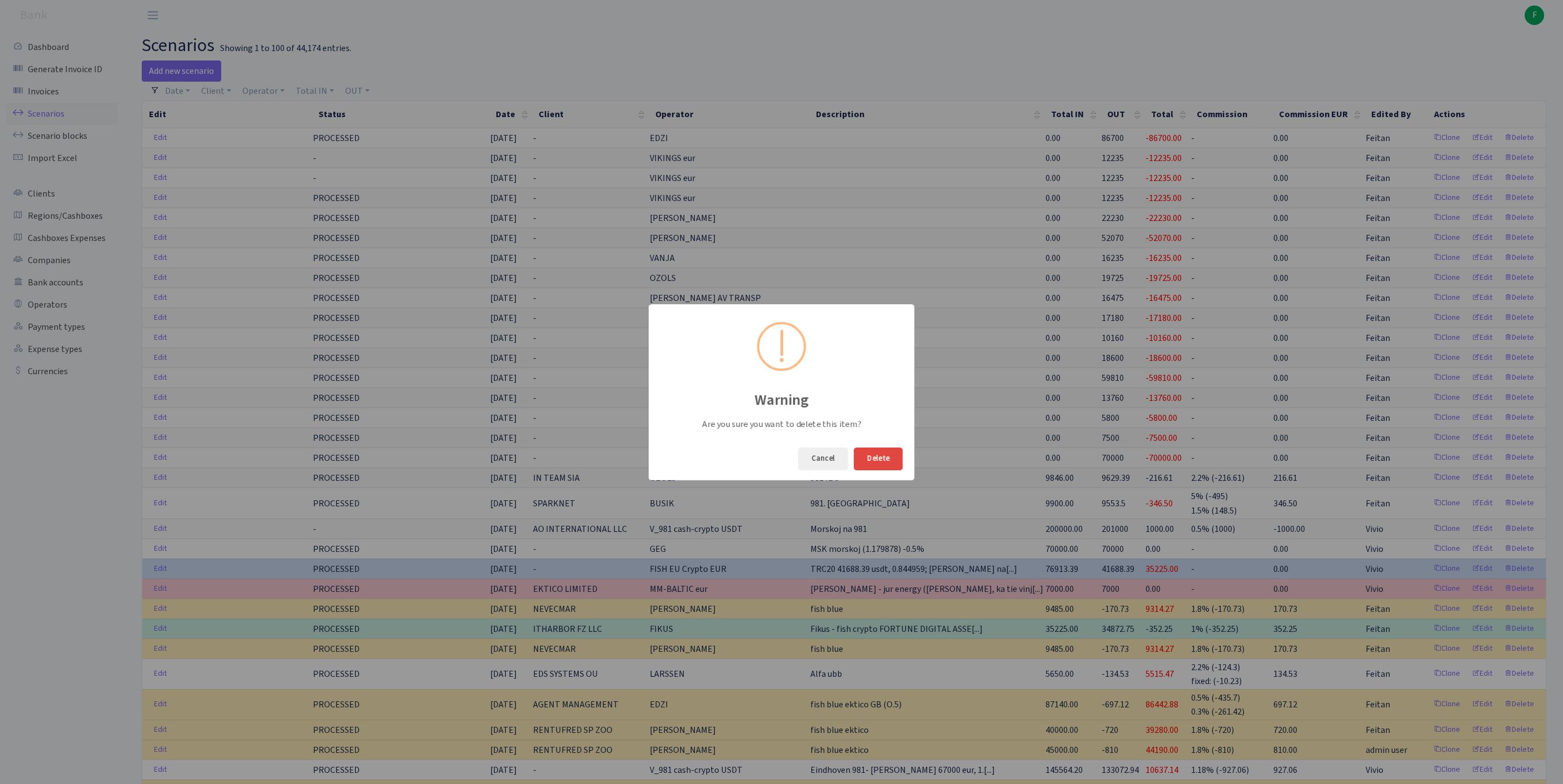
click at [873, 461] on button "Delete" at bounding box center [878, 459] width 49 height 23
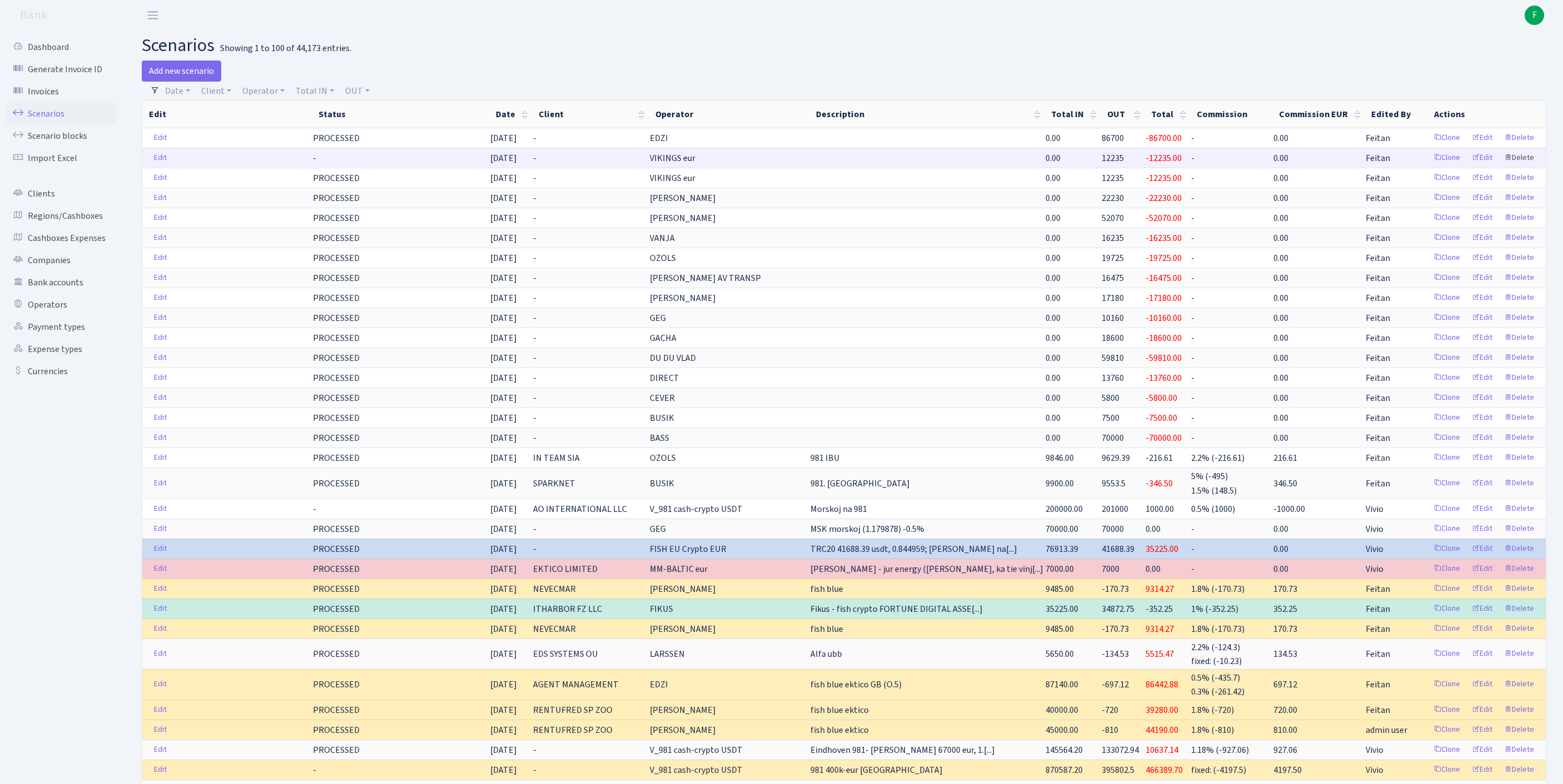
click at [1518, 167] on link "Delete" at bounding box center [1519, 158] width 40 height 18
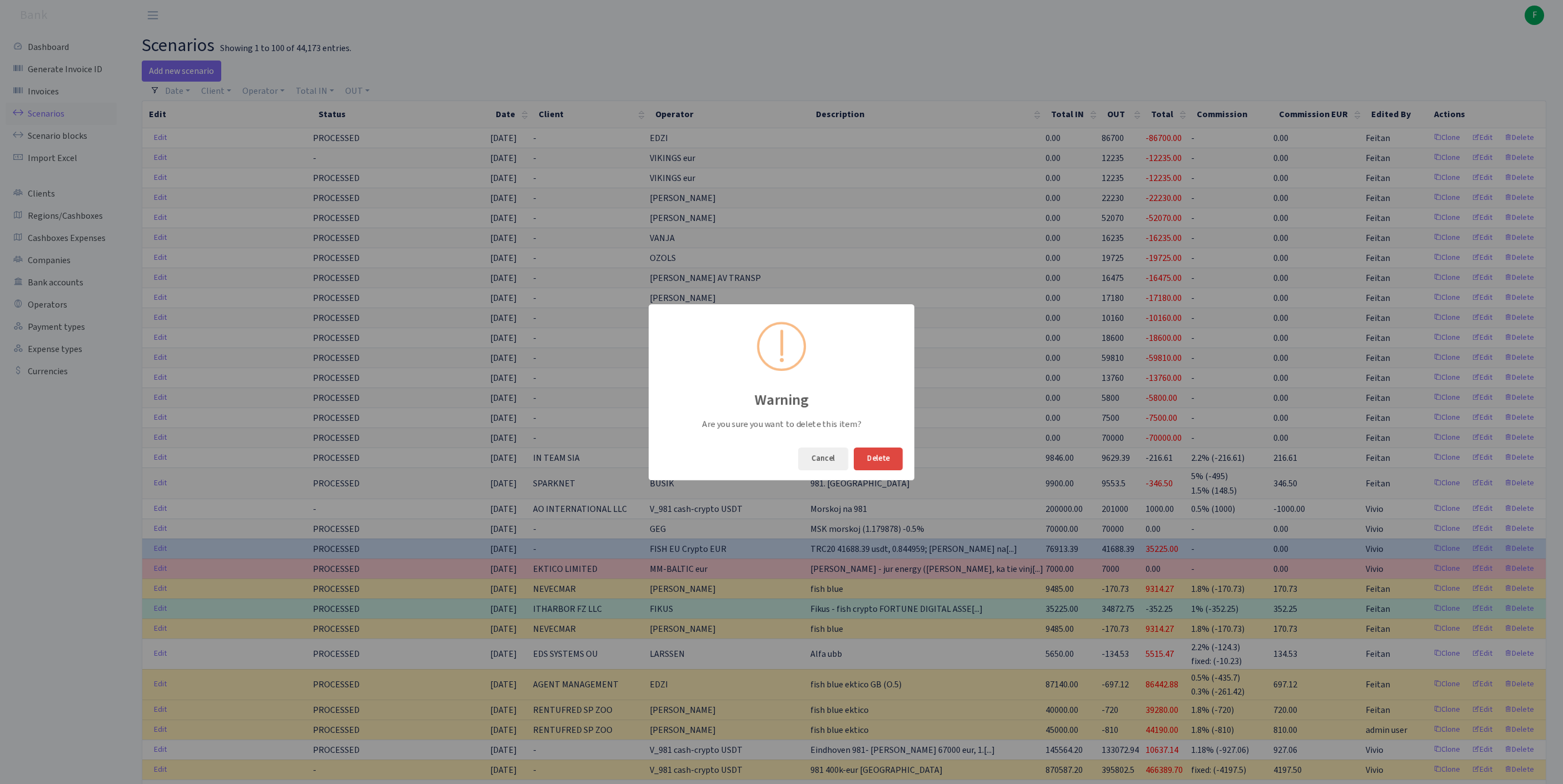
click at [880, 456] on button "Delete" at bounding box center [878, 459] width 49 height 23
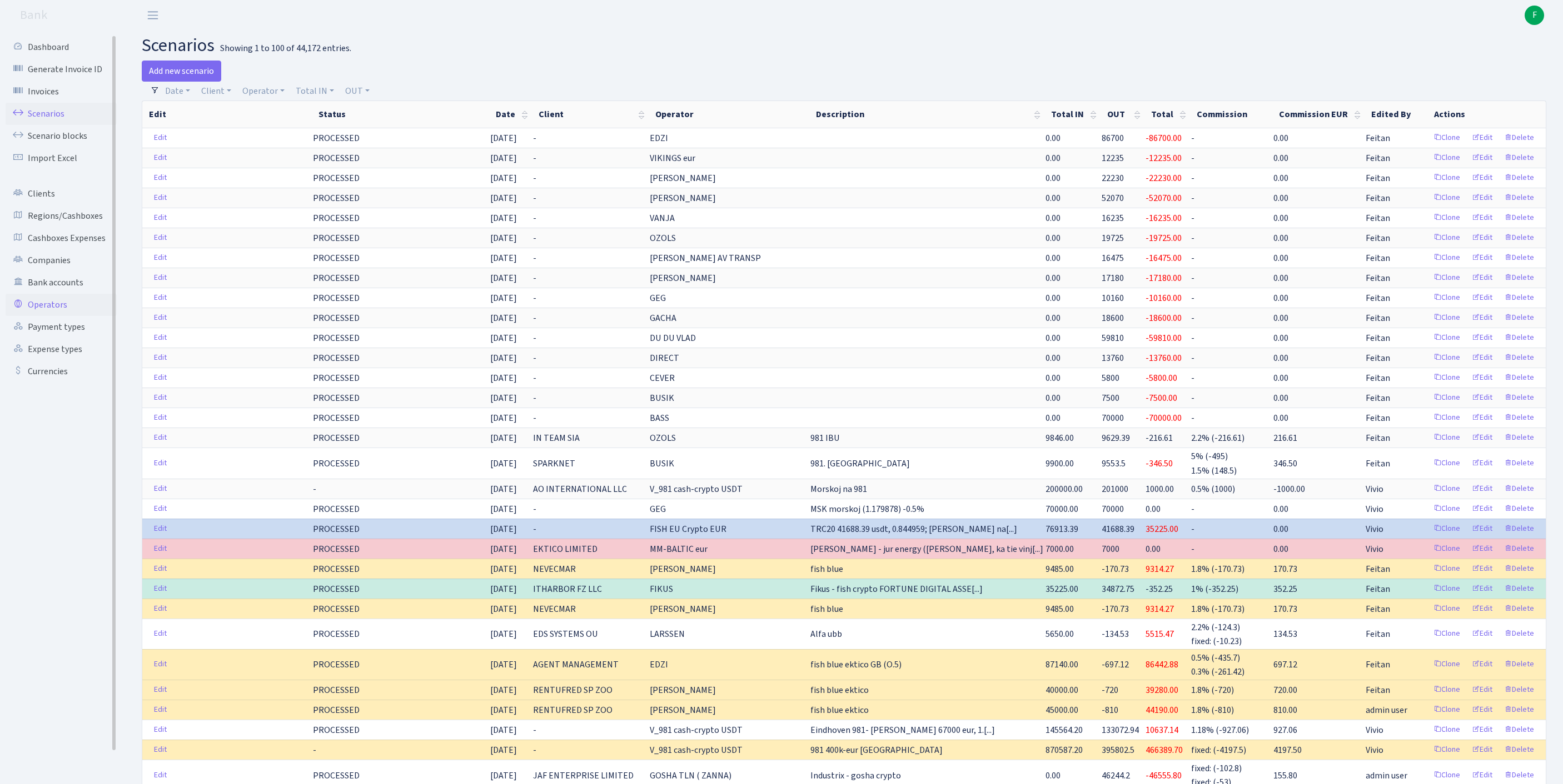
click at [61, 316] on link "Operators" at bounding box center [61, 304] width 111 height 23
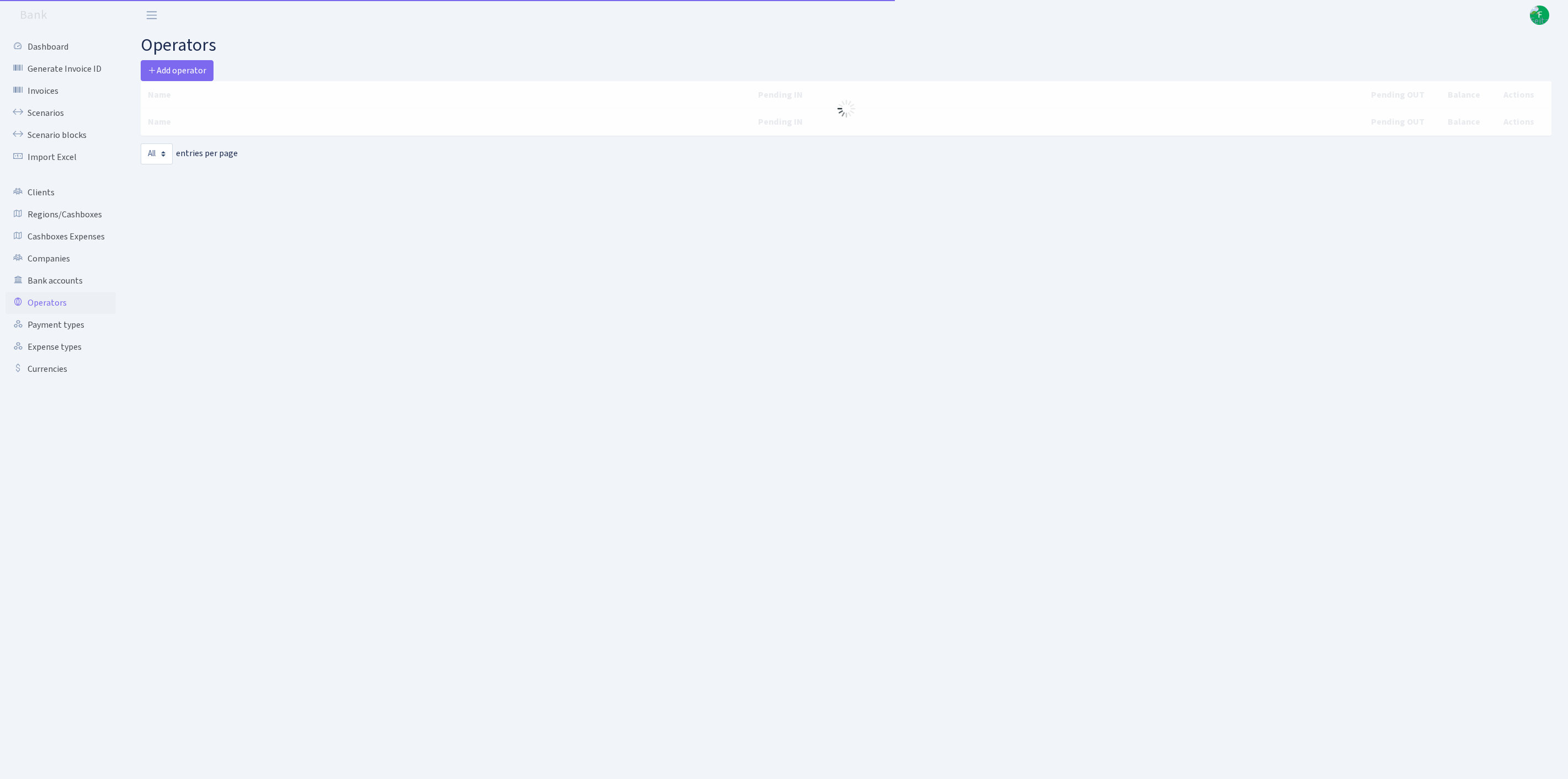
select select "-1"
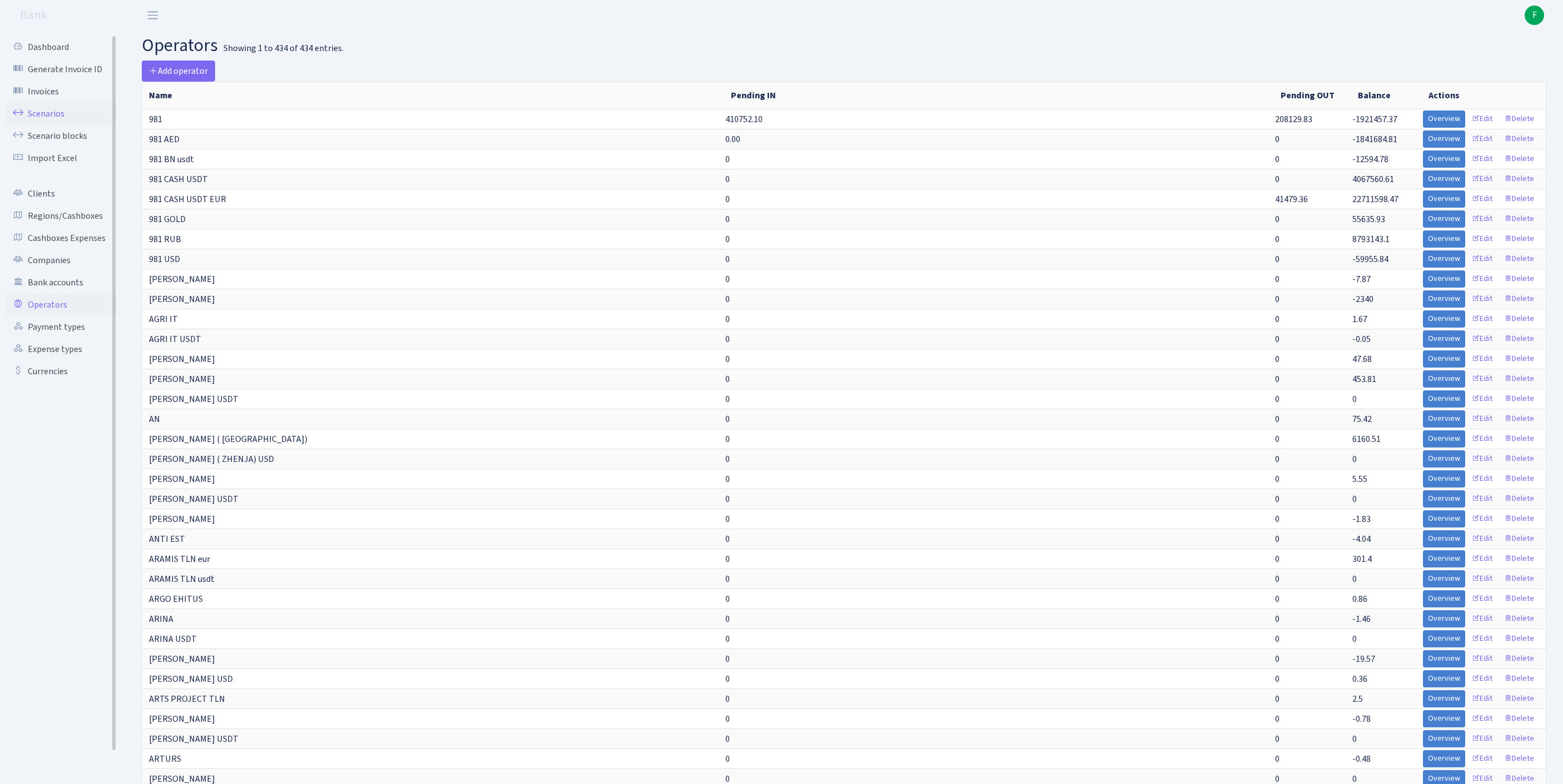
click at [61, 120] on link "Scenarios" at bounding box center [61, 113] width 111 height 23
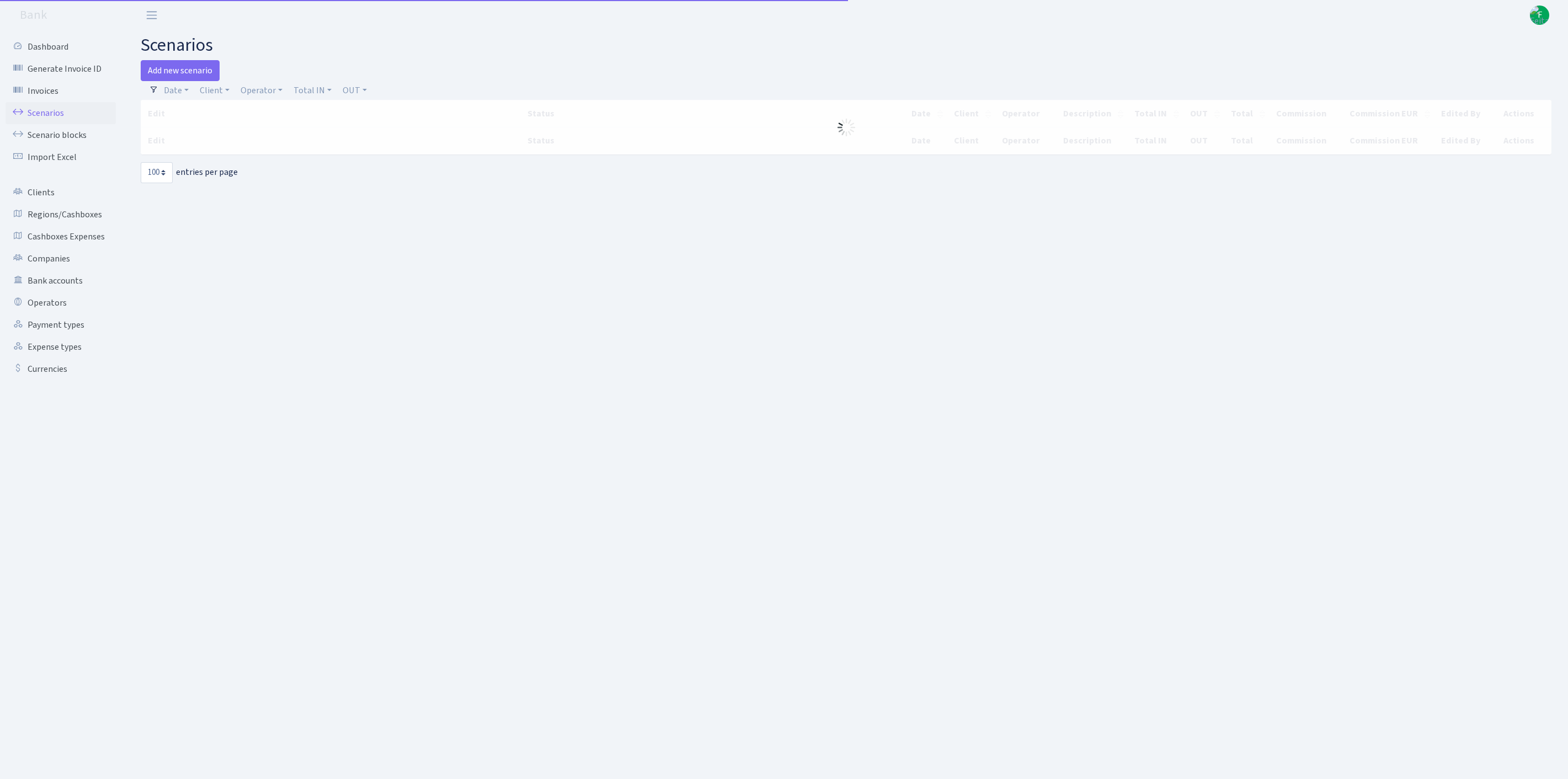
select select "100"
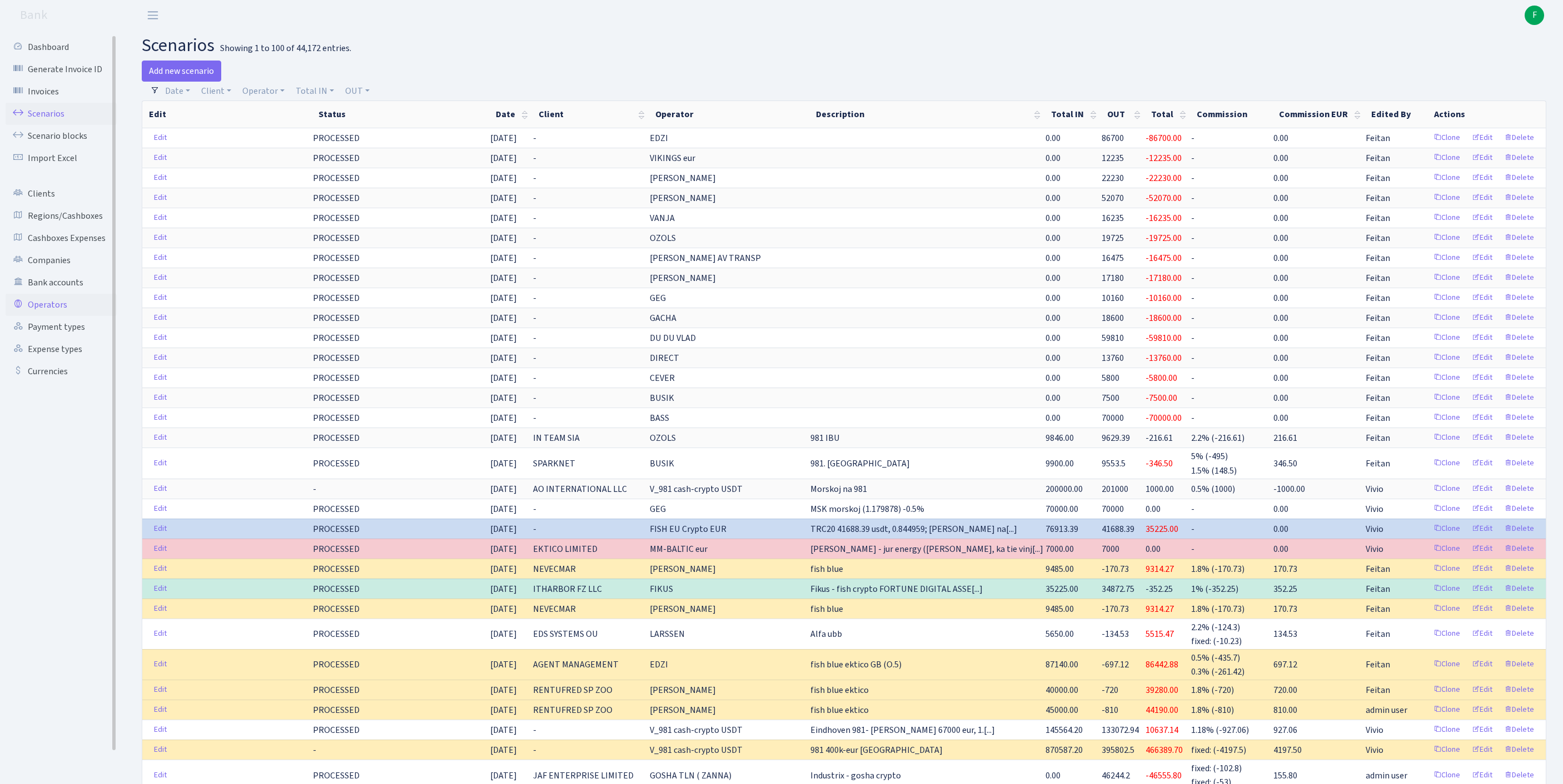
click at [57, 316] on link "Operators" at bounding box center [61, 304] width 111 height 23
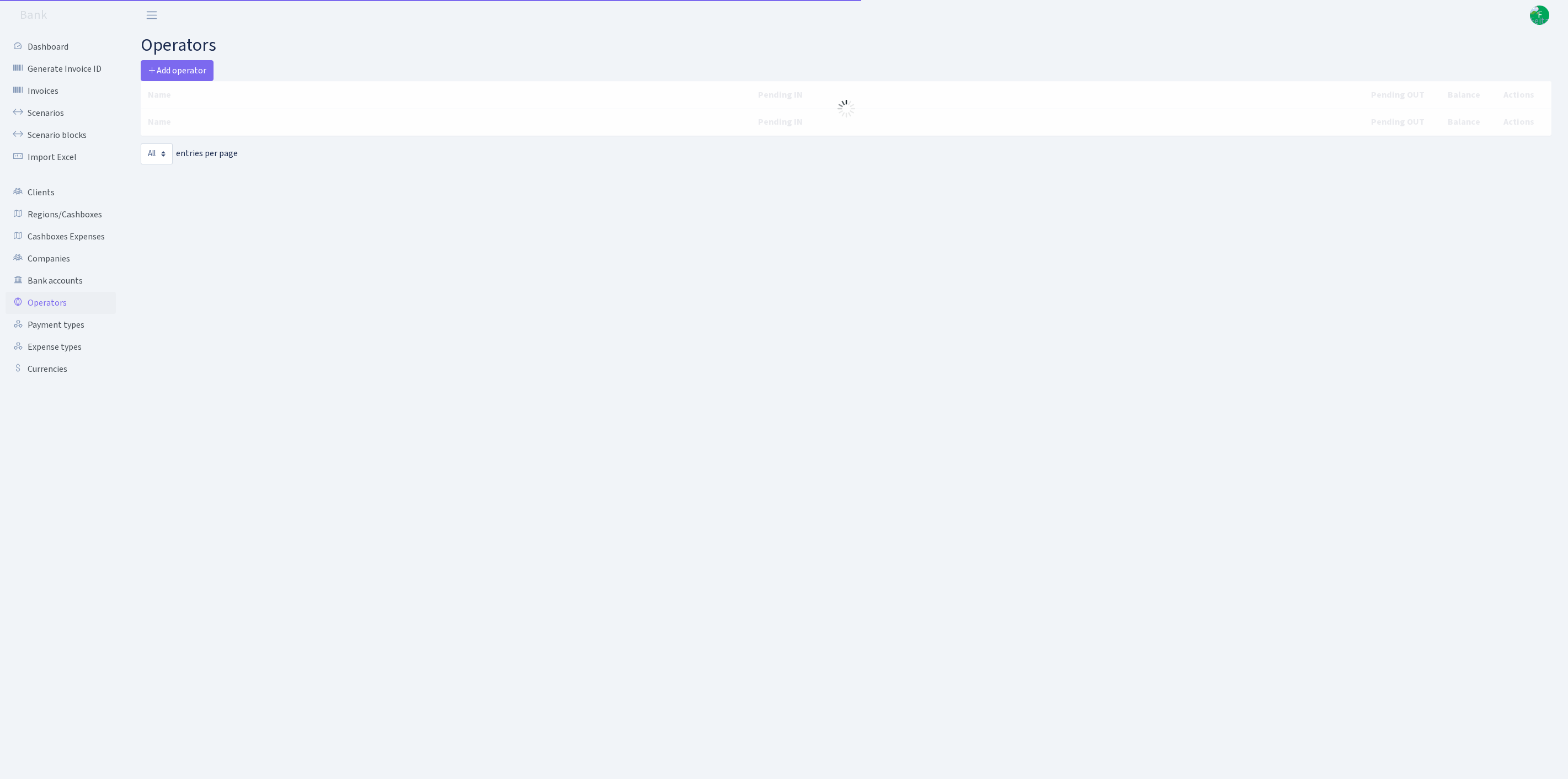
select select "-1"
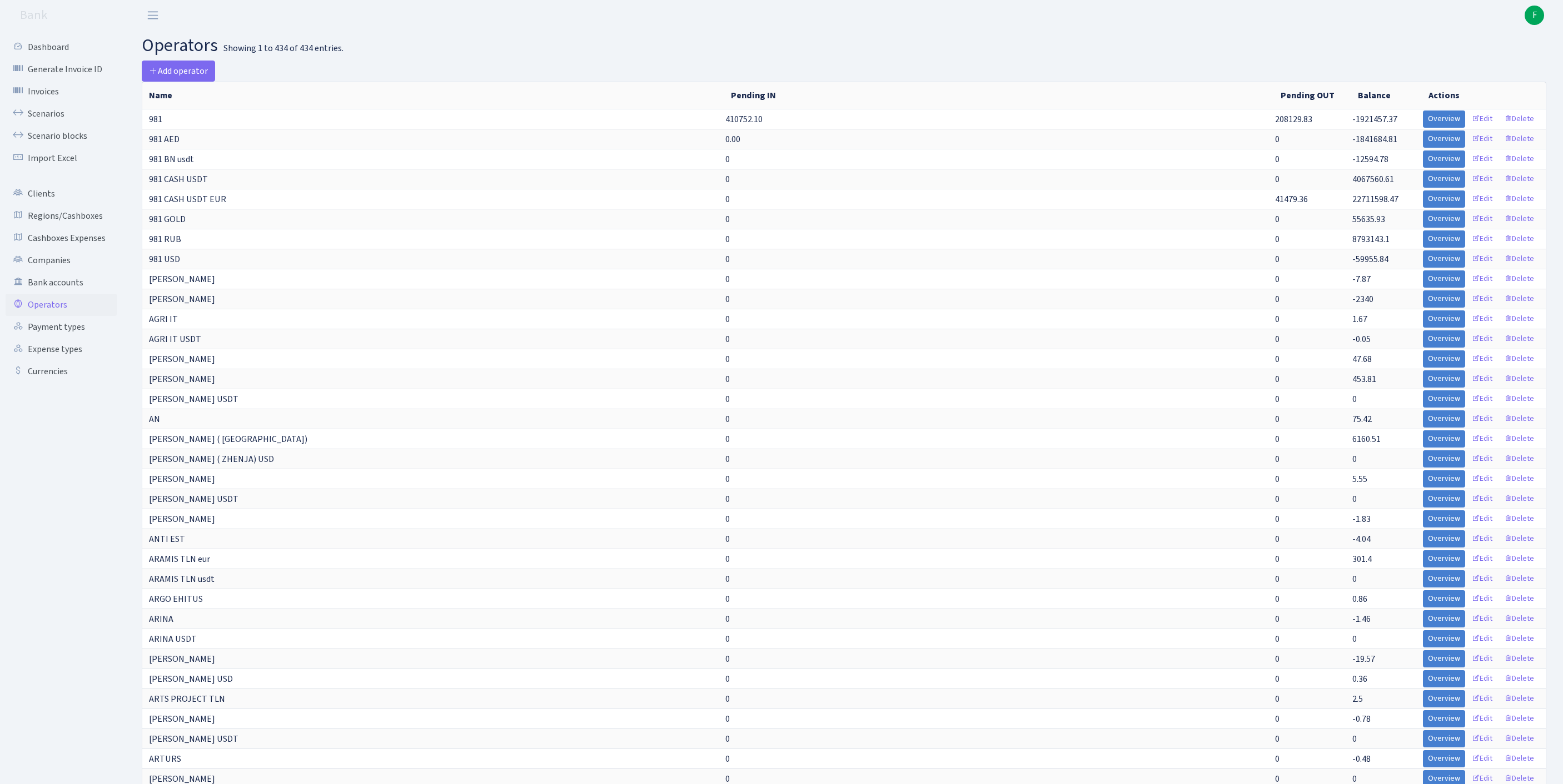
click at [901, 29] on header "Bank F My Account Logout" at bounding box center [781, 15] width 1563 height 31
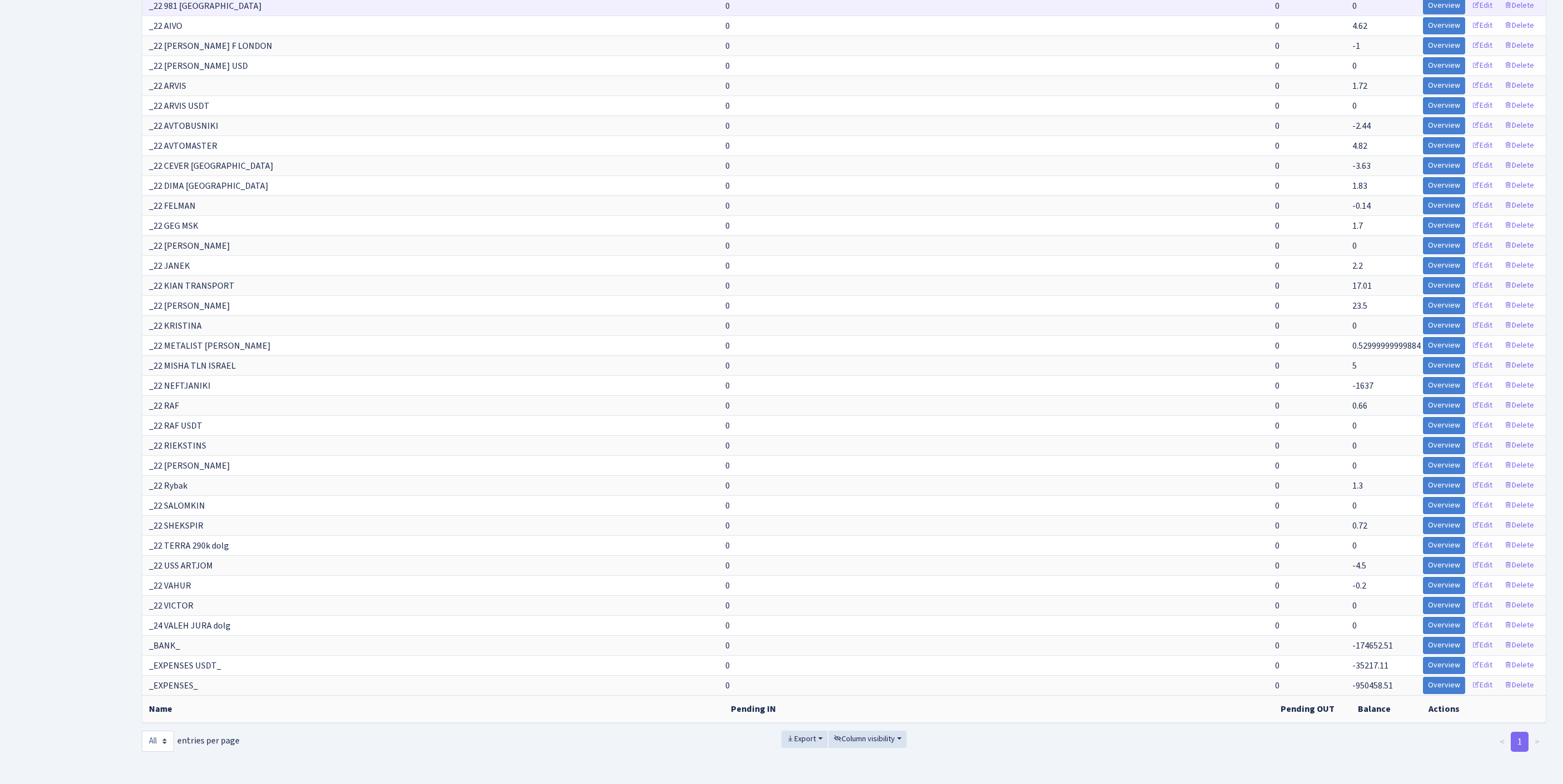
scroll to position [10294, 0]
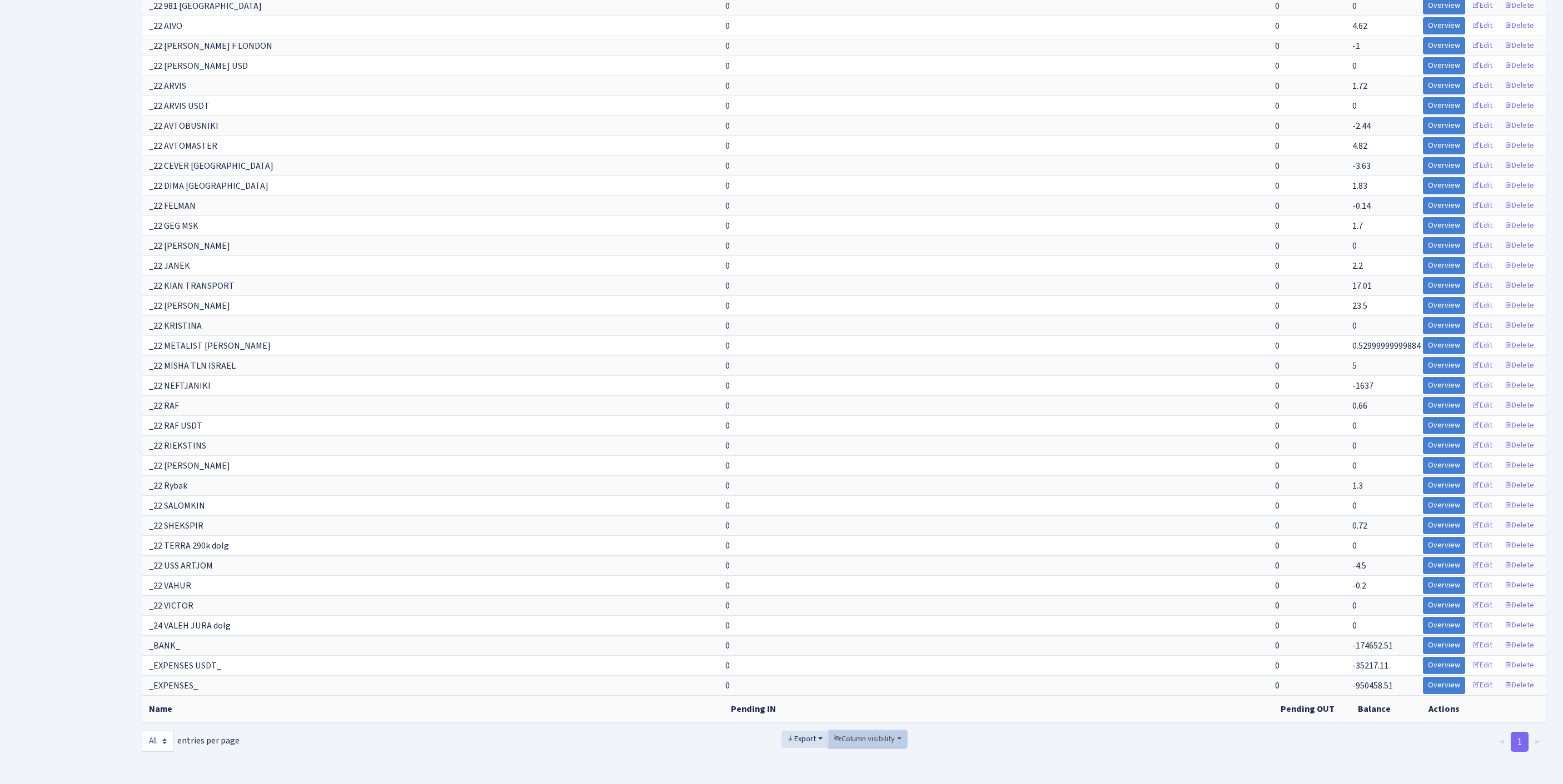
click at [877, 734] on span "Column visibility" at bounding box center [864, 739] width 61 height 11
click at [870, 671] on span "Pending IN" at bounding box center [861, 676] width 38 height 12
click at [878, 687] on span "Pending OUT" at bounding box center [865, 693] width 47 height 12
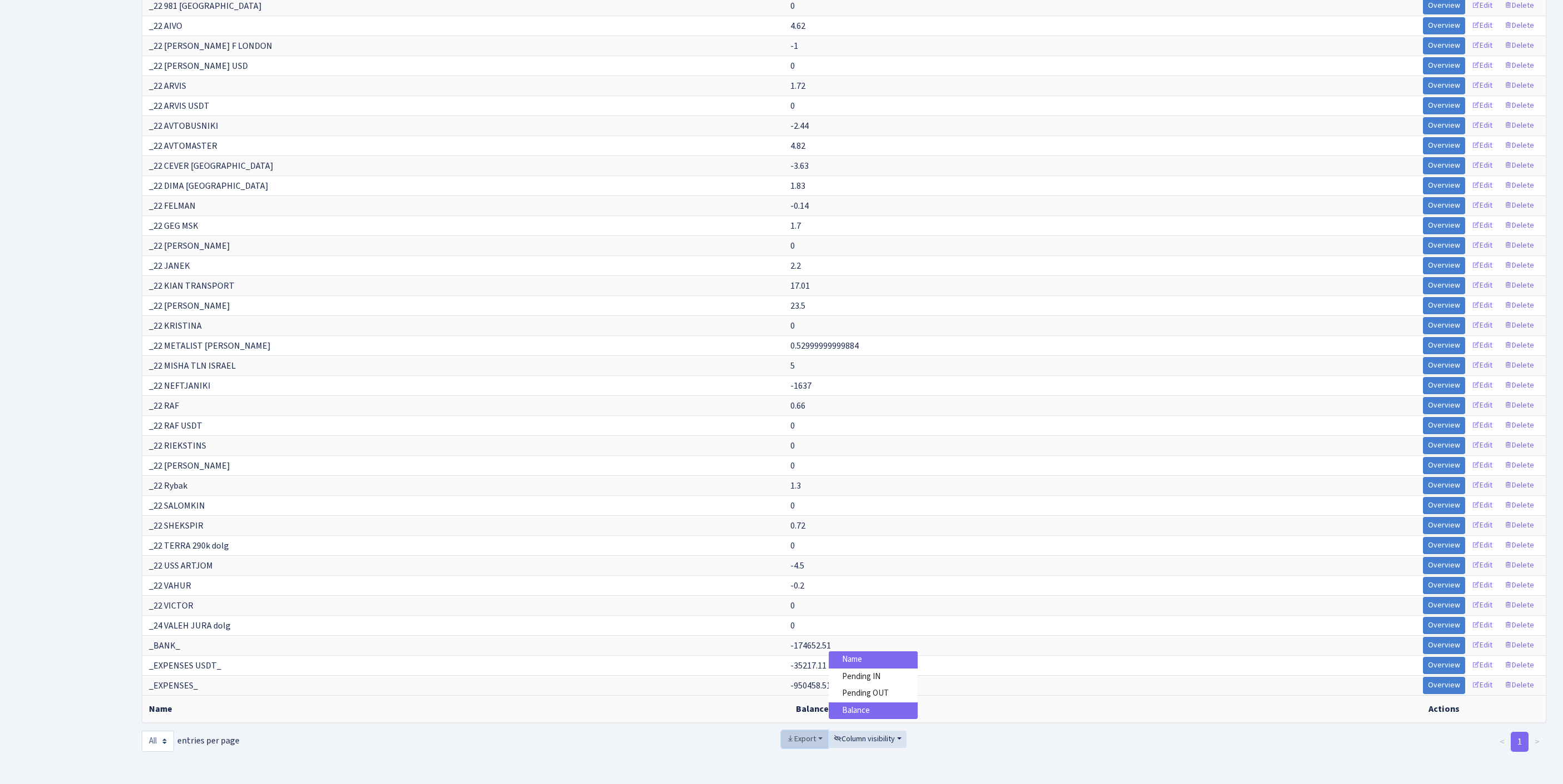
click at [794, 734] on span "Export" at bounding box center [800, 739] width 29 height 11
click at [803, 650] on link "Excel" at bounding box center [825, 658] width 89 height 18
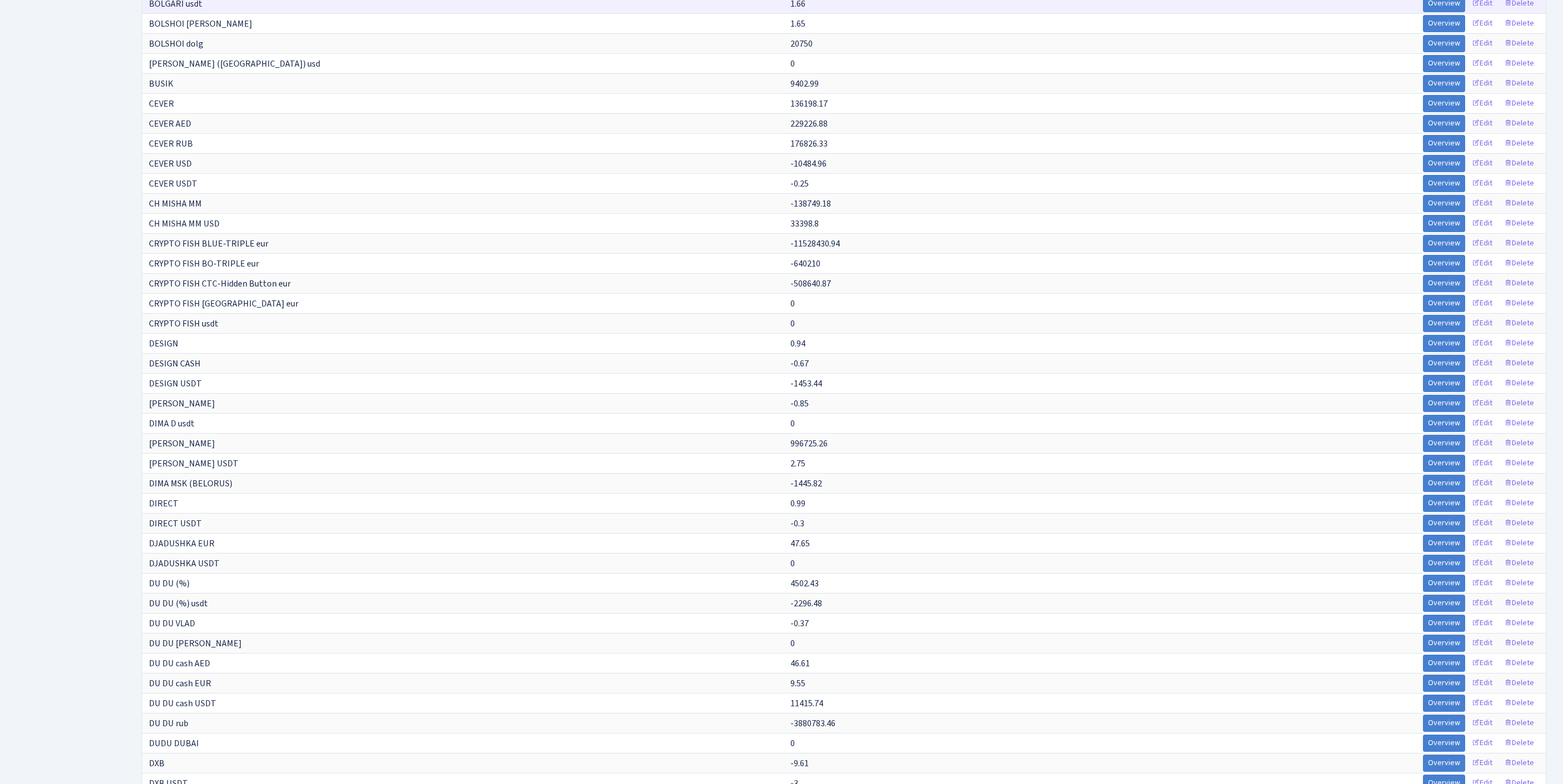
scroll to position [0, 0]
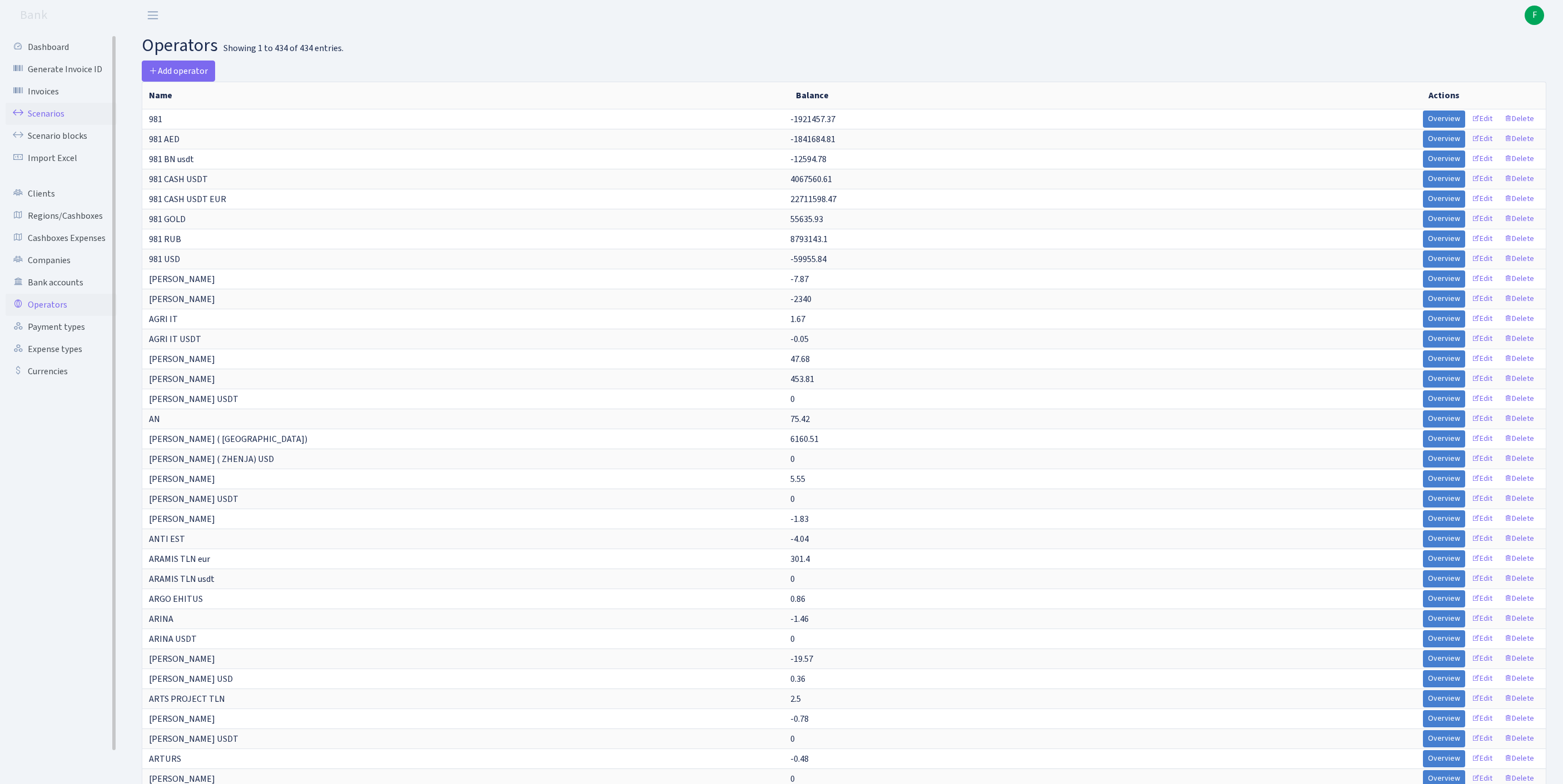
click at [57, 121] on link "Scenarios" at bounding box center [61, 113] width 111 height 23
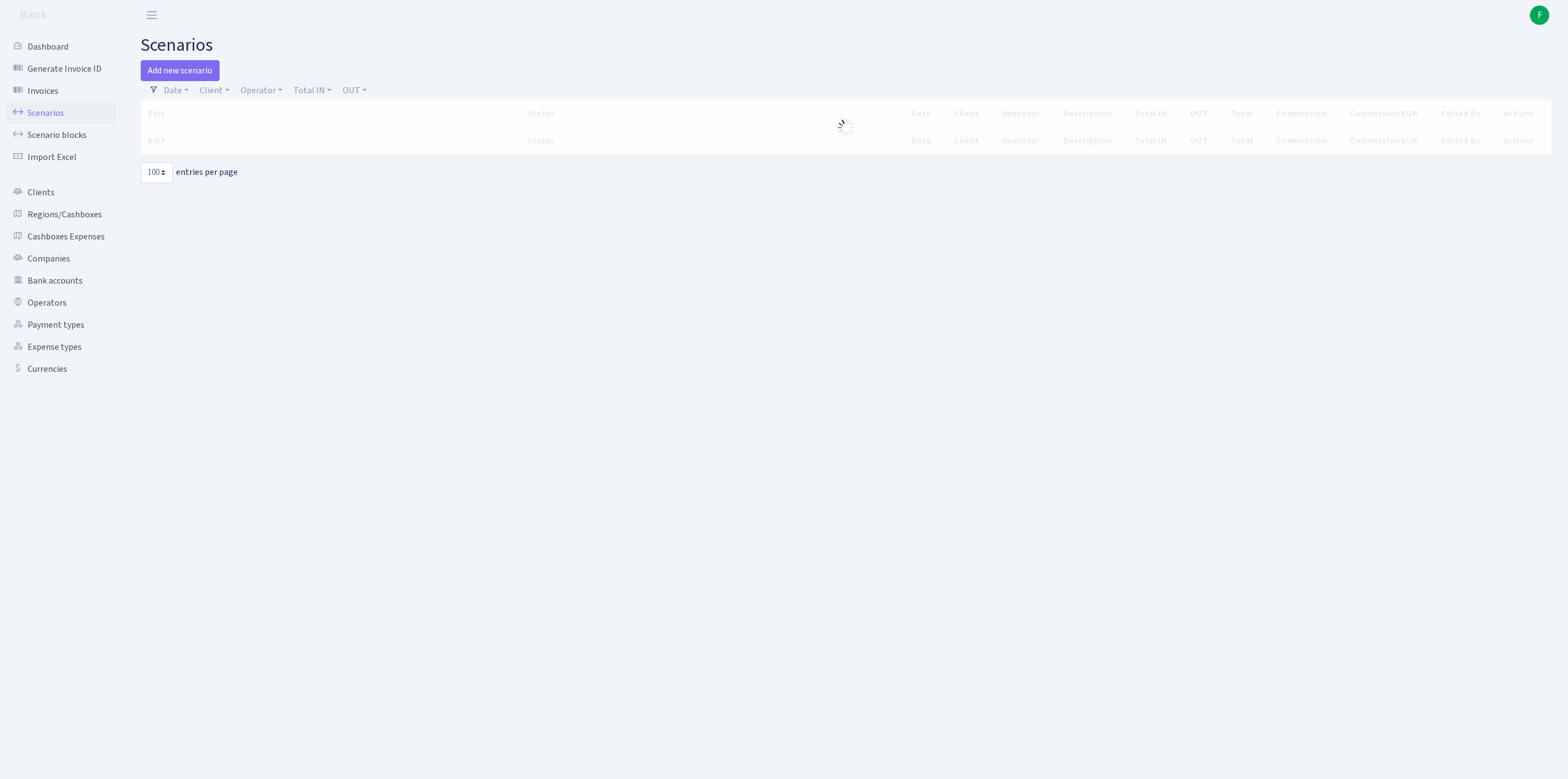
select select "100"
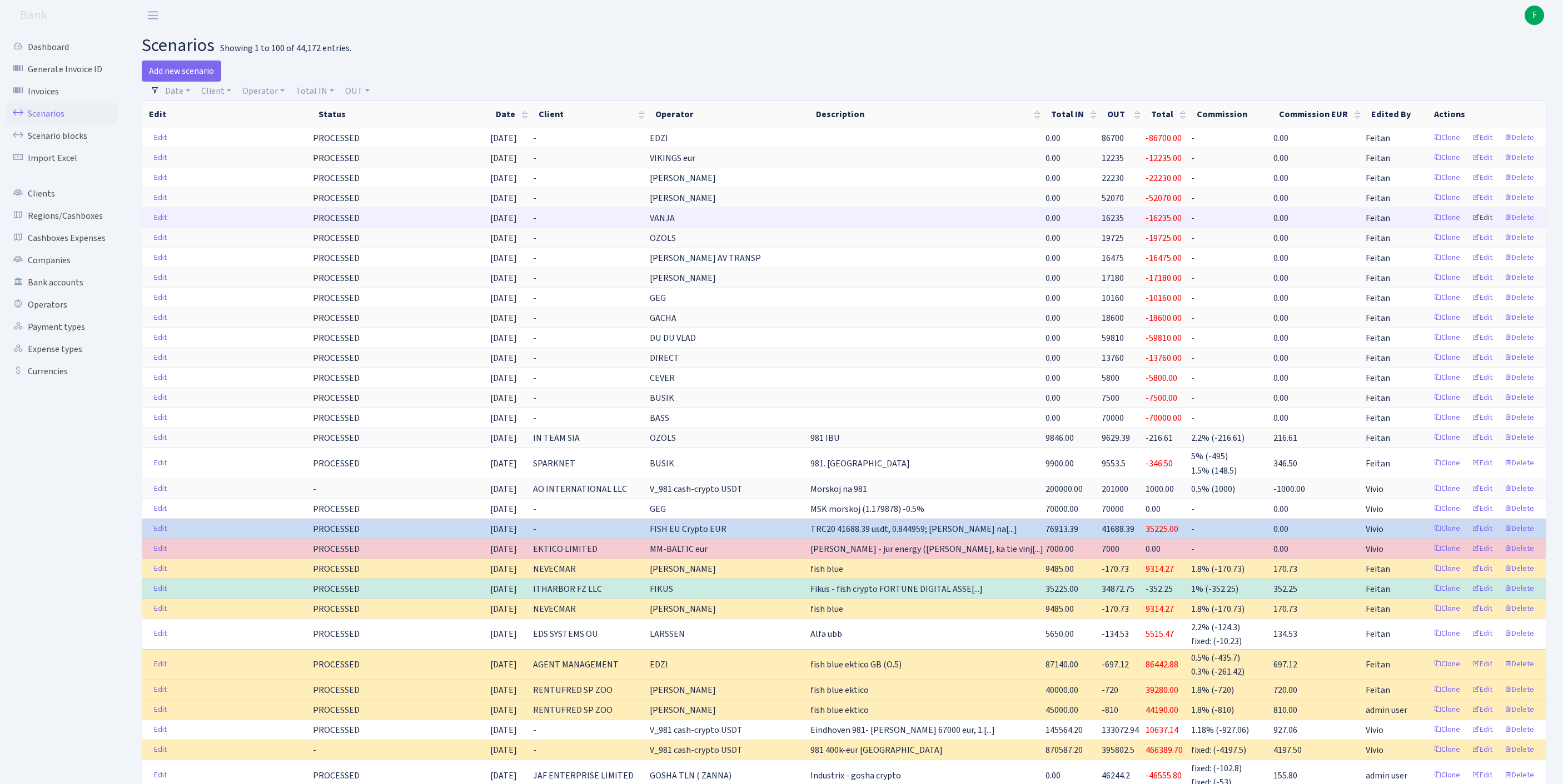
click at [1471, 227] on link "Edit" at bounding box center [1481, 218] width 31 height 18
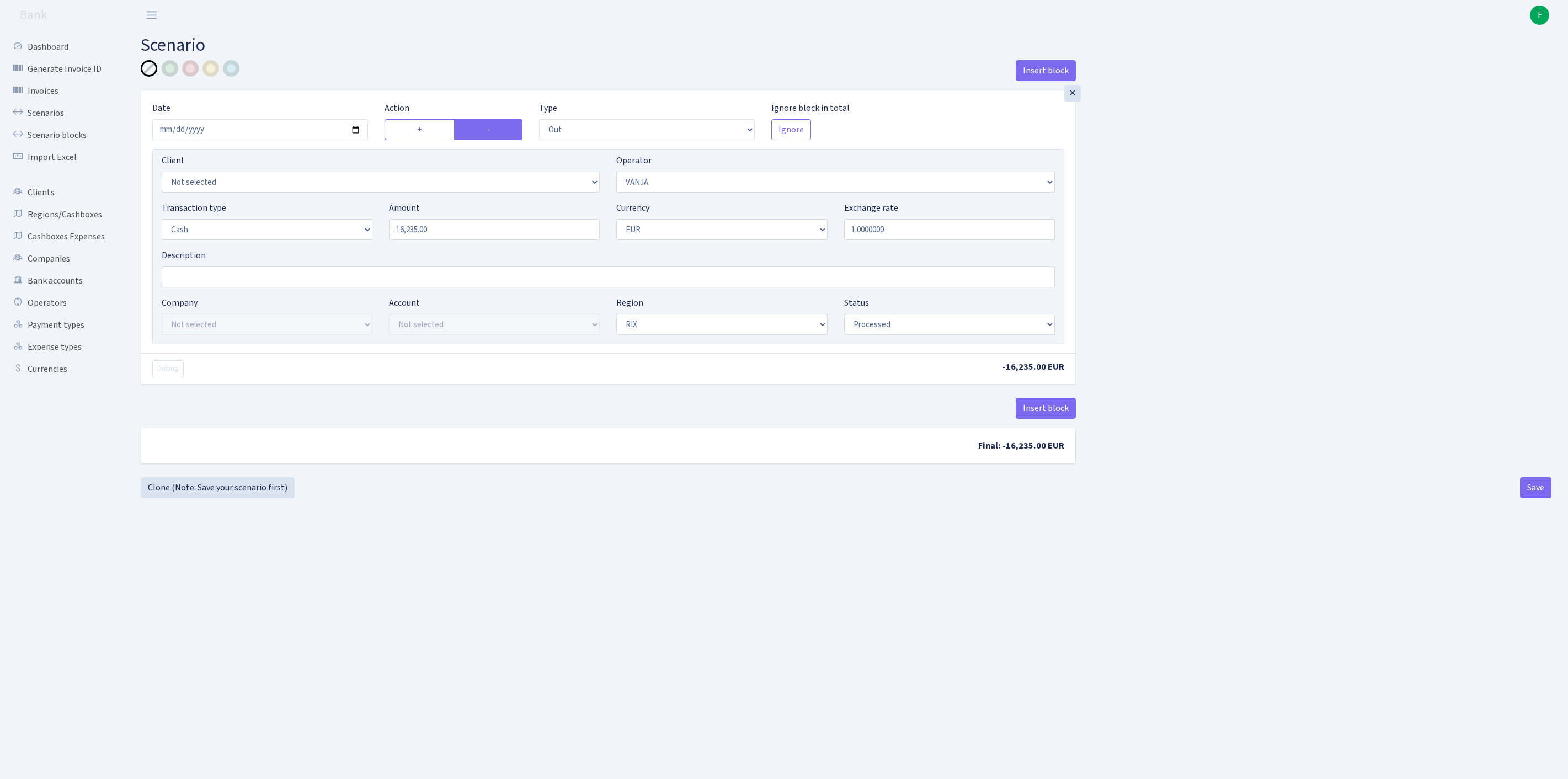
select select "out"
select select "3"
select select "1"
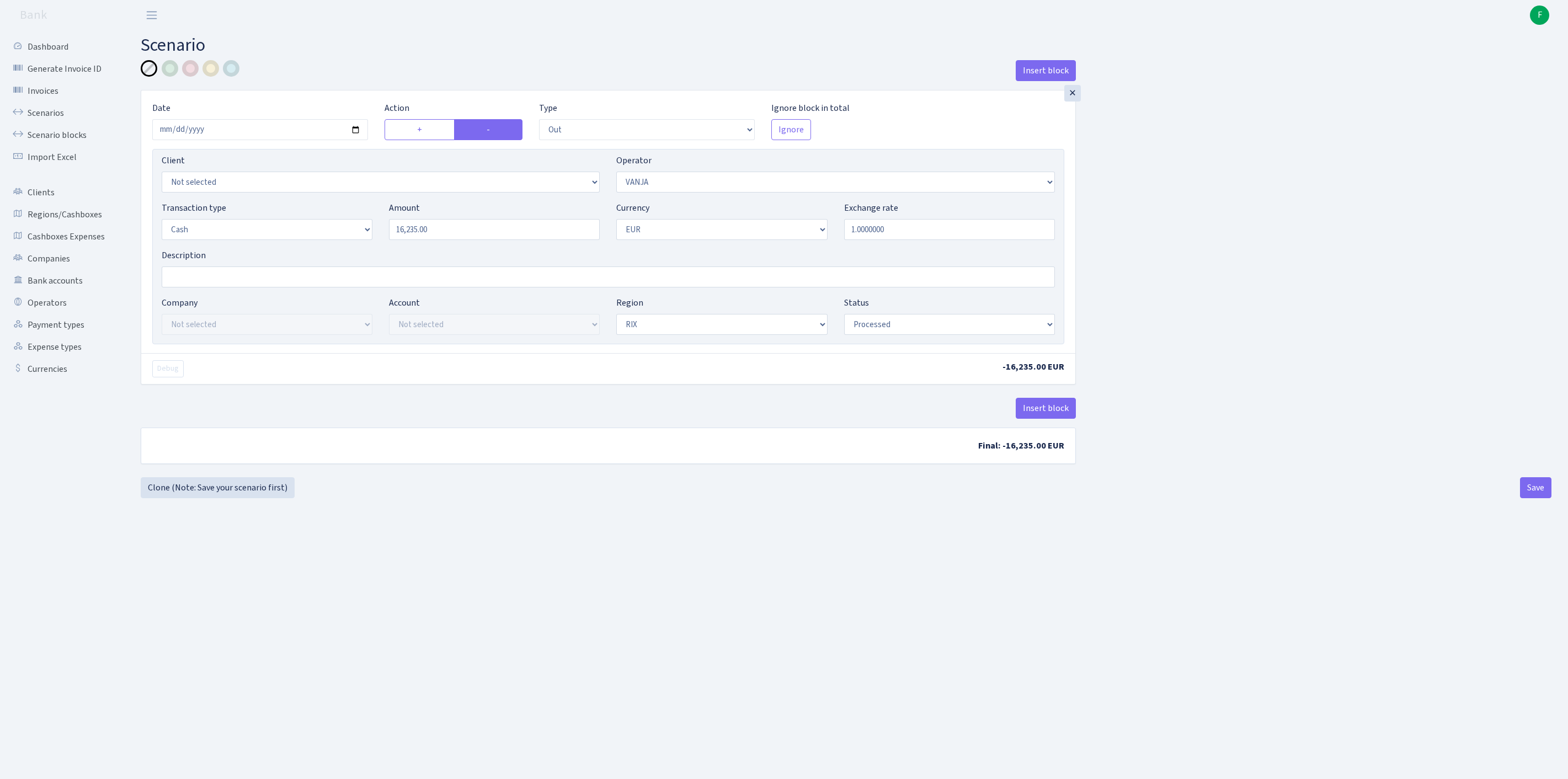
select select "processed"
select select "486"
click at [1532, 498] on button "Save" at bounding box center [1536, 487] width 31 height 21
select select "out"
select select "486"
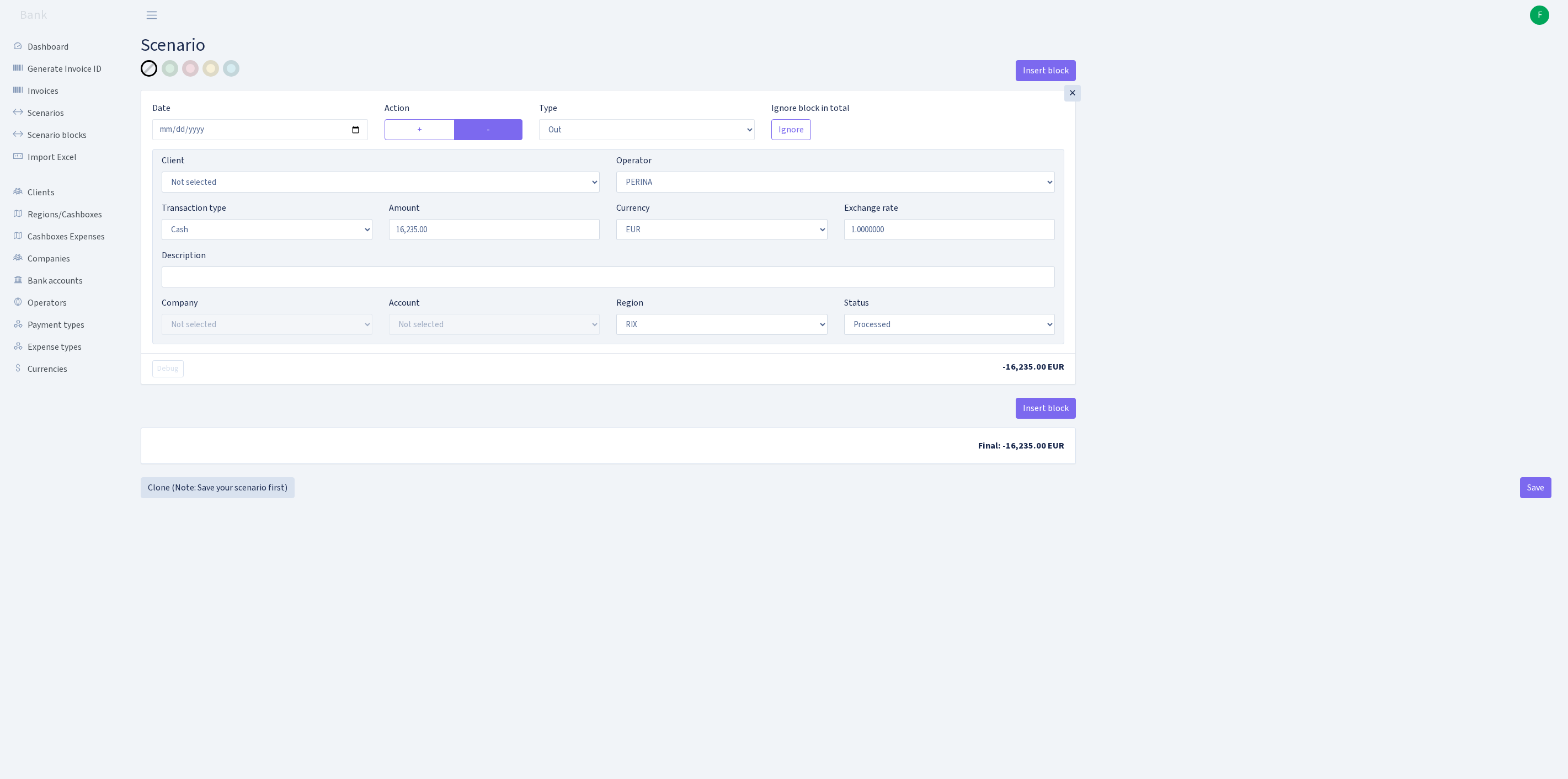
select select "1"
select select "processed"
click at [1532, 498] on button "Save" at bounding box center [1536, 487] width 31 height 21
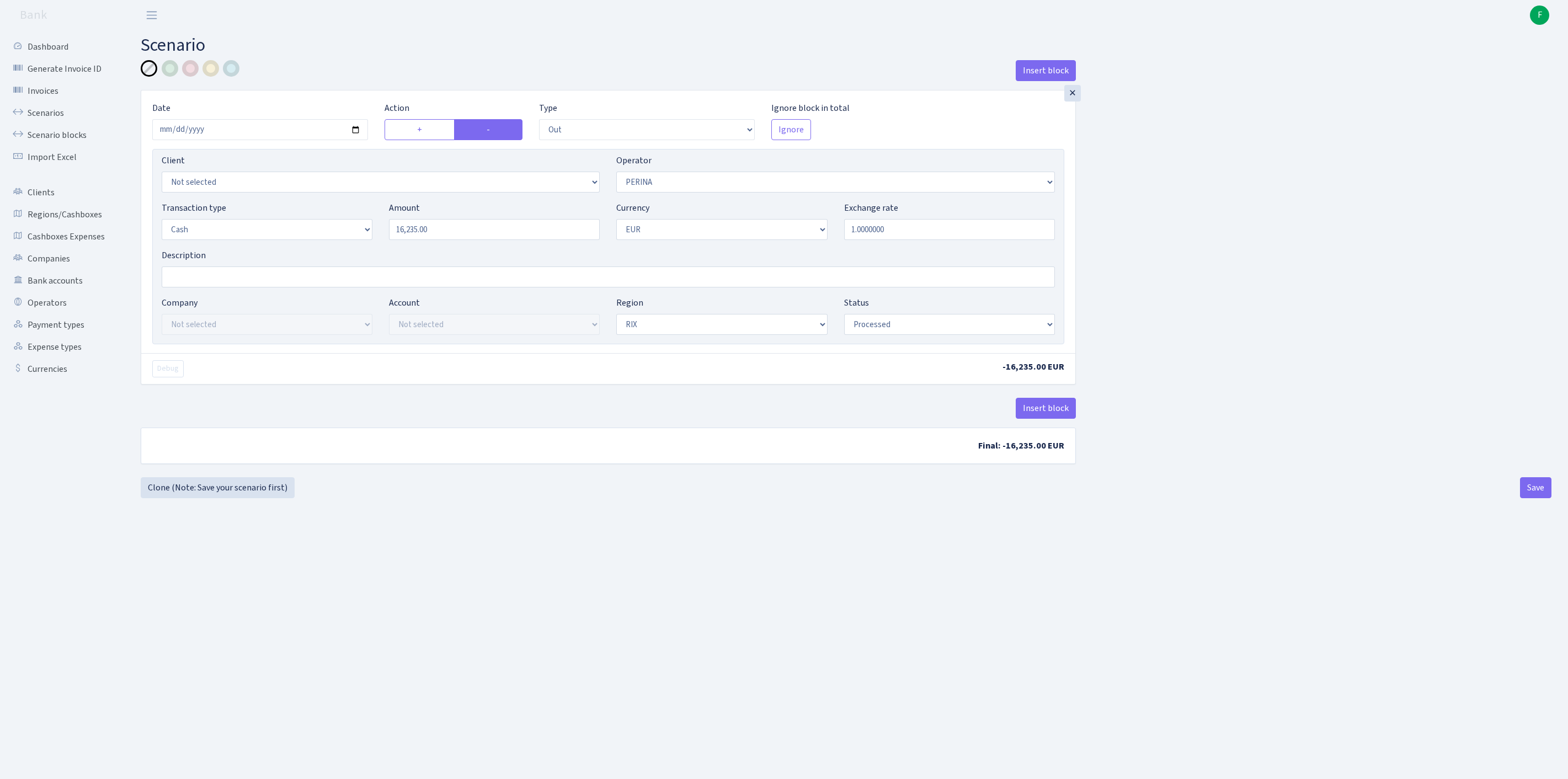
select select "out"
select select "486"
select select "1"
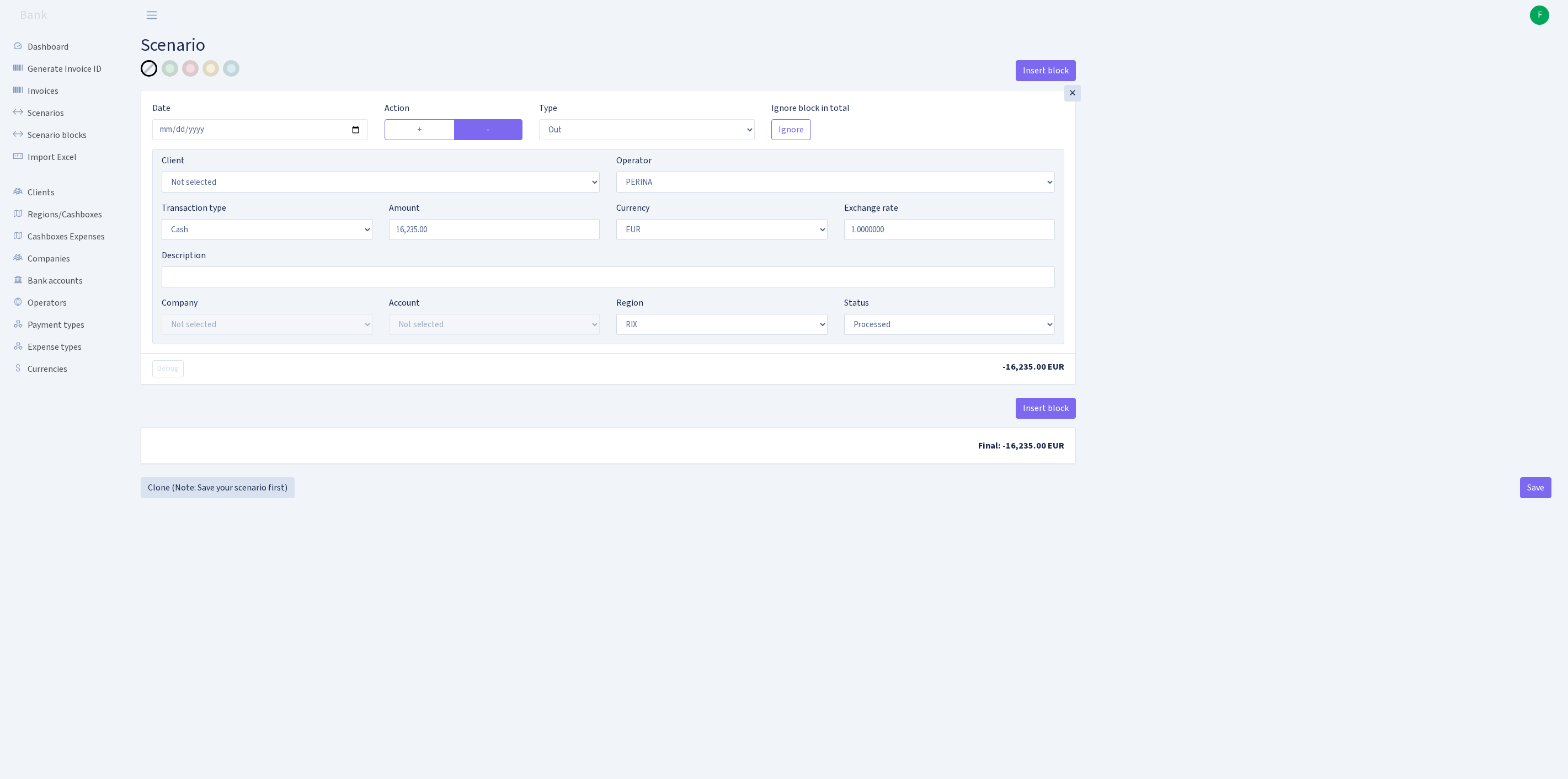
select select "processed"
click at [47, 120] on link "Scenarios" at bounding box center [60, 113] width 110 height 22
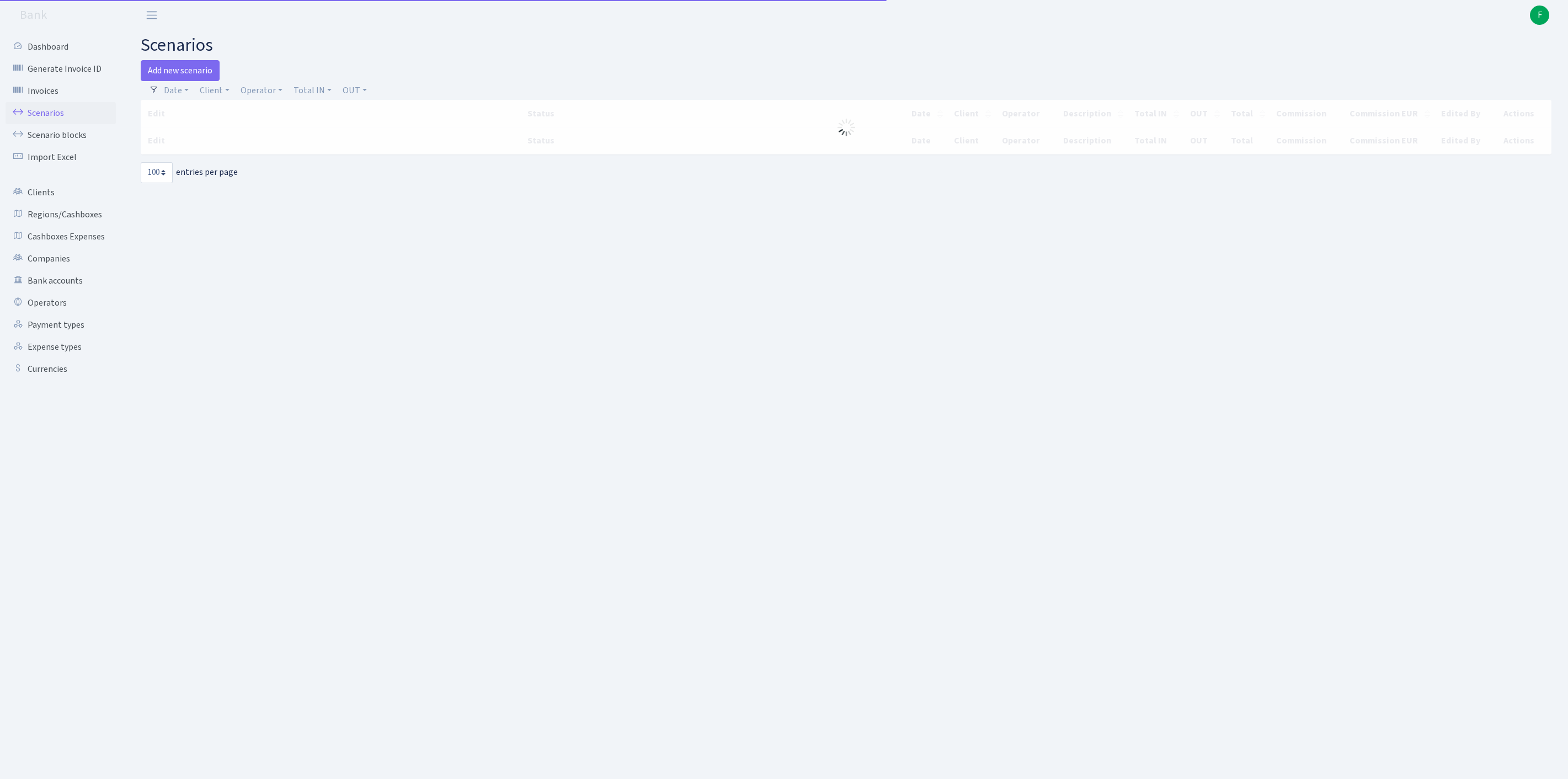
select select "100"
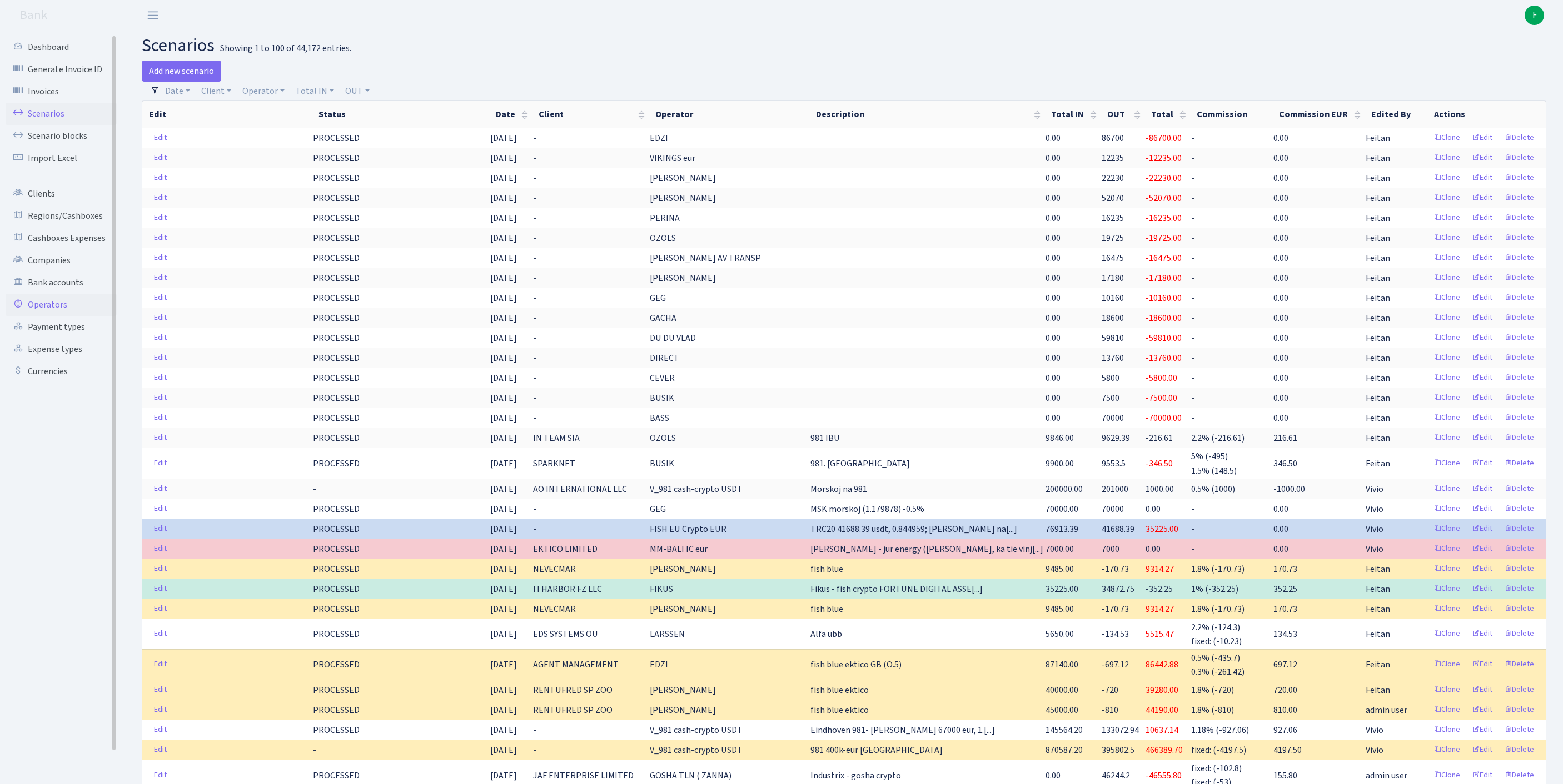
click at [58, 316] on link "Operators" at bounding box center [61, 304] width 111 height 23
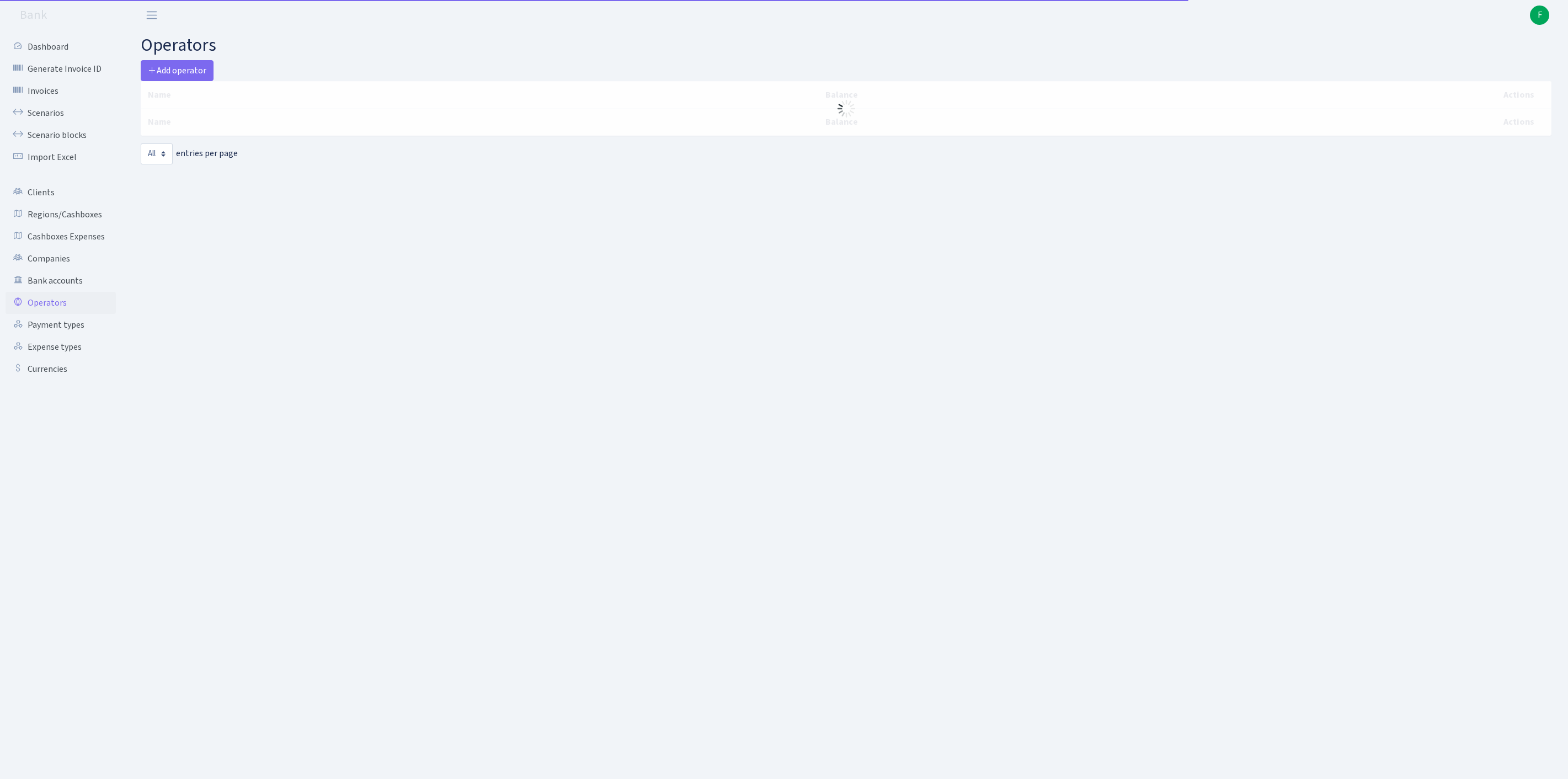
select select "-1"
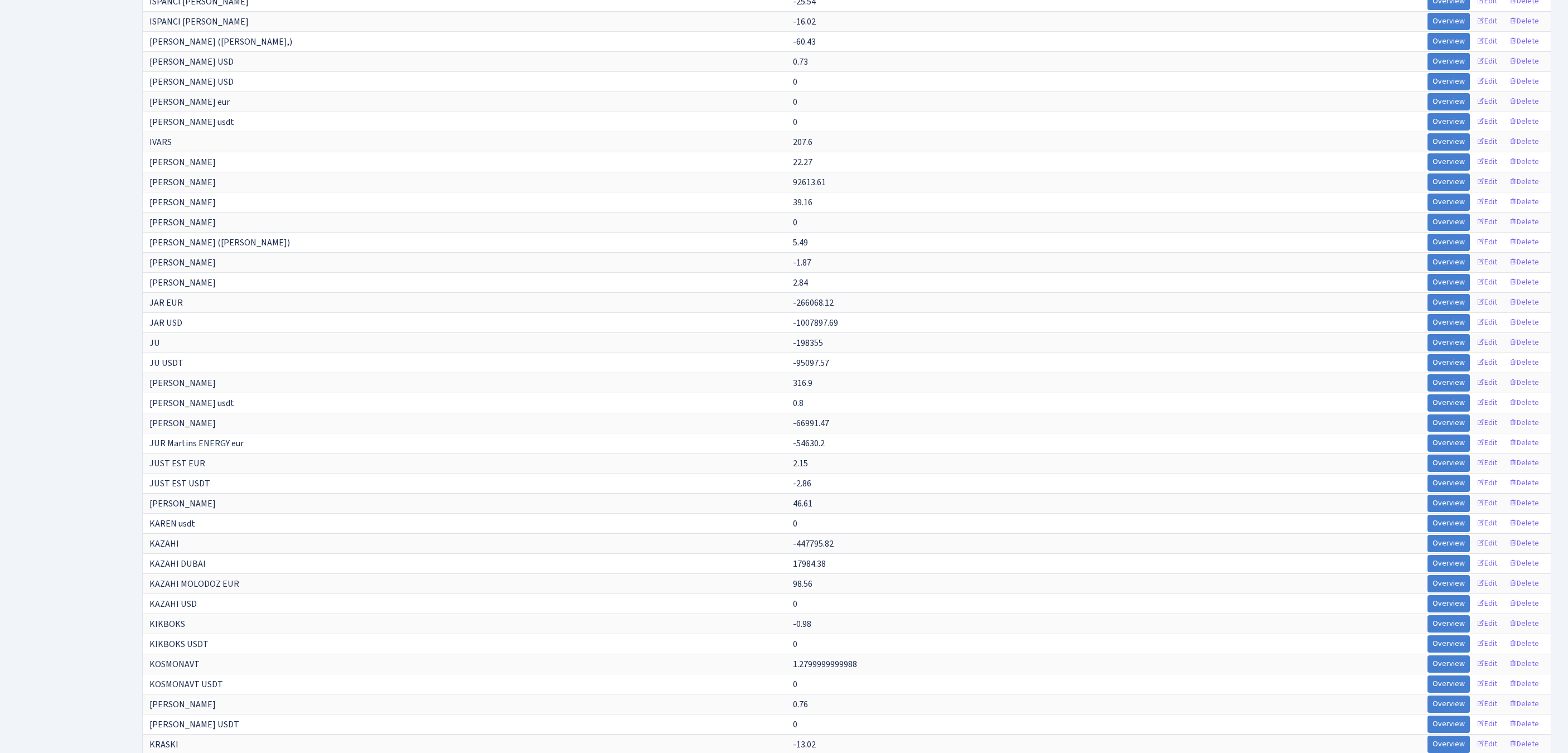
scroll to position [155, 0]
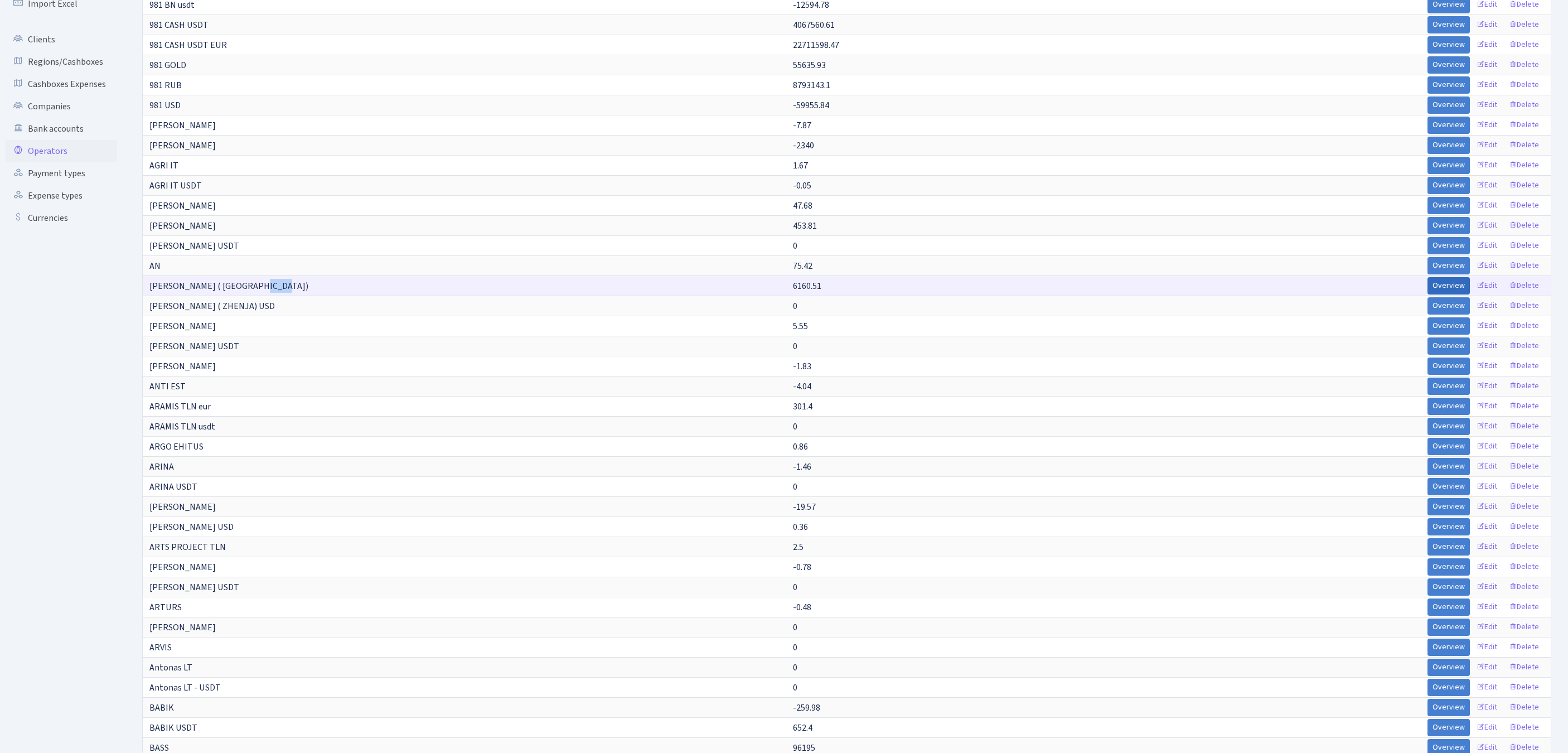
click at [1427, 295] on link "Overview" at bounding box center [1448, 286] width 43 height 18
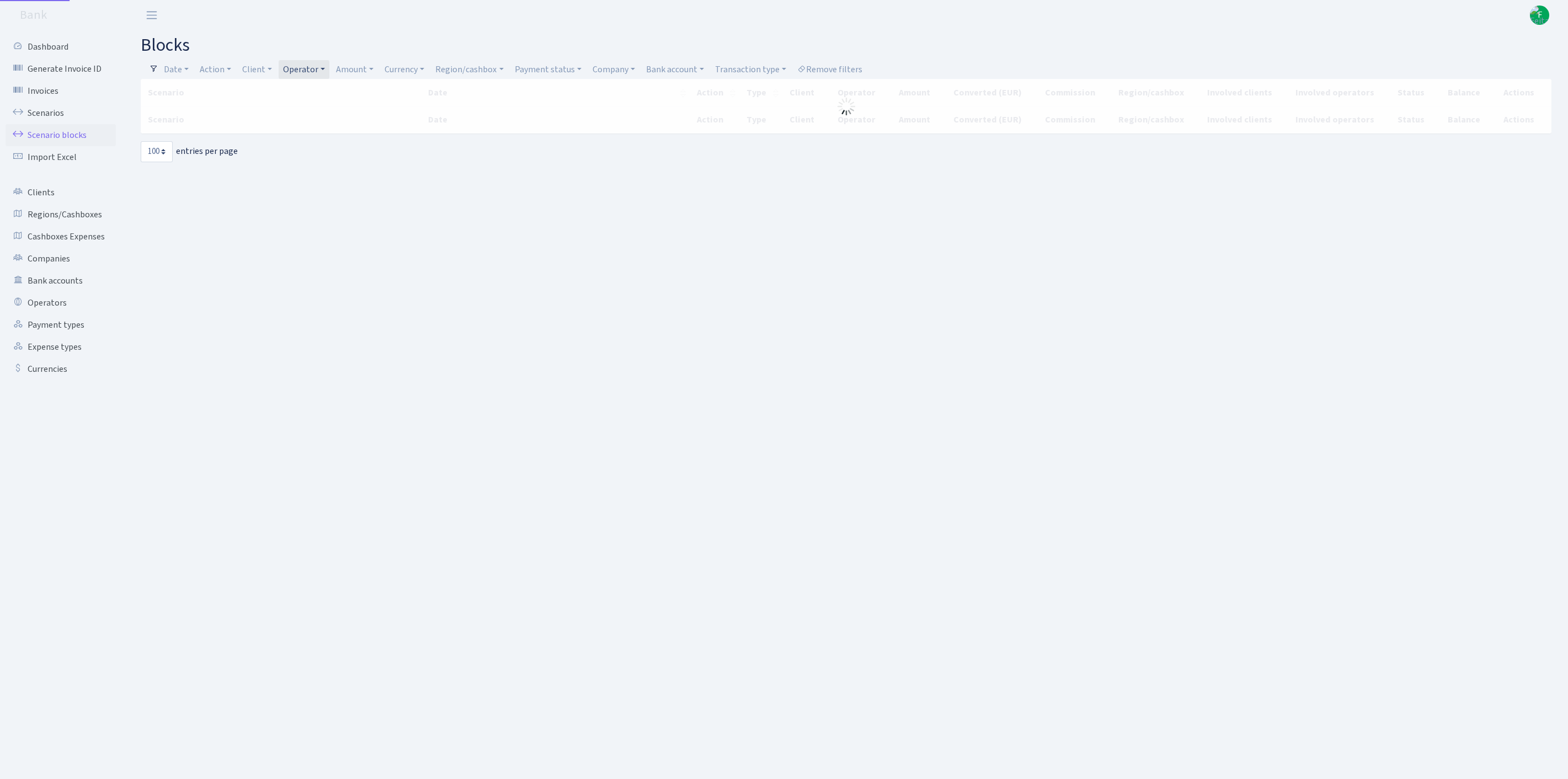
select select "100"
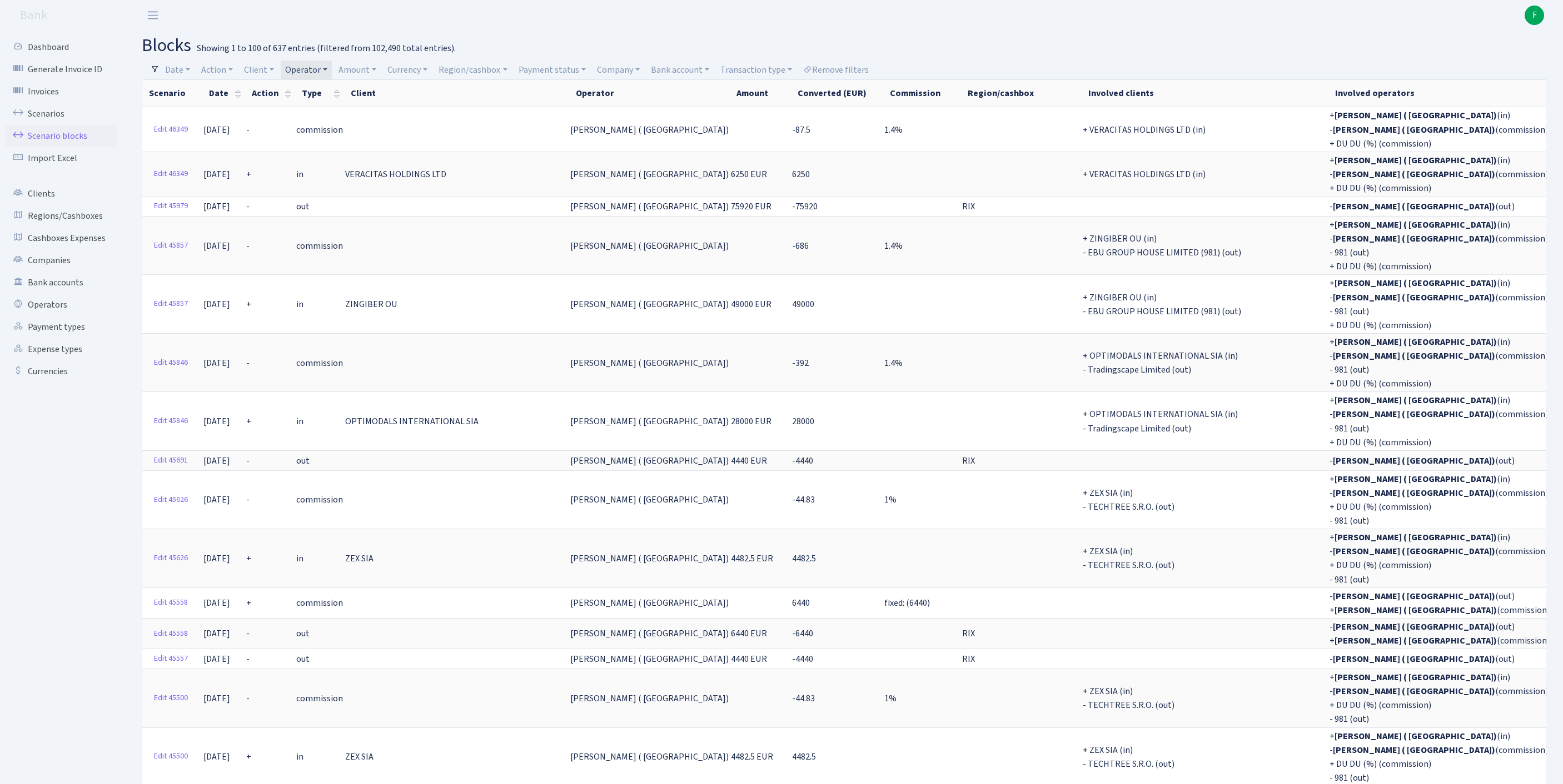
click at [332, 68] on link "Operator" at bounding box center [305, 70] width 51 height 19
click at [334, 110] on input "search" at bounding box center [333, 109] width 97 height 18
type input "ivo"
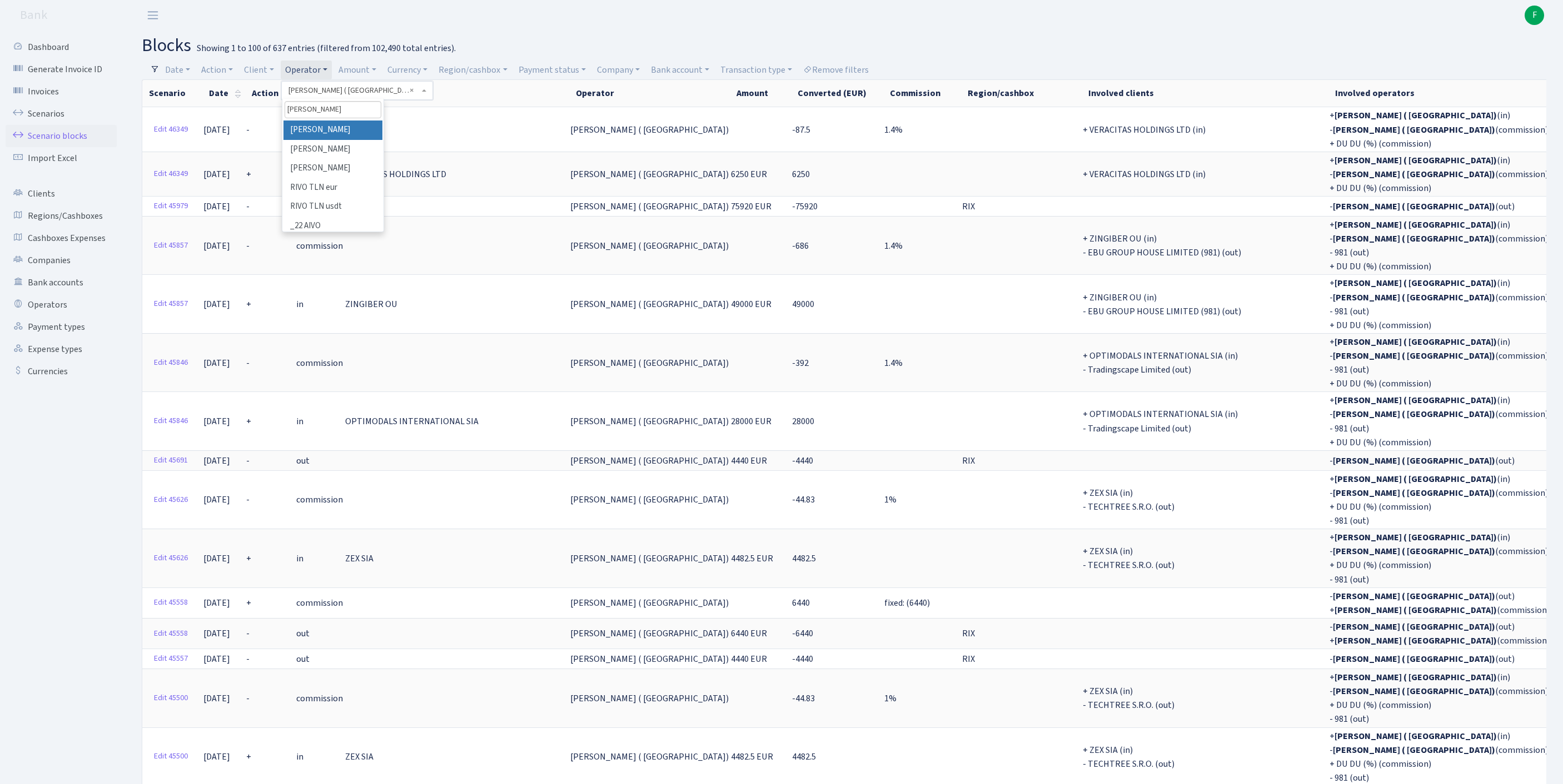
click at [344, 137] on li "[PERSON_NAME]" at bounding box center [333, 130] width 99 height 19
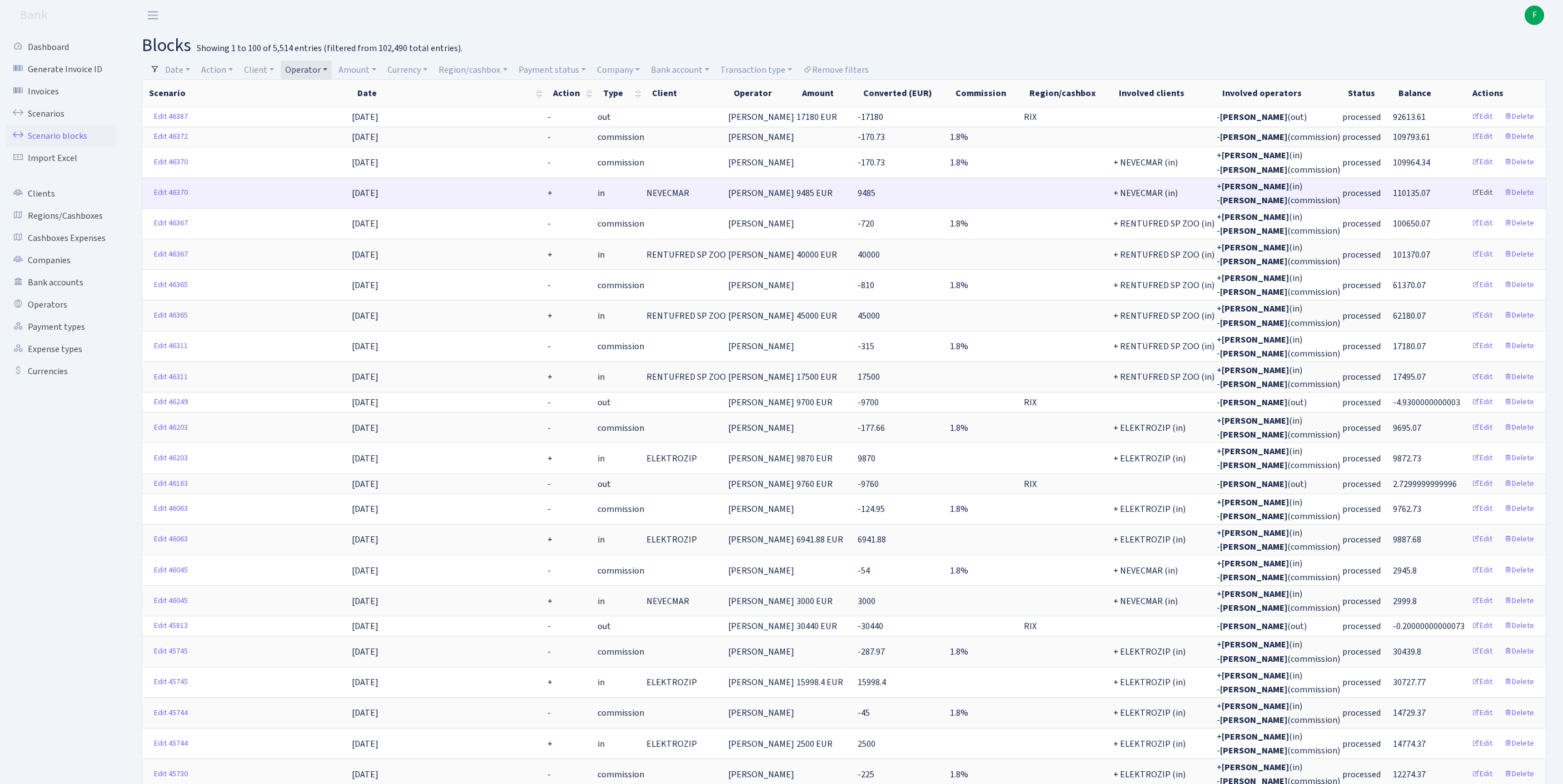
click at [1470, 202] on link "Edit" at bounding box center [1481, 193] width 31 height 18
click at [1470, 145] on link "Edit" at bounding box center [1481, 137] width 31 height 18
click at [1517, 145] on link "Delete" at bounding box center [1519, 137] width 40 height 18
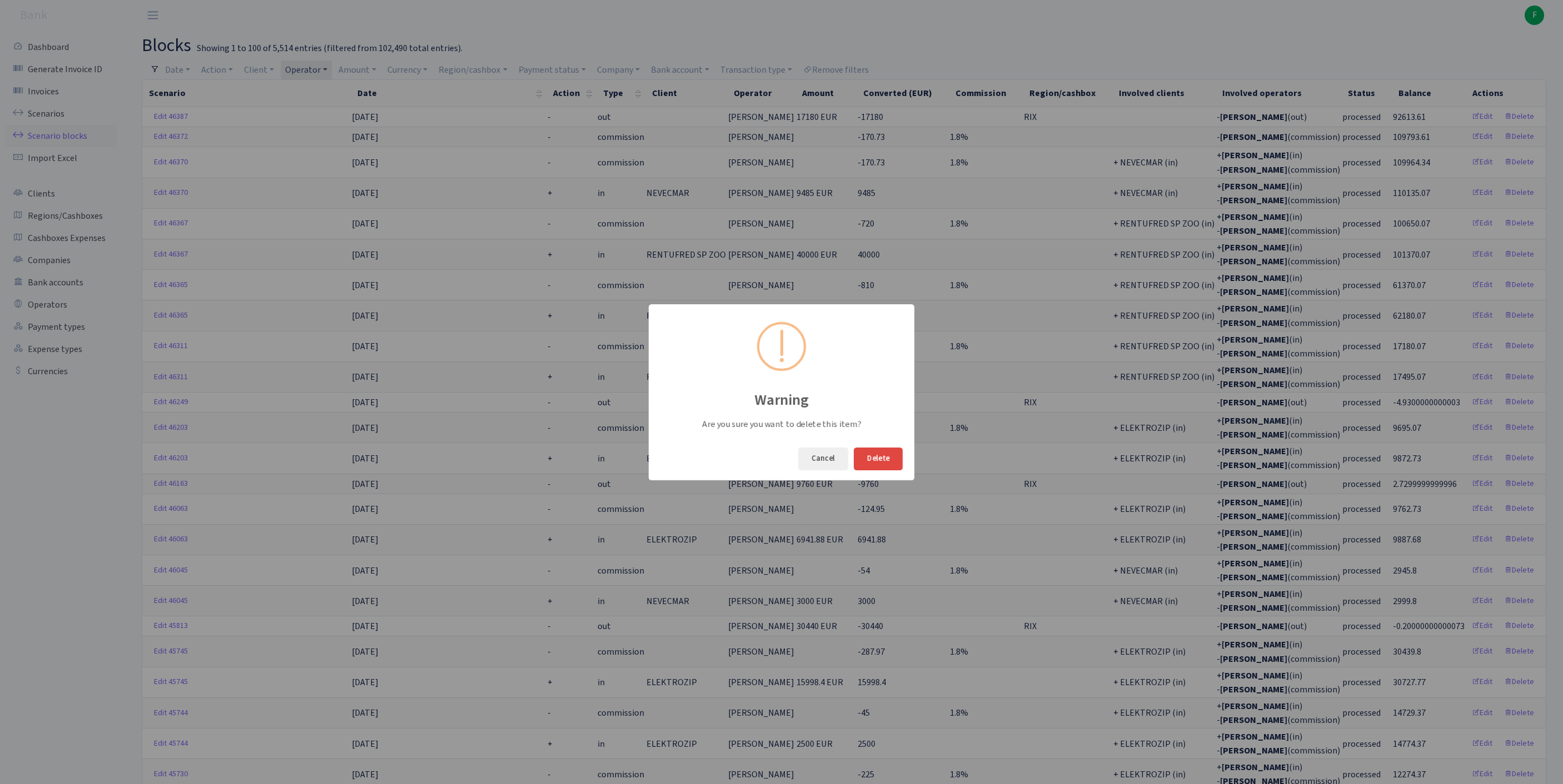
click at [884, 462] on button "Delete" at bounding box center [878, 459] width 49 height 23
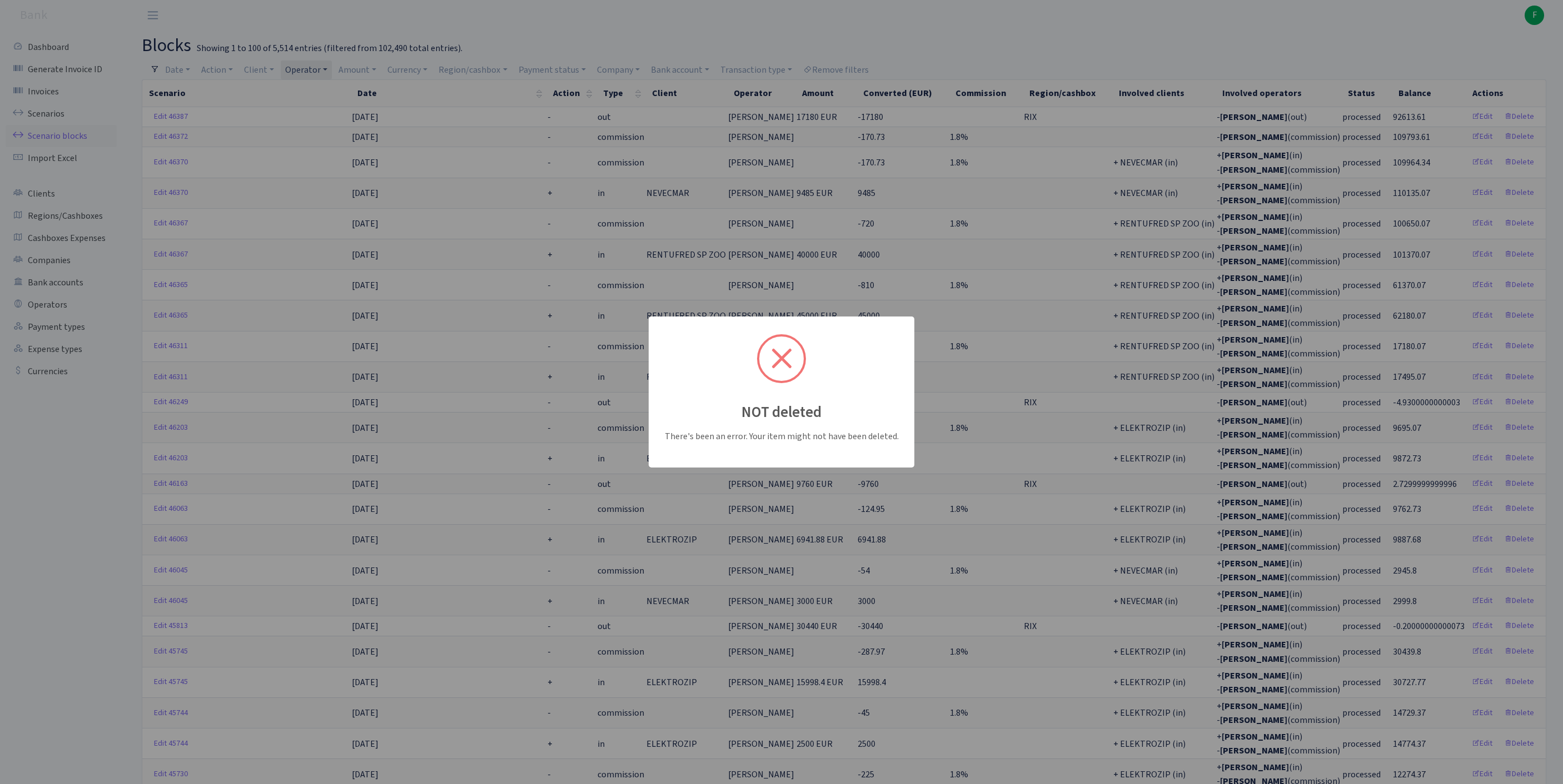
click at [794, 354] on div at bounding box center [781, 359] width 49 height 49
click at [784, 357] on div at bounding box center [781, 359] width 49 height 49
click at [1112, 147] on td at bounding box center [1164, 137] width 103 height 20
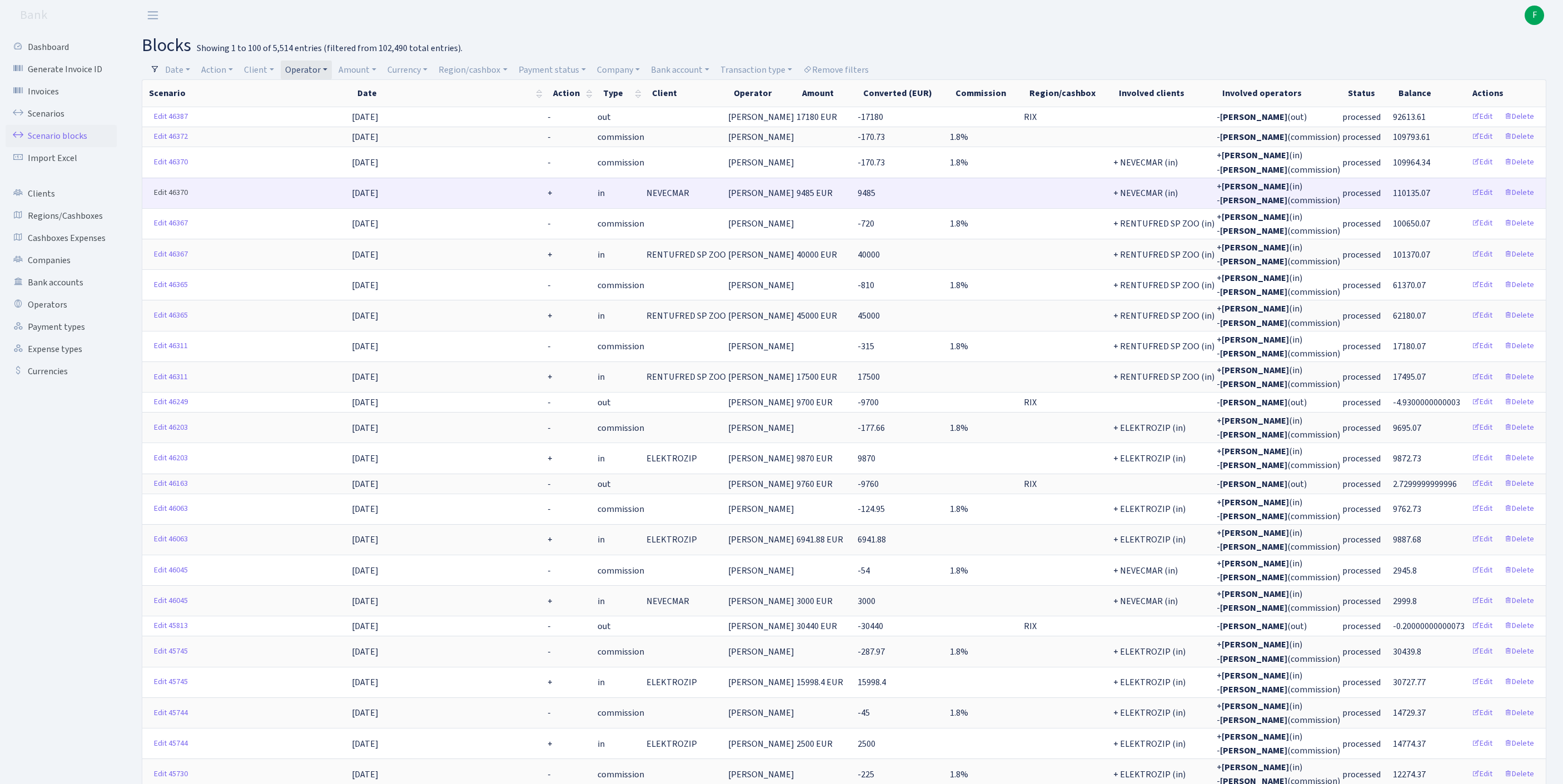
click at [161, 202] on link "Edit 46370" at bounding box center [170, 193] width 44 height 18
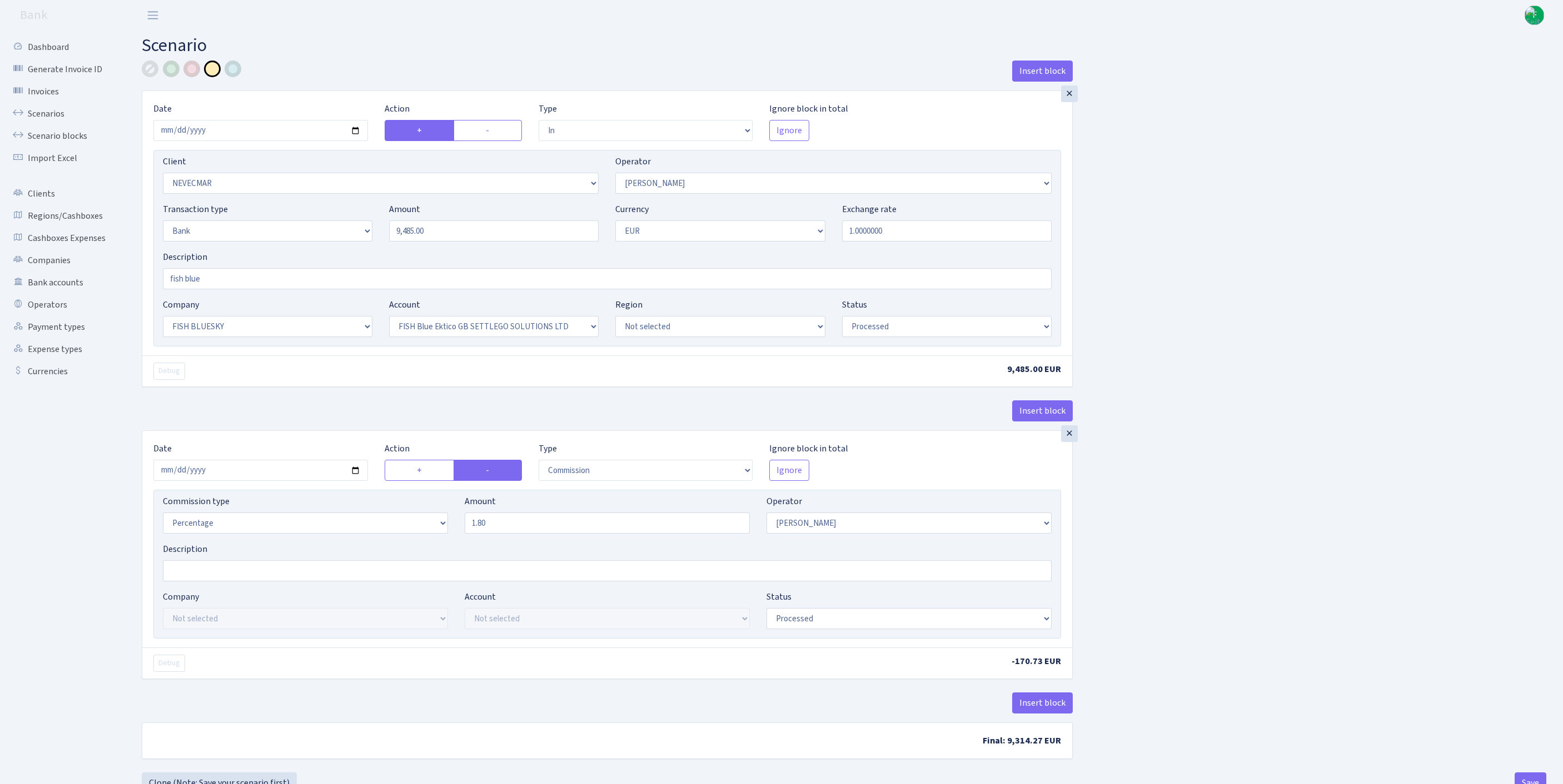
select select "in"
select select "2320"
select select "10"
select select "2"
select select "1"
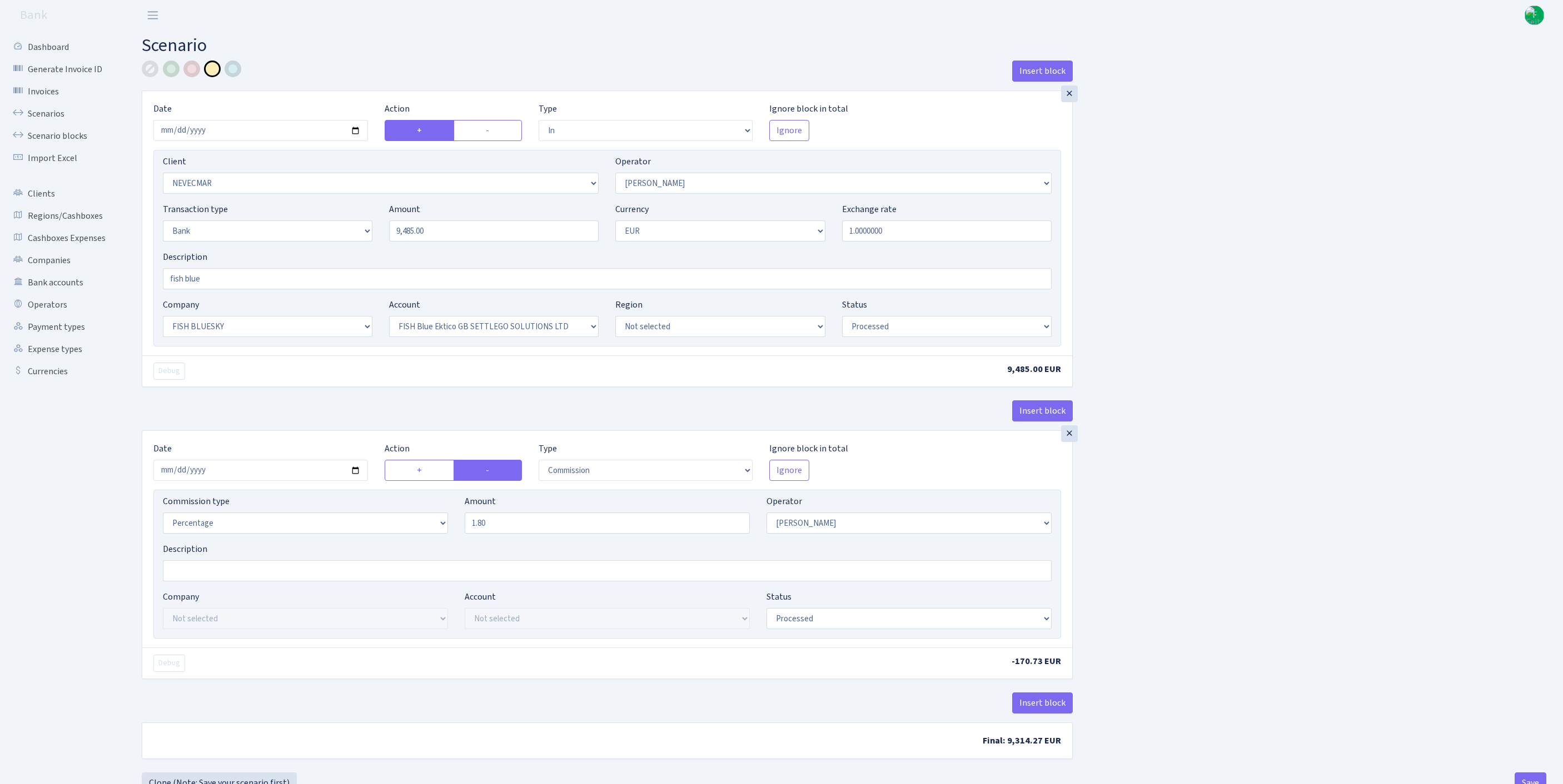
select select "23"
select select "67"
select select "processed"
select select "commission"
select select "10"
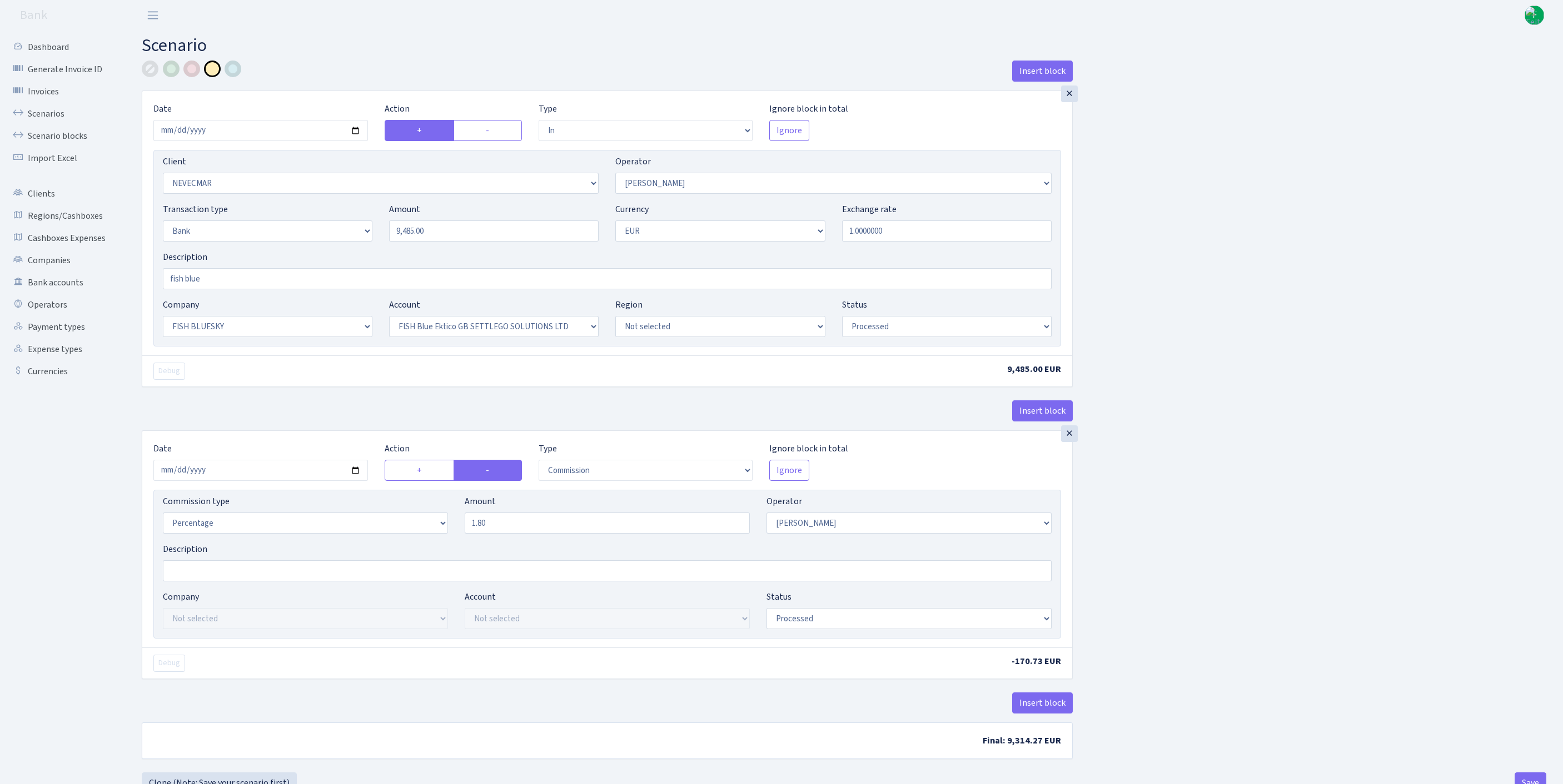
select select "processed"
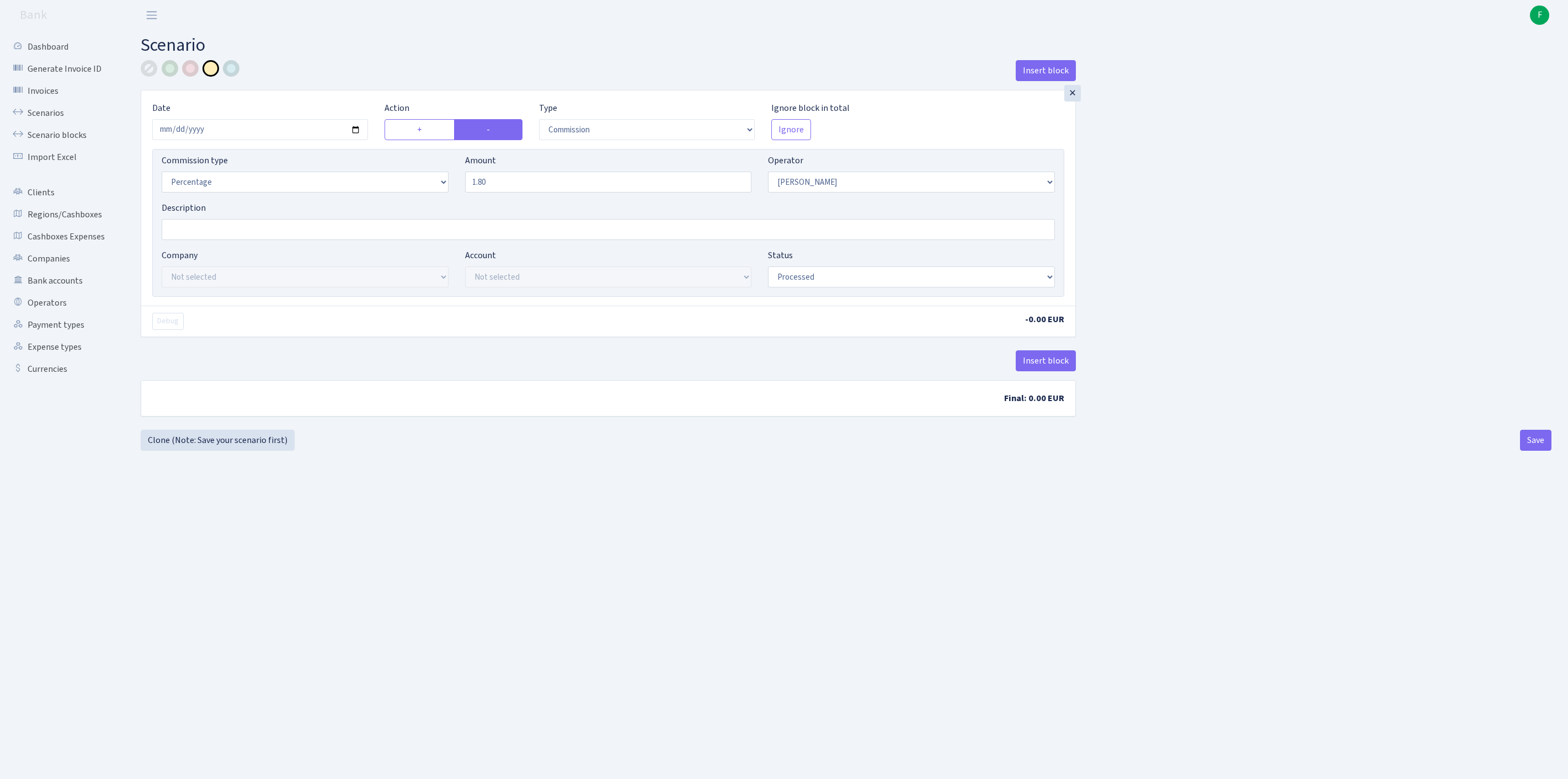
select select "commission"
select select "10"
select select "processed"
click at [1073, 102] on div "×" at bounding box center [1073, 94] width 17 height 17
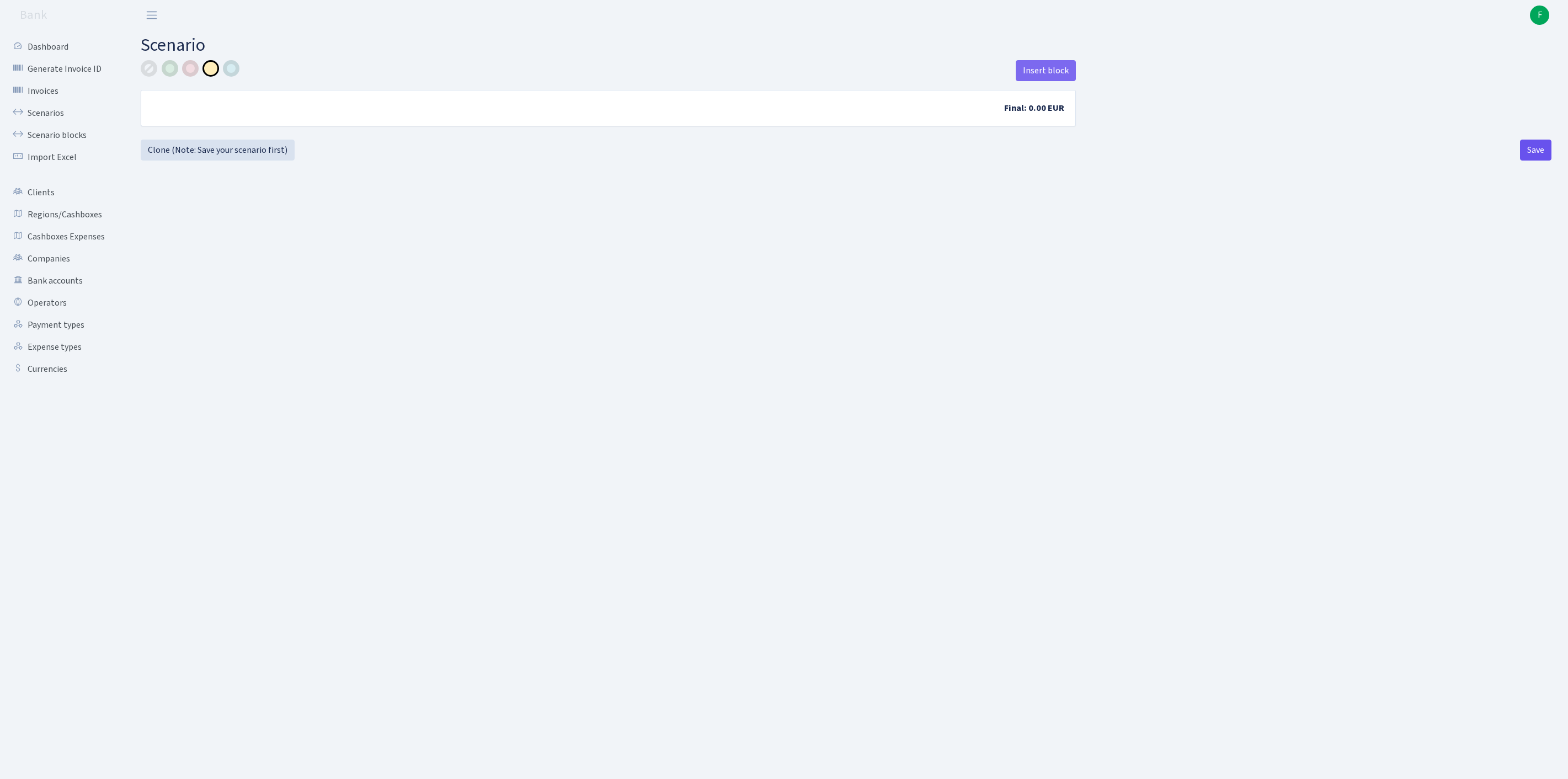
click at [1532, 161] on button "Save" at bounding box center [1536, 149] width 31 height 21
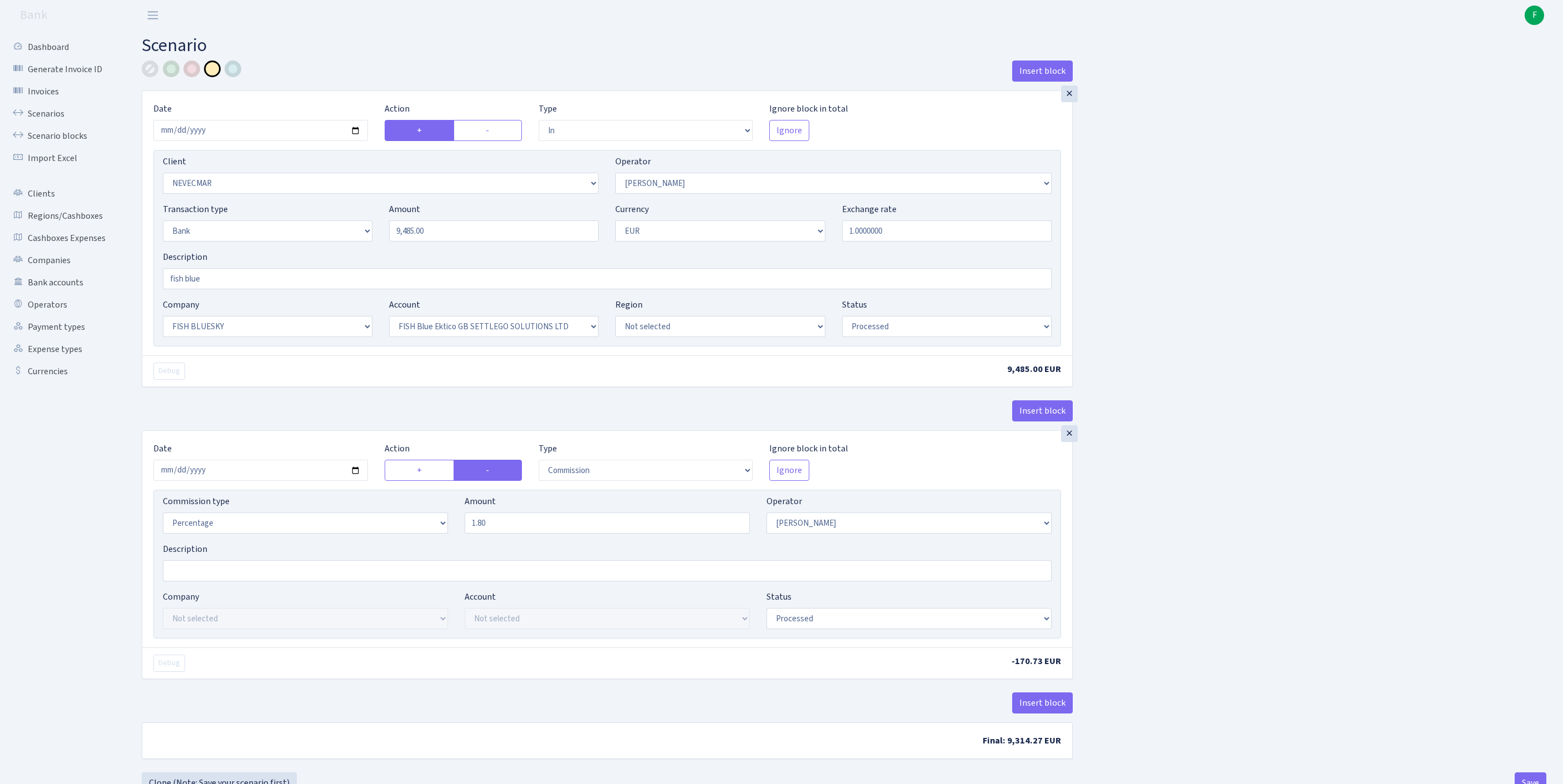
select select "in"
select select "2320"
select select "10"
select select "2"
select select "1"
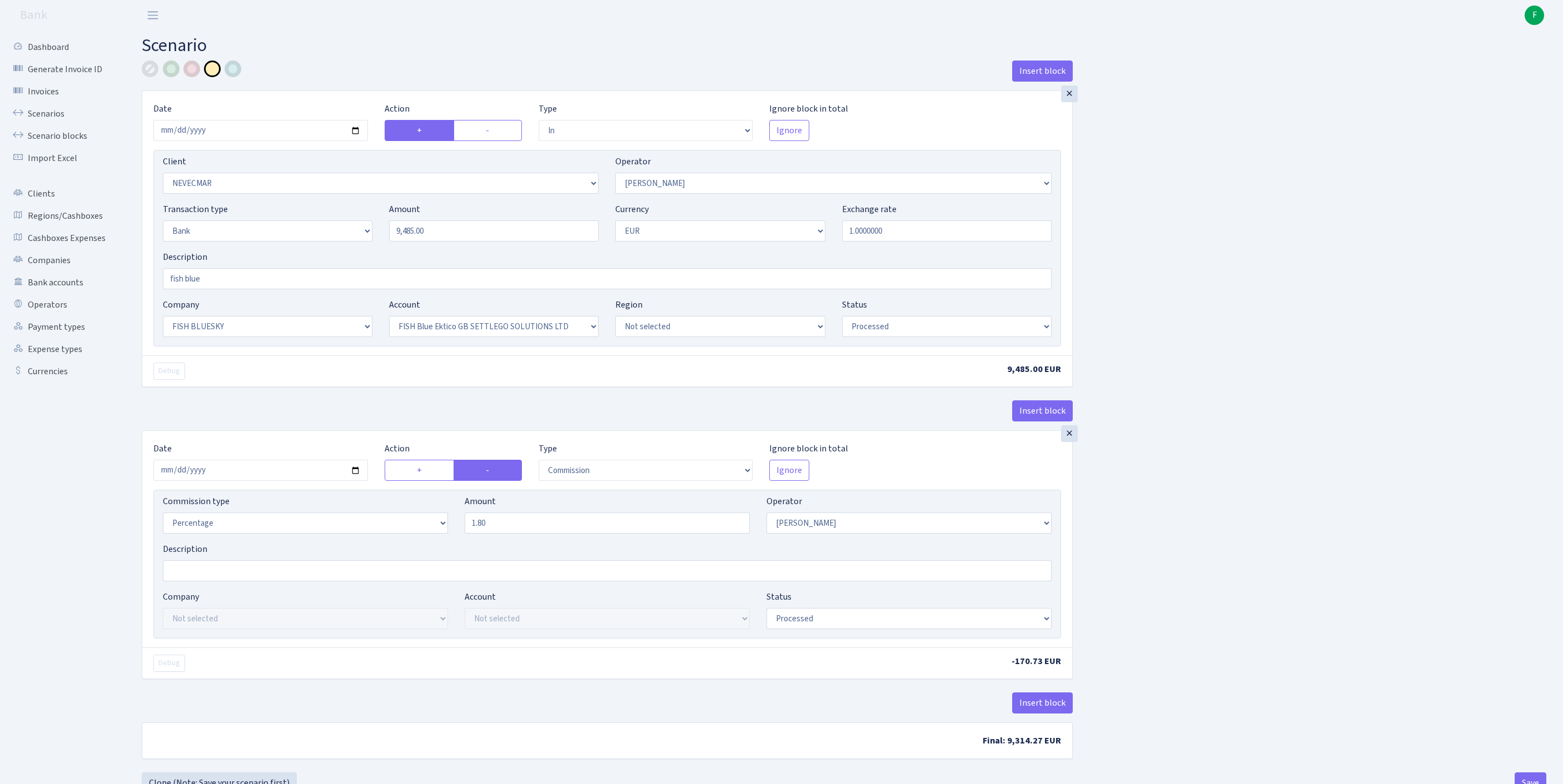
select select "23"
select select "67"
select select "processed"
select select "commission"
select select "10"
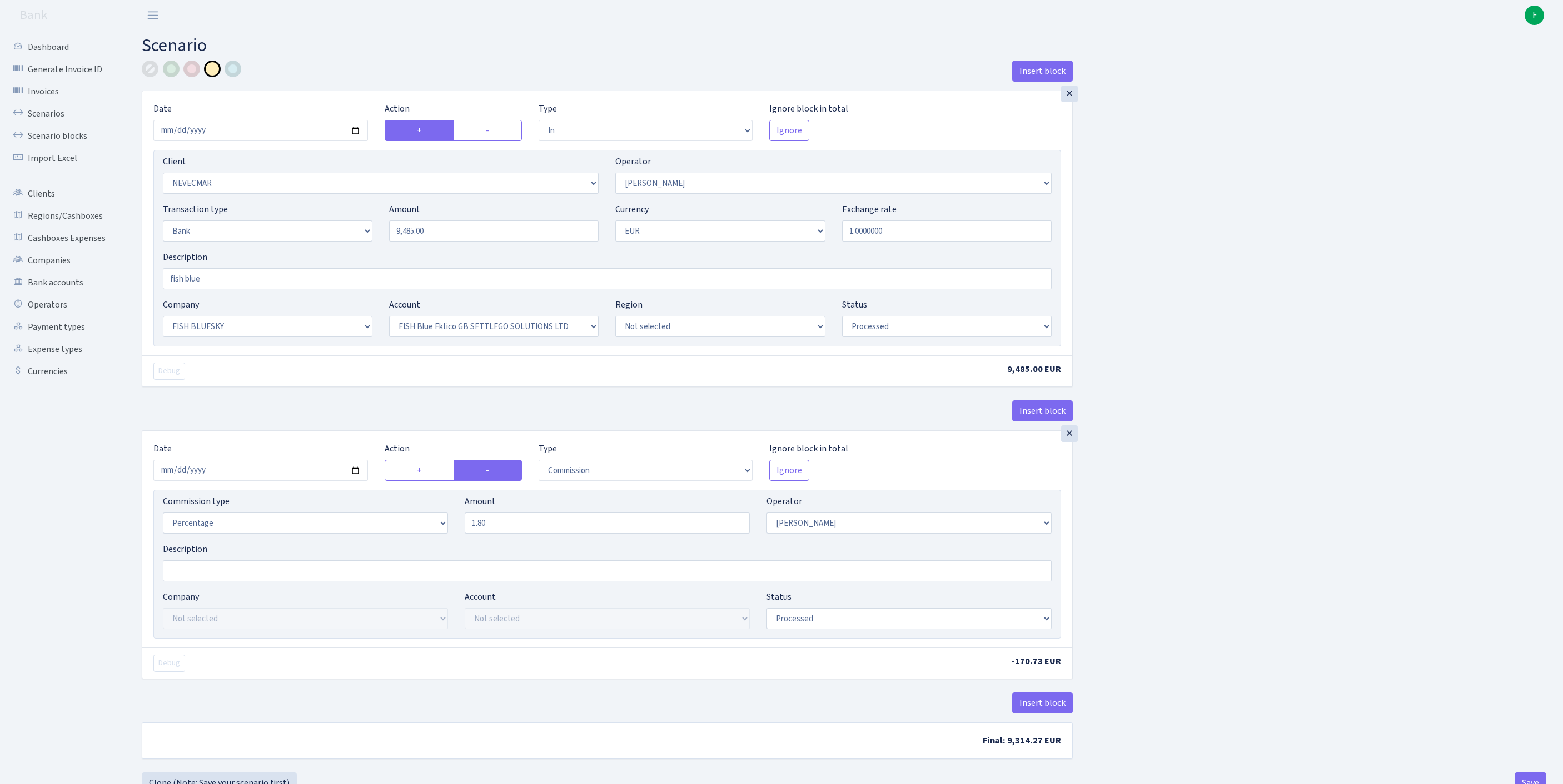
select select "processed"
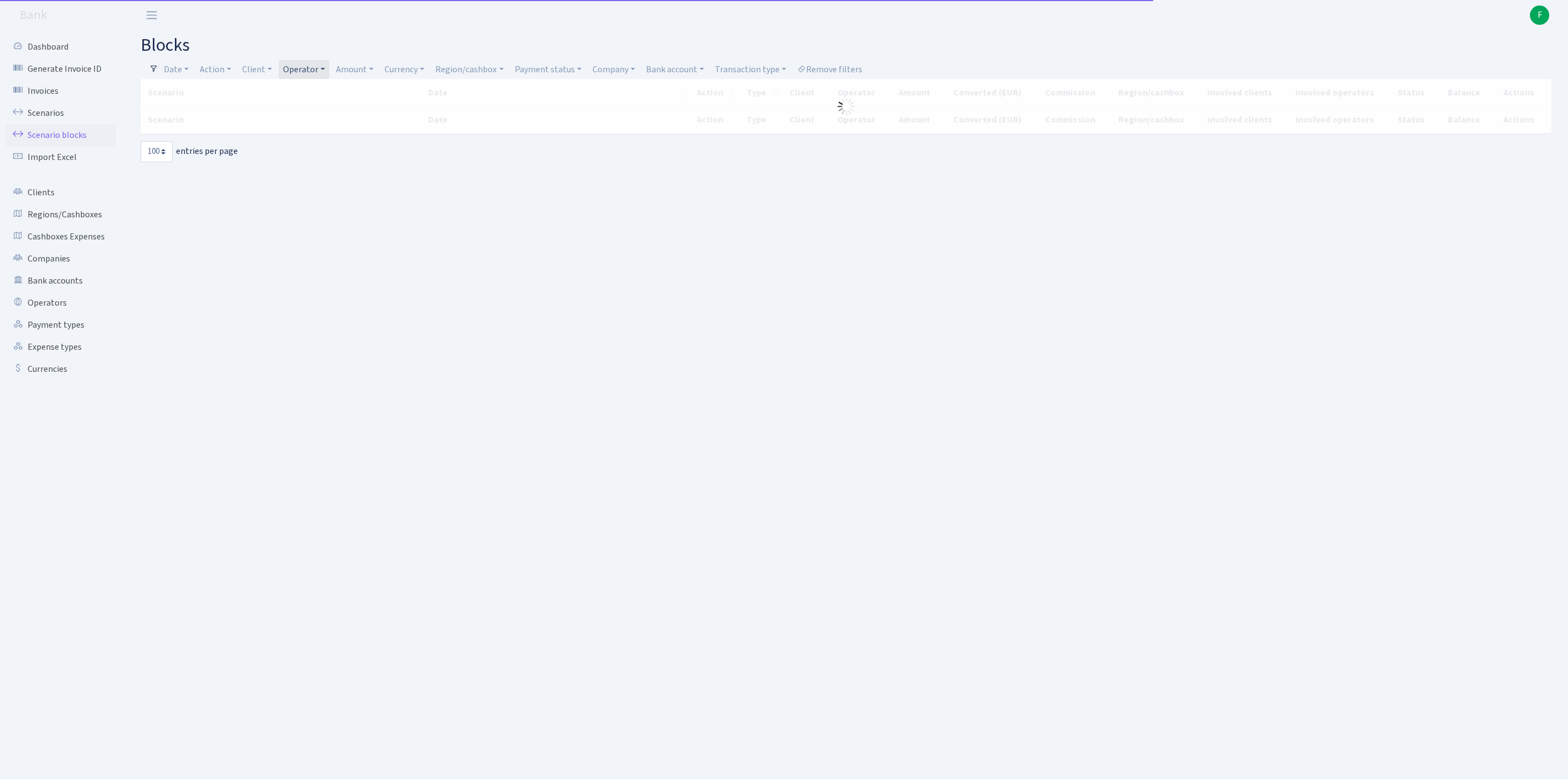
select select "100"
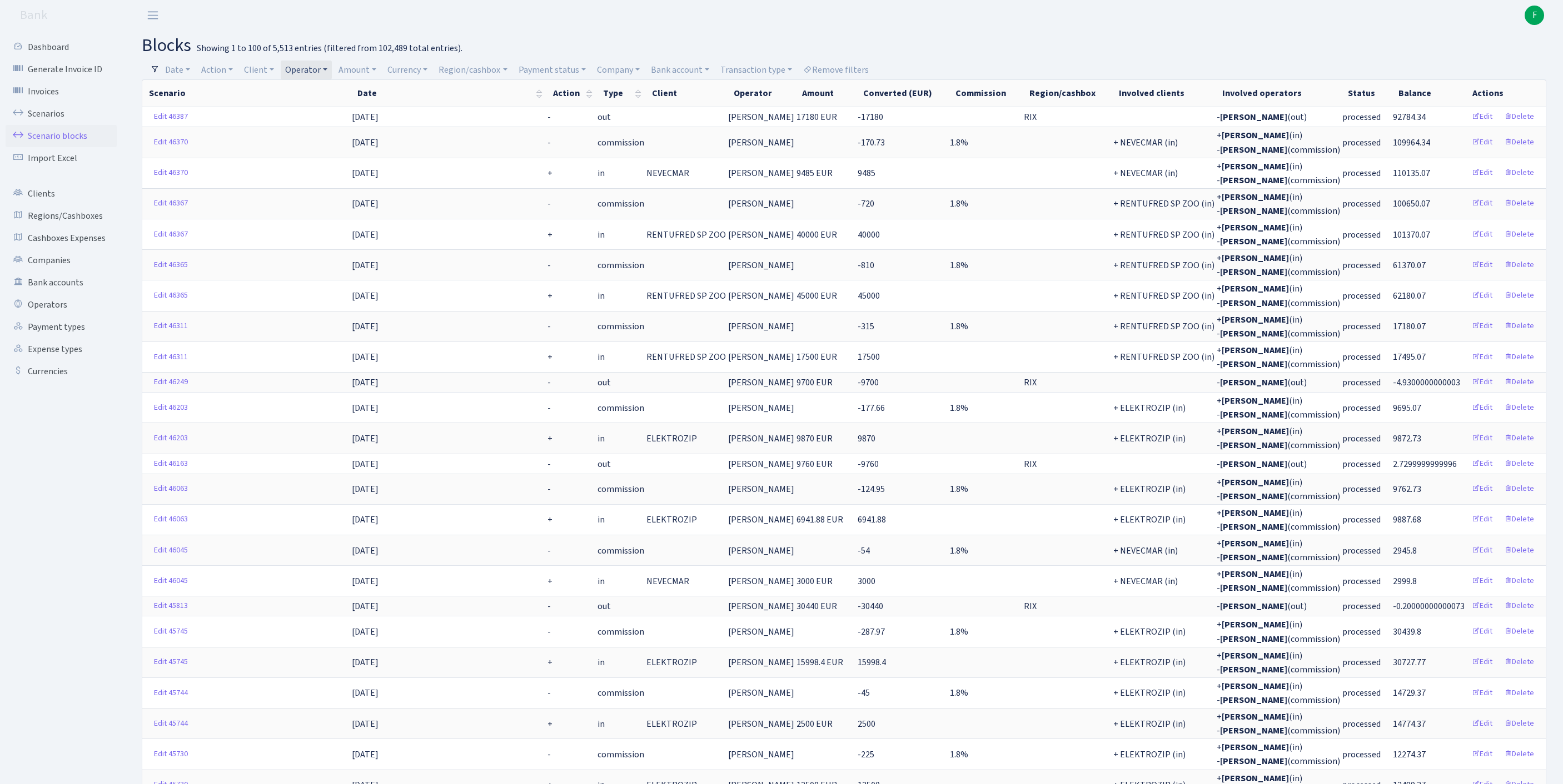
click at [332, 66] on link "Operator" at bounding box center [305, 70] width 51 height 19
click at [349, 111] on input "search" at bounding box center [330, 109] width 93 height 18
type input "ozol"
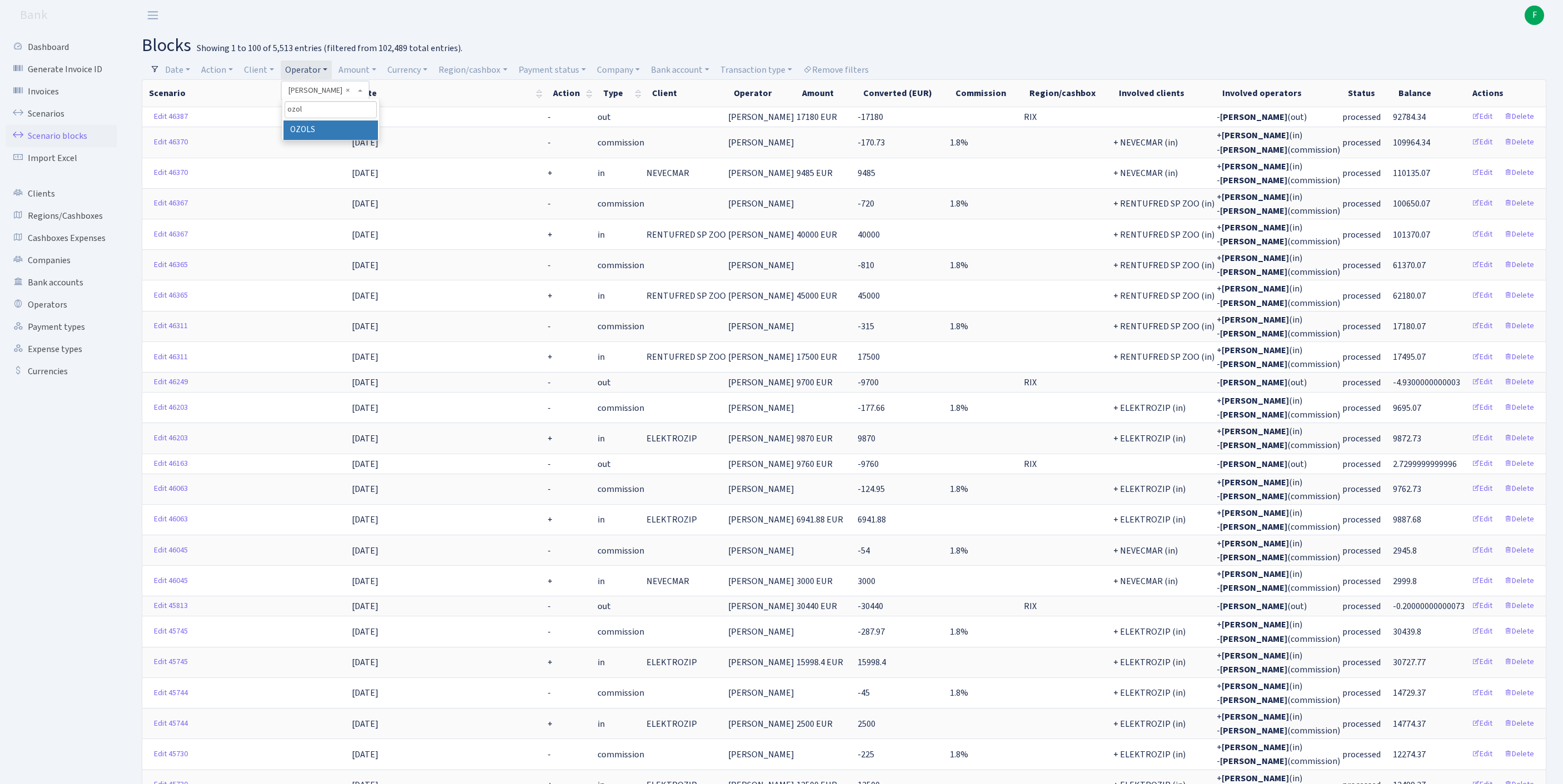
click at [364, 140] on li "OZOLS" at bounding box center [330, 130] width 94 height 19
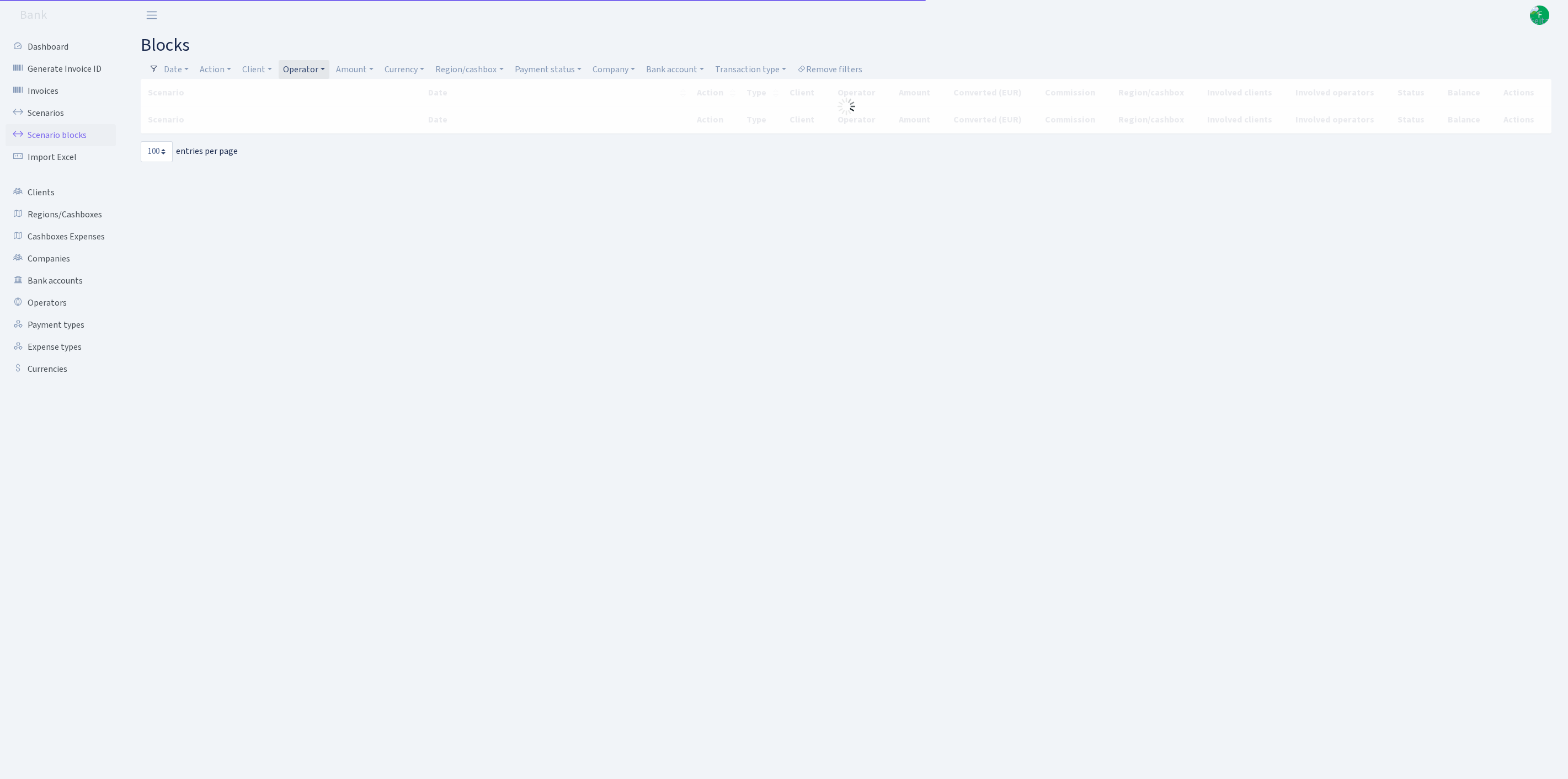
select select "100"
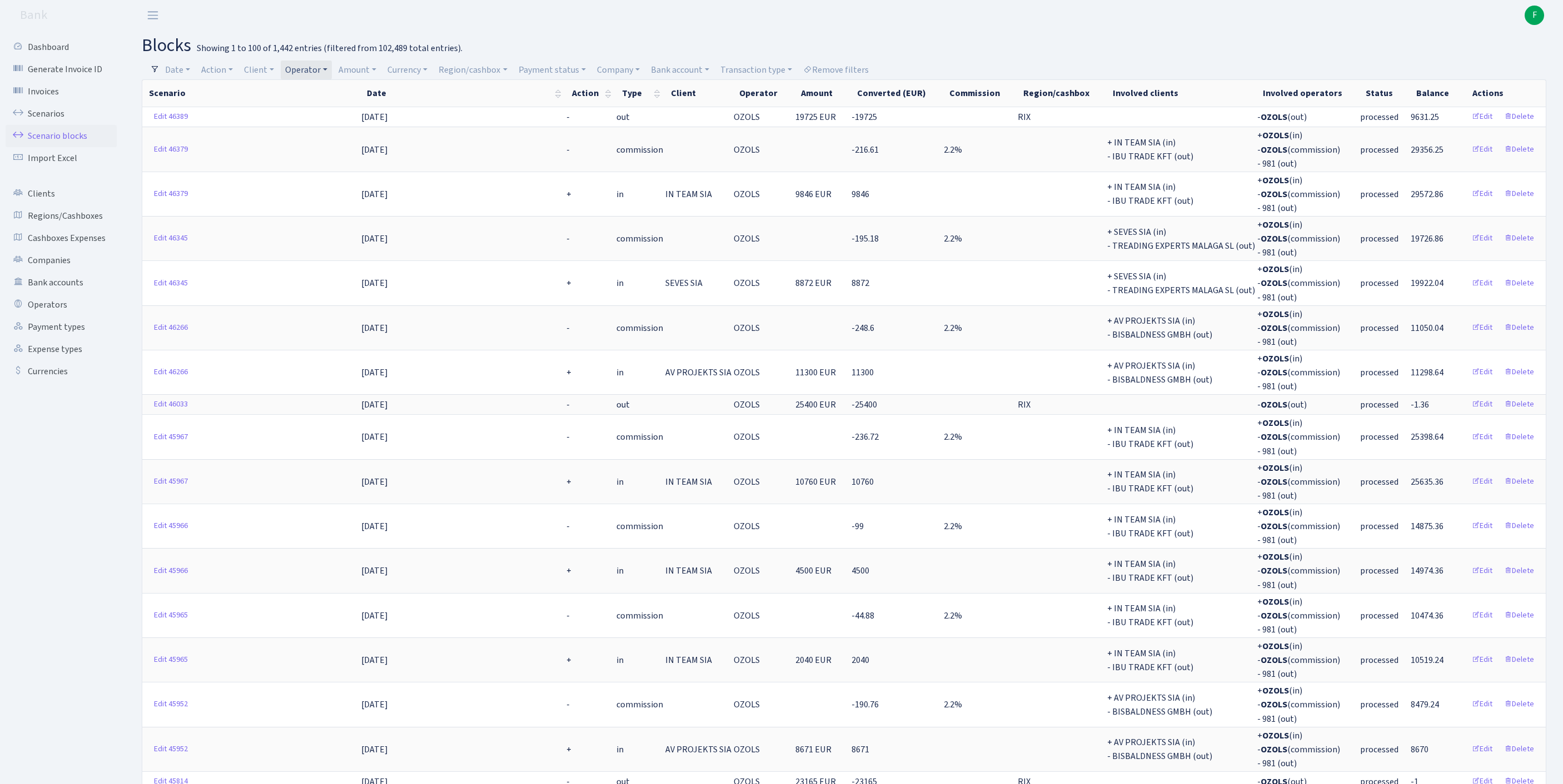
click at [332, 70] on link "Operator" at bounding box center [305, 70] width 51 height 19
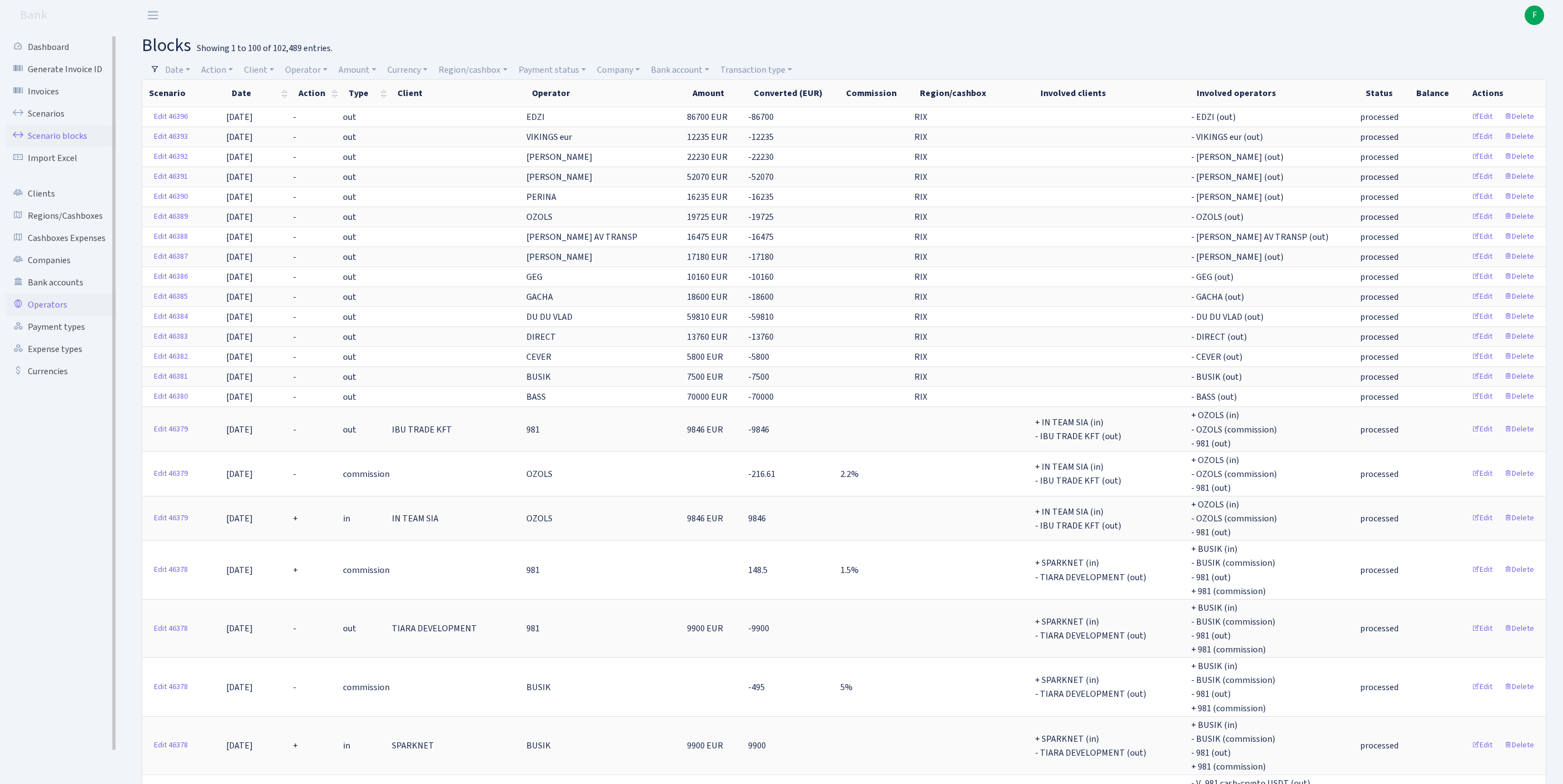
click at [57, 316] on link "Operators" at bounding box center [61, 304] width 111 height 23
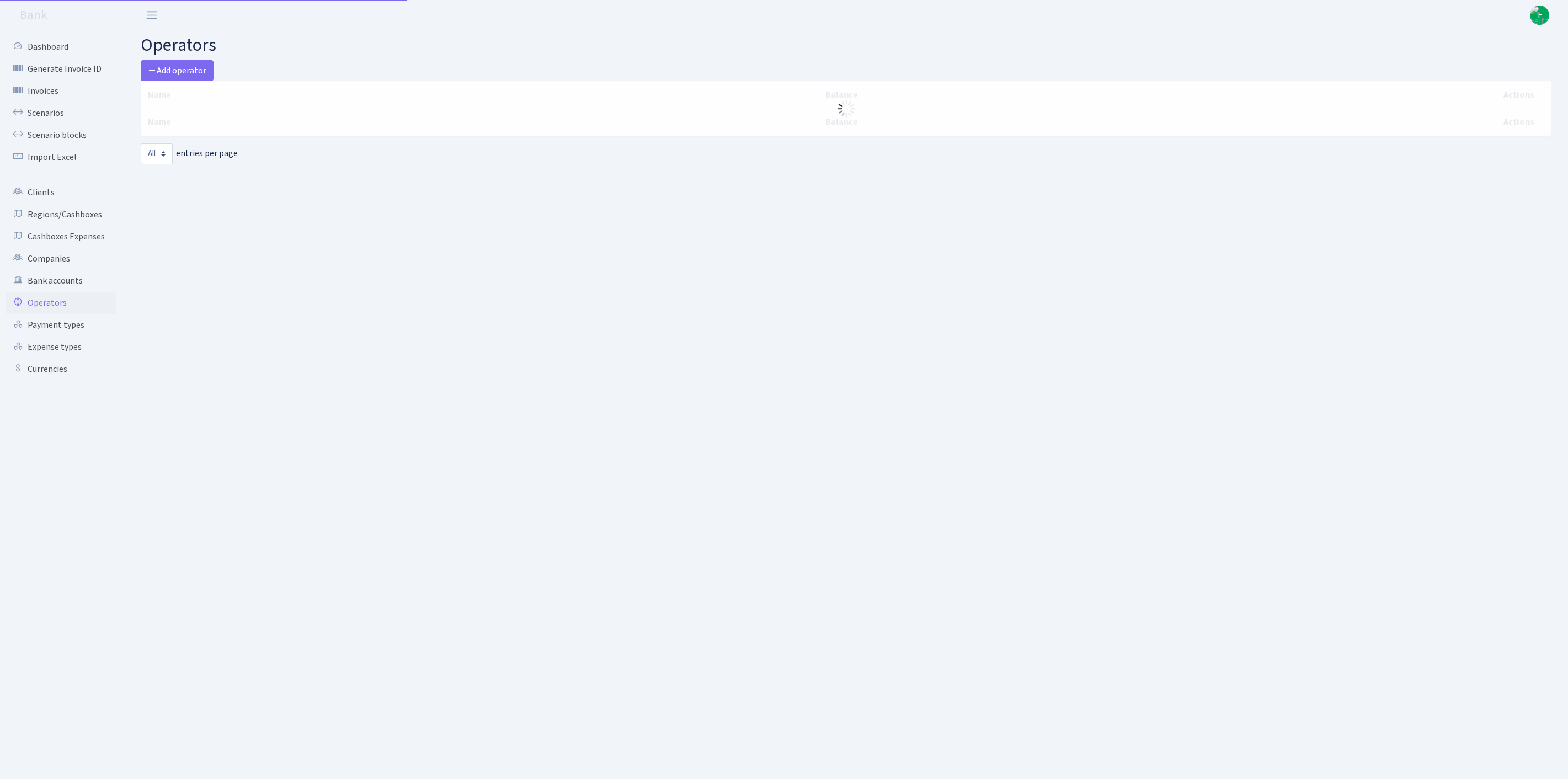
select select "-1"
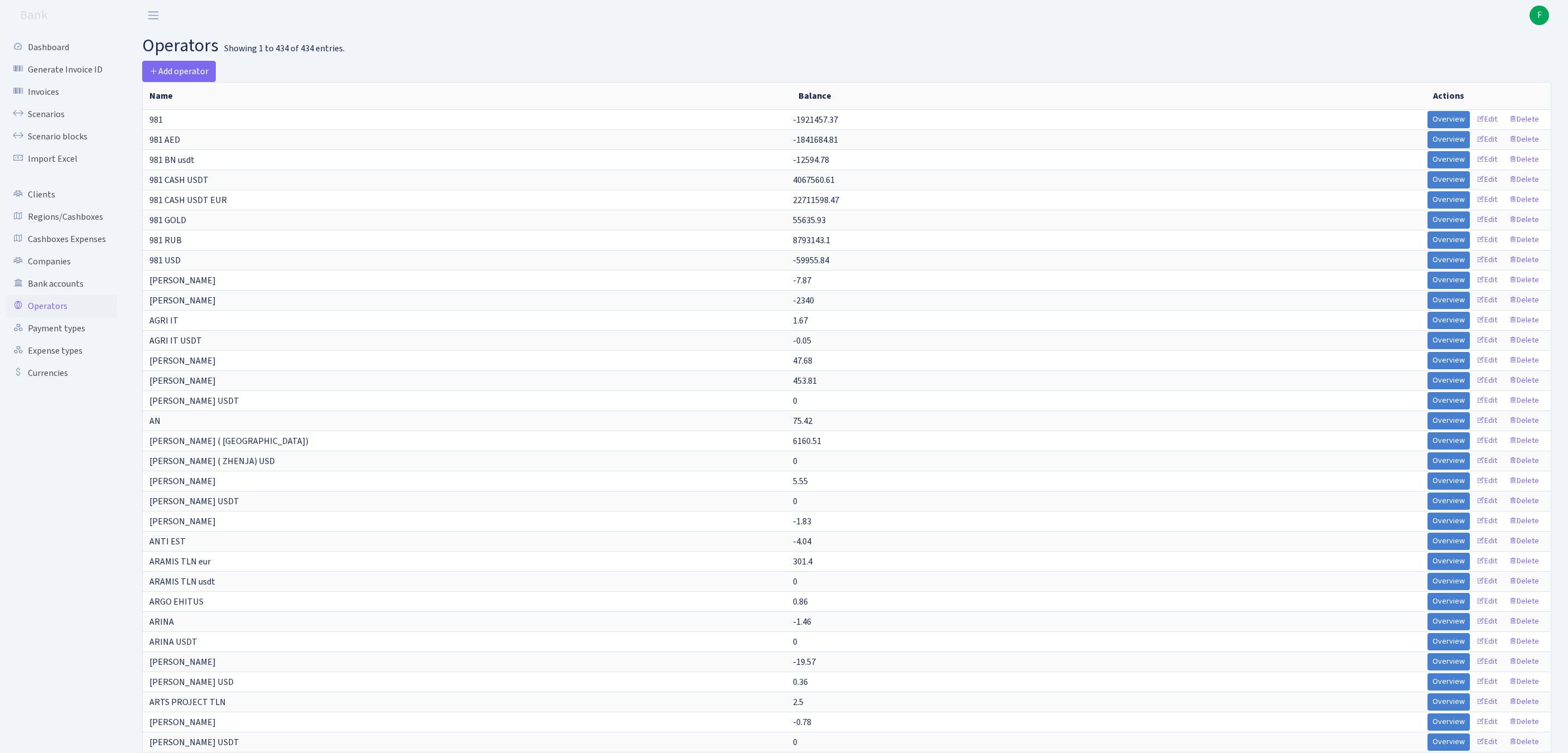
scroll to position [2313, 0]
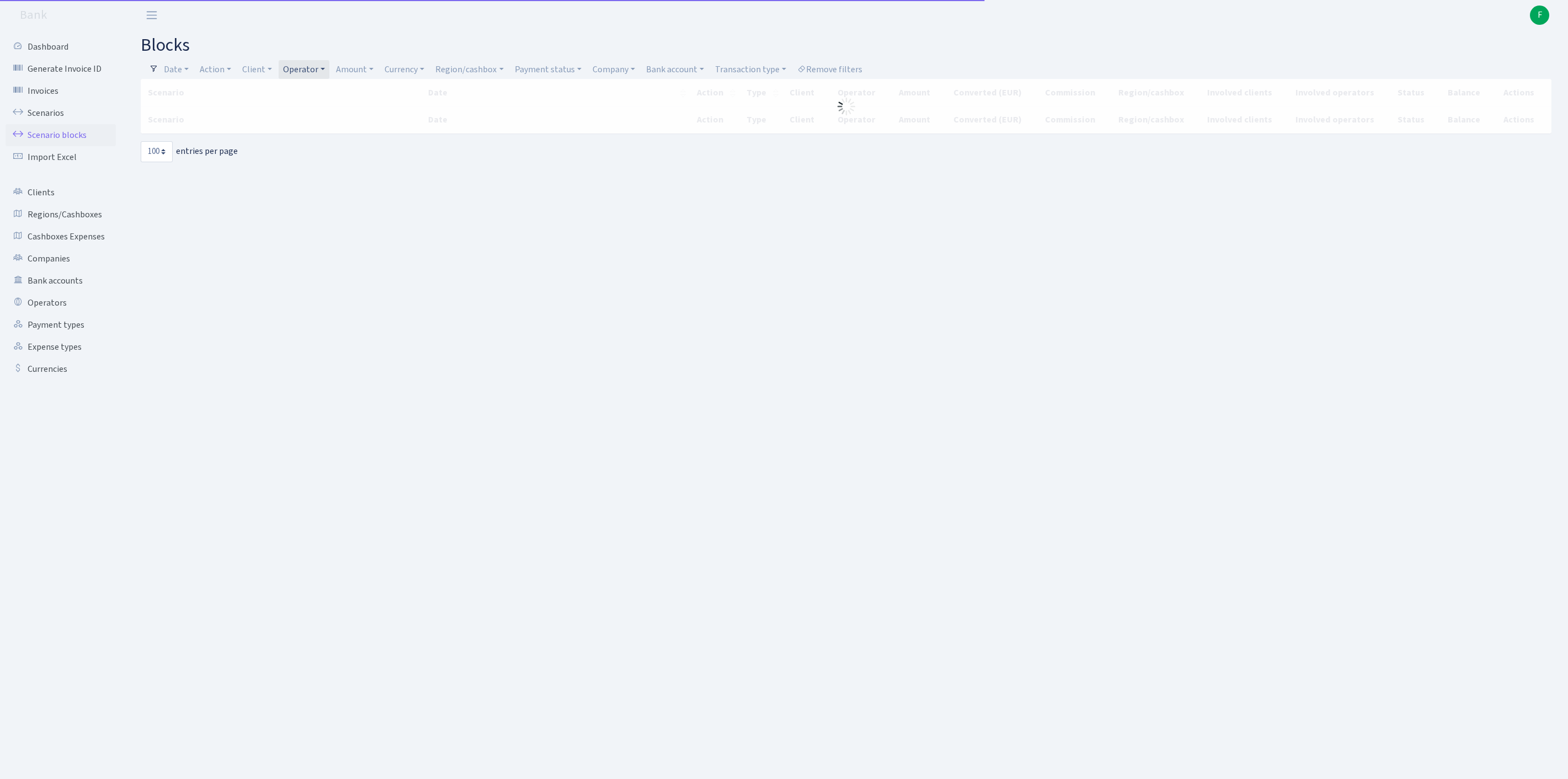
select select "100"
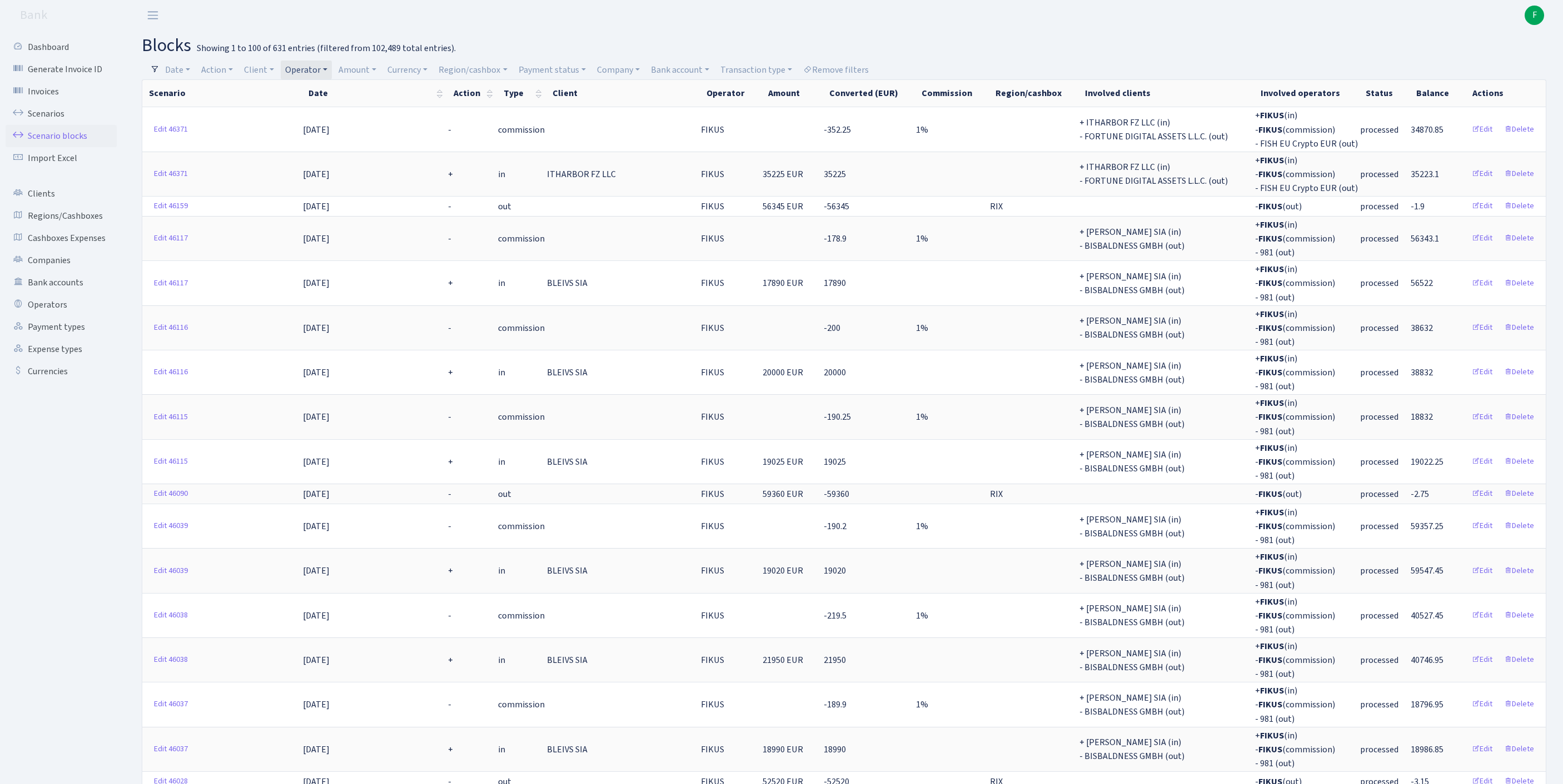
click at [1052, 37] on h2 "blocks Showing 1 to 100 of 631 entries (filtered from 102,489 total entries)." at bounding box center [844, 45] width 1404 height 21
